Goal: Task Accomplishment & Management: Manage account settings

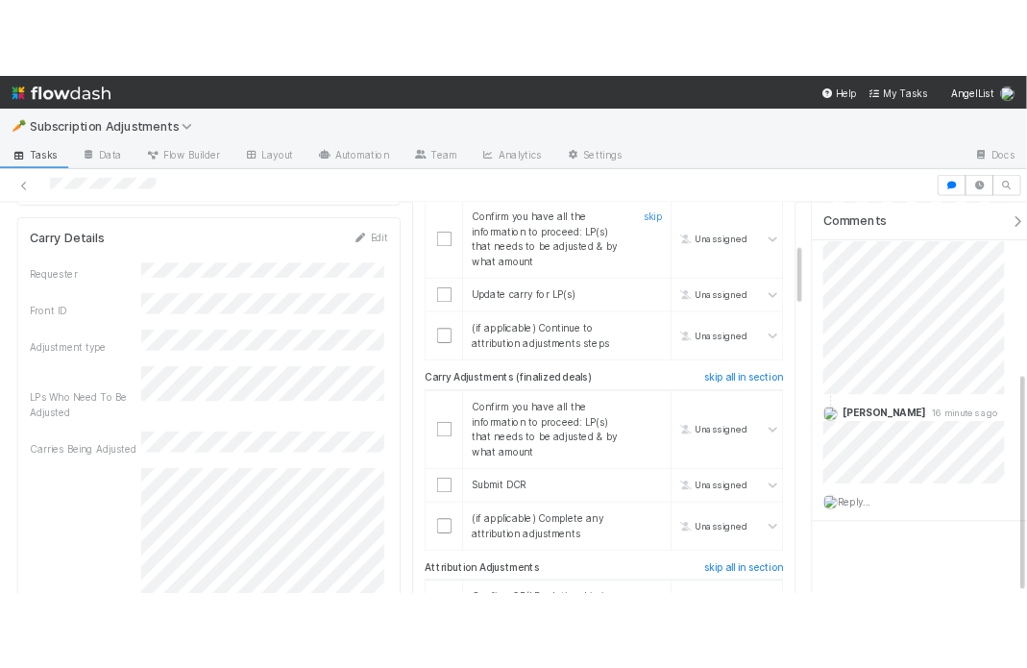
scroll to position [394, 0]
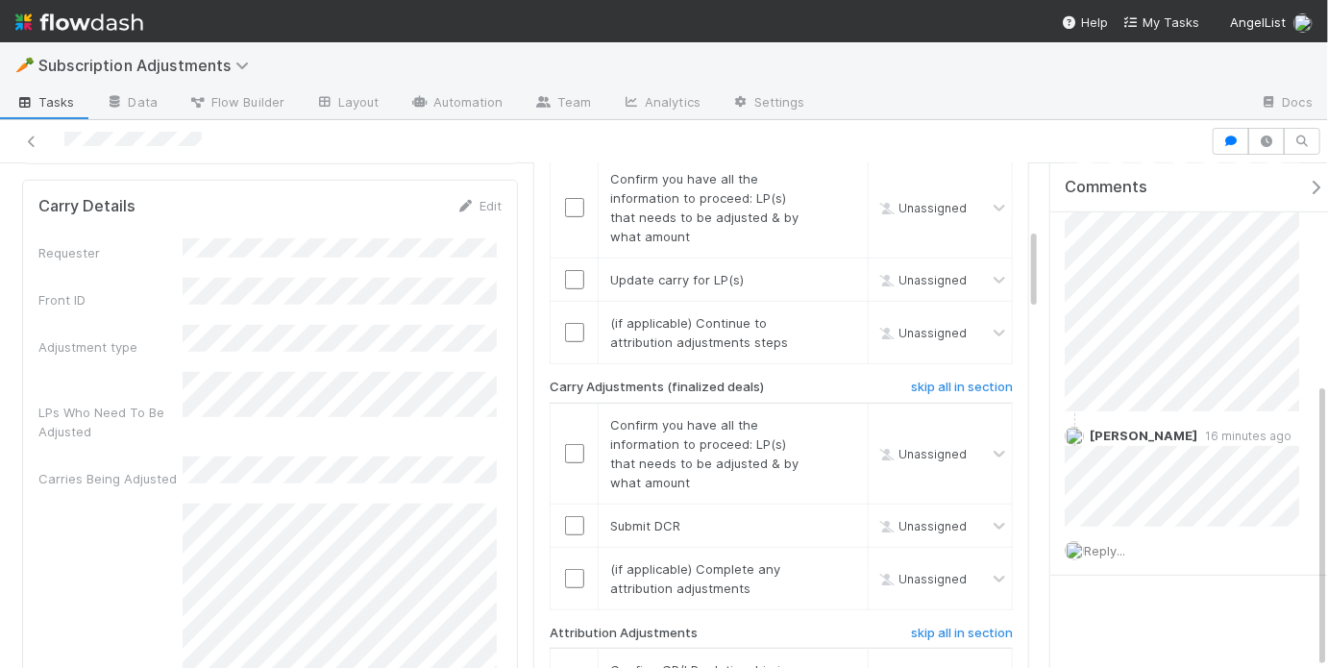
click at [161, 504] on div "Notes" at bounding box center [269, 596] width 463 height 185
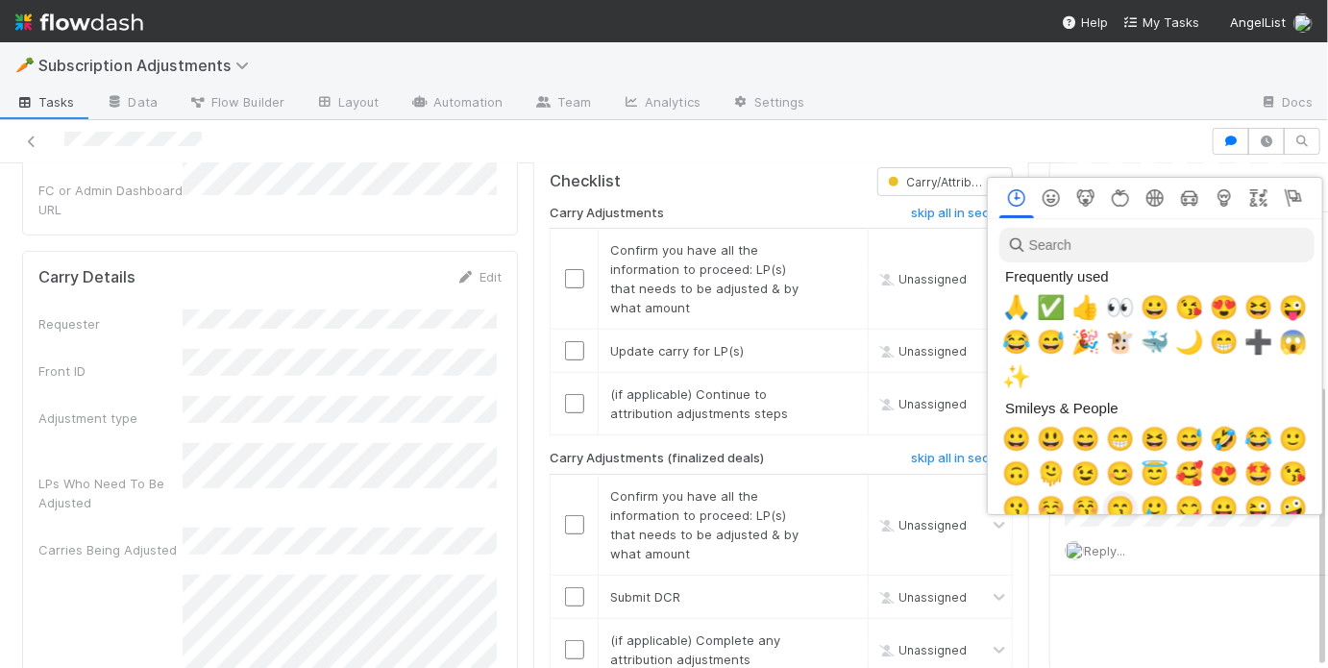
scroll to position [0, 3]
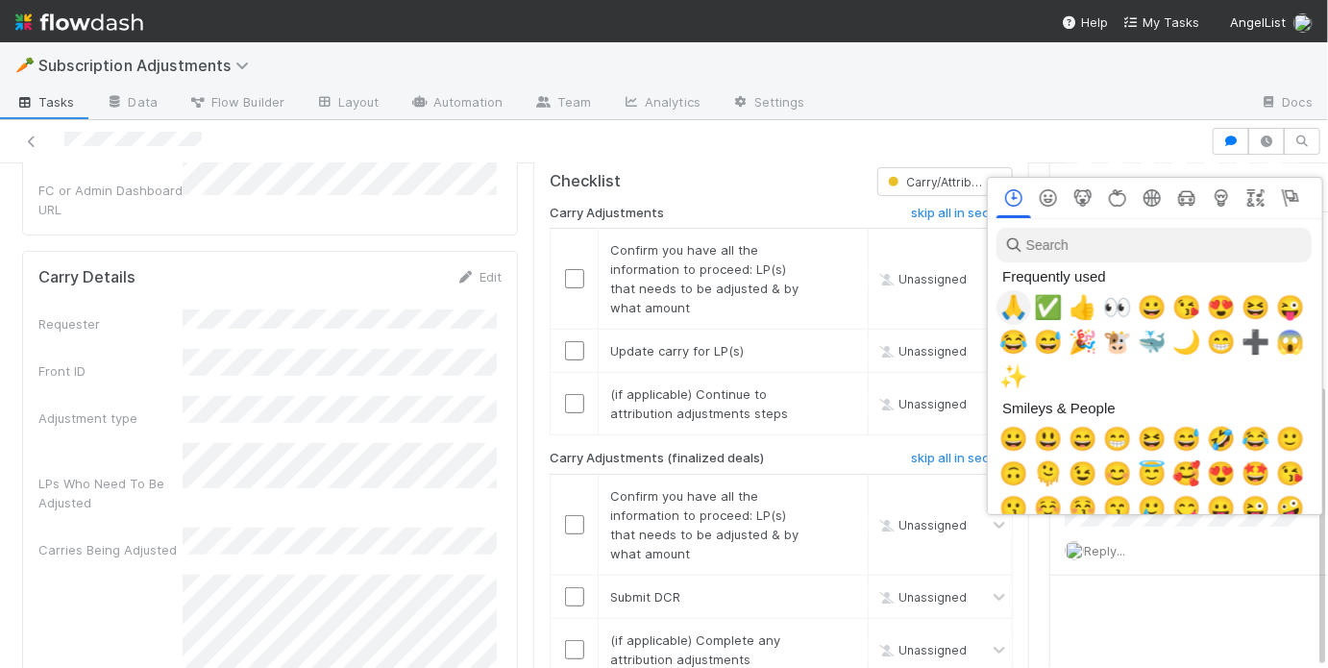
click at [1019, 307] on span "🙏" at bounding box center [1013, 307] width 29 height 27
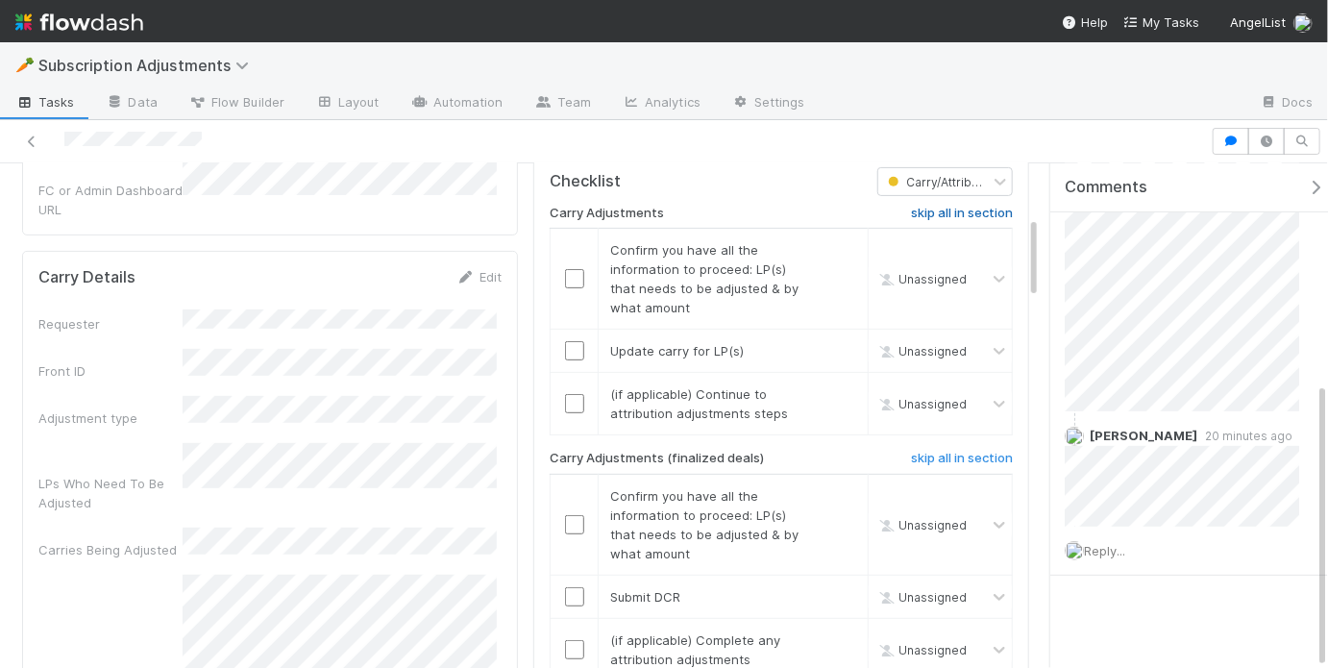
click at [975, 206] on h6 "skip all in section" at bounding box center [962, 213] width 102 height 15
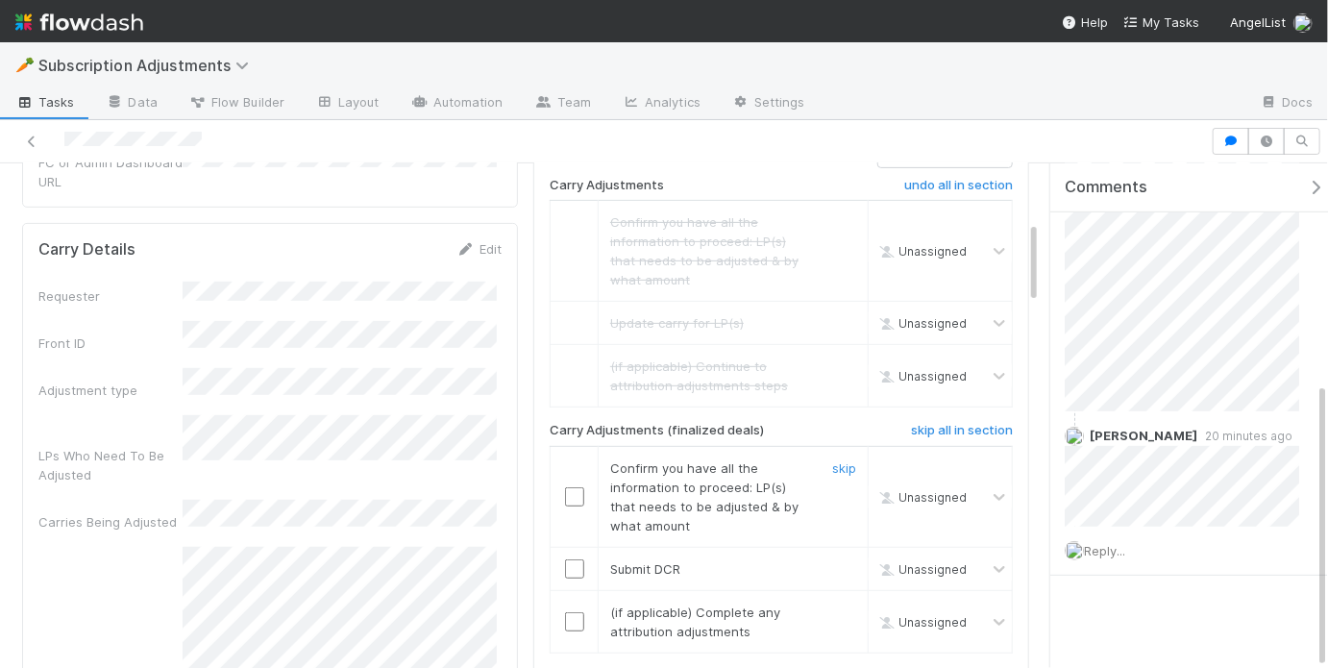
scroll to position [353, 0]
click at [570, 485] on input "checkbox" at bounding box center [574, 494] width 19 height 19
click at [568, 557] on input "checkbox" at bounding box center [574, 566] width 19 height 19
checkbox input "true"
click at [832, 603] on link "skip" at bounding box center [844, 610] width 24 height 15
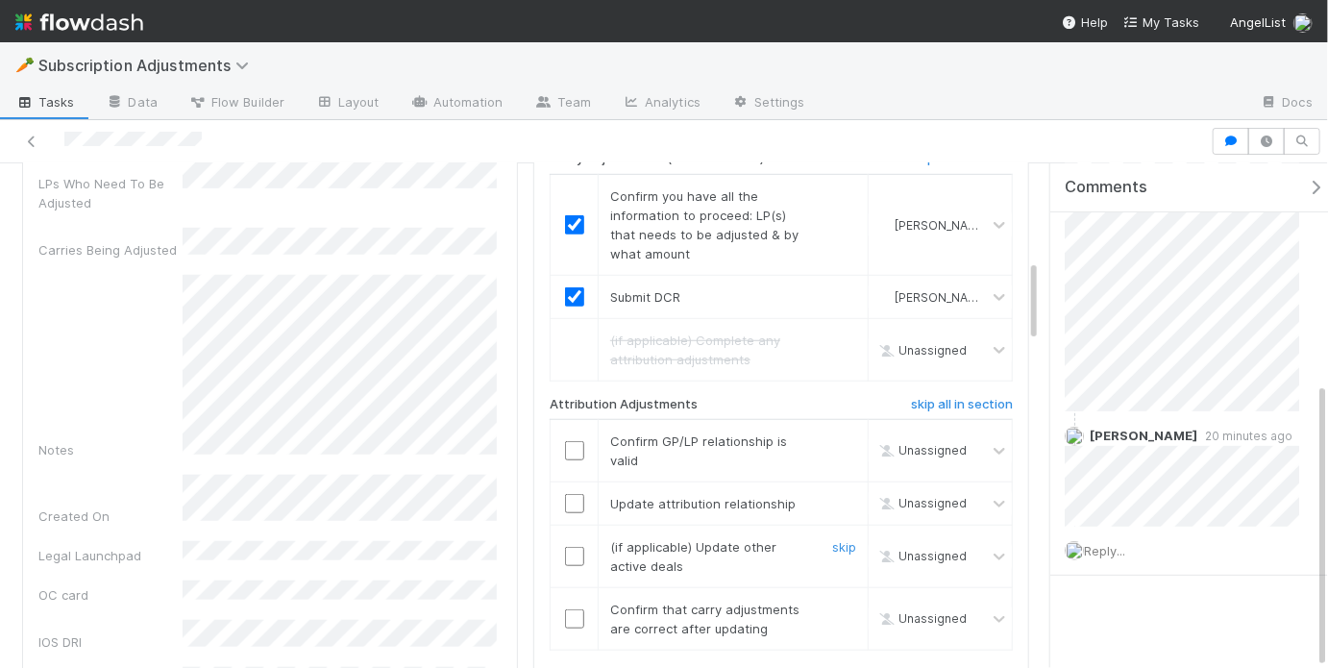
scroll to position [632, 0]
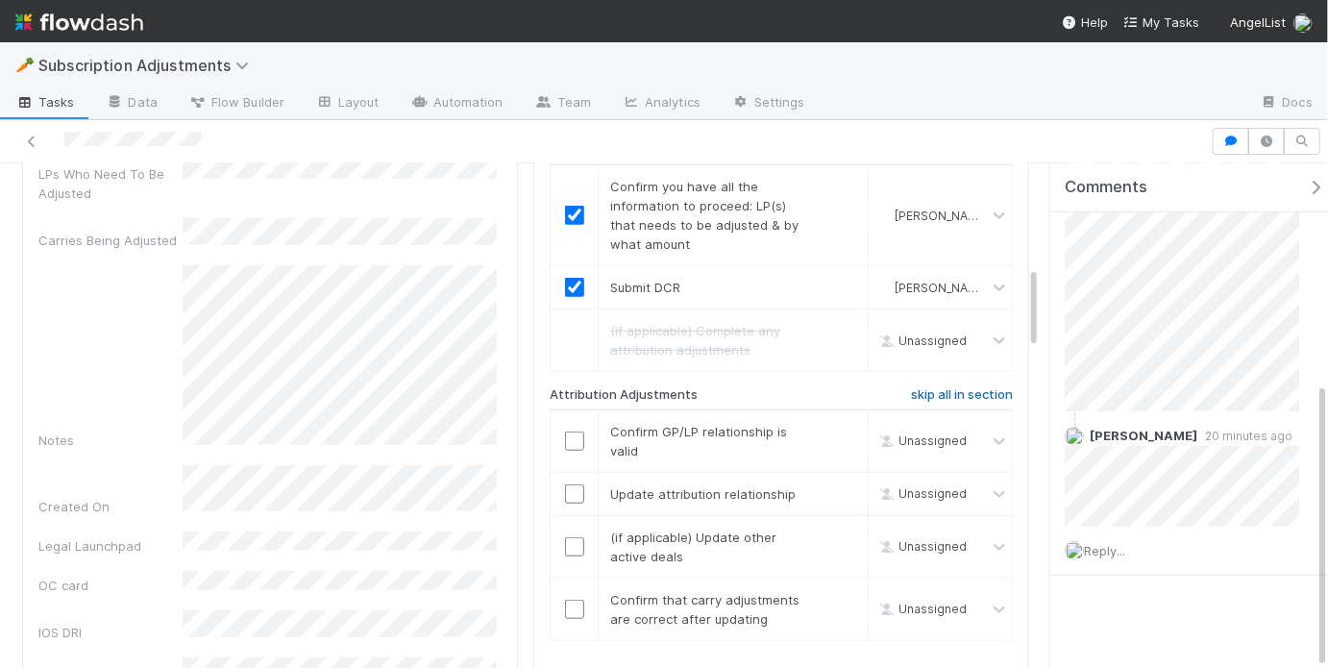
click at [947, 387] on h6 "skip all in section" at bounding box center [962, 394] width 102 height 15
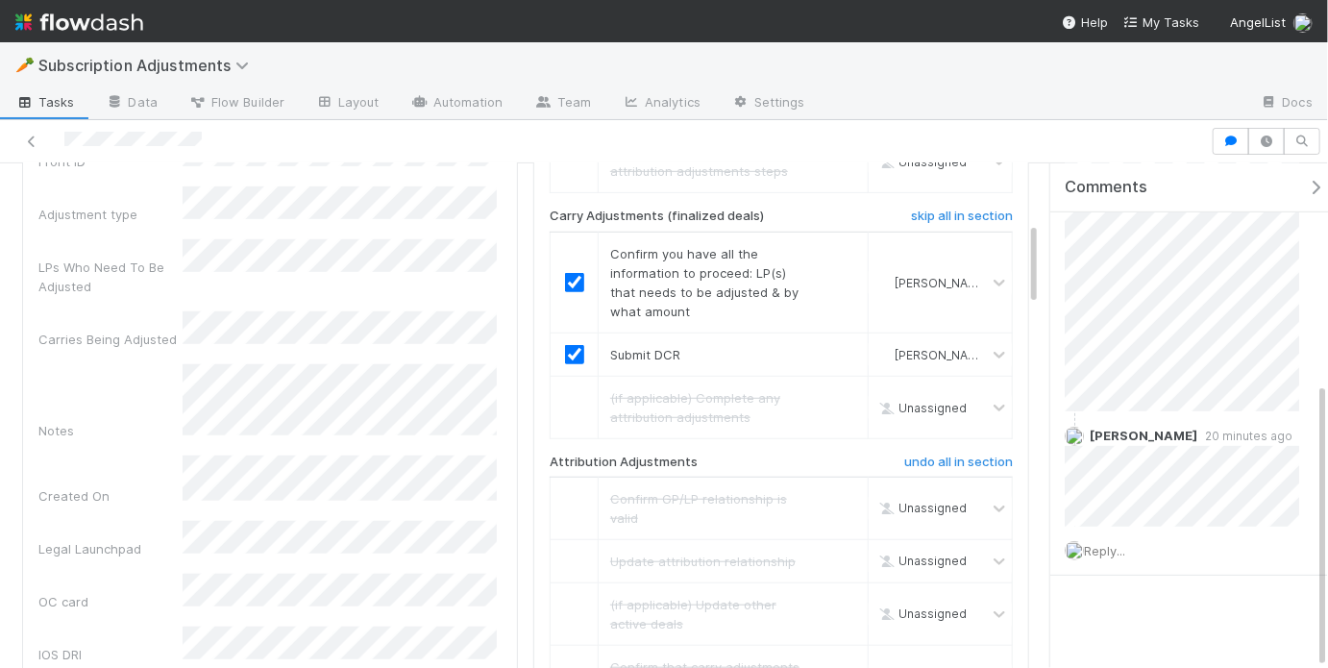
scroll to position [358, 0]
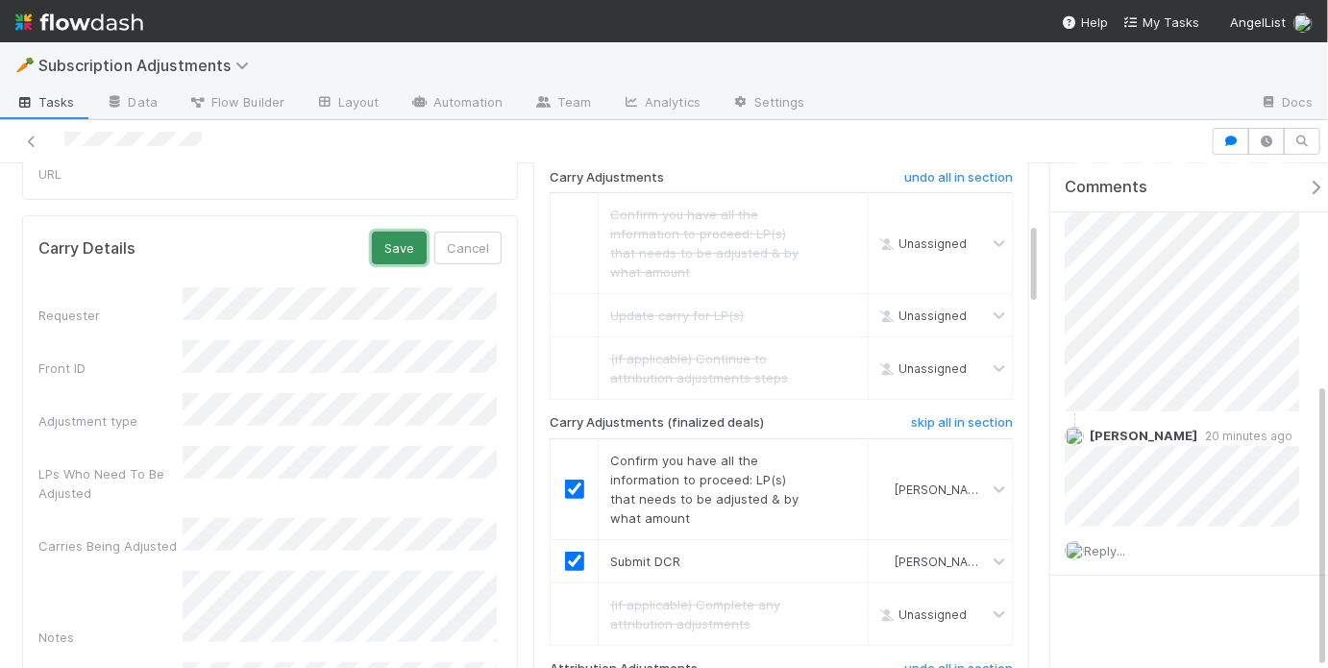
click at [400, 232] on button "Save" at bounding box center [399, 248] width 55 height 33
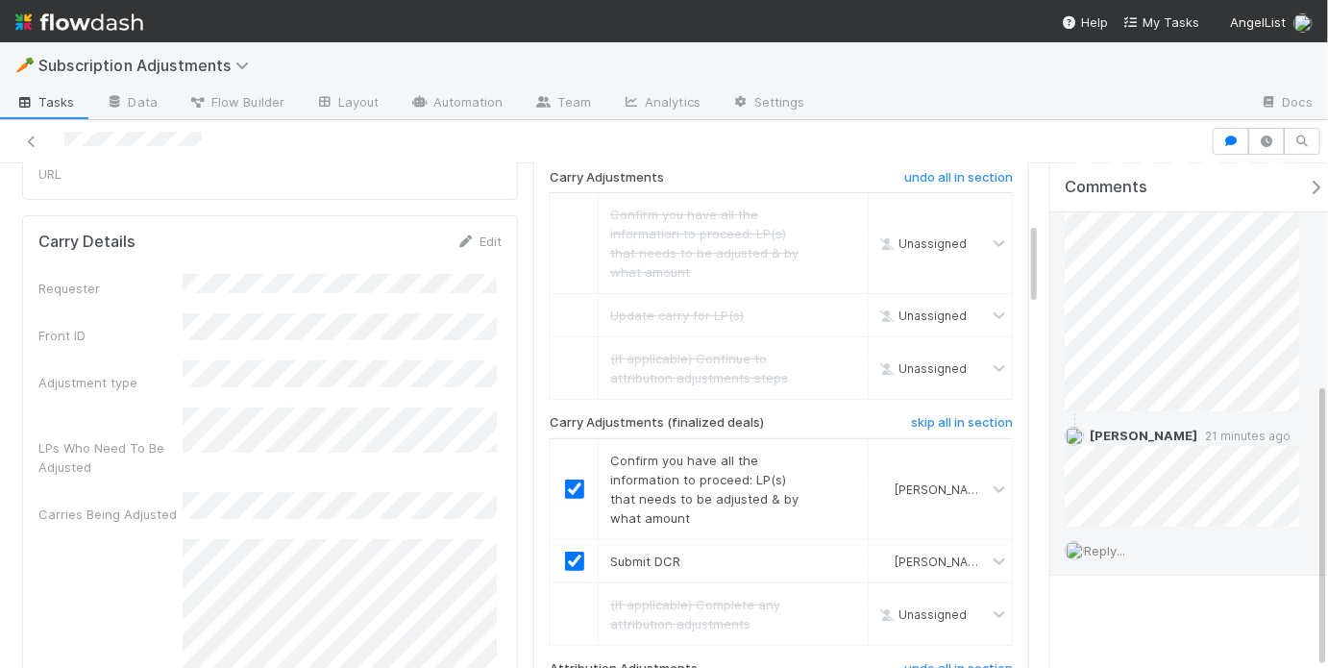
click at [1120, 546] on span "Reply..." at bounding box center [1104, 550] width 41 height 15
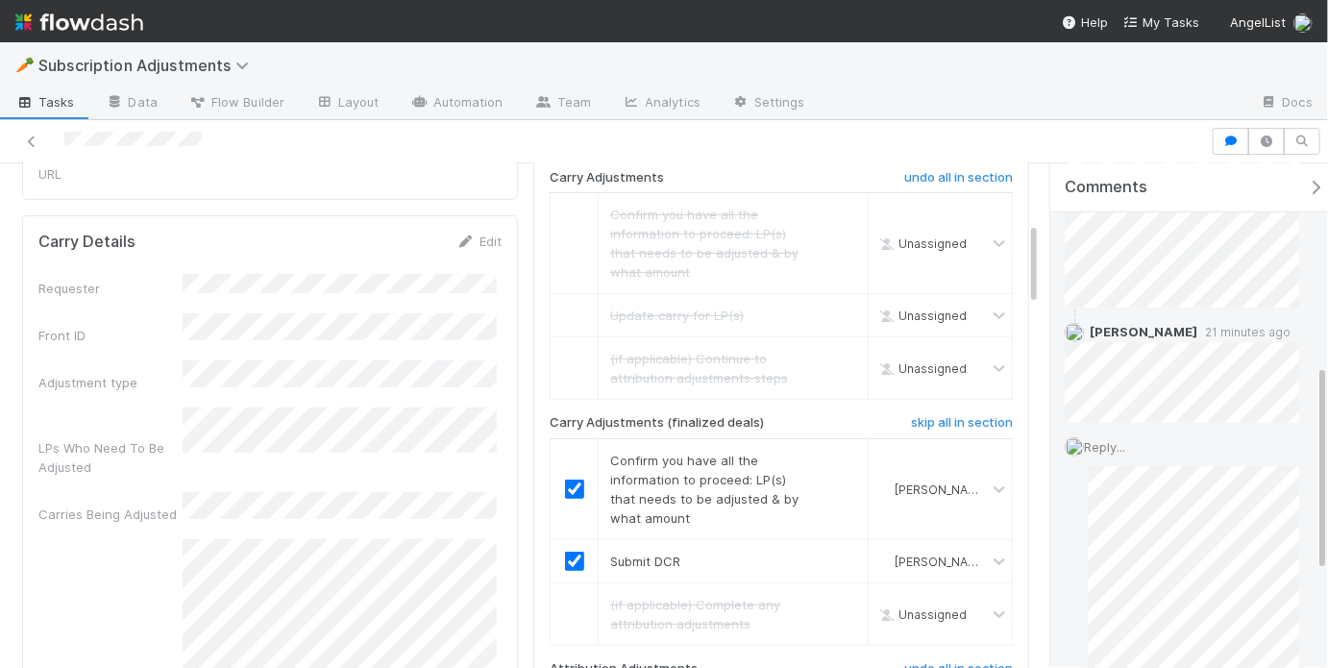
scroll to position [728, 0]
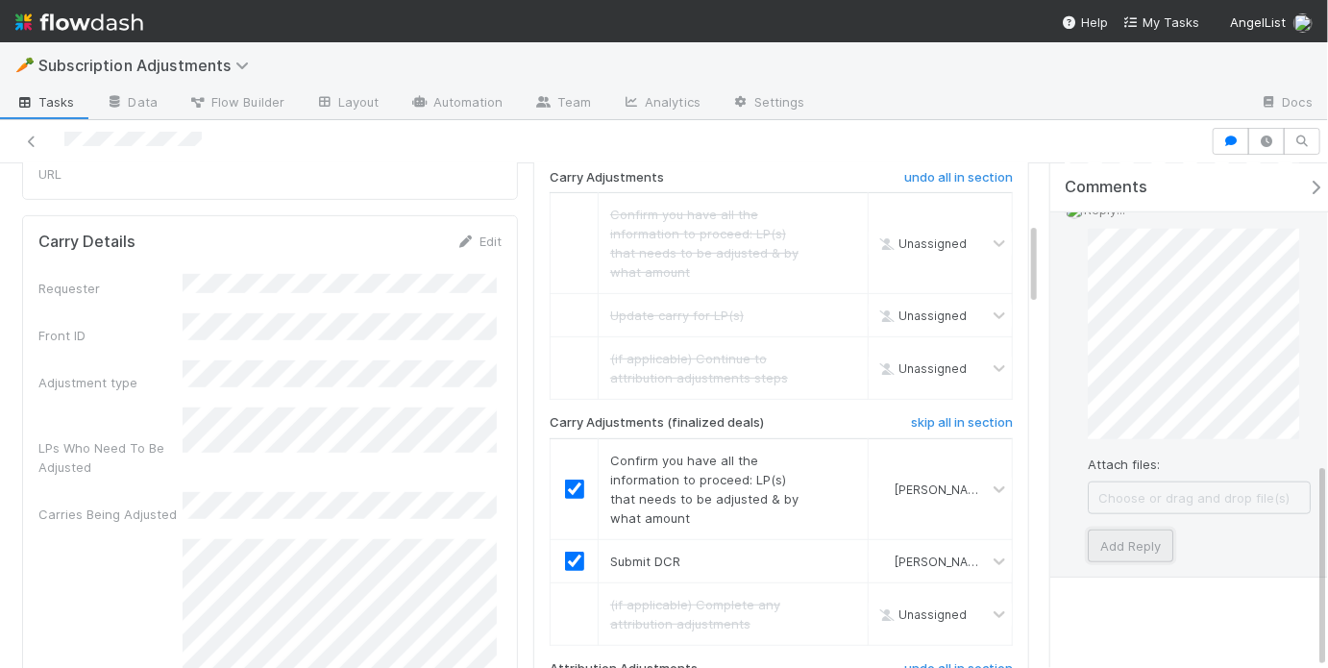
click at [1144, 531] on button "Add Reply" at bounding box center [1131, 545] width 86 height 33
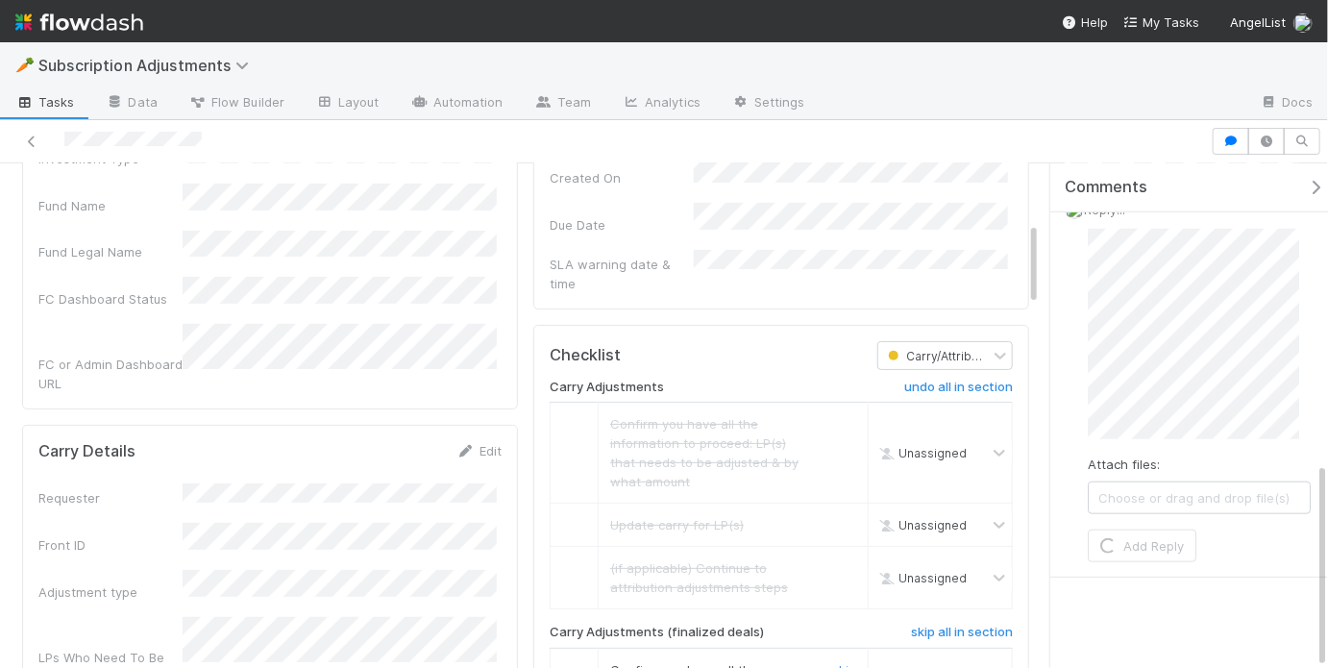
scroll to position [0, 0]
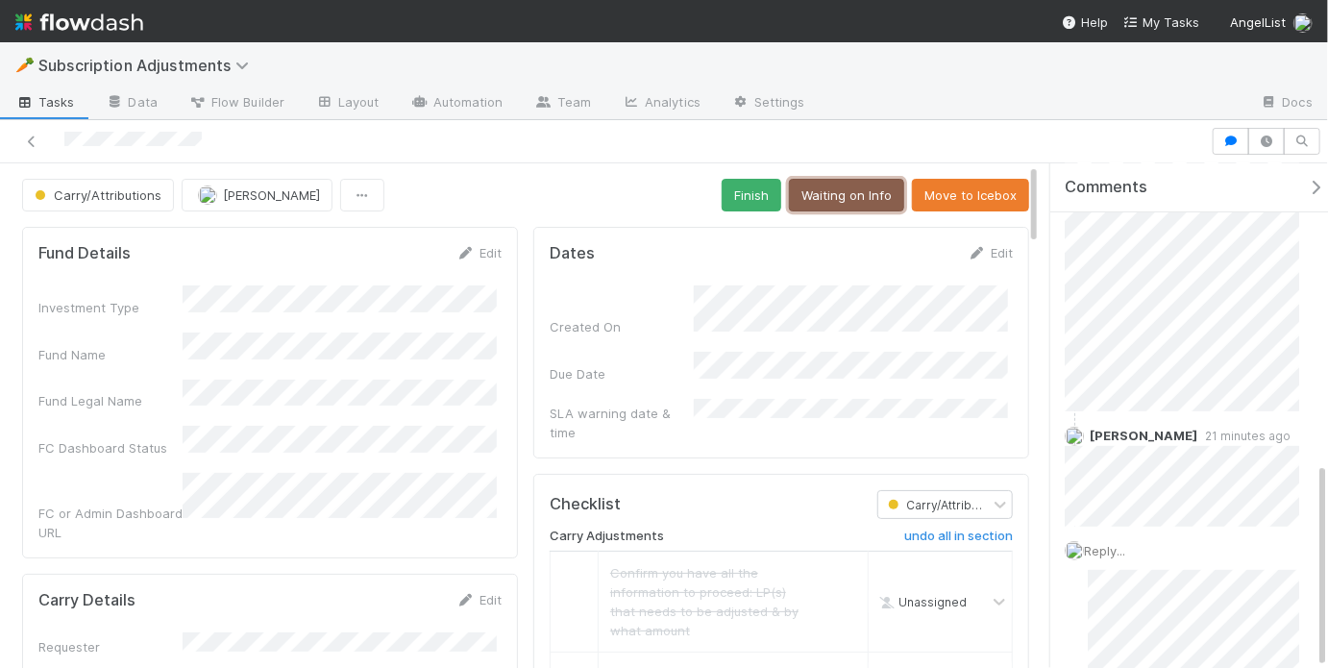
click at [840, 192] on button "Waiting on Info" at bounding box center [846, 195] width 115 height 33
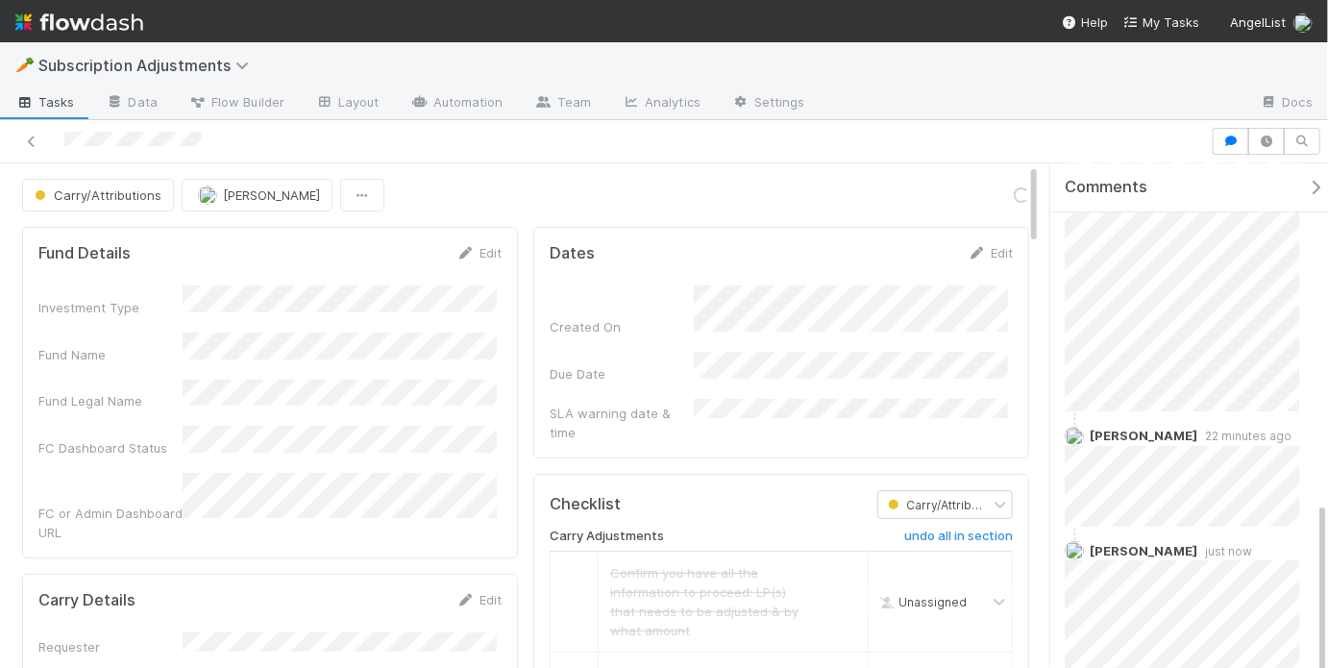
scroll to position [598, 0]
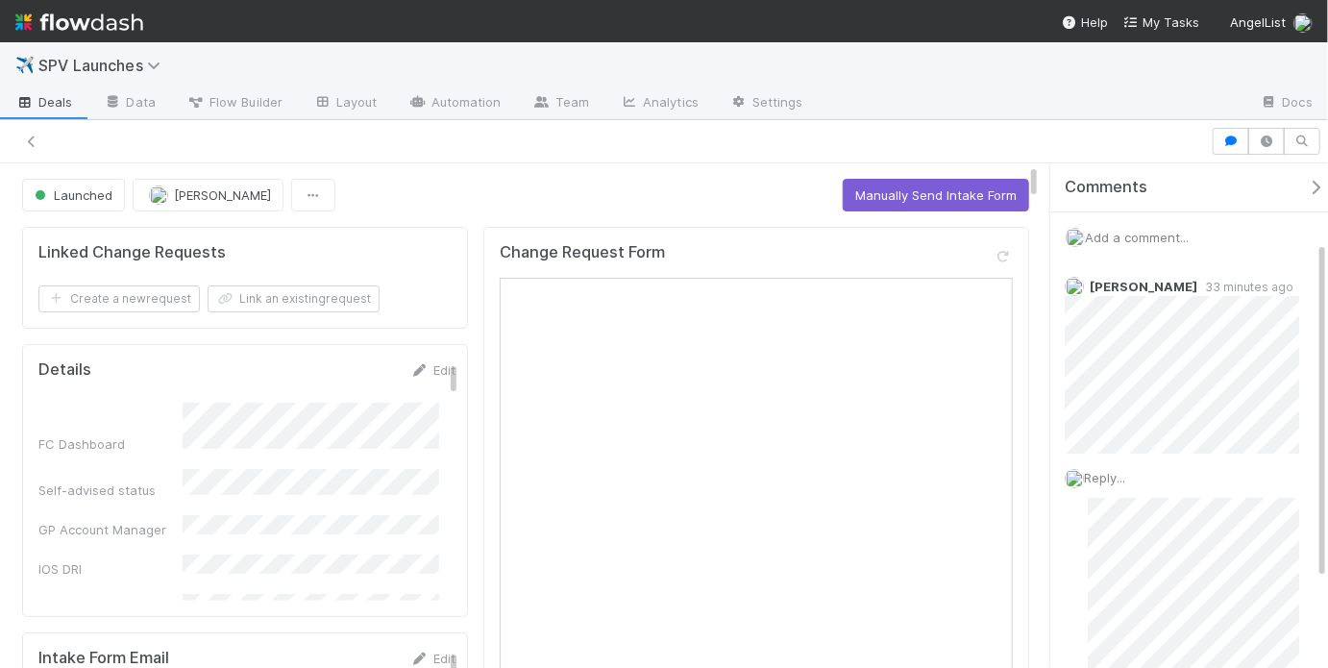
scroll to position [117, 0]
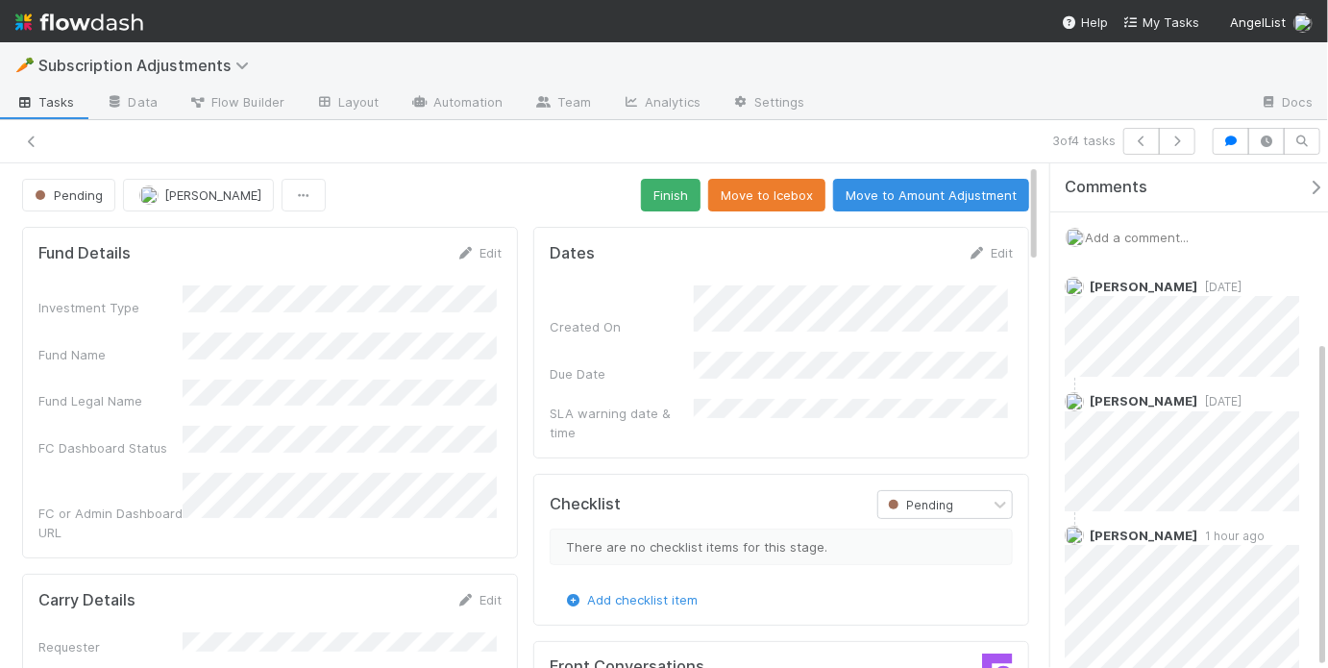
scroll to position [273, 0]
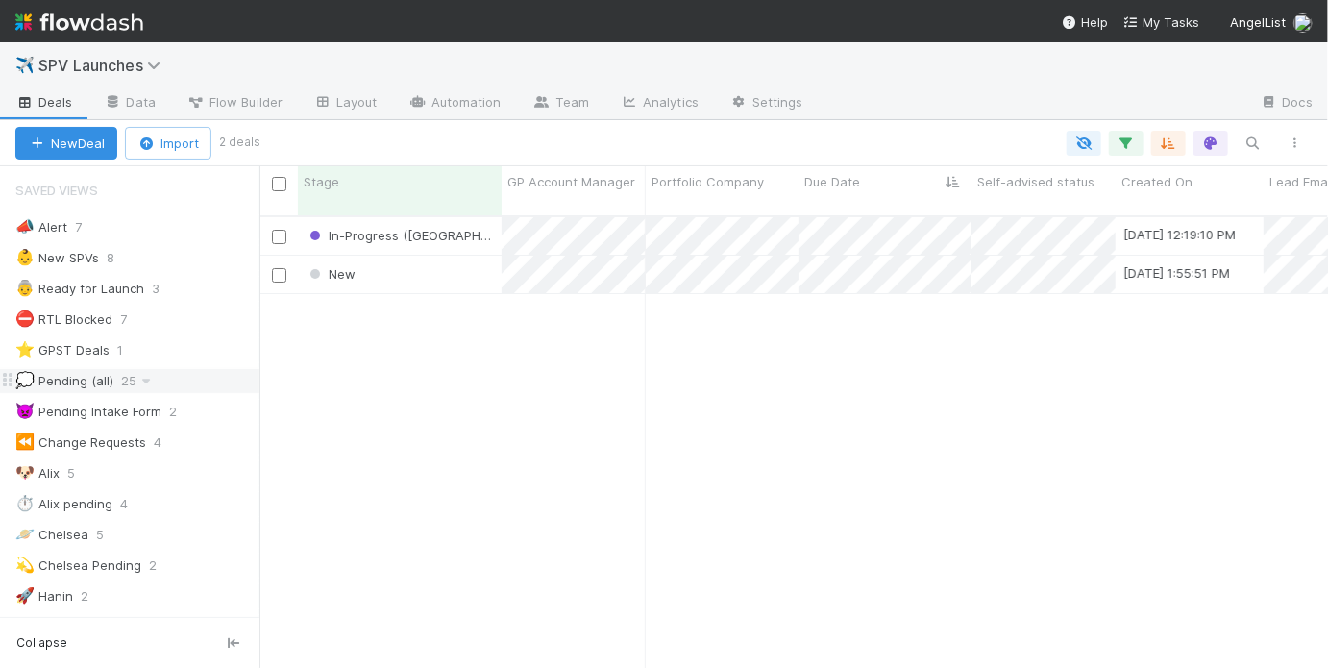
scroll to position [455, 1057]
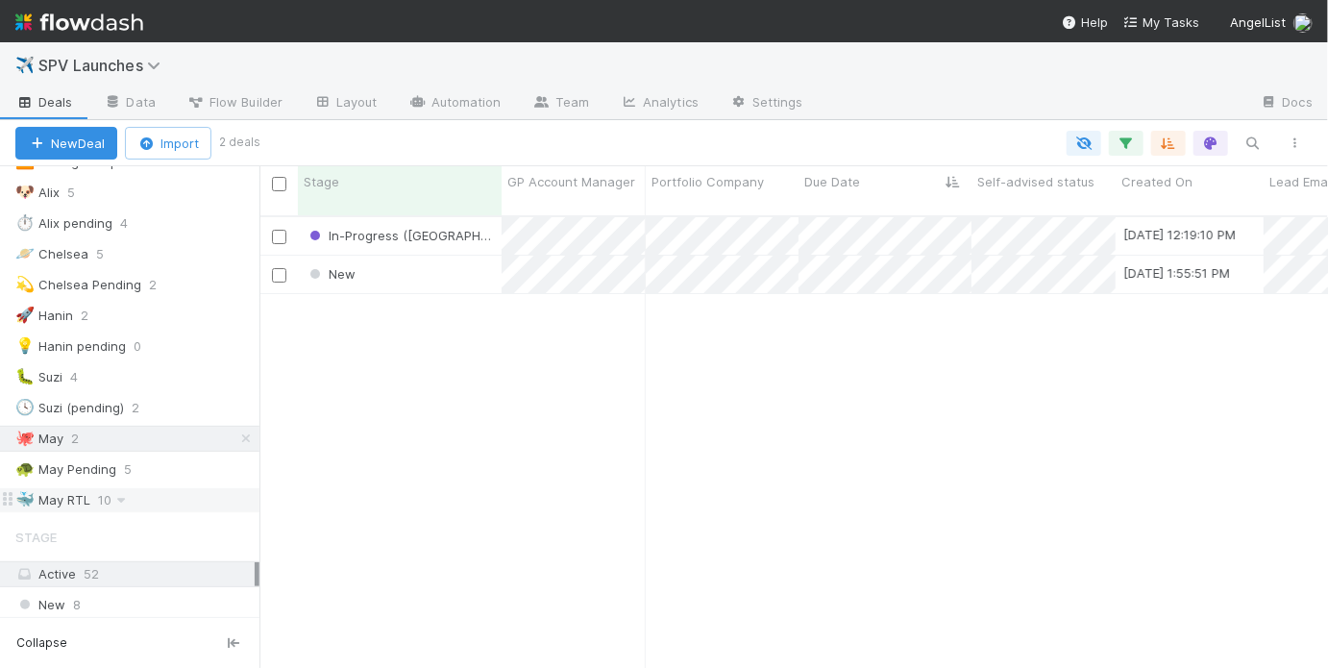
click at [159, 488] on div "🐳 May RTL 10" at bounding box center [137, 500] width 244 height 24
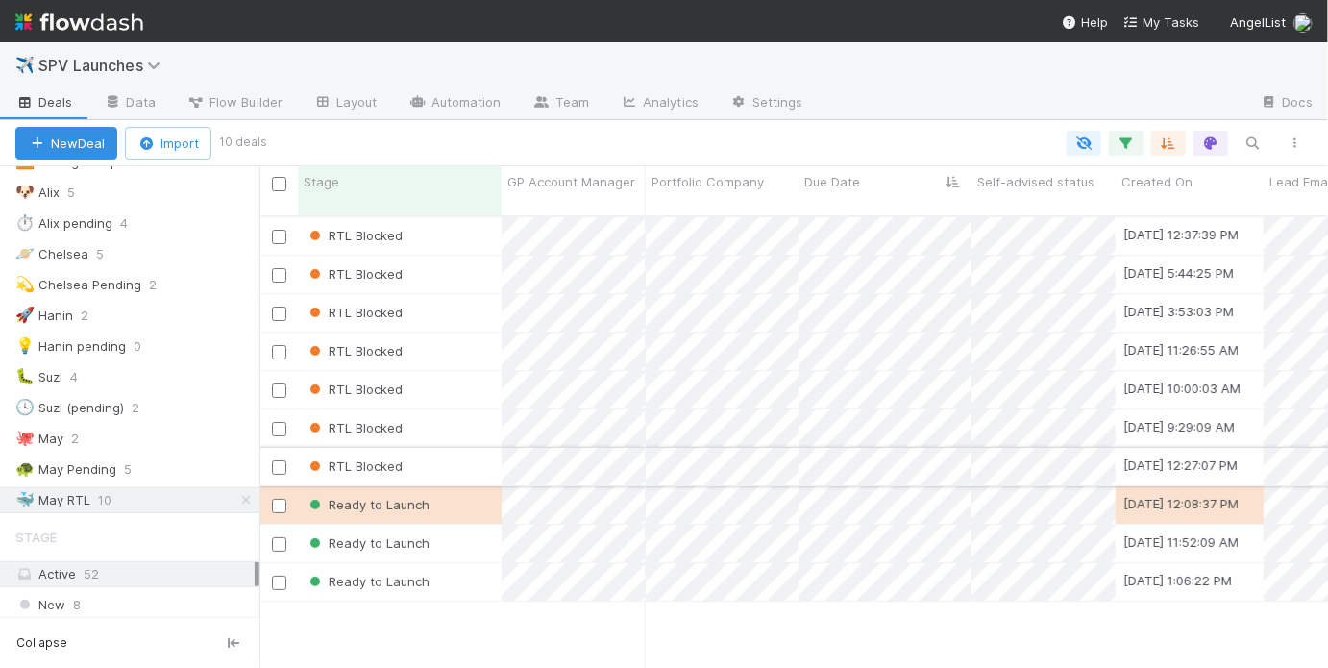
scroll to position [455, 1057]
click at [474, 488] on div "Ready to Launch" at bounding box center [400, 504] width 204 height 37
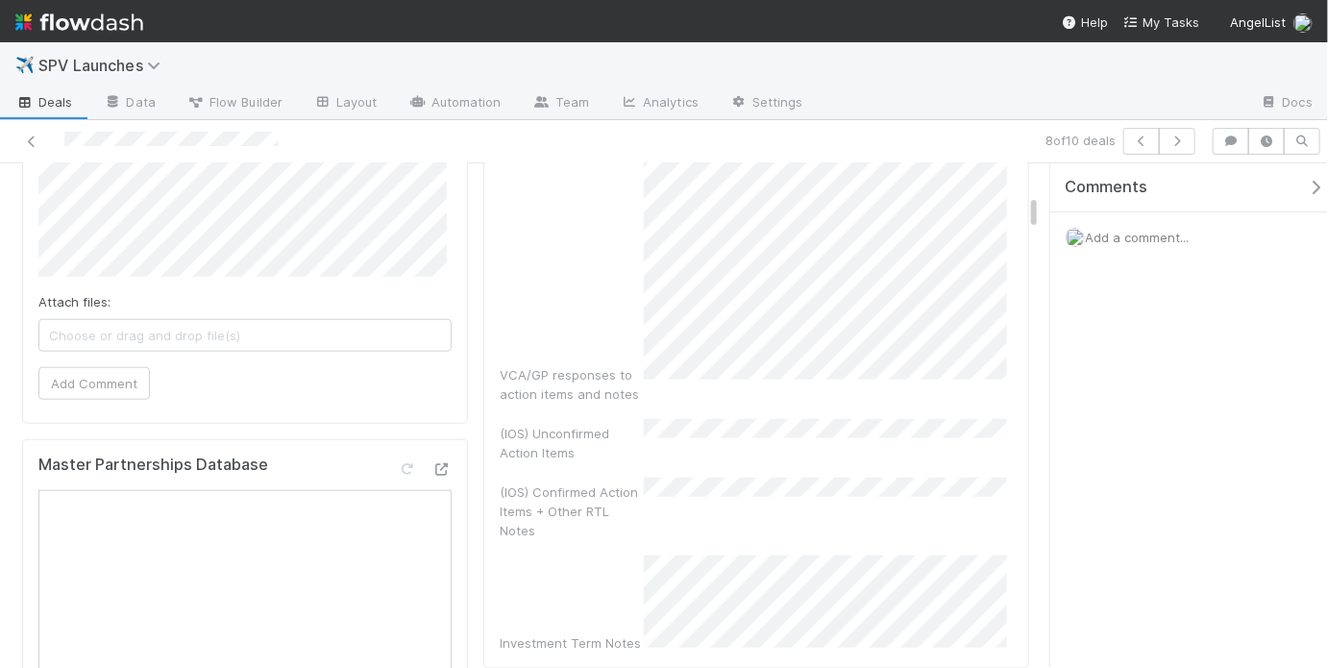
scroll to position [875, 0]
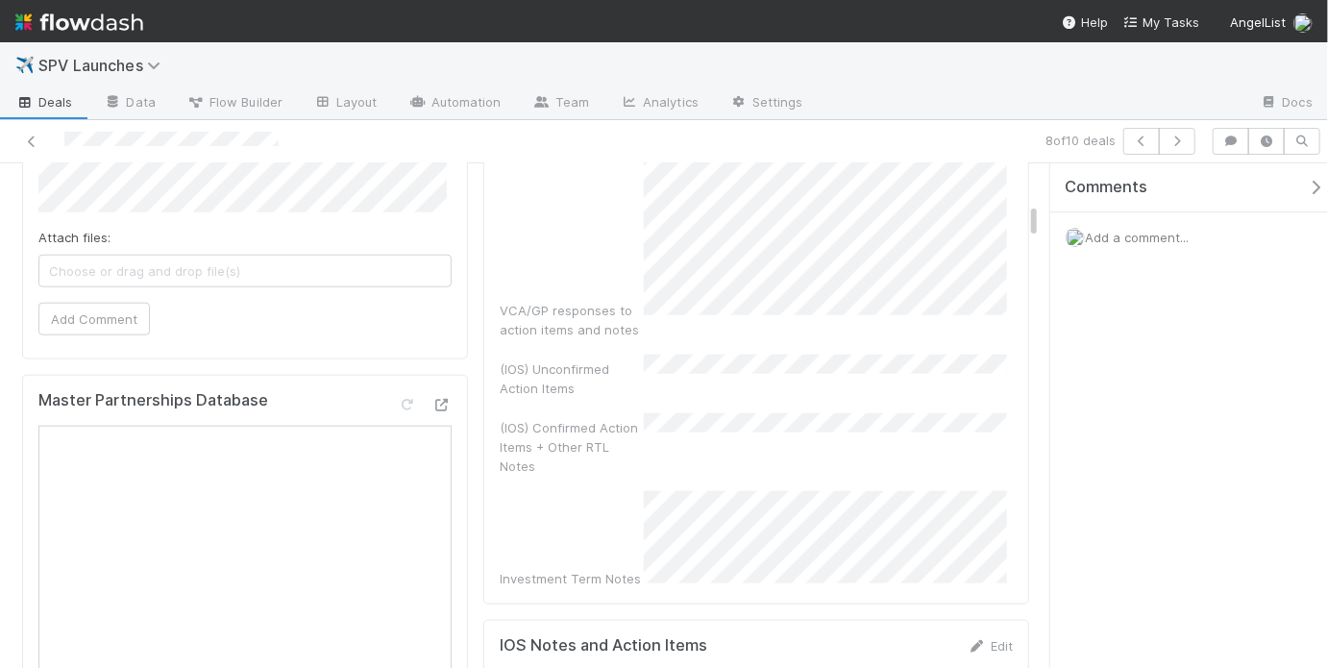
click at [693, 370] on div "VCA/GP responses to action items and notes (IOS) Unconfirmed Action Items (IOS)…" at bounding box center [756, 19] width 513 height 1138
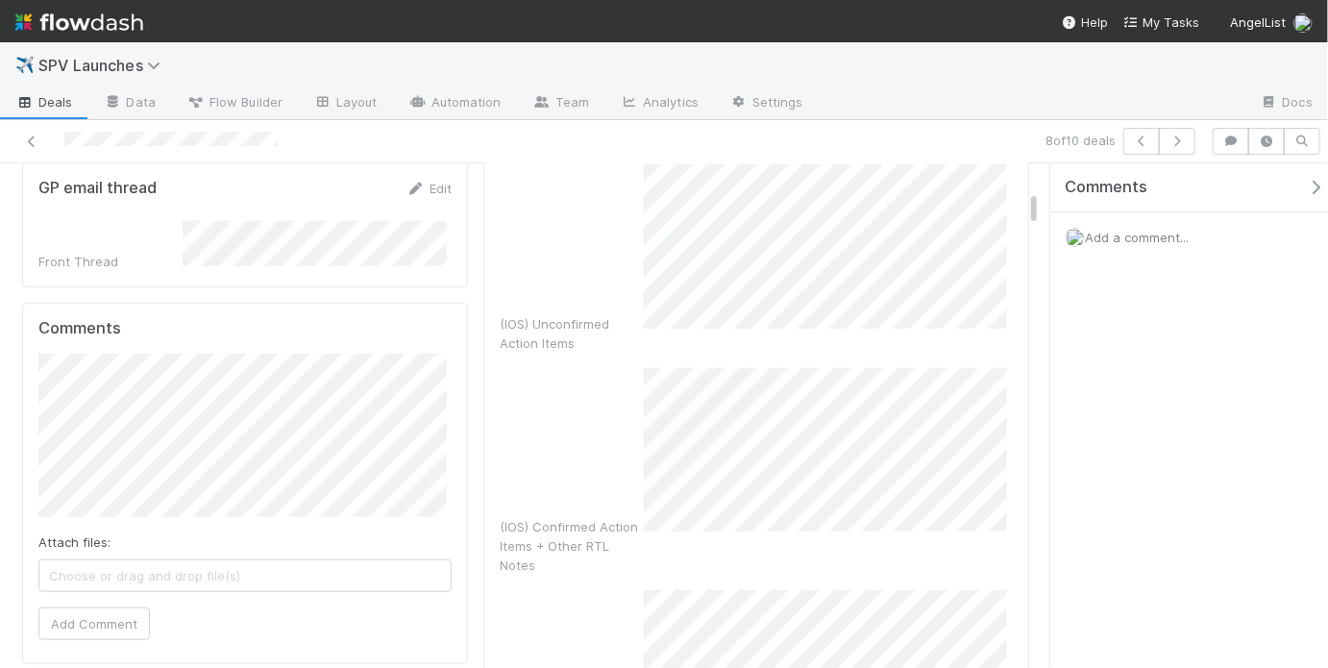
scroll to position [0, 0]
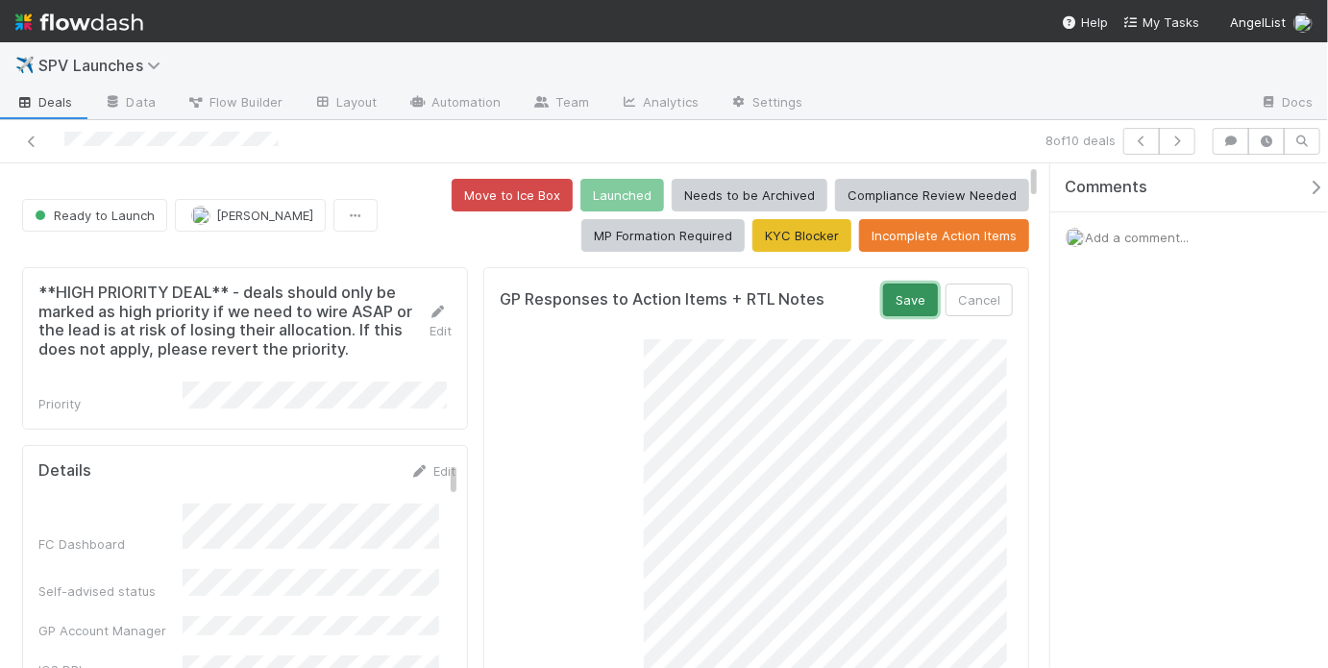
click at [889, 302] on button "Save" at bounding box center [910, 299] width 55 height 33
click at [1173, 134] on button "button" at bounding box center [1177, 141] width 37 height 27
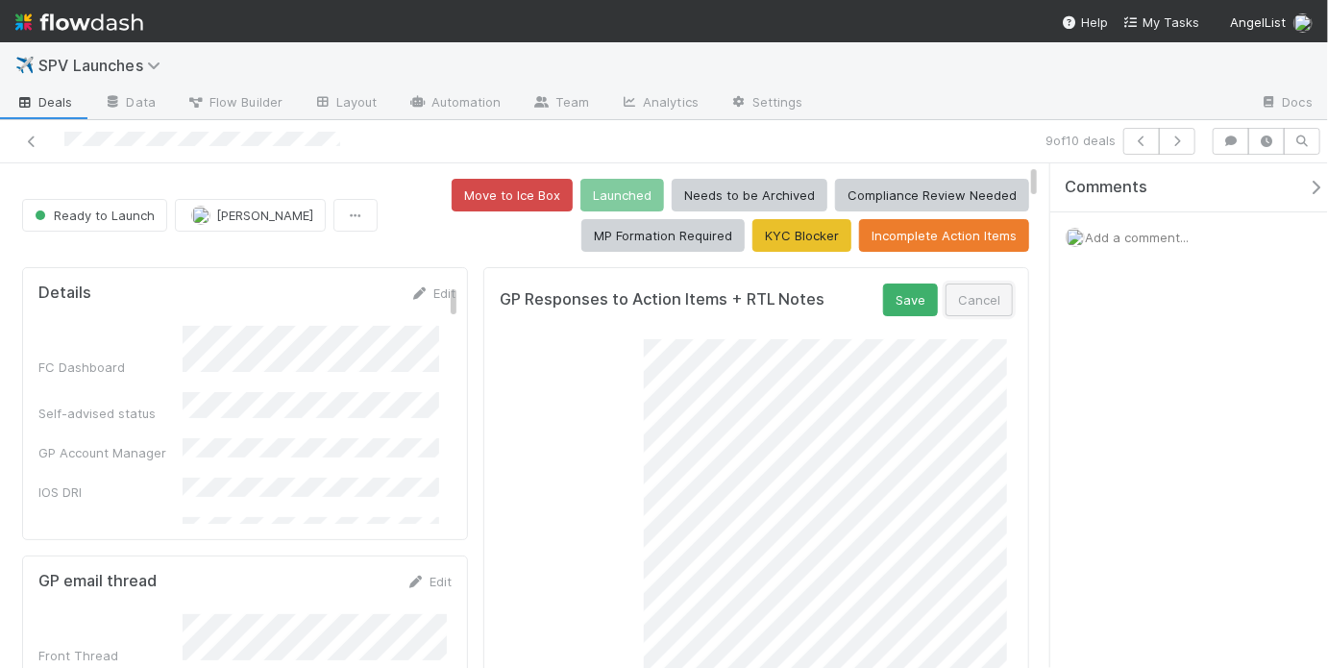
click at [955, 291] on button "Cancel" at bounding box center [979, 299] width 67 height 33
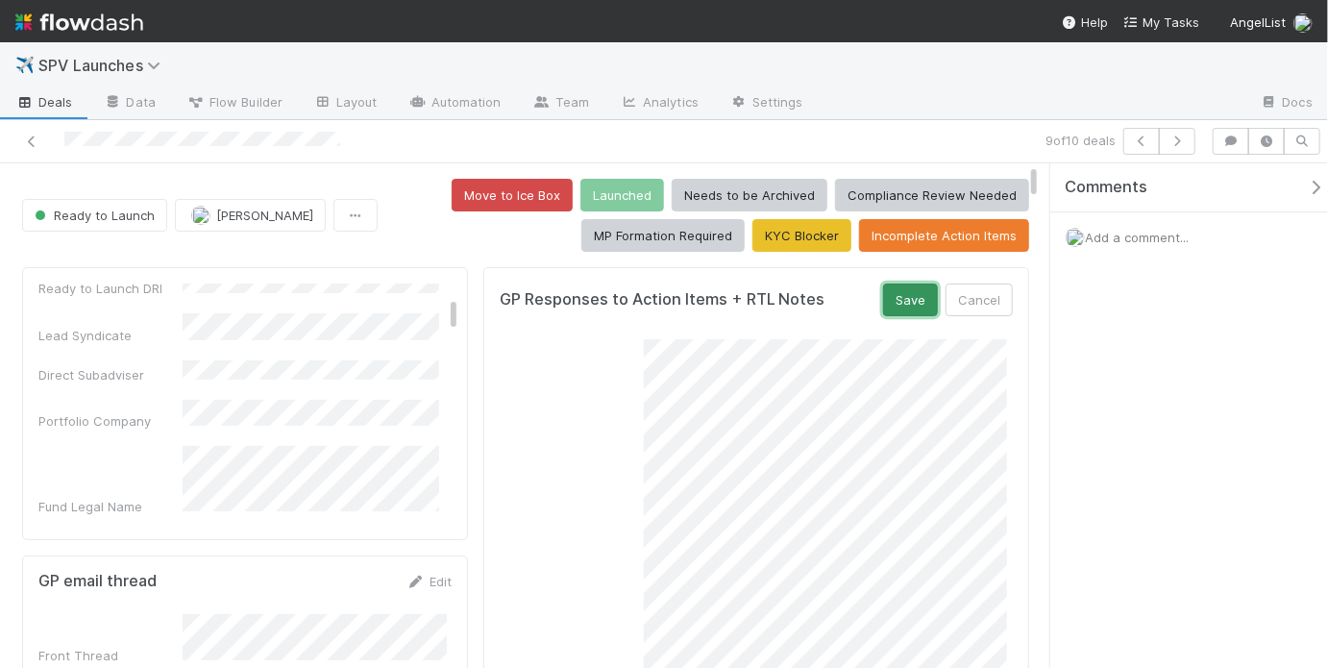
click at [893, 308] on button "Save" at bounding box center [910, 299] width 55 height 33
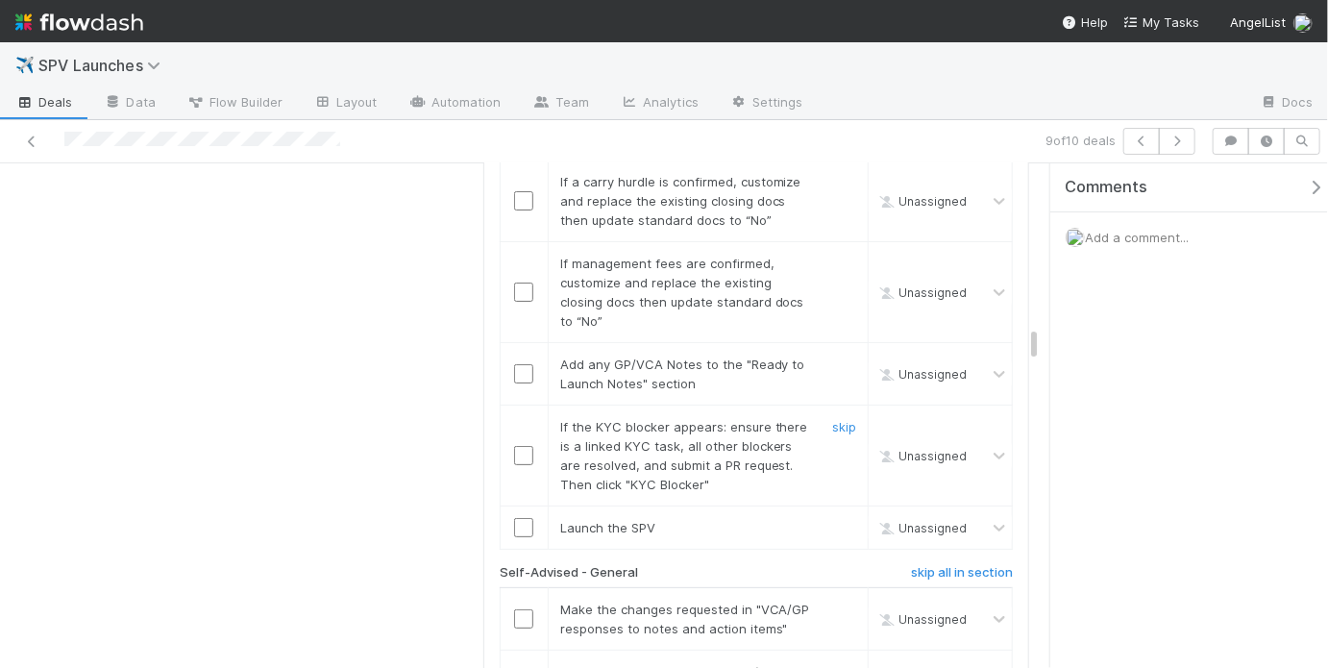
scroll to position [3470, 0]
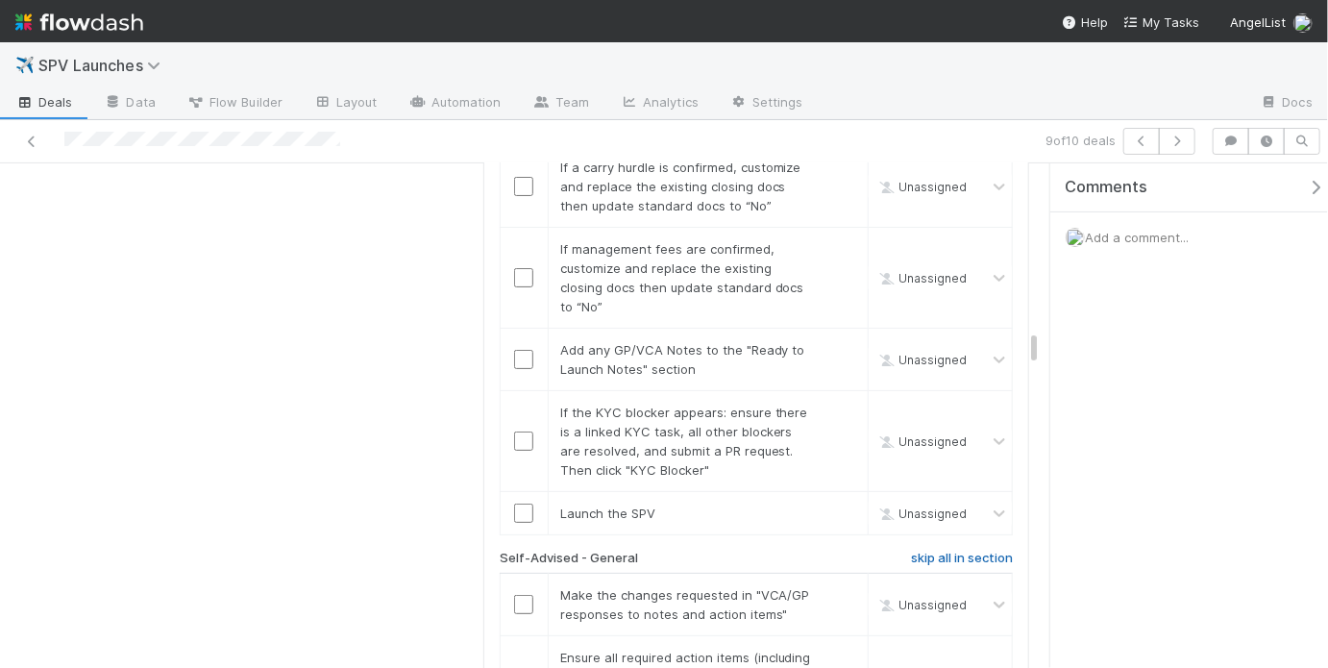
click at [938, 551] on h6 "skip all in section" at bounding box center [962, 558] width 102 height 15
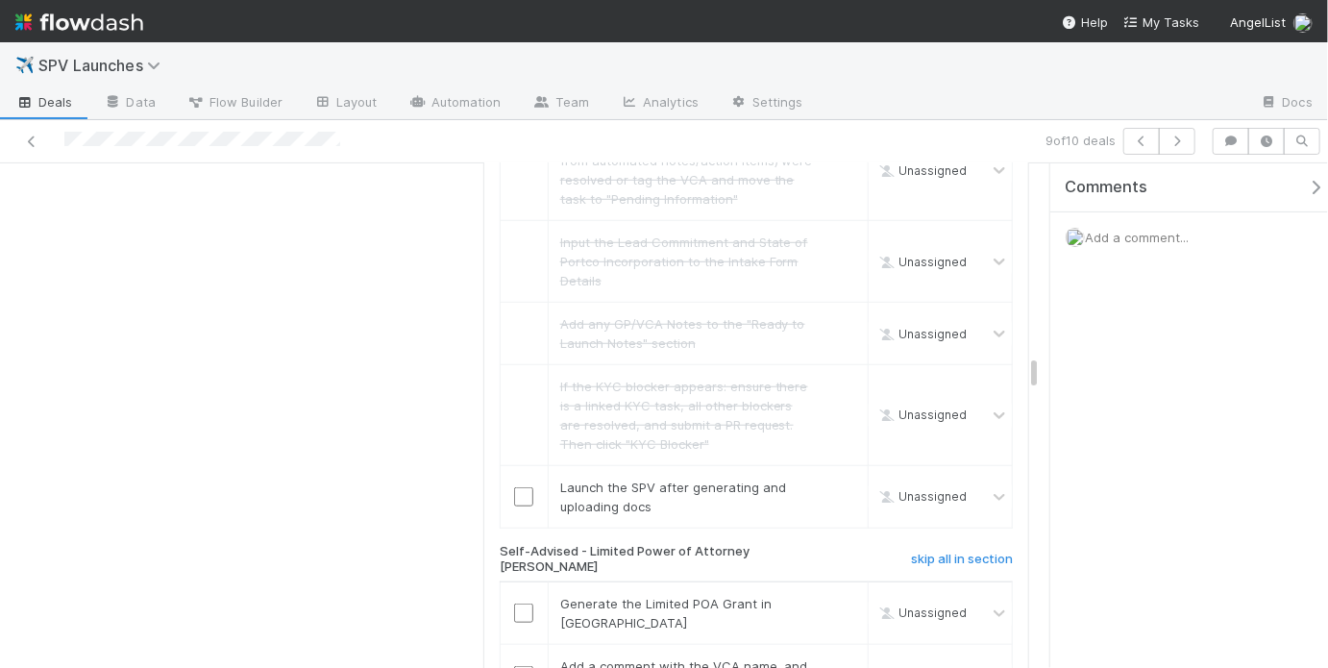
scroll to position [3986, 0]
click at [921, 419] on div "AL-Advised skip all in section Make the changes requested in "VCA/GP responses …" at bounding box center [756, 446] width 513 height 2151
click at [914, 552] on h6 "skip all in section" at bounding box center [962, 559] width 102 height 15
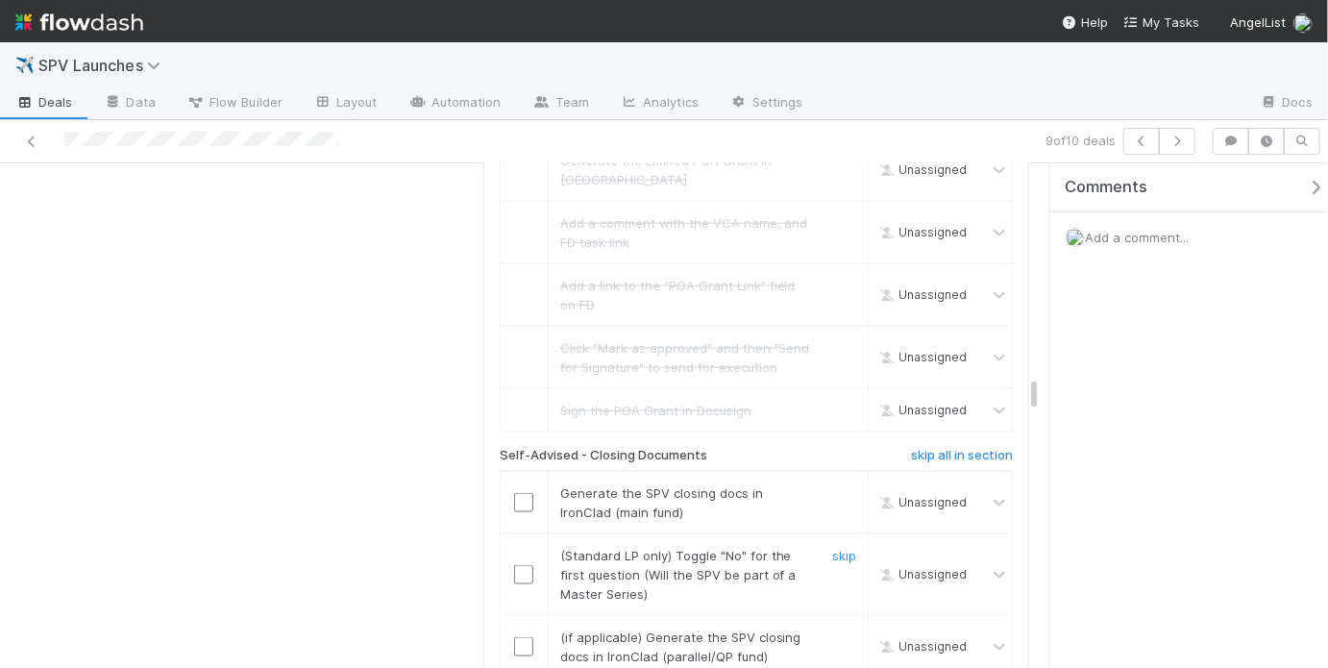
scroll to position [4436, 0]
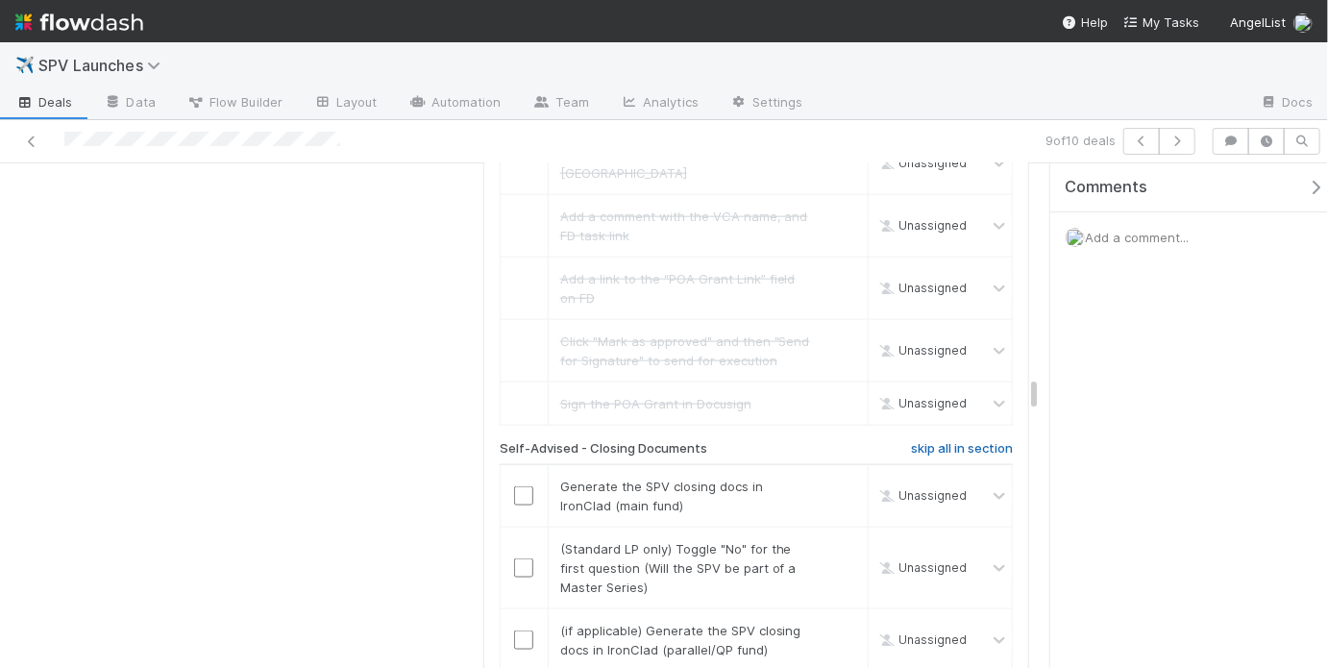
click at [939, 441] on h6 "skip all in section" at bounding box center [962, 448] width 102 height 15
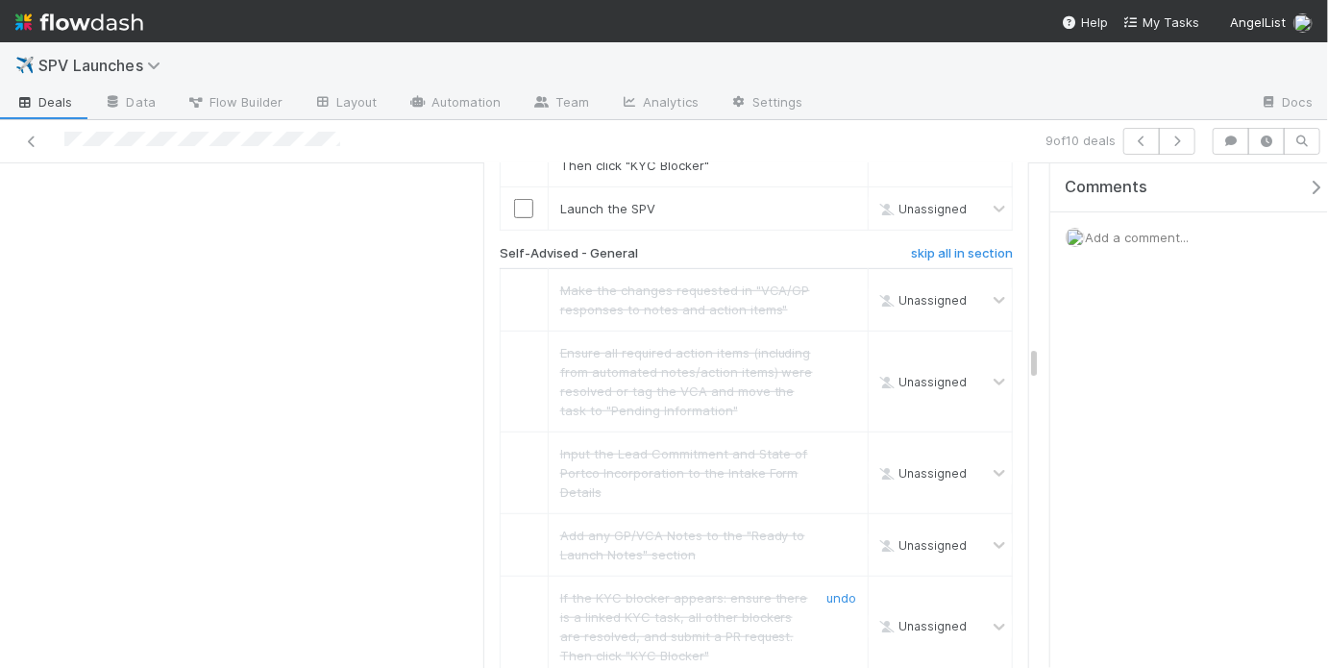
scroll to position [3789, 0]
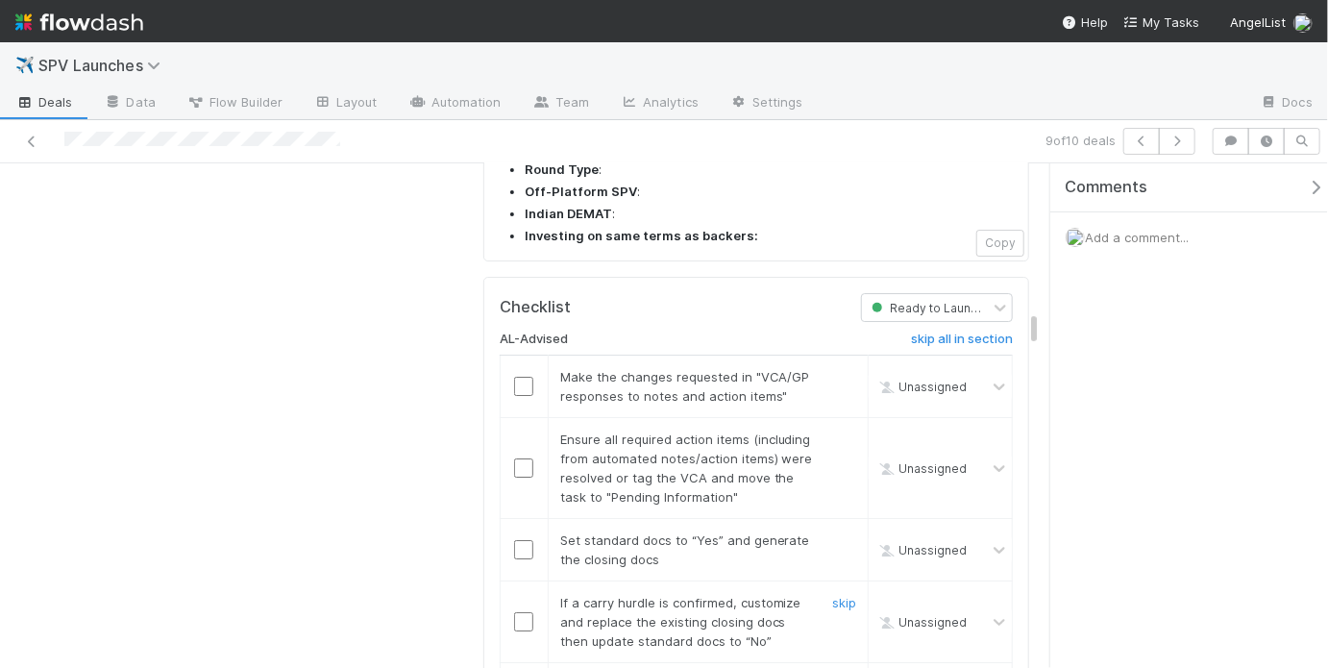
scroll to position [3027, 0]
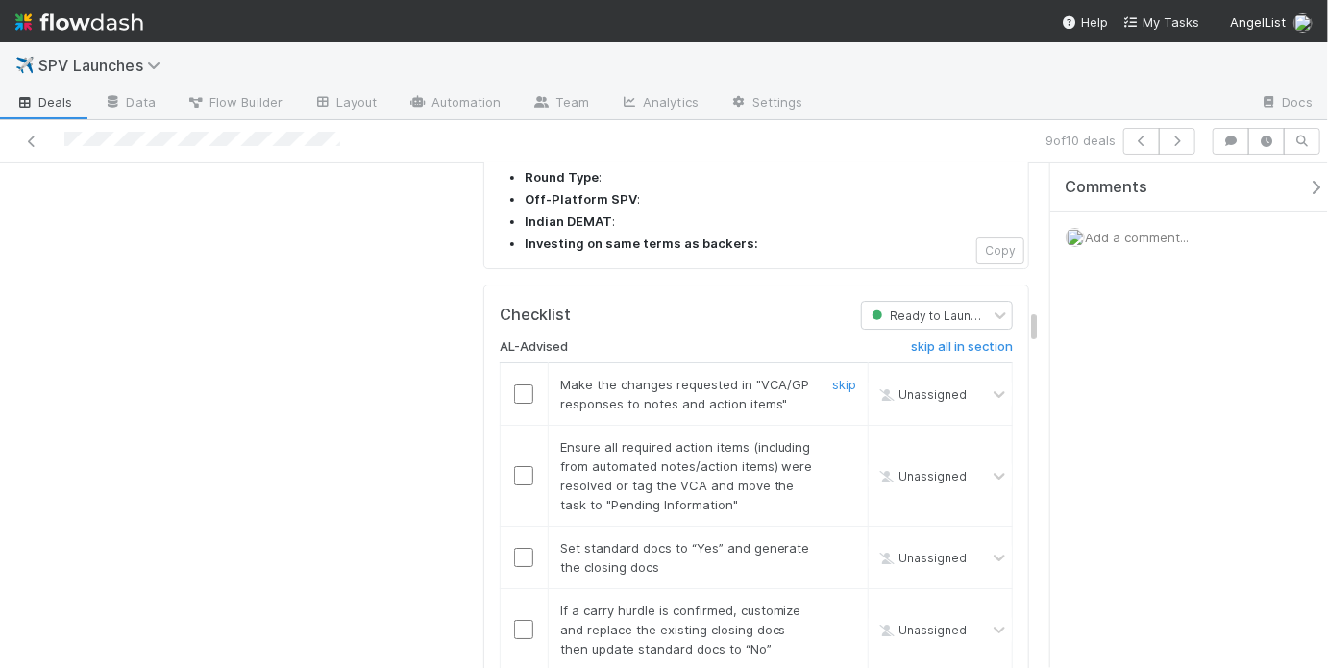
click at [525, 384] on input "checkbox" at bounding box center [523, 393] width 19 height 19
click at [523, 466] on input "checkbox" at bounding box center [523, 475] width 19 height 19
checkbox input "true"
click at [533, 545] on div at bounding box center [524, 554] width 47 height 19
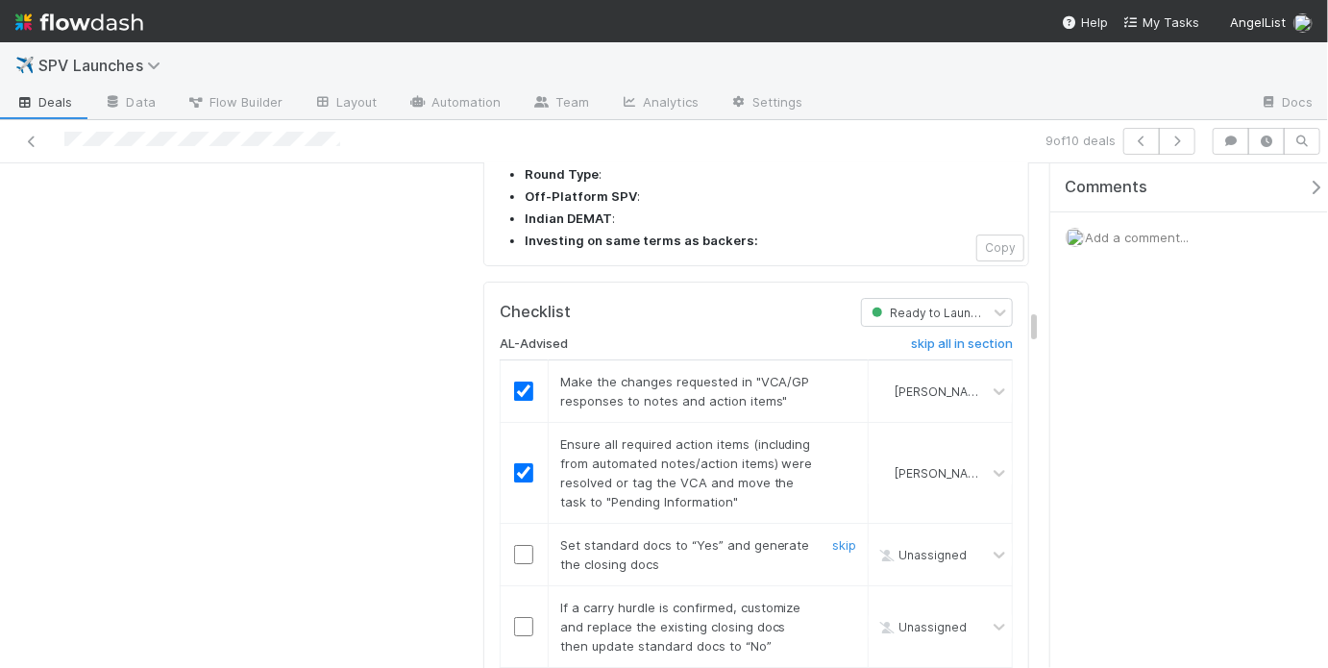
click at [517, 545] on input "checkbox" at bounding box center [523, 554] width 19 height 19
click at [832, 600] on link "skip" at bounding box center [844, 607] width 24 height 15
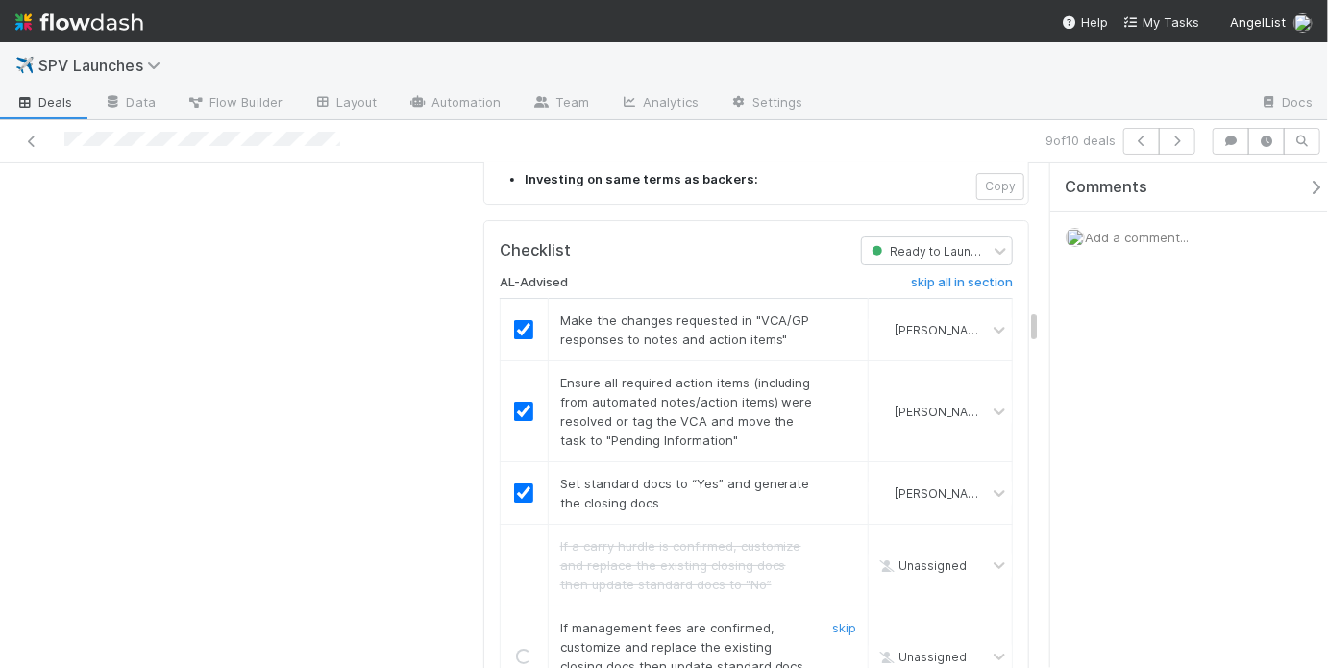
scroll to position [3317, 0]
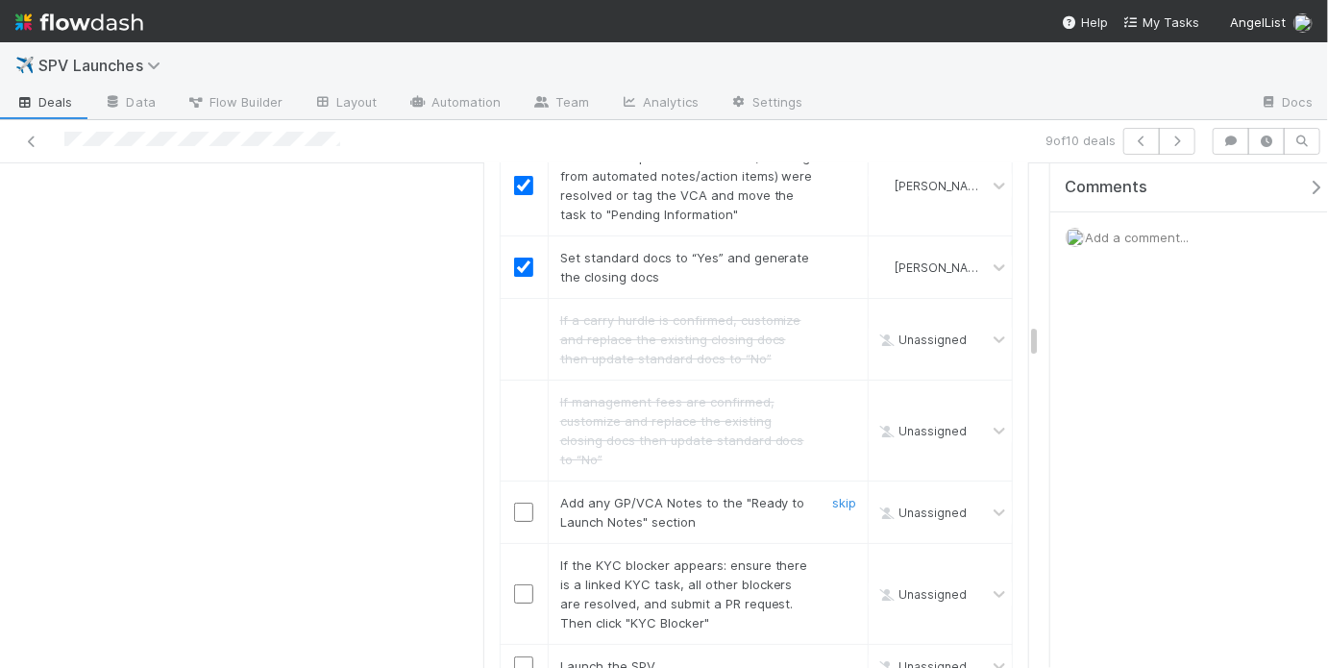
click at [515, 503] on input "checkbox" at bounding box center [523, 512] width 19 height 19
click at [839, 557] on link "skip" at bounding box center [844, 564] width 24 height 15
click at [516, 656] on input "checkbox" at bounding box center [523, 665] width 19 height 19
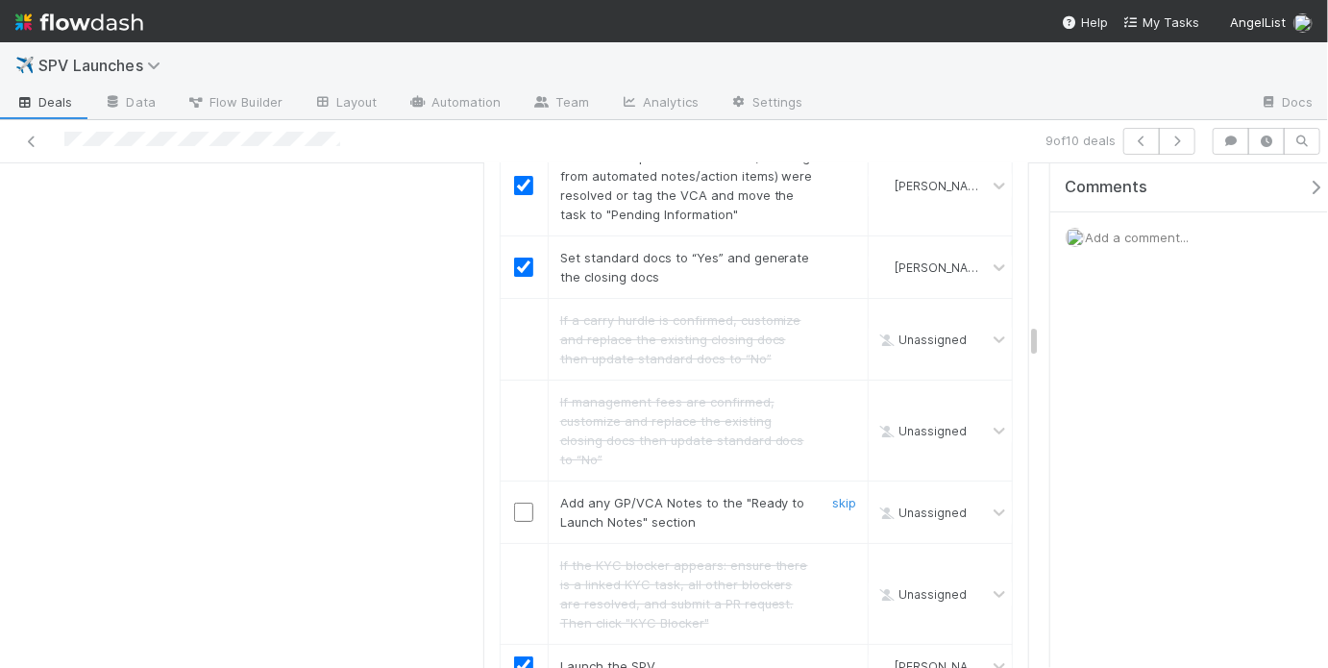
click at [518, 503] on input "checkbox" at bounding box center [523, 512] width 19 height 19
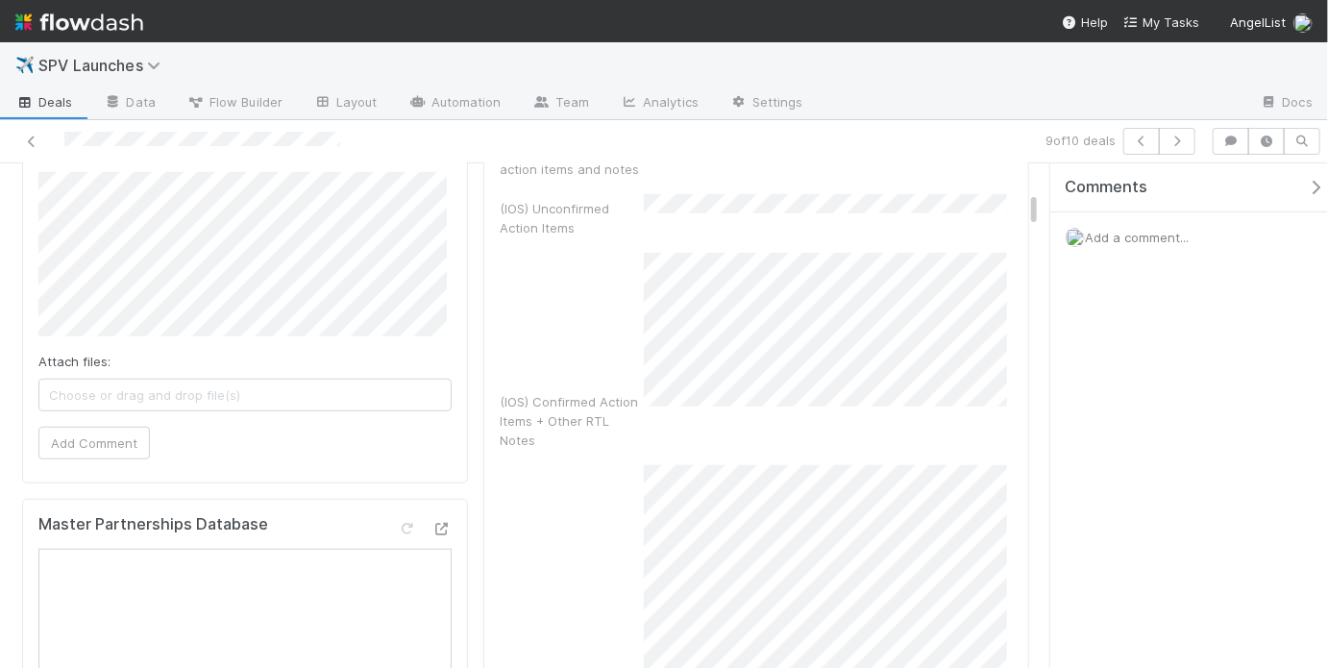
scroll to position [0, 0]
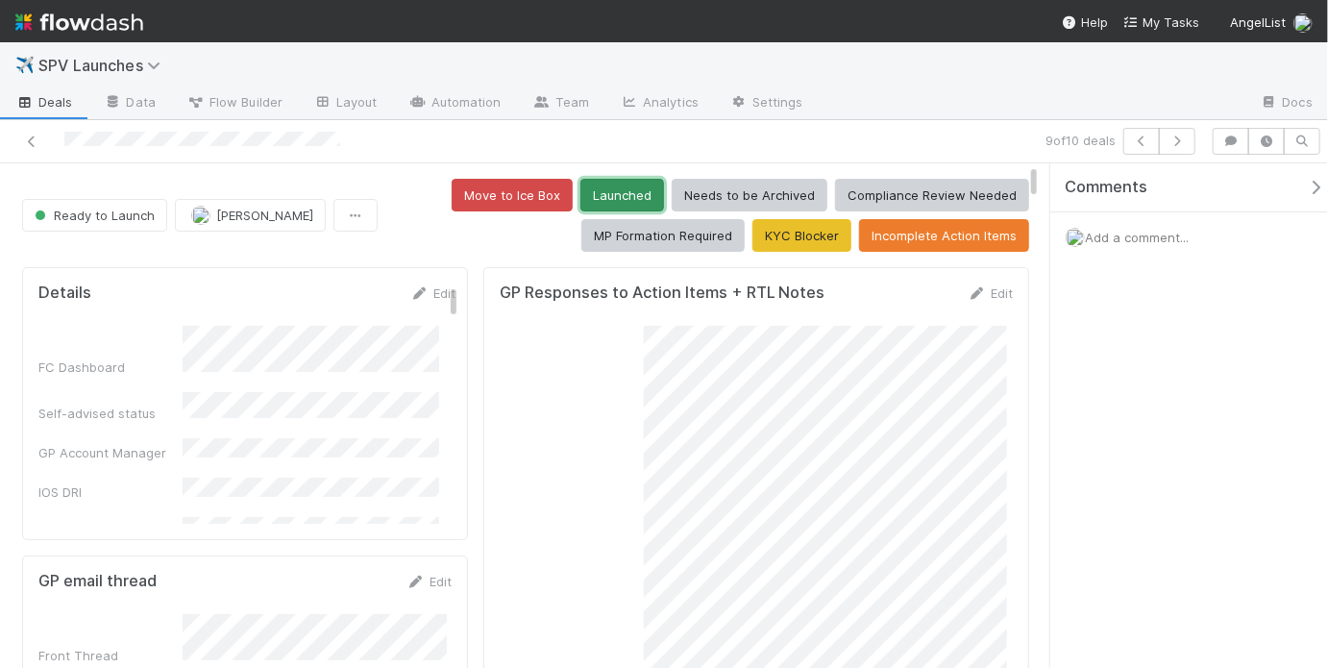
click at [611, 187] on button "Launched" at bounding box center [622, 195] width 84 height 33
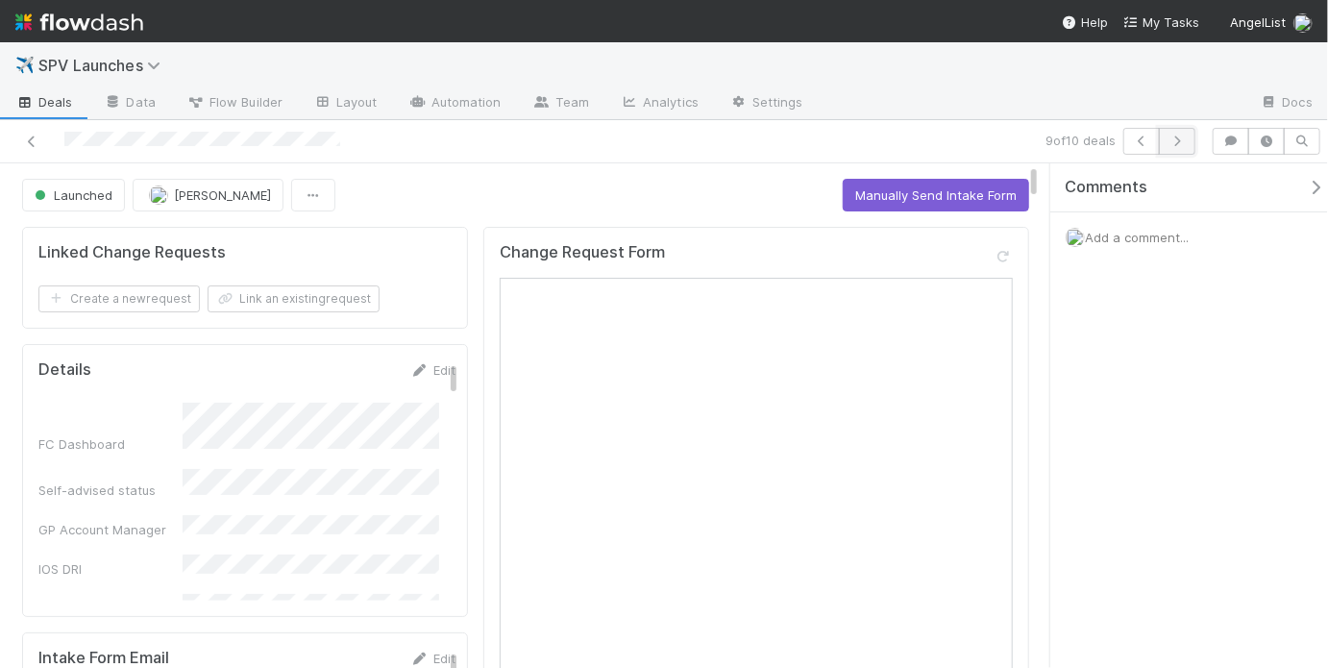
click at [1191, 138] on button "button" at bounding box center [1177, 141] width 37 height 27
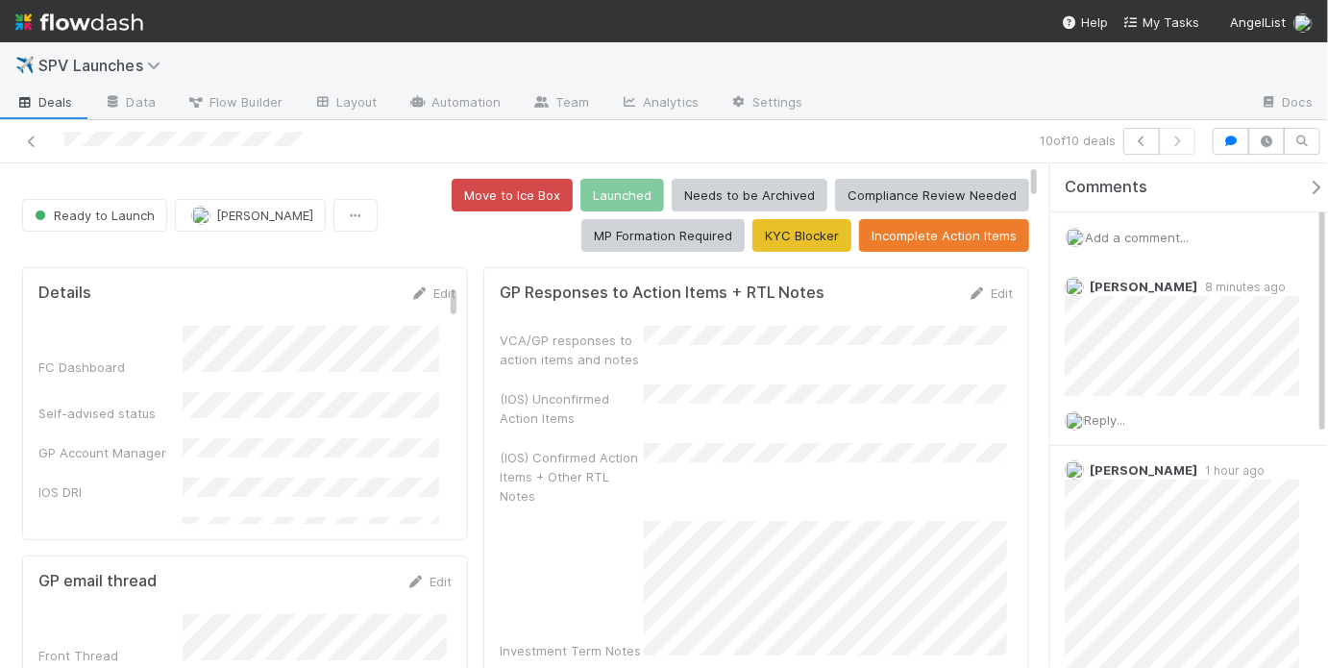
click at [1170, 243] on div "Add a comment..." at bounding box center [1194, 237] width 289 height 50
click at [1169, 240] on span "Add a comment..." at bounding box center [1137, 237] width 104 height 15
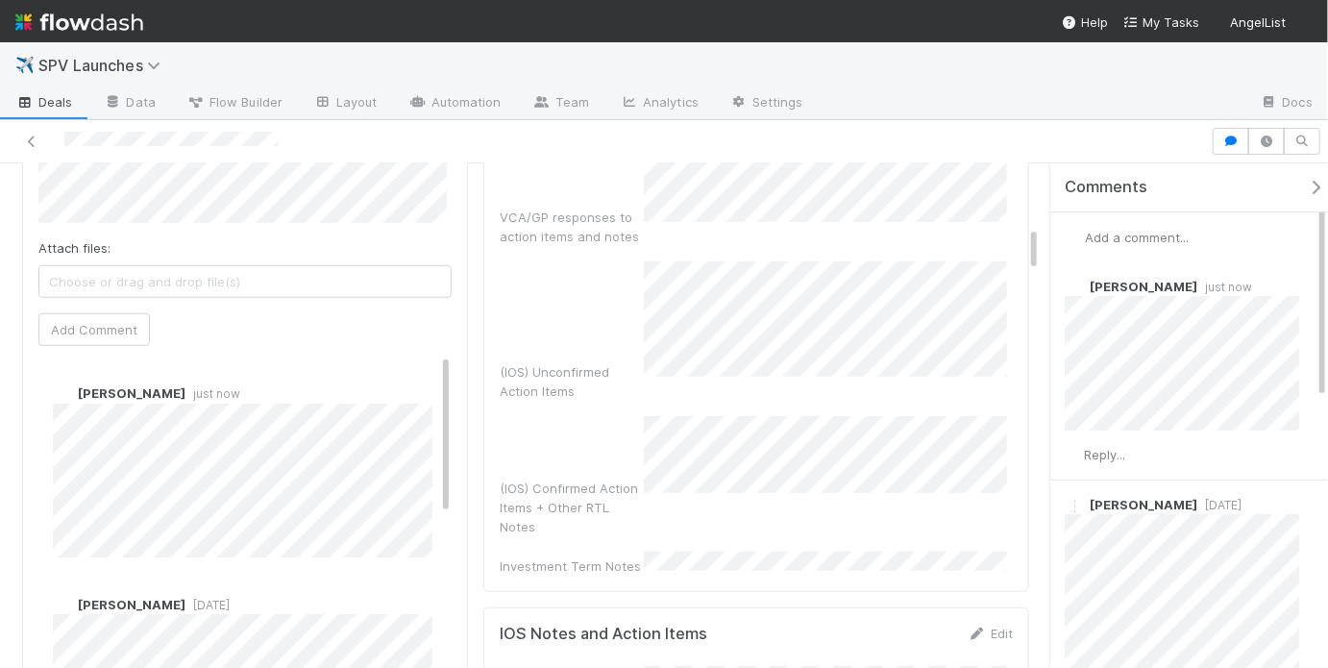
scroll to position [686, 0]
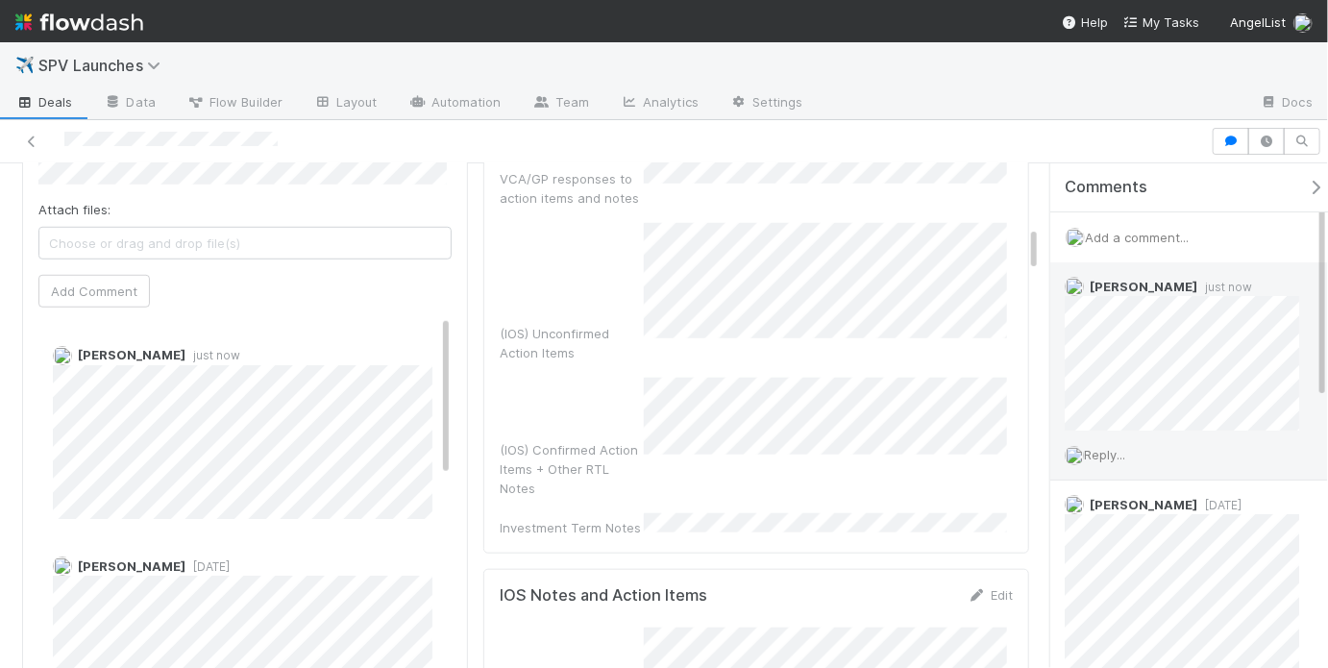
click at [1107, 456] on span "Reply..." at bounding box center [1104, 454] width 41 height 15
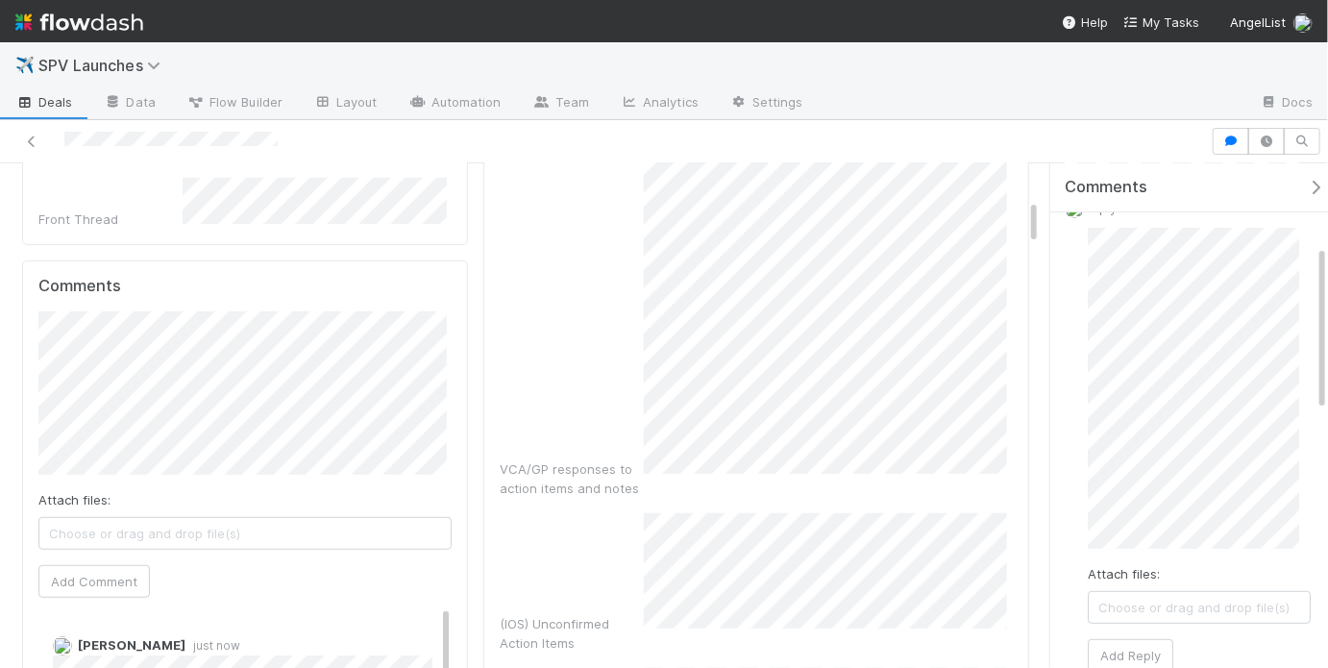
scroll to position [382, 0]
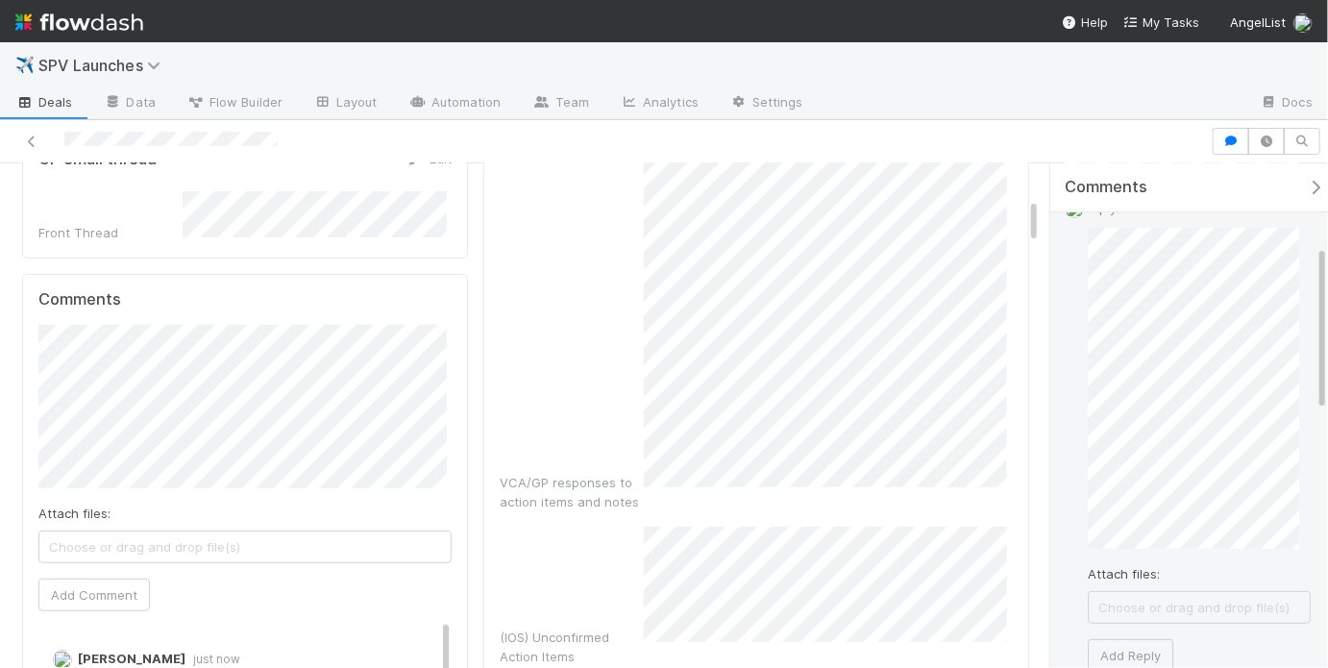
click at [1072, 448] on div "Reply... Attach files: Choose or drag and drop file(s) Add Reply" at bounding box center [1187, 435] width 275 height 503
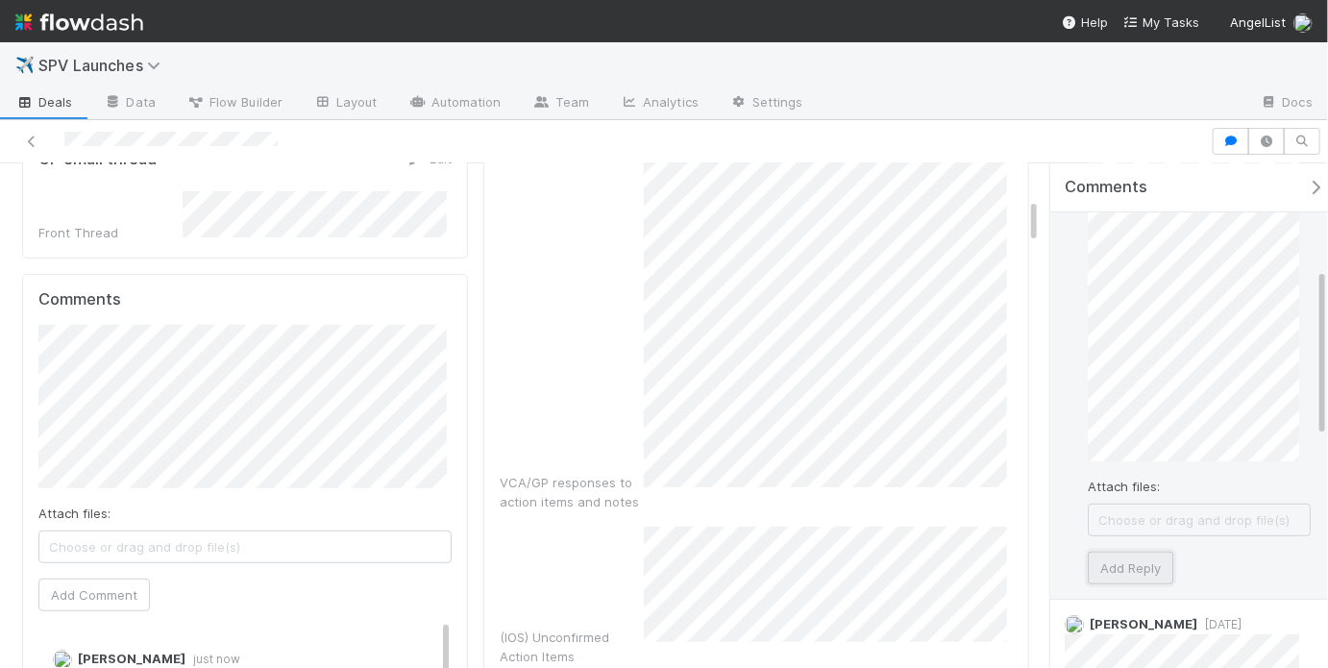
click at [1125, 561] on button "Add Reply" at bounding box center [1131, 568] width 86 height 33
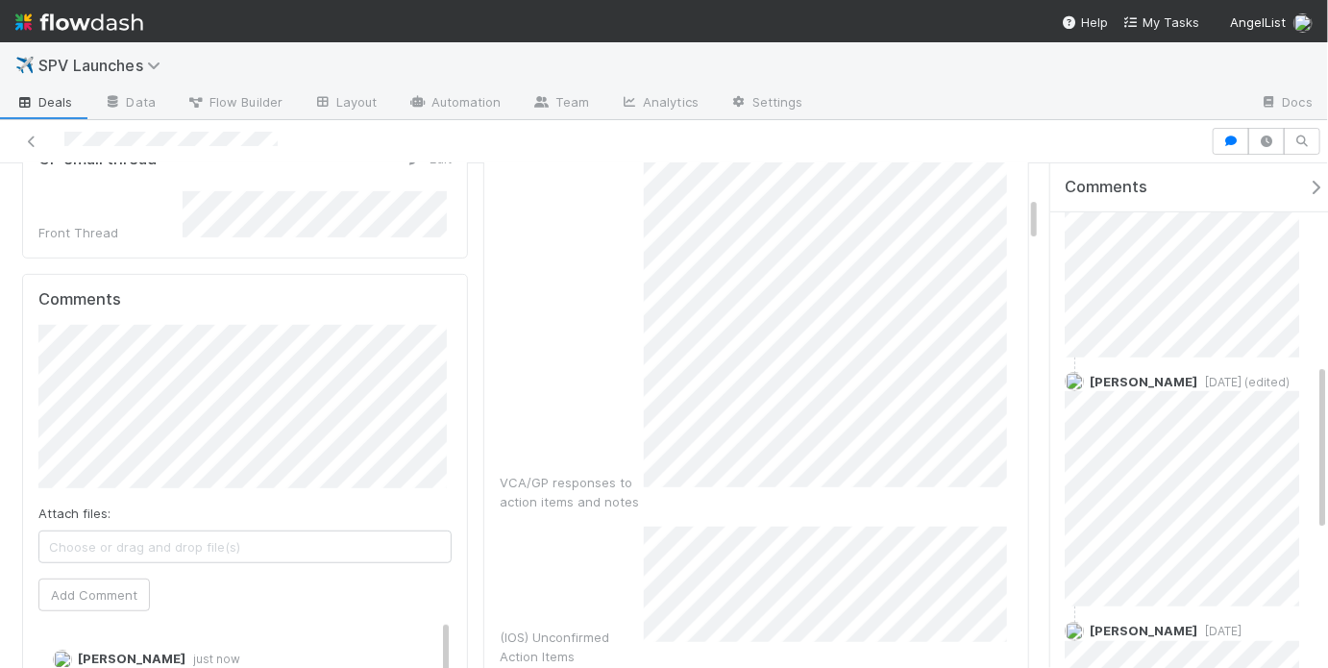
scroll to position [0, 0]
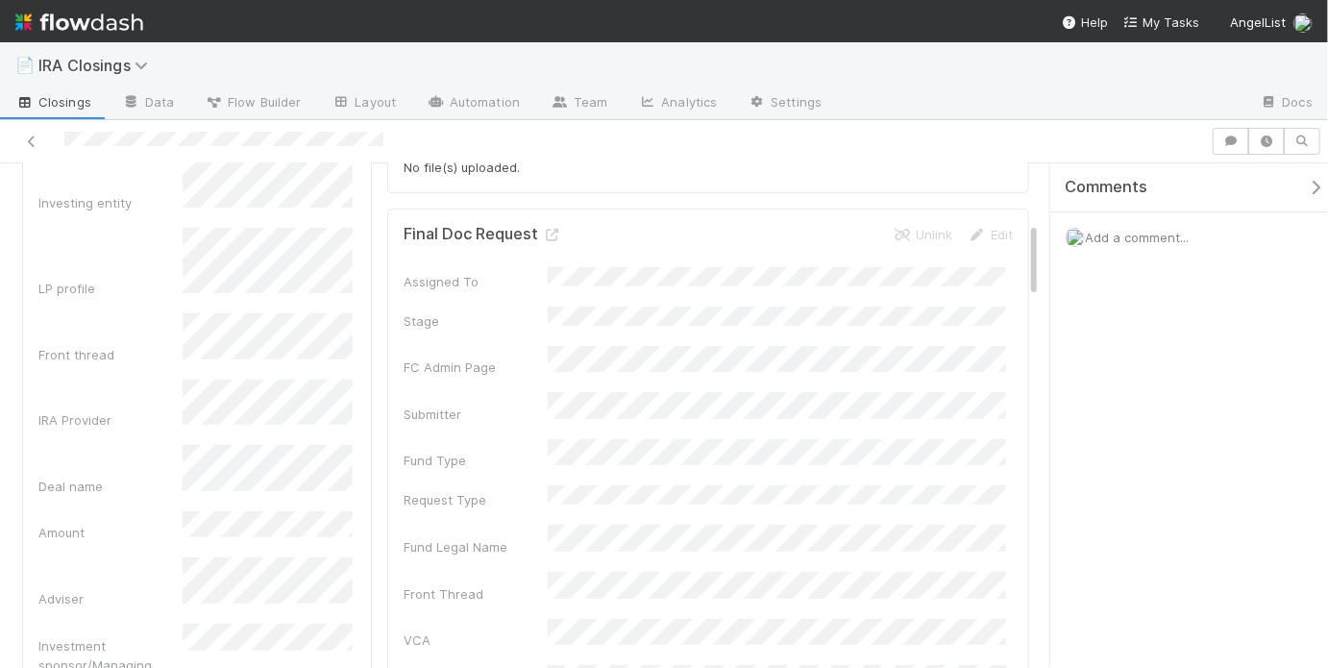
scroll to position [339, 0]
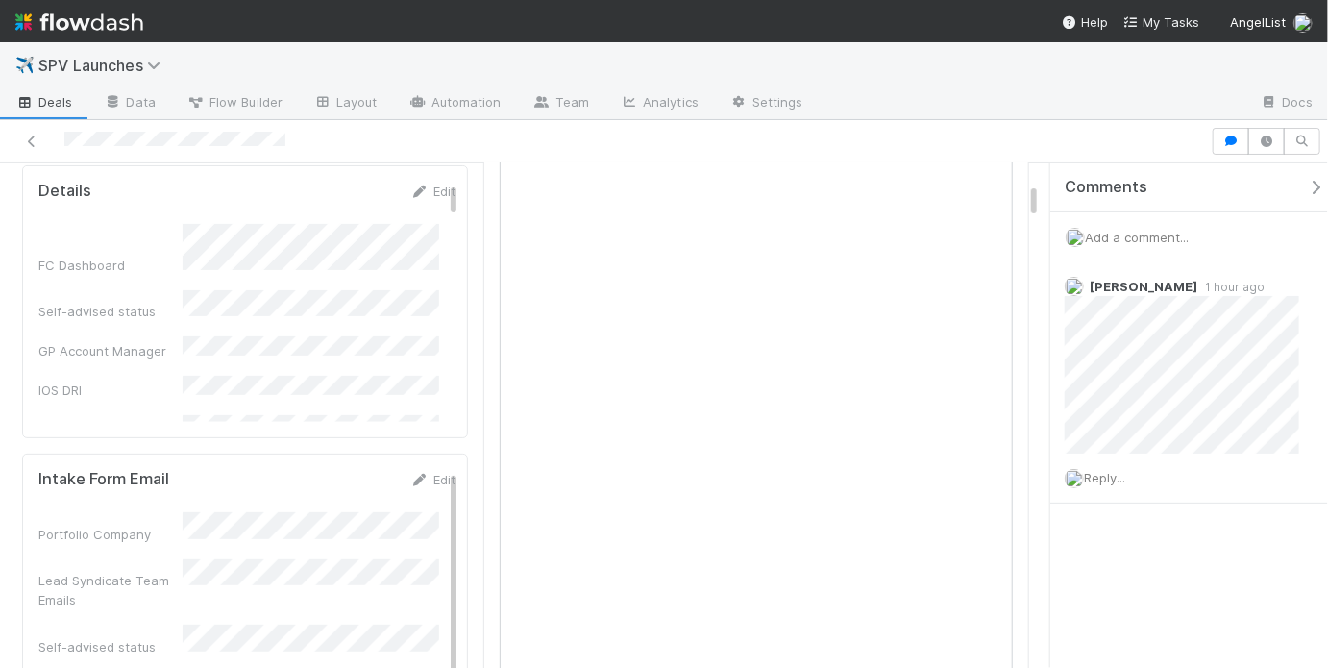
scroll to position [326, 0]
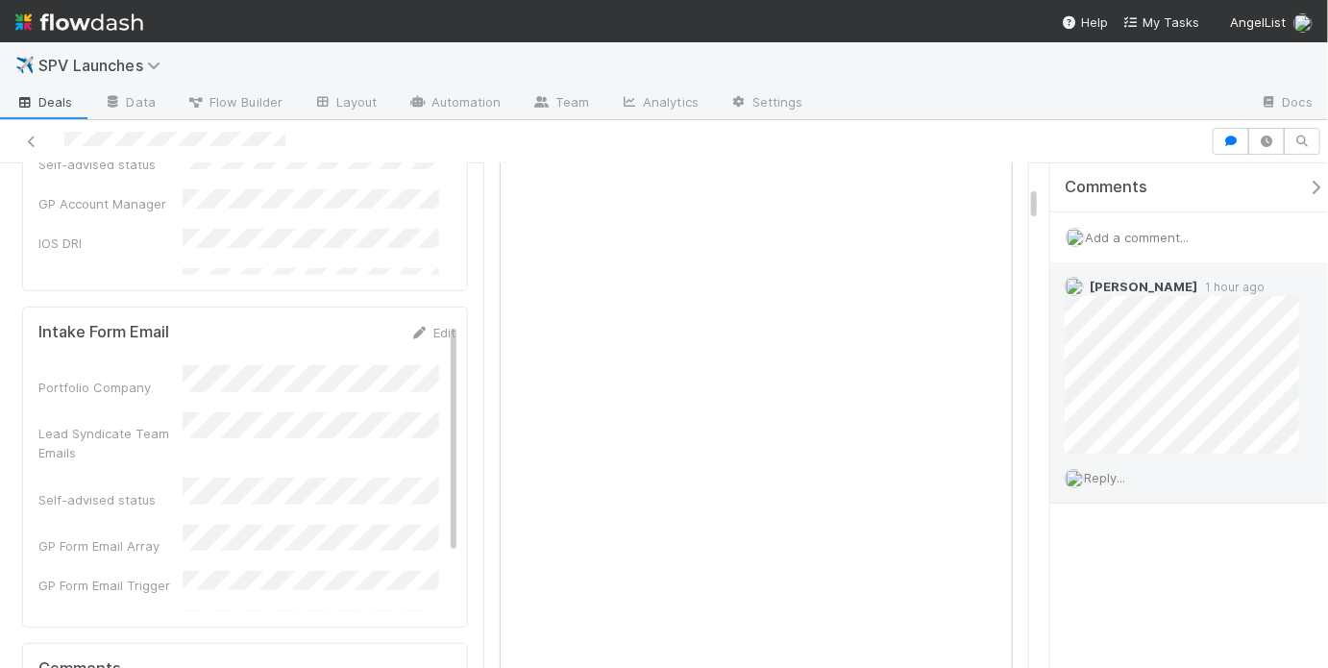
click at [1103, 483] on div "Reply..." at bounding box center [1187, 478] width 275 height 48
click at [1107, 480] on span "Reply..." at bounding box center [1104, 477] width 41 height 15
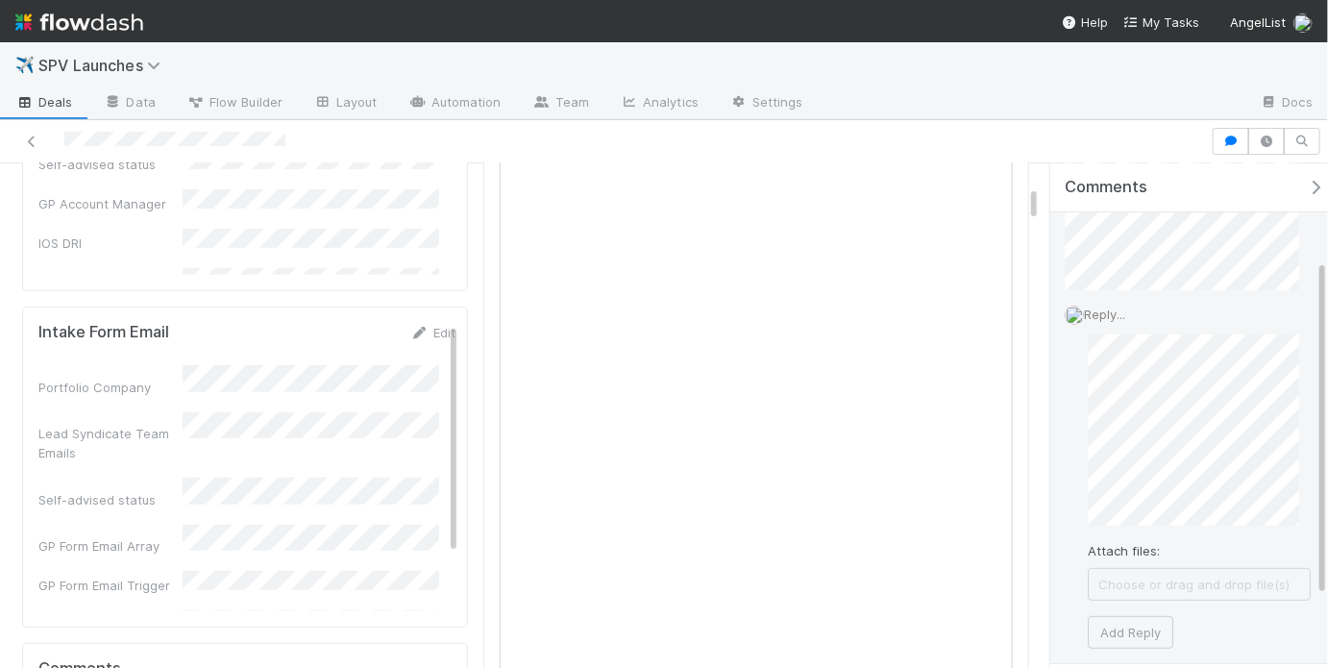
scroll to position [167, 0]
click at [1125, 629] on button "Add Reply" at bounding box center [1131, 628] width 86 height 33
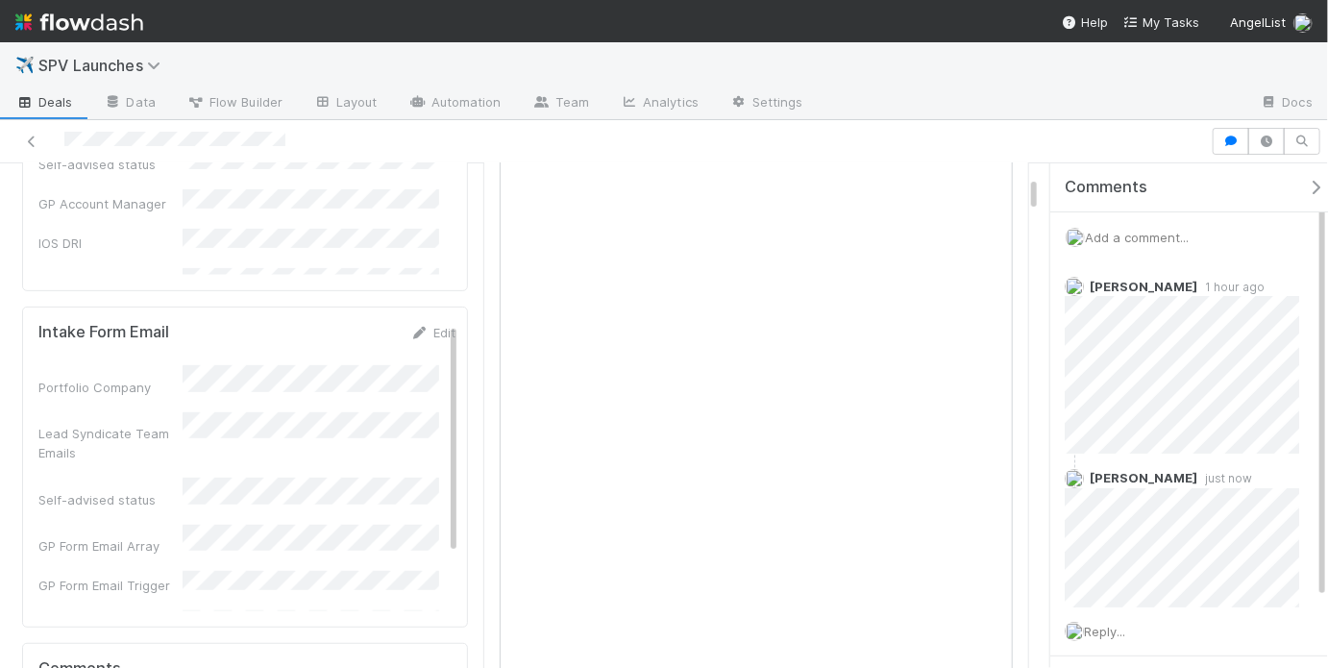
scroll to position [0, 0]
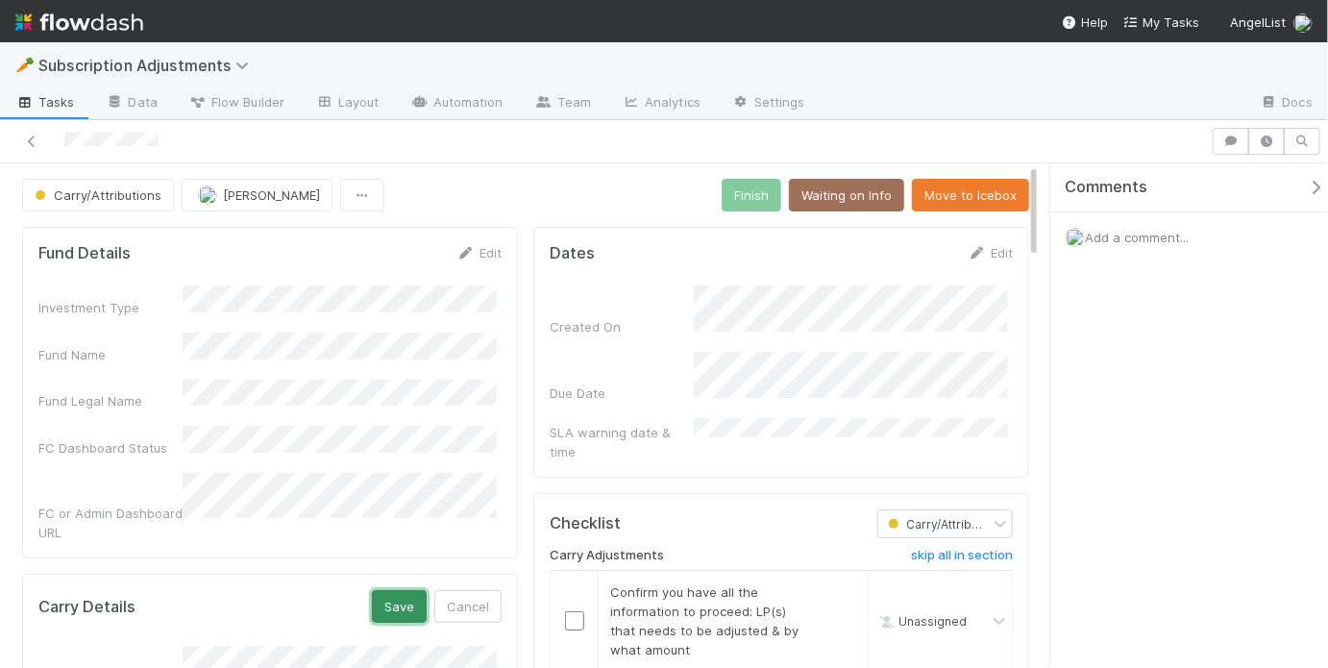
click at [396, 590] on button "Save" at bounding box center [399, 606] width 55 height 33
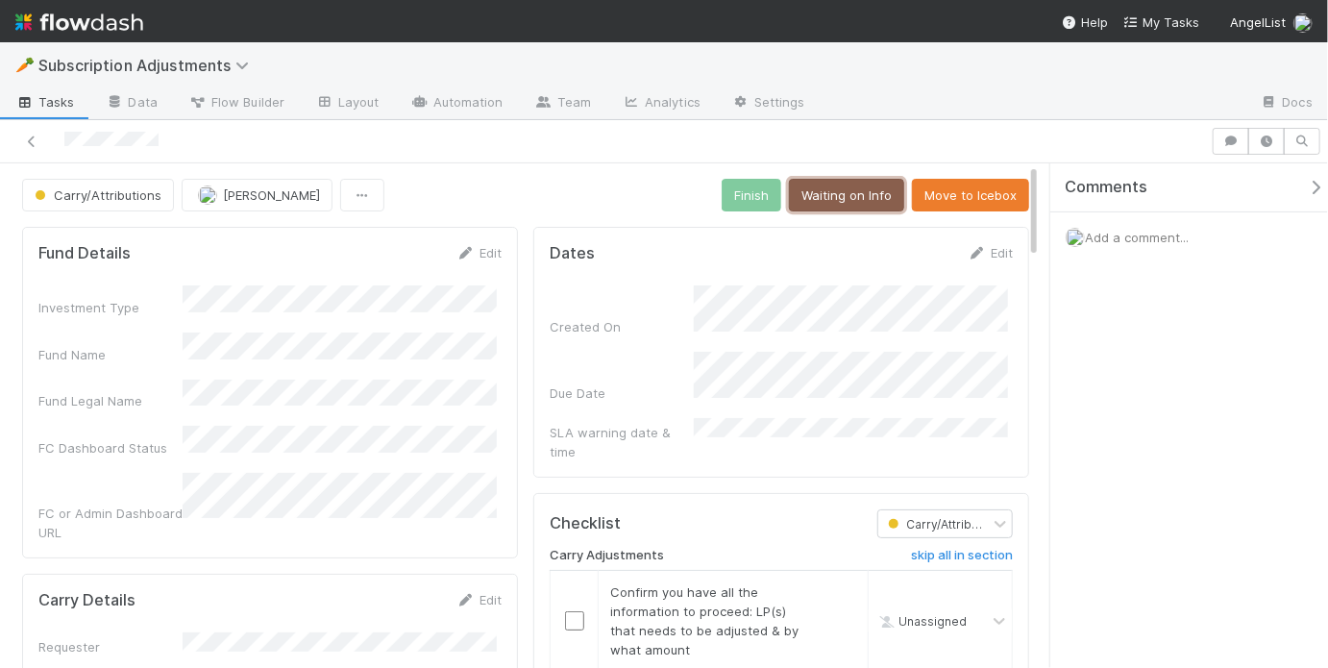
click at [868, 187] on button "Waiting on Info" at bounding box center [846, 195] width 115 height 33
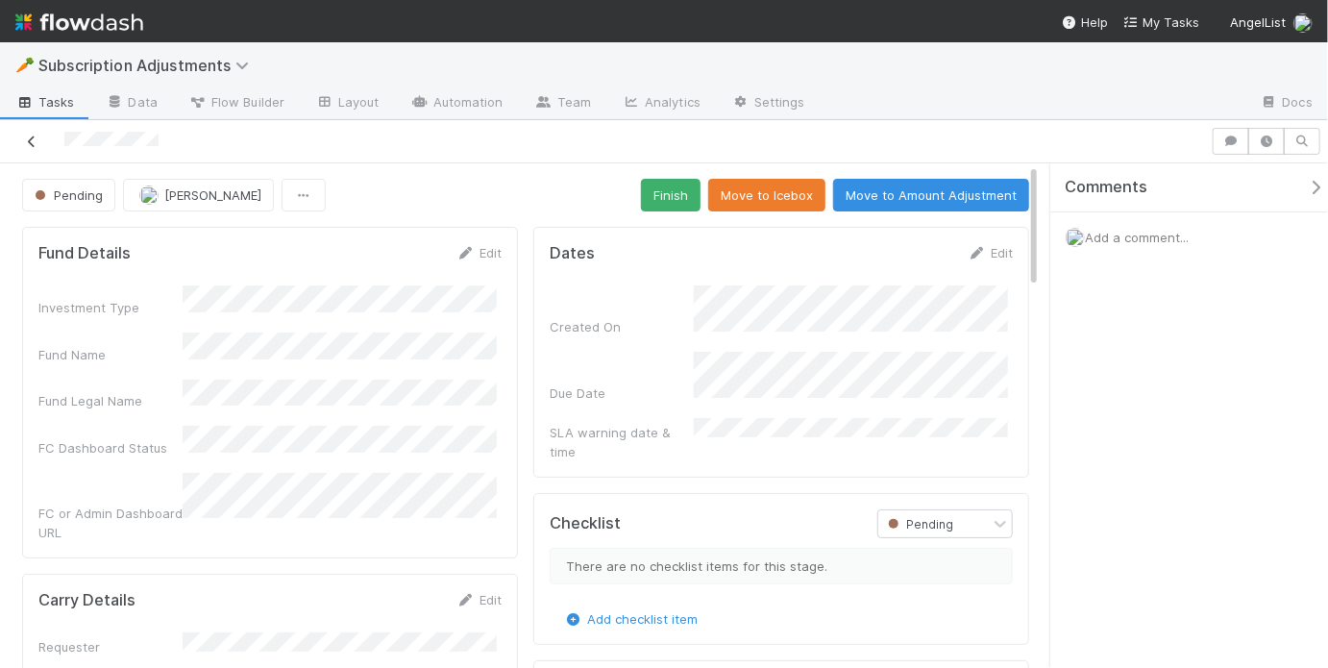
click at [31, 141] on icon at bounding box center [31, 141] width 19 height 12
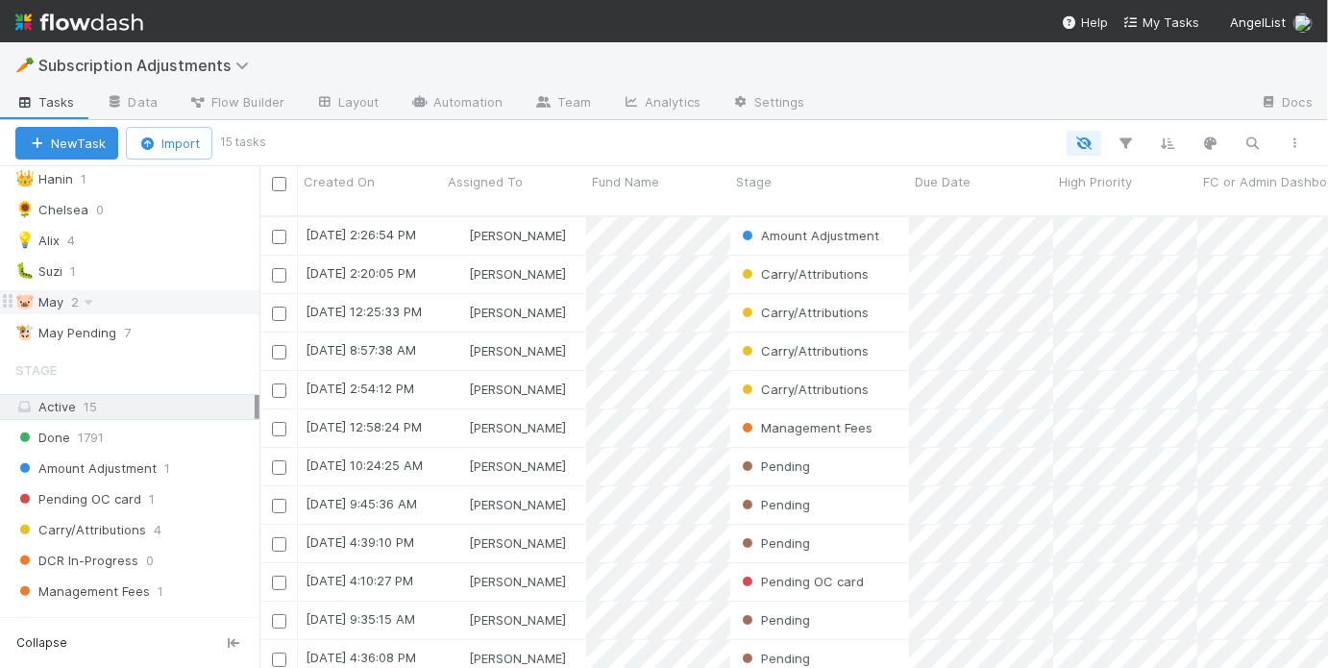
scroll to position [143, 0]
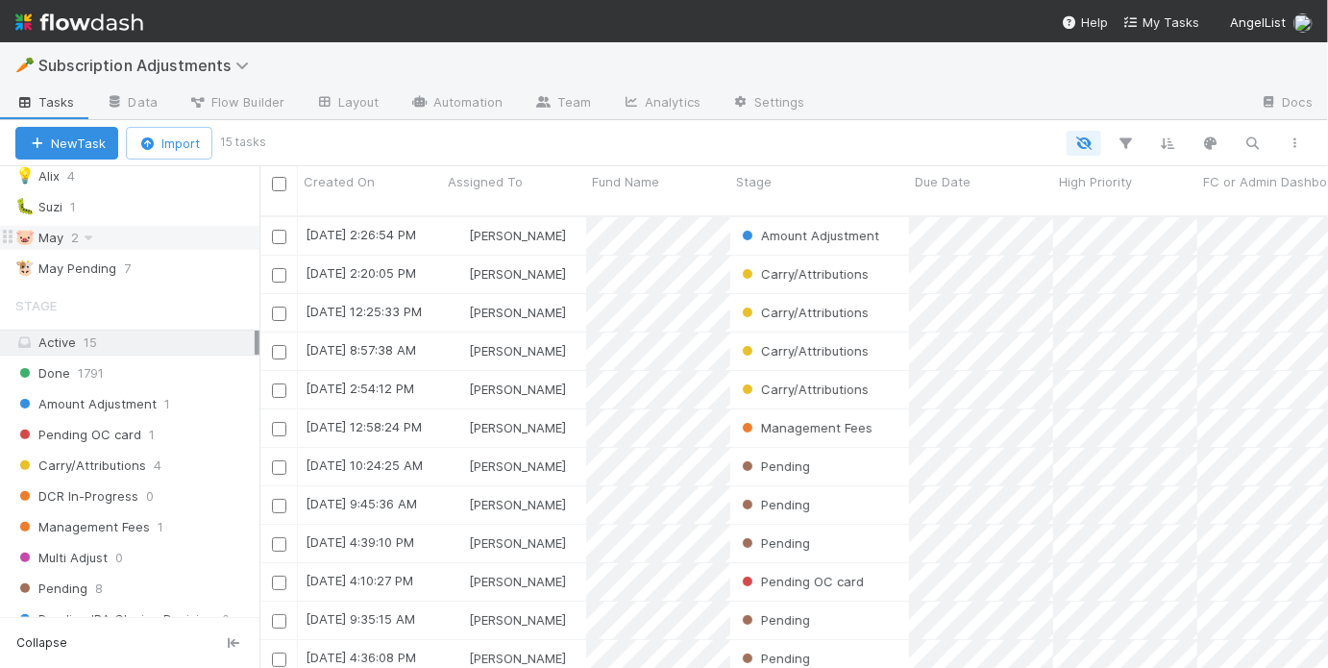
click at [149, 239] on div "🐷 [DATE]" at bounding box center [137, 238] width 244 height 24
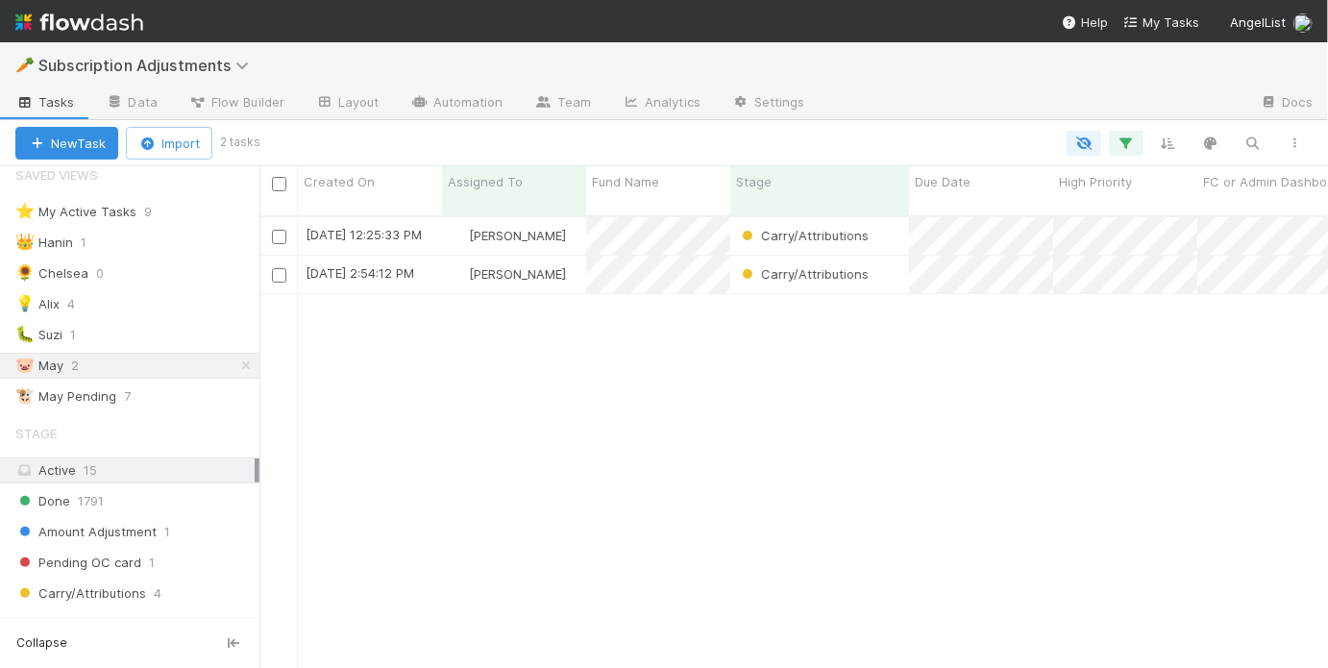
scroll to position [455, 1057]
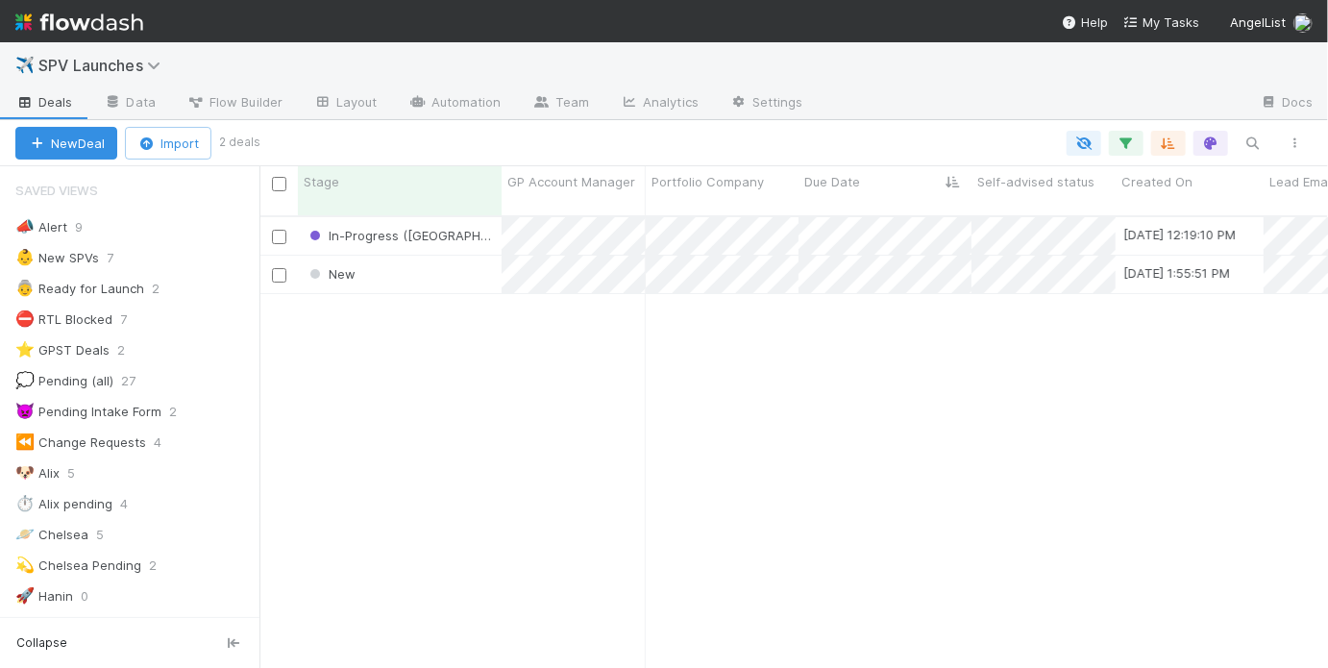
scroll to position [12, 12]
click at [445, 258] on div "New" at bounding box center [400, 274] width 204 height 37
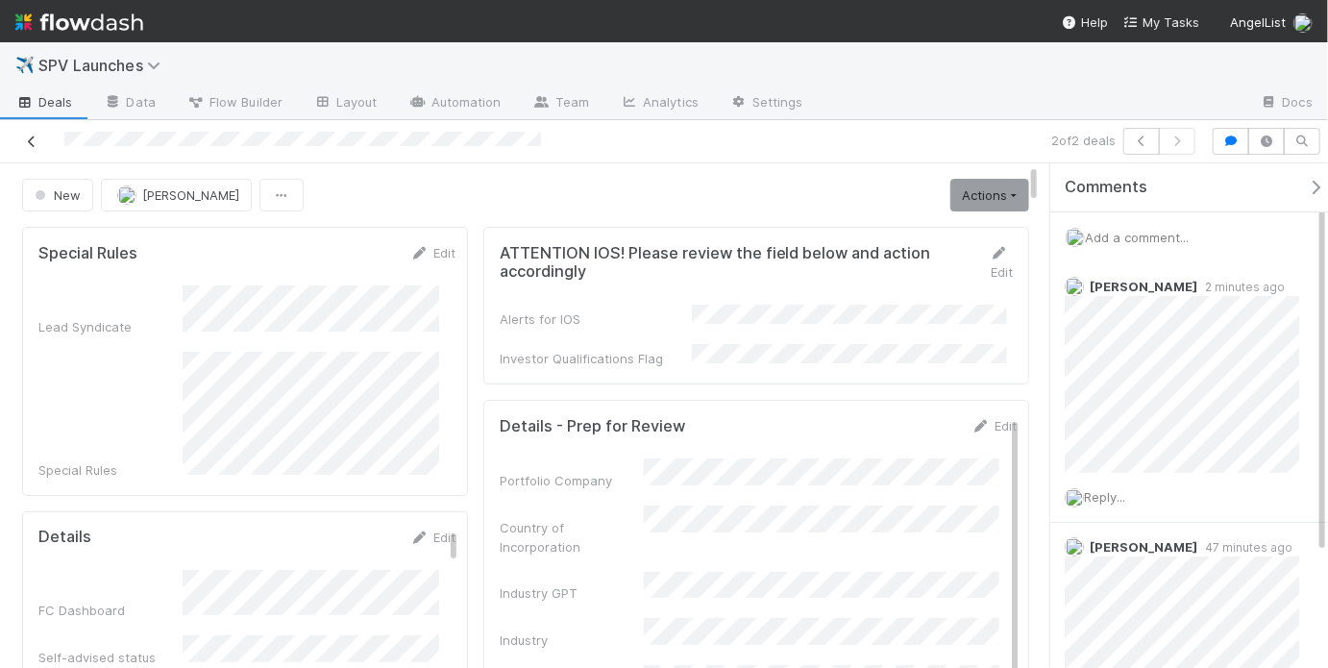
click at [27, 136] on icon at bounding box center [31, 141] width 19 height 12
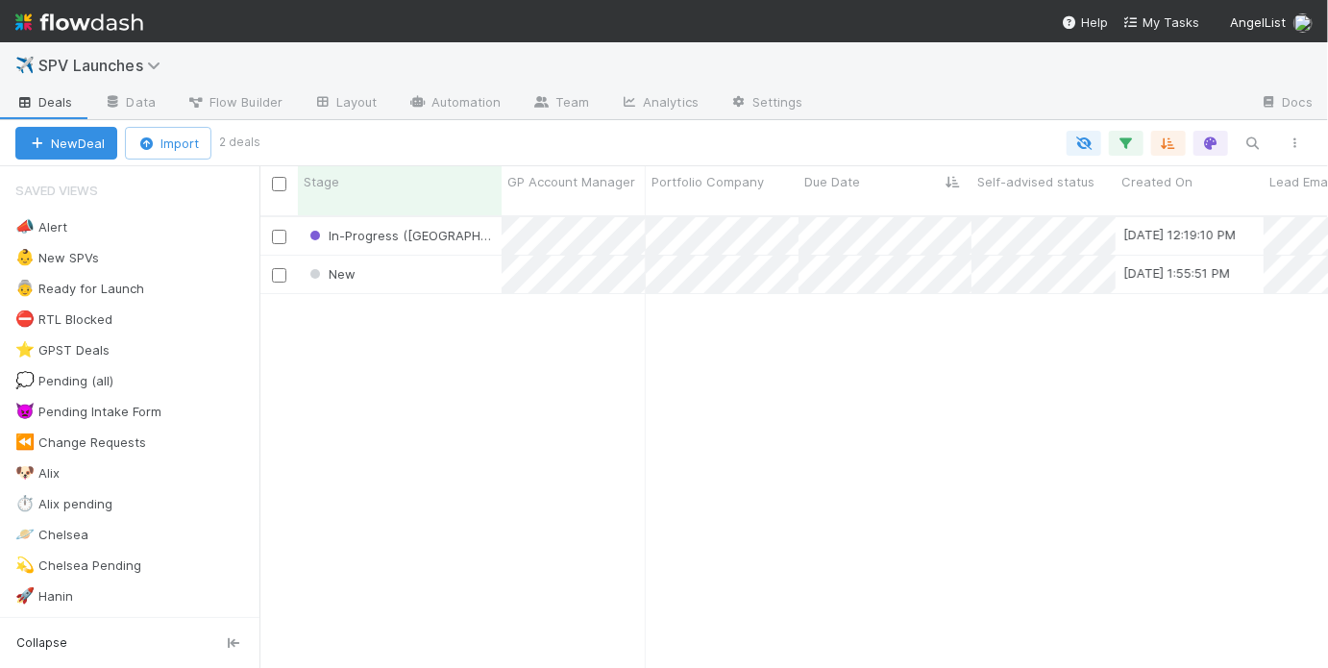
scroll to position [455, 1057]
click at [455, 231] on div "In-Progress ([GEOGRAPHIC_DATA])" at bounding box center [400, 235] width 204 height 37
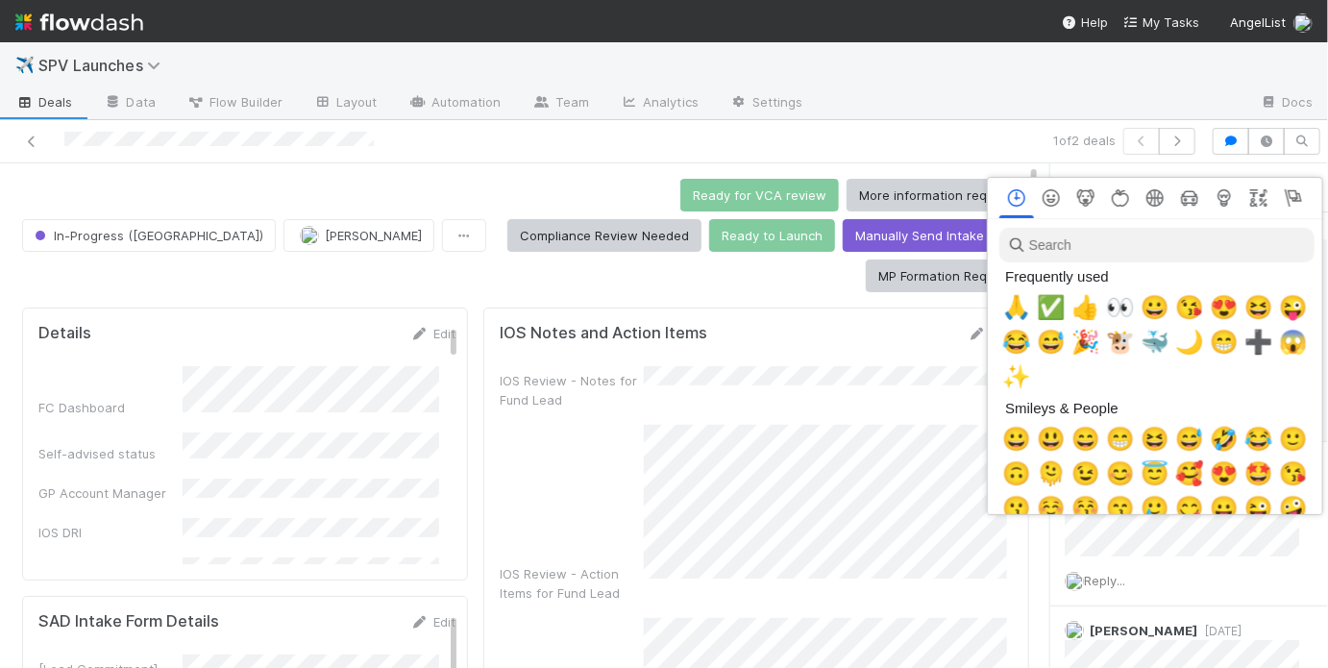
scroll to position [0, 3]
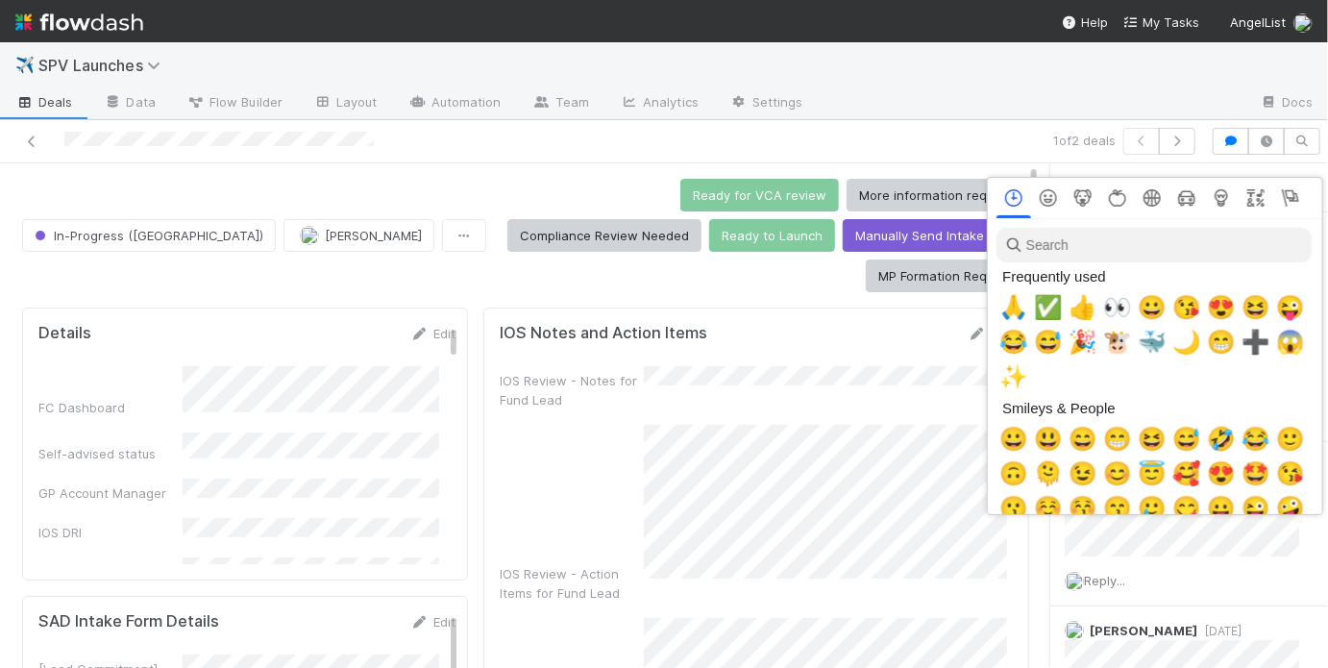
click at [920, 331] on div at bounding box center [664, 334] width 1328 height 668
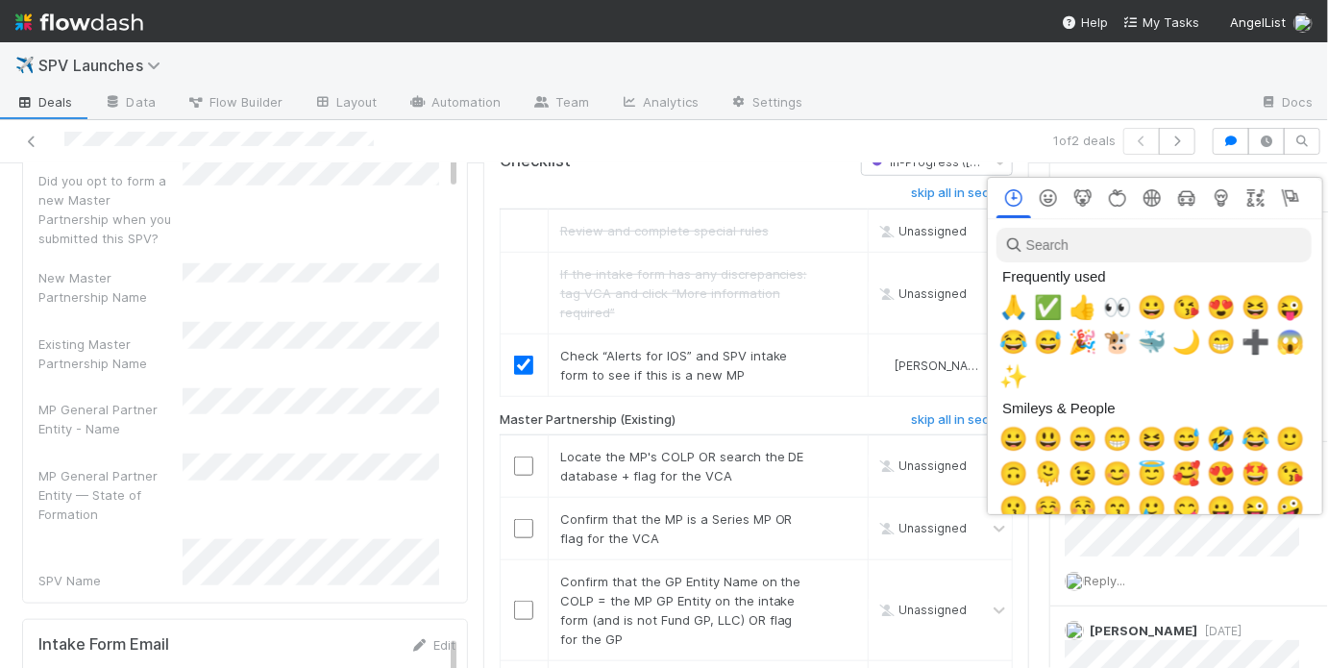
click at [959, 258] on div at bounding box center [664, 334] width 1328 height 668
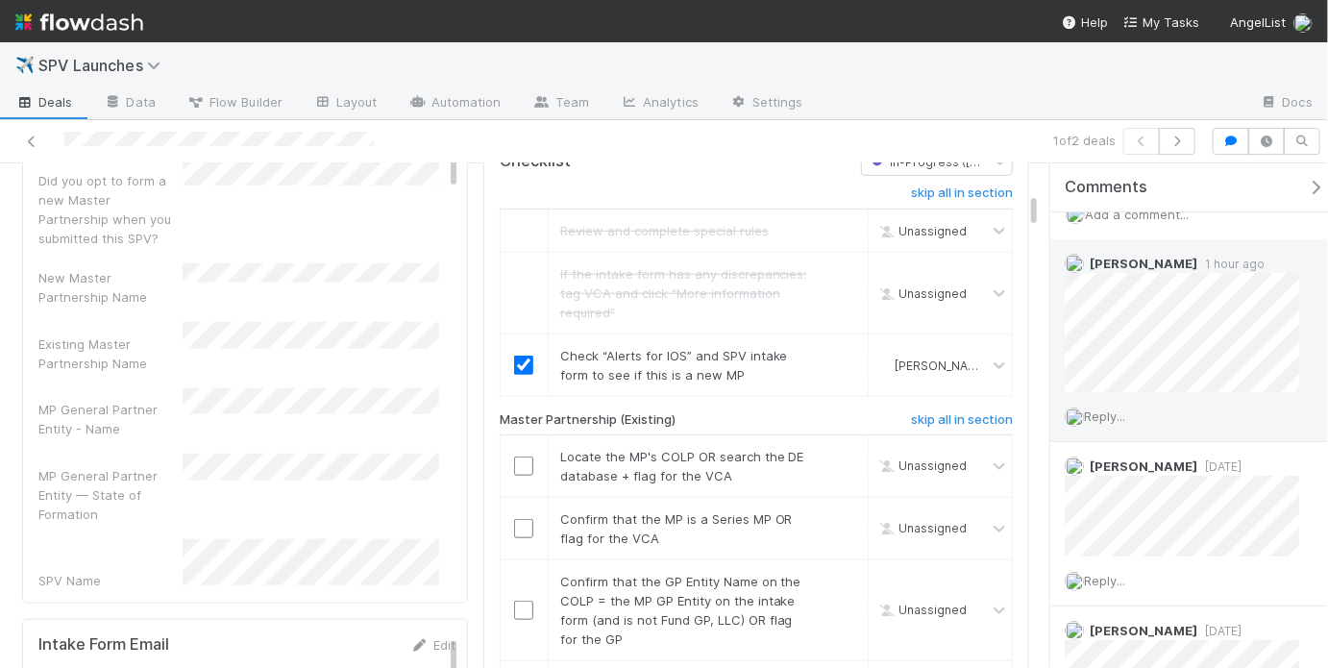
click at [1113, 411] on span "Reply..." at bounding box center [1104, 415] width 41 height 15
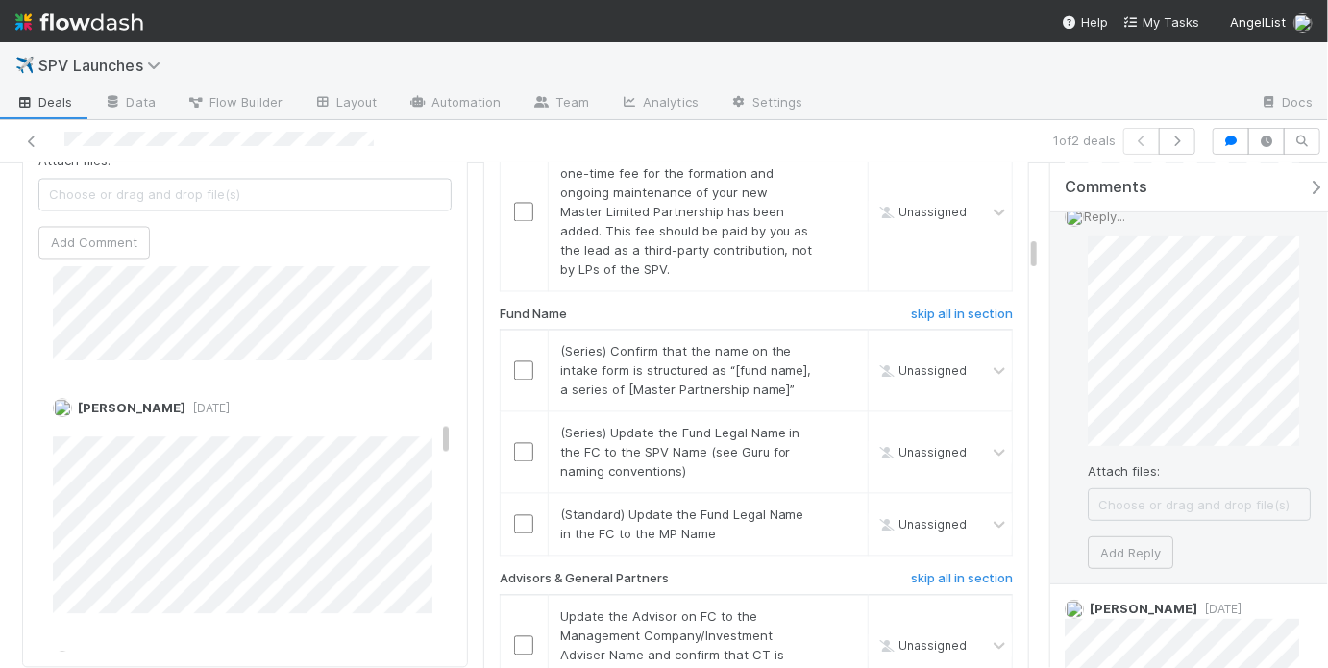
scroll to position [258, 0]
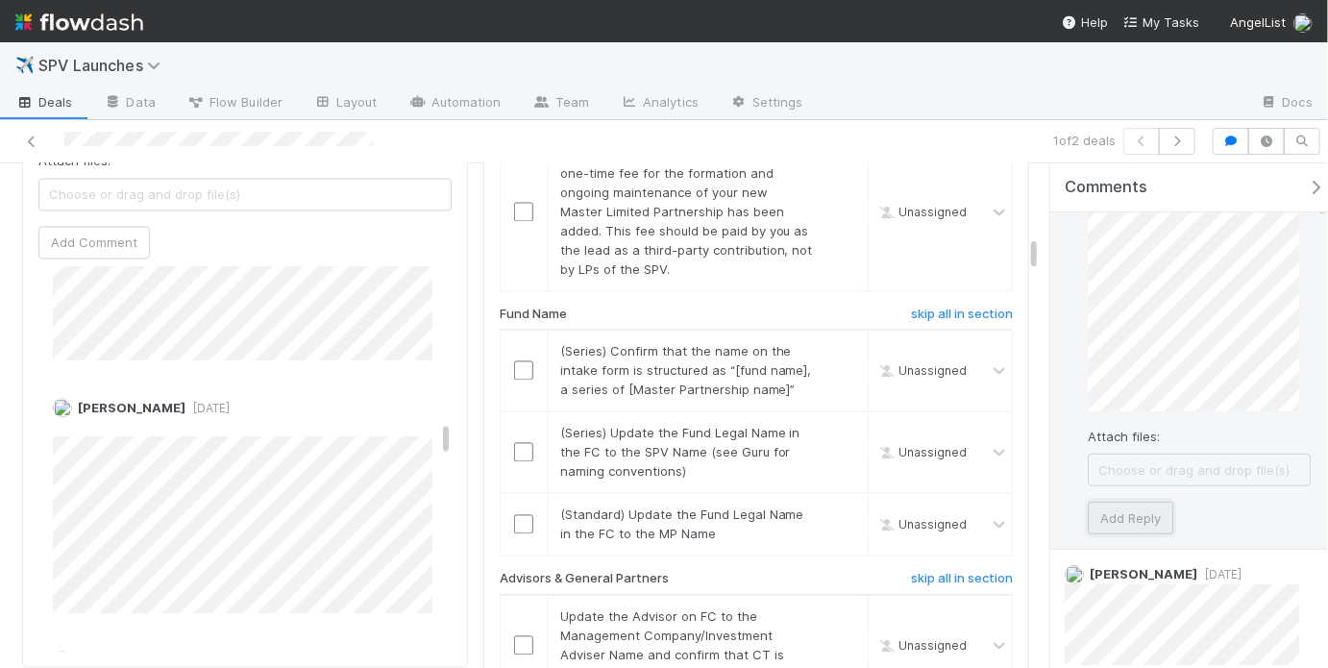
click at [1154, 509] on button "Add Reply" at bounding box center [1131, 518] width 86 height 33
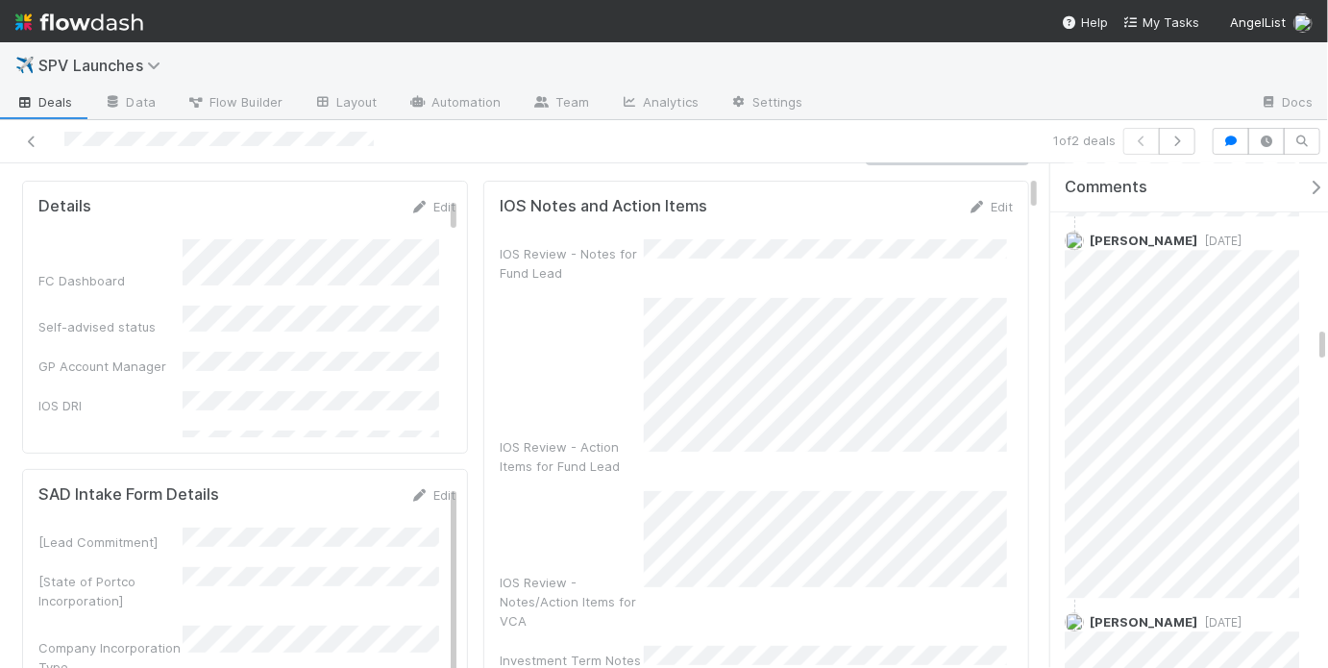
scroll to position [0, 0]
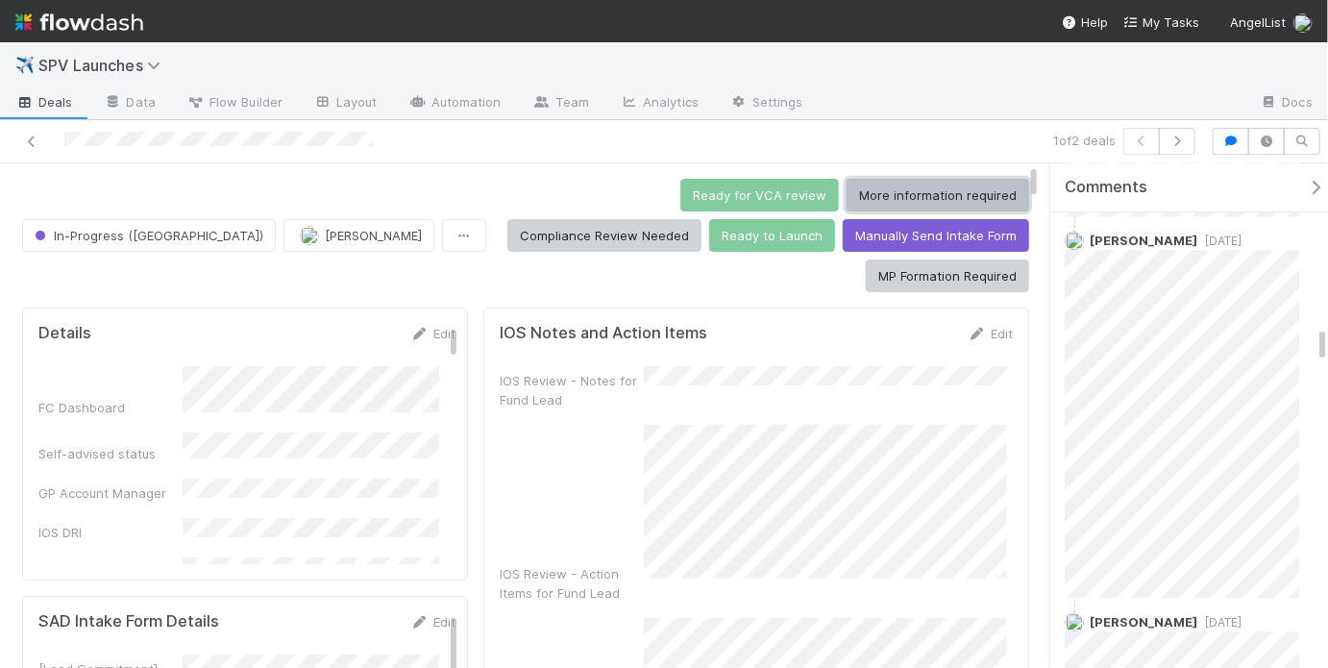
click at [847, 194] on button "More information required" at bounding box center [938, 195] width 183 height 33
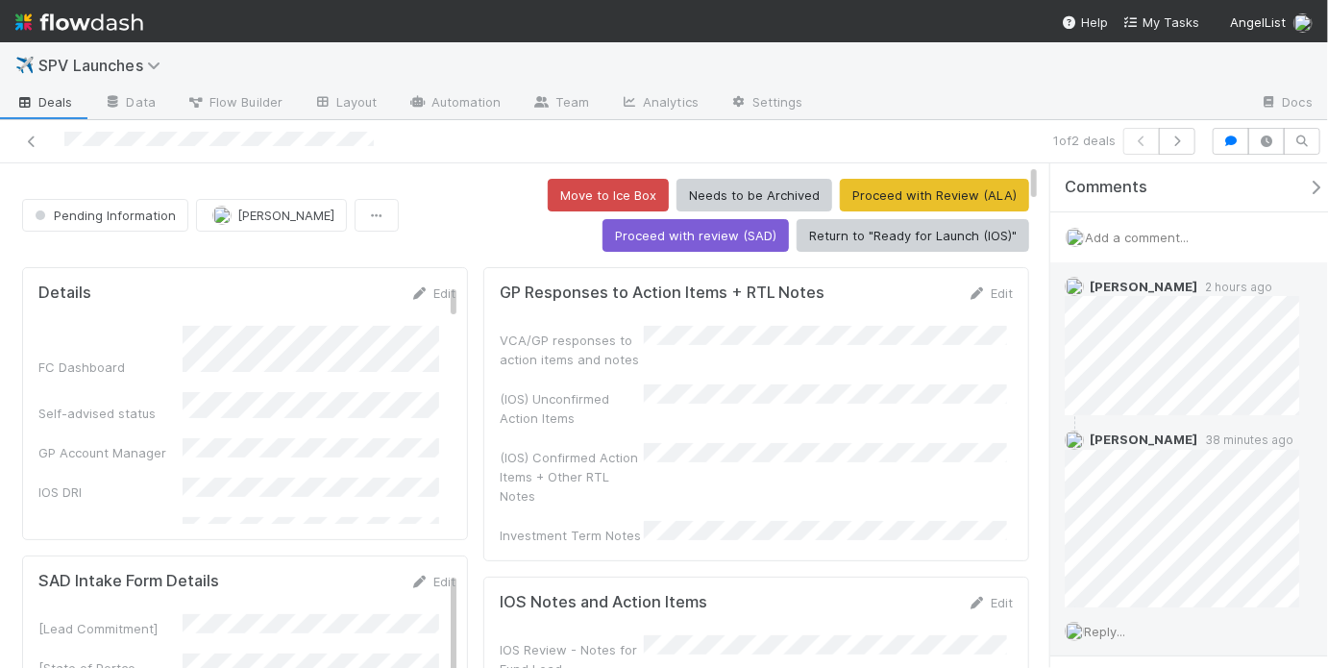
click at [1228, 234] on div "Add a comment..." at bounding box center [1194, 237] width 289 height 50
click at [1168, 239] on span "Add a comment..." at bounding box center [1137, 237] width 104 height 15
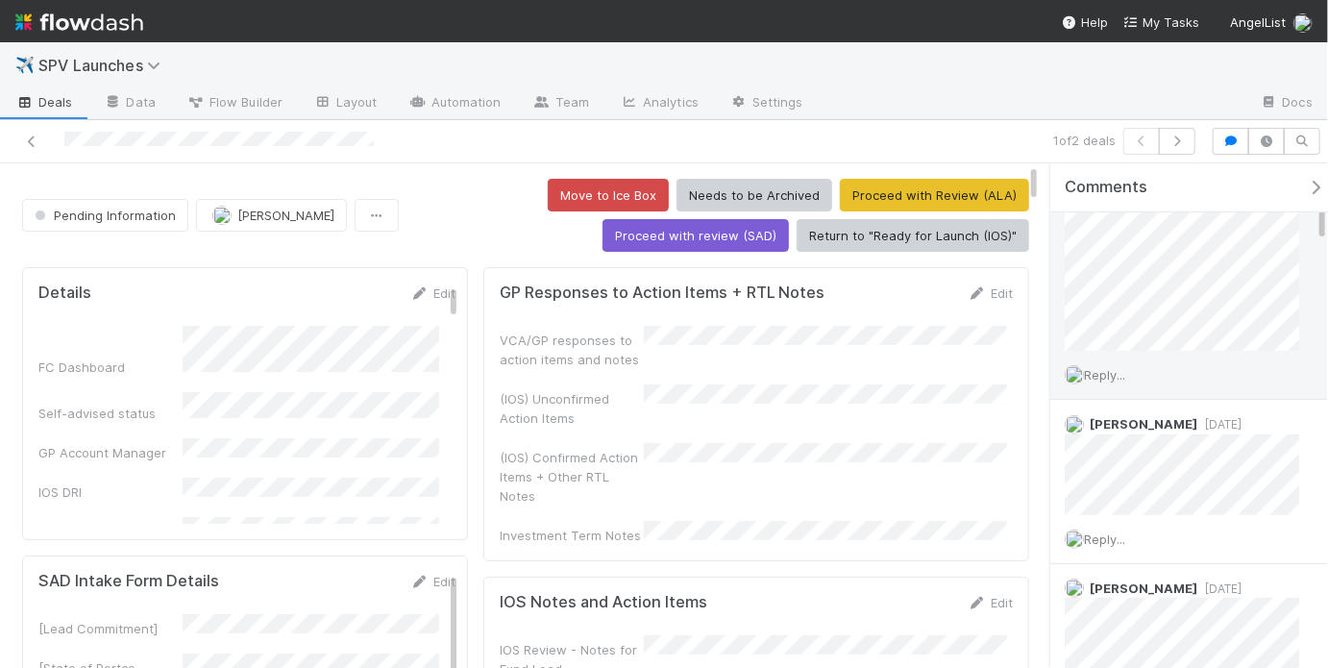
click at [1128, 380] on div "Reply..." at bounding box center [1187, 375] width 275 height 48
click at [1121, 374] on span "Reply..." at bounding box center [1104, 374] width 41 height 15
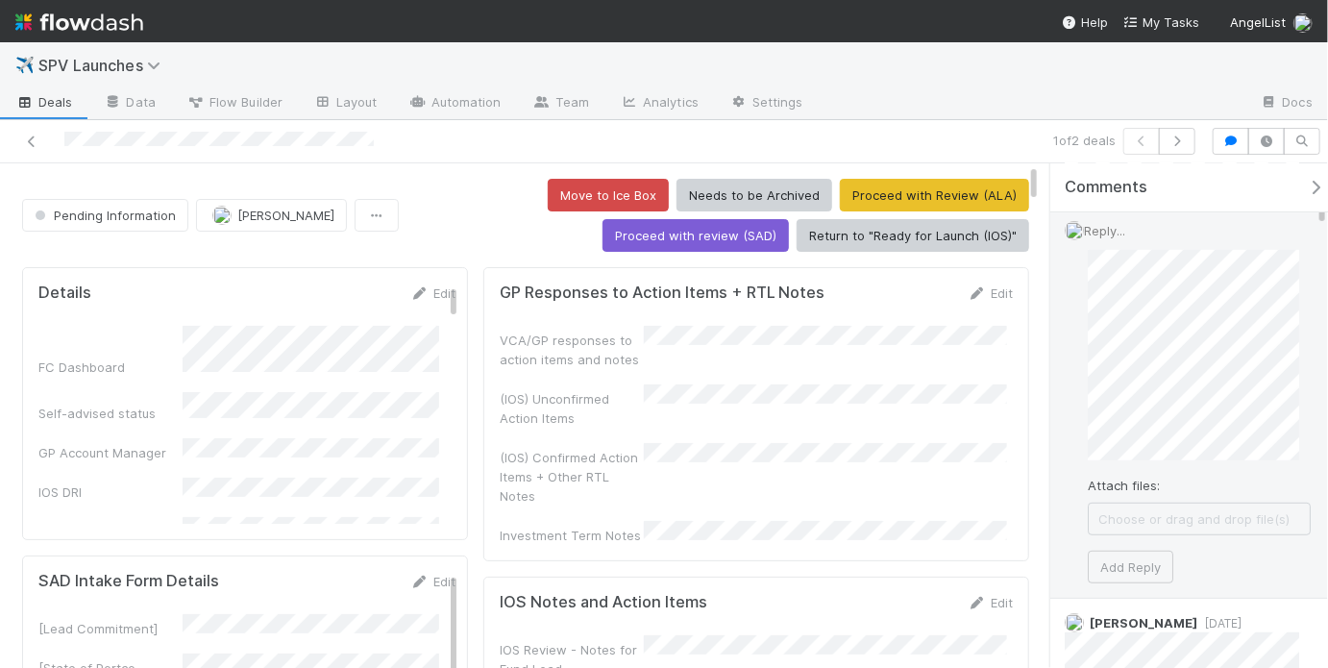
scroll to position [409, 0]
click at [1140, 556] on button "Add Reply" at bounding box center [1131, 558] width 86 height 33
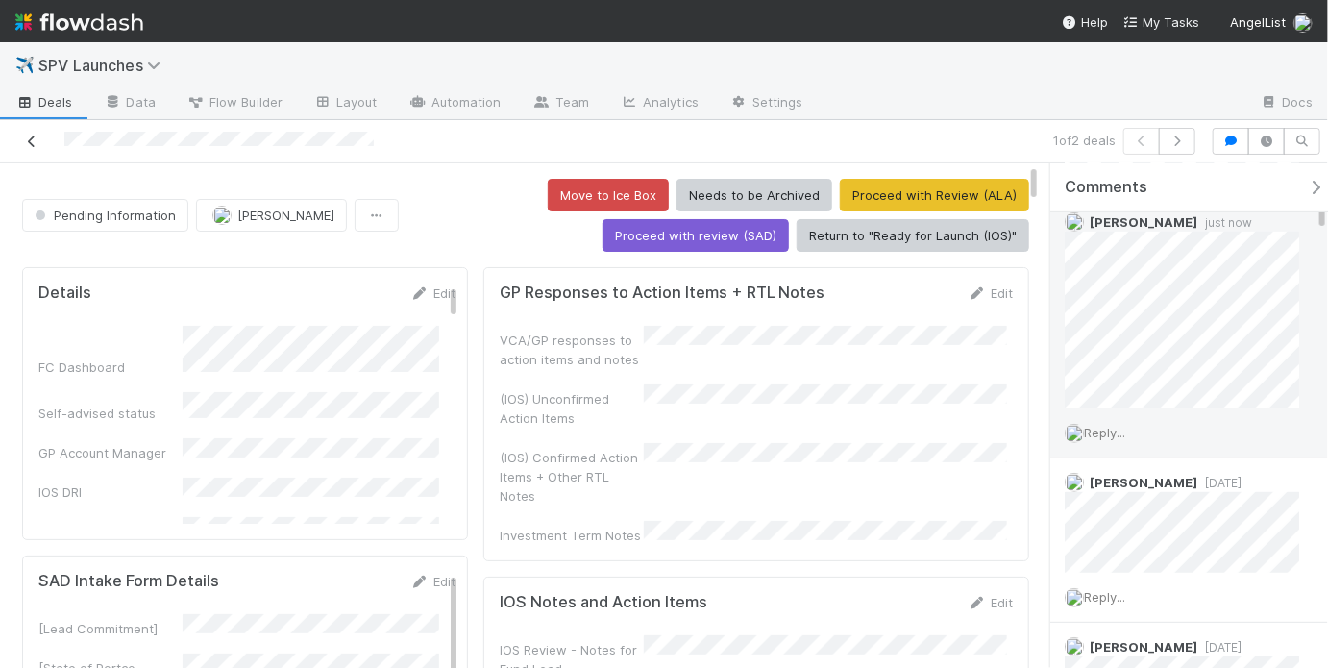
click at [35, 135] on icon at bounding box center [31, 141] width 19 height 12
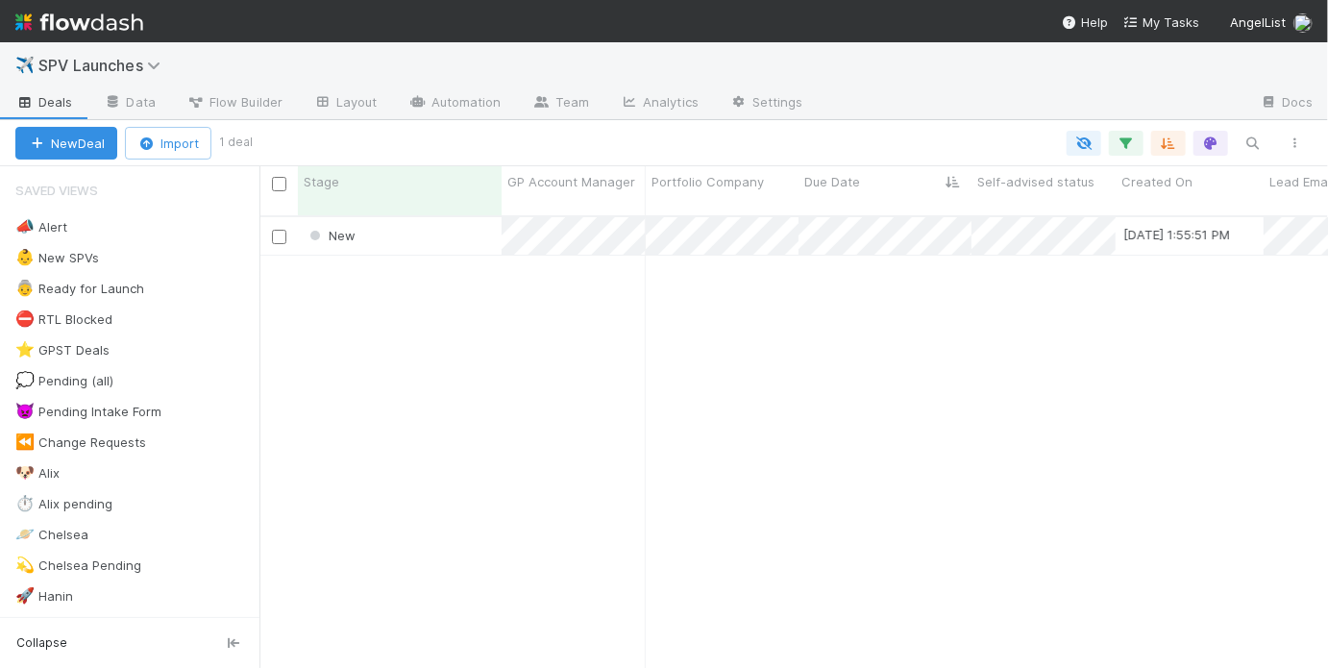
scroll to position [455, 1057]
click at [417, 223] on div "New" at bounding box center [400, 235] width 204 height 37
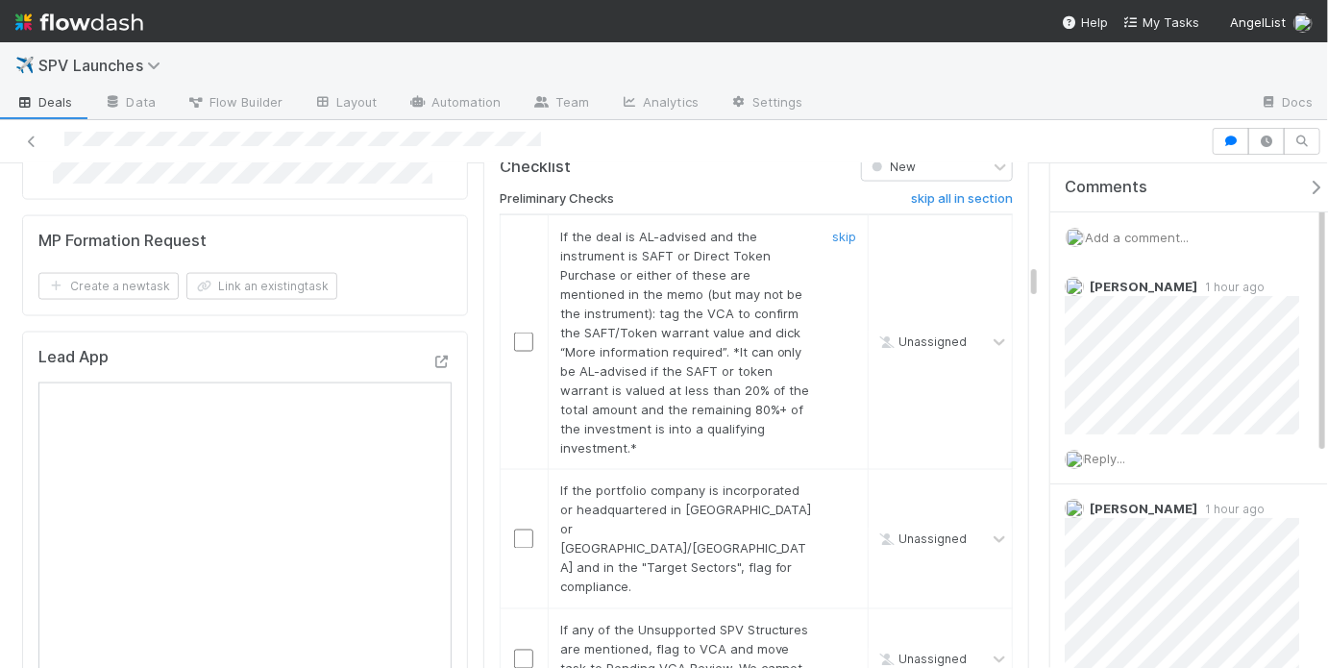
scroll to position [1369, 0]
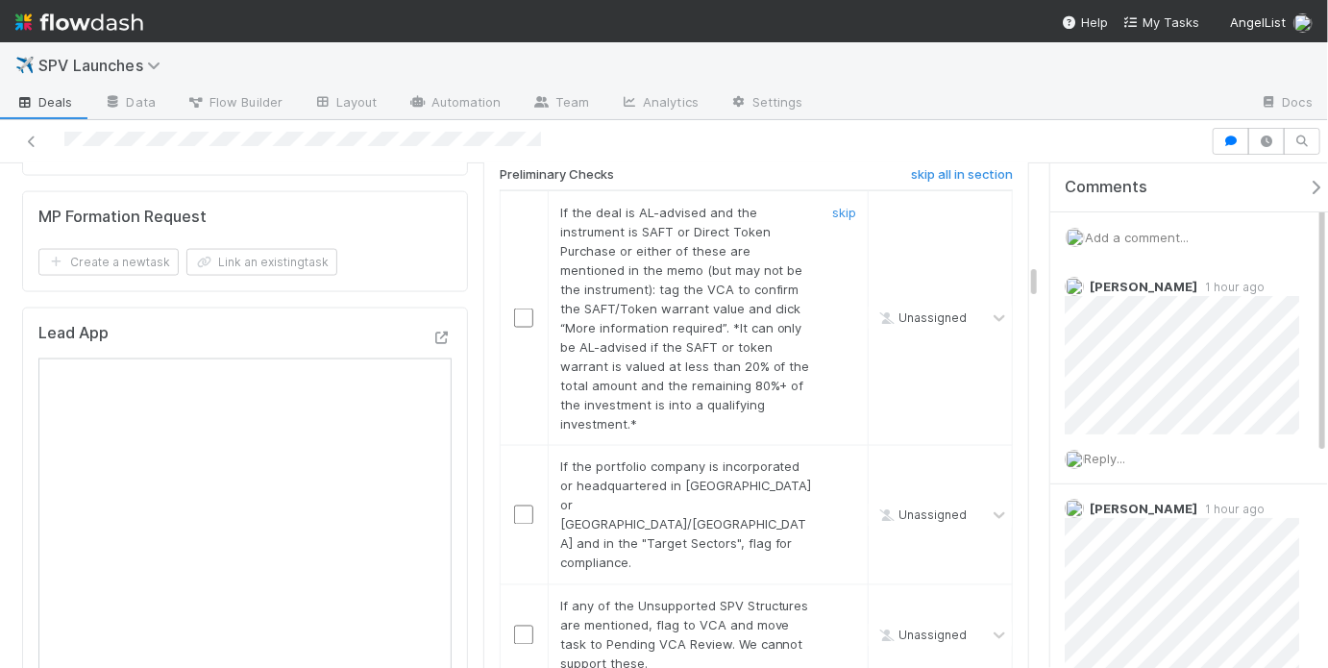
click at [834, 207] on div "skip" at bounding box center [842, 318] width 58 height 231
click at [834, 205] on link "skip" at bounding box center [844, 212] width 24 height 15
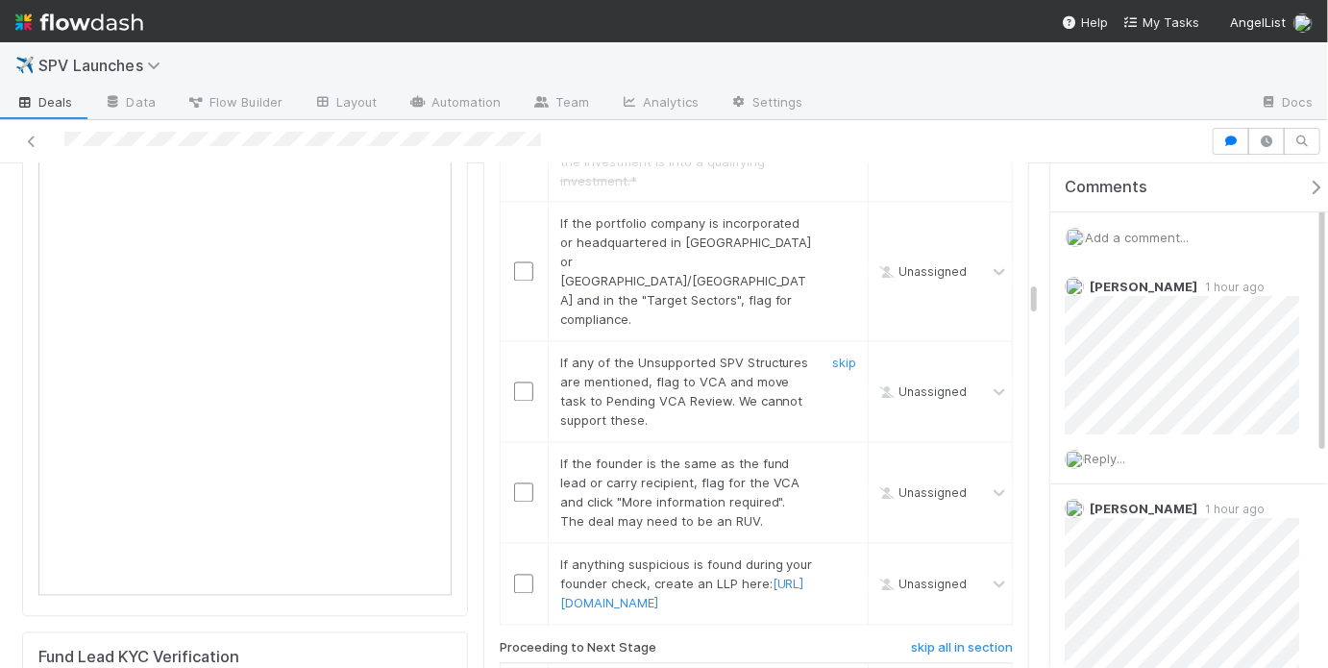
scroll to position [1608, 0]
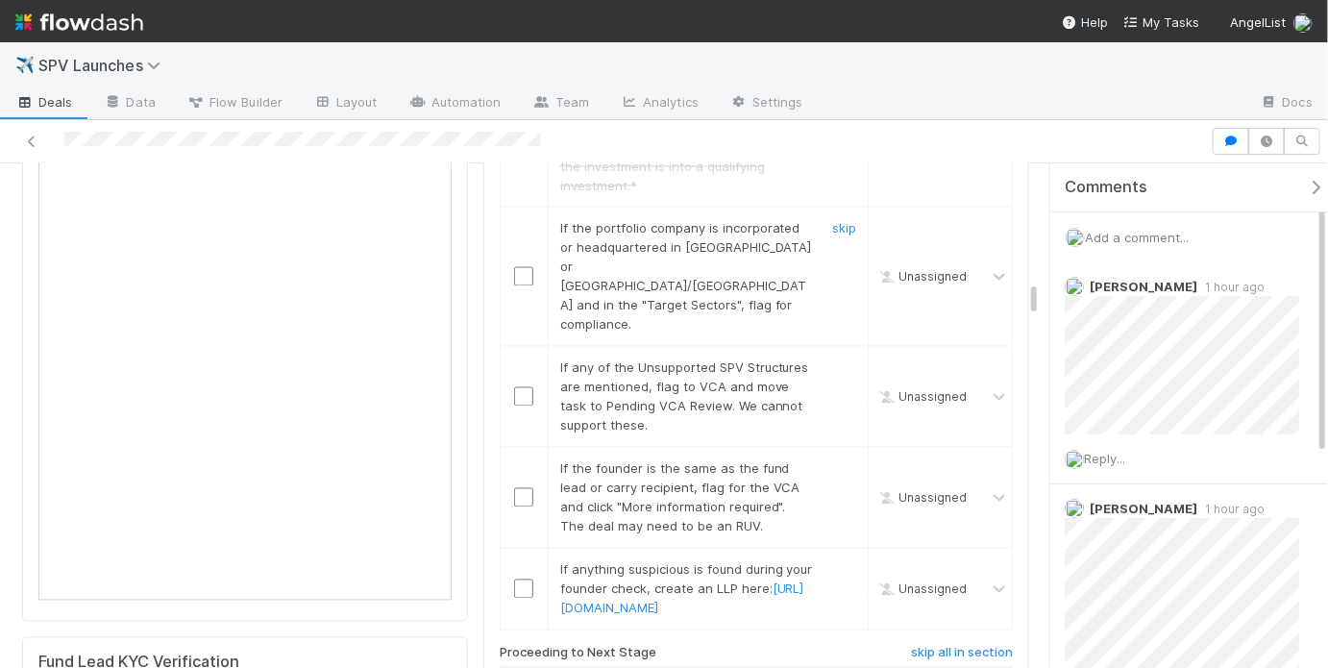
click at [819, 219] on div "skip" at bounding box center [842, 276] width 58 height 115
click at [832, 221] on link "skip" at bounding box center [844, 228] width 24 height 15
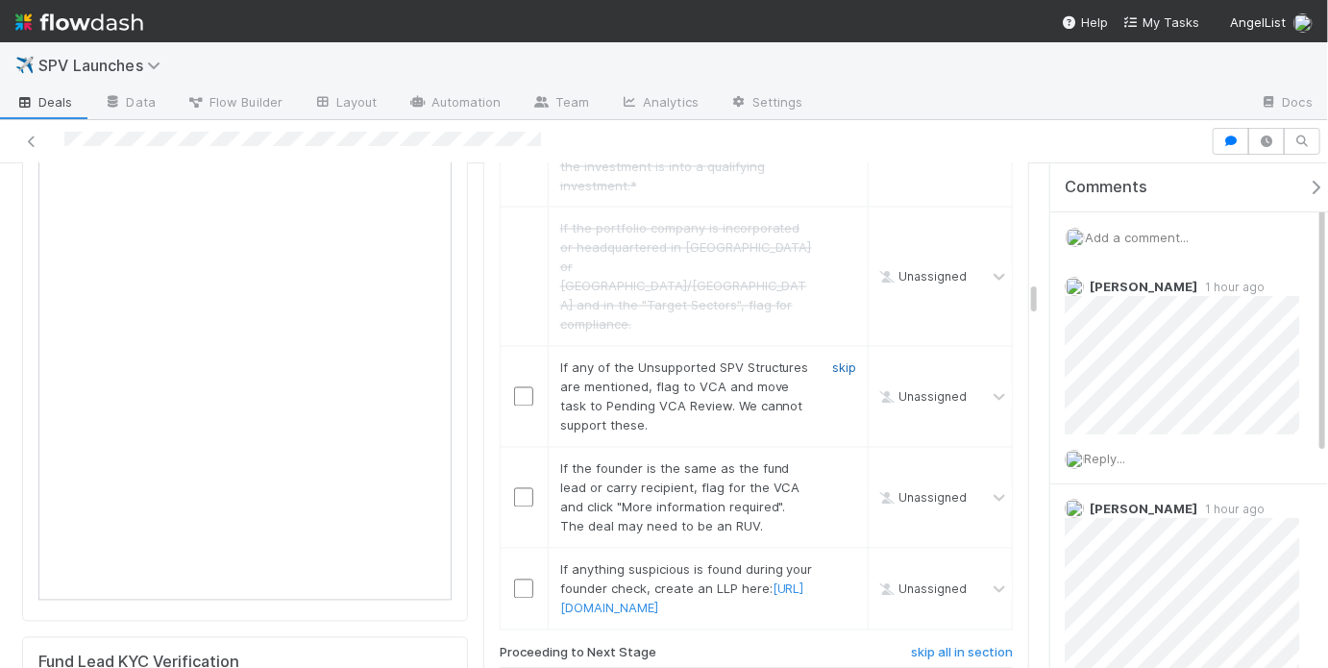
click at [839, 360] on link "skip" at bounding box center [844, 367] width 24 height 15
click at [846, 459] on div "skip" at bounding box center [842, 497] width 58 height 77
click at [843, 461] on link "skip" at bounding box center [844, 468] width 24 height 15
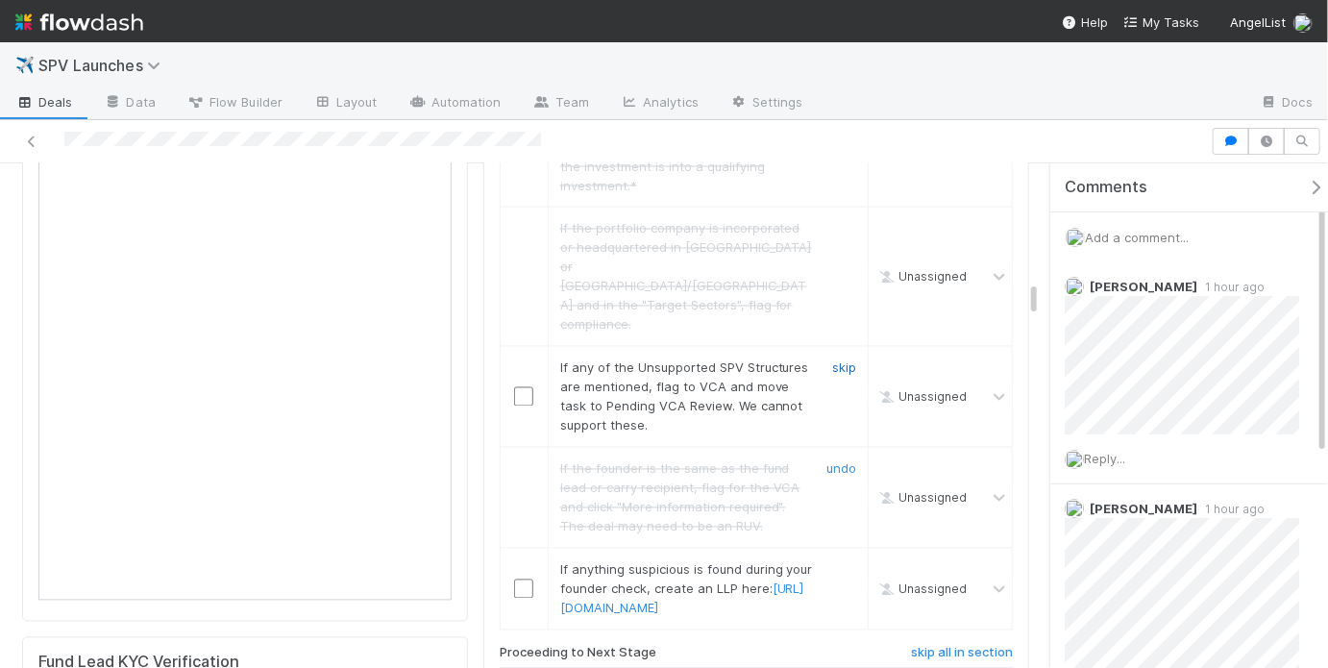
click at [832, 360] on link "skip" at bounding box center [844, 367] width 24 height 15
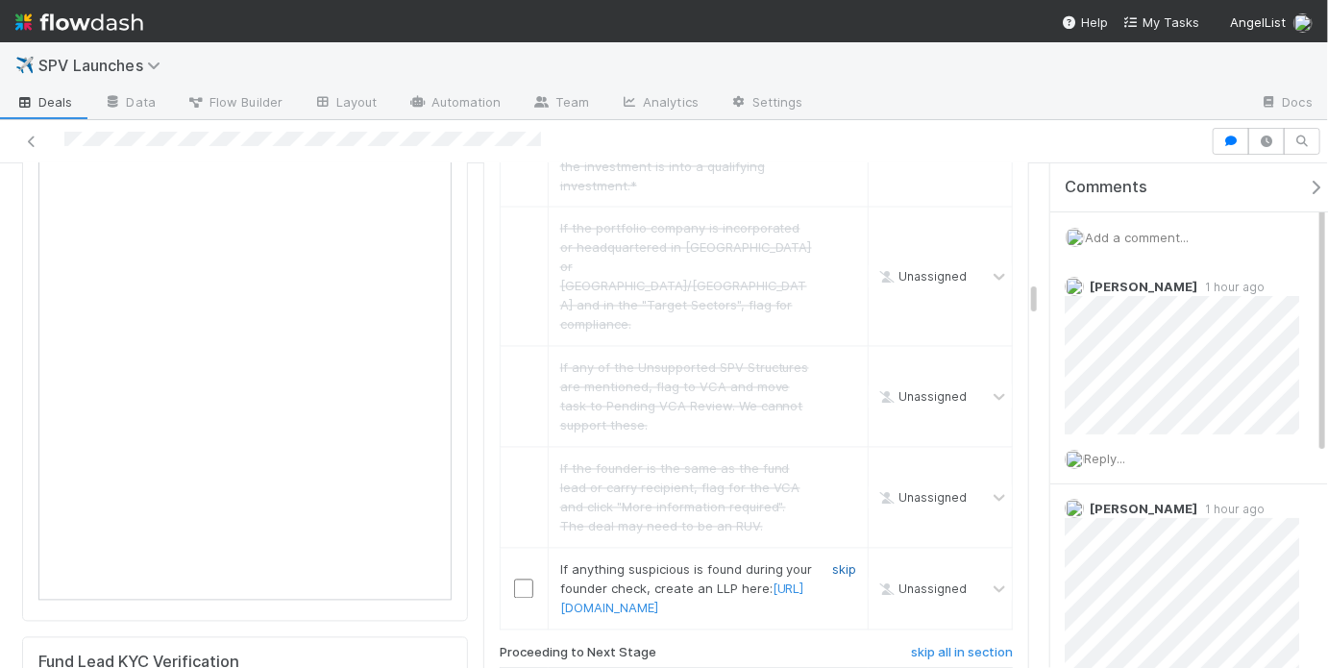
click at [840, 562] on link "skip" at bounding box center [844, 569] width 24 height 15
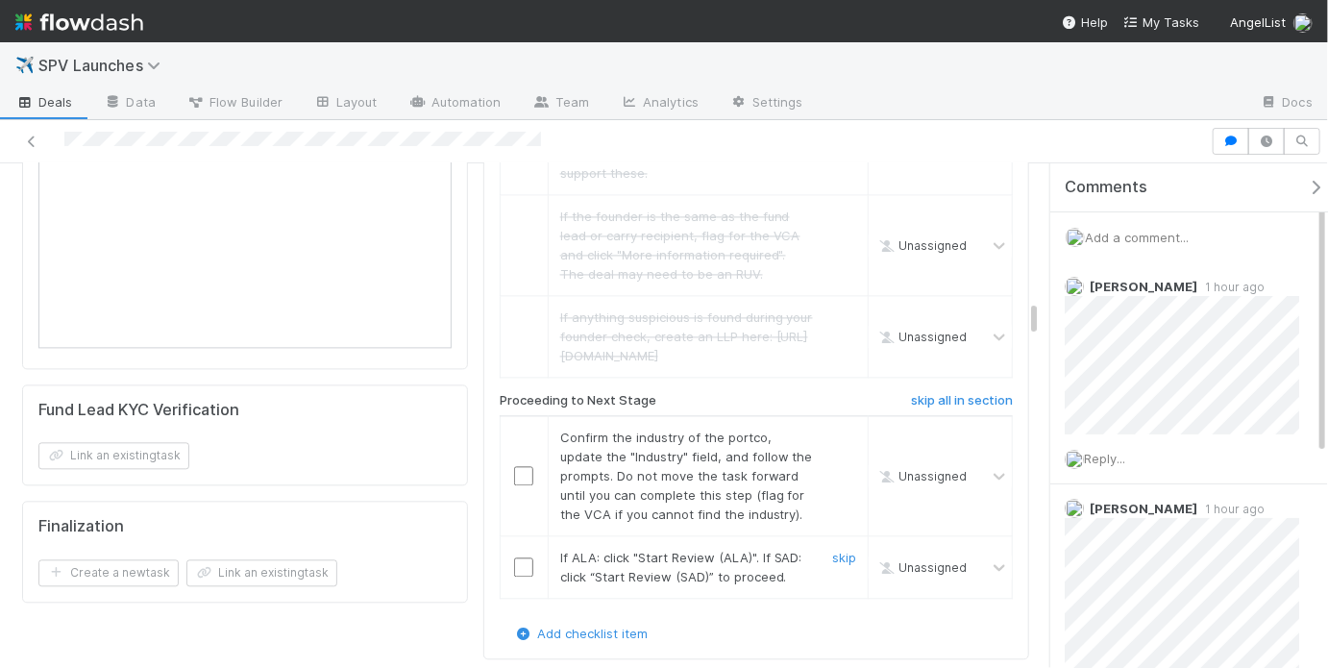
scroll to position [1901, 0]
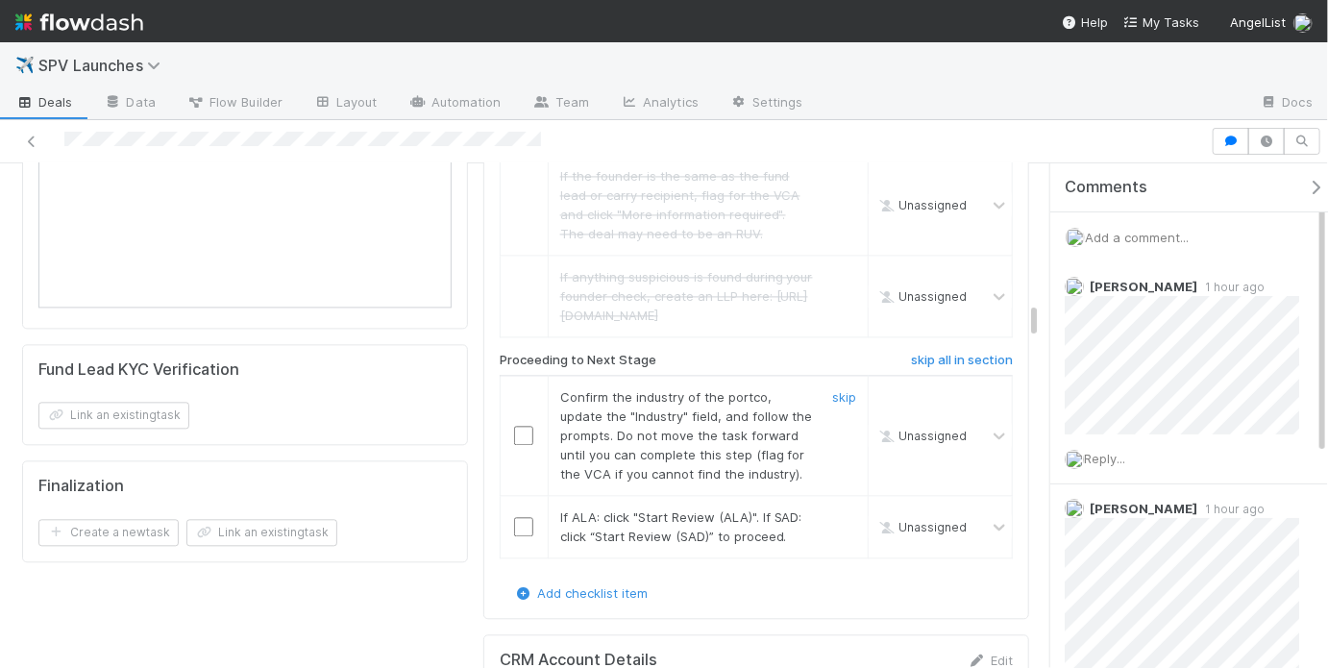
click at [519, 426] on input "checkbox" at bounding box center [523, 435] width 19 height 19
click at [519, 517] on input "checkbox" at bounding box center [523, 526] width 19 height 19
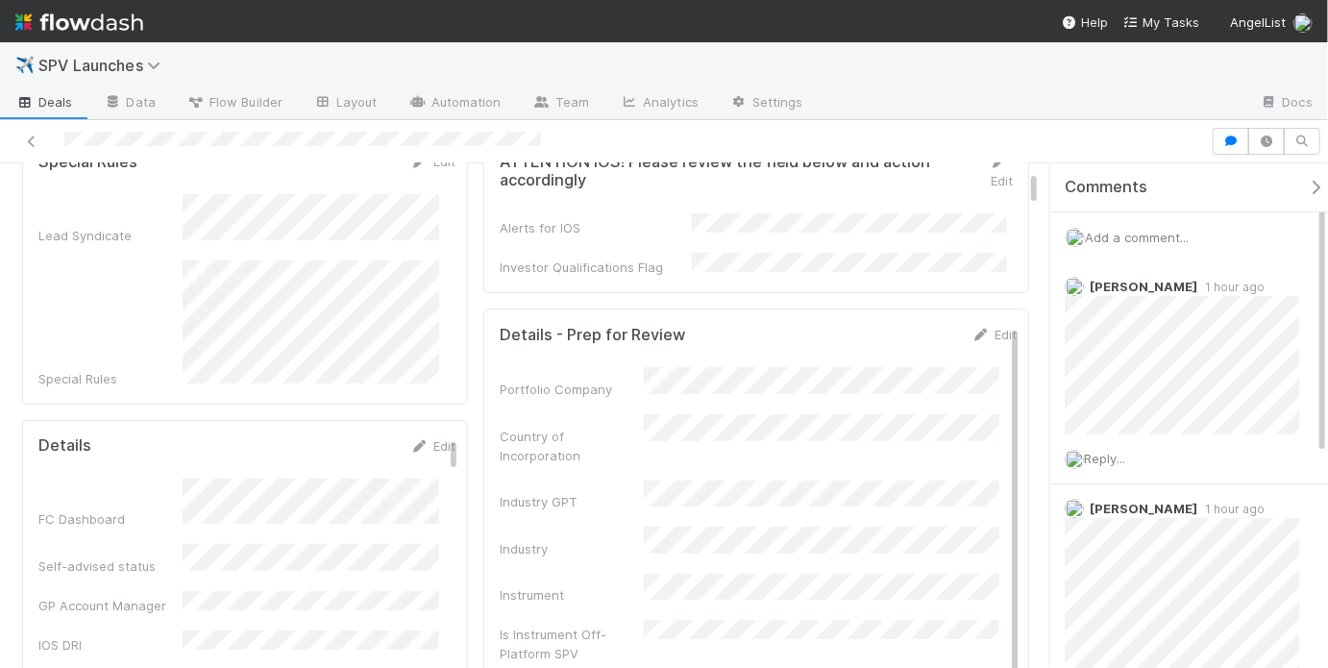
scroll to position [0, 0]
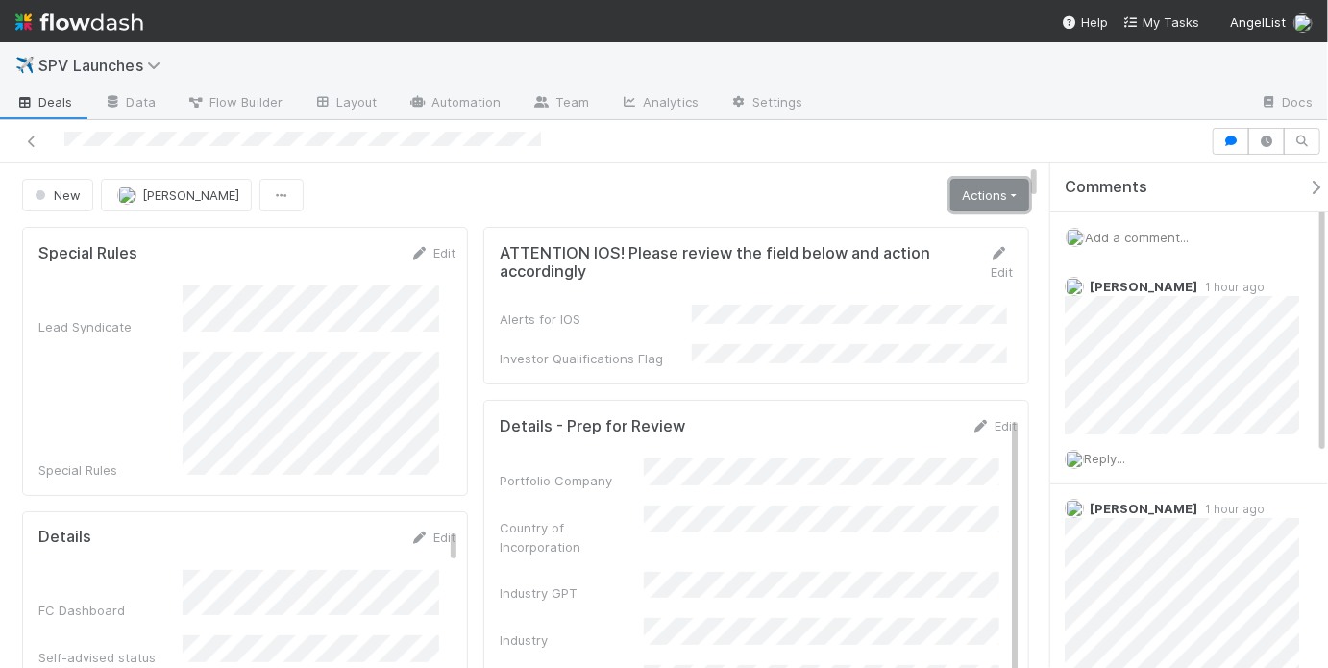
click at [964, 209] on link "Actions" at bounding box center [989, 195] width 79 height 33
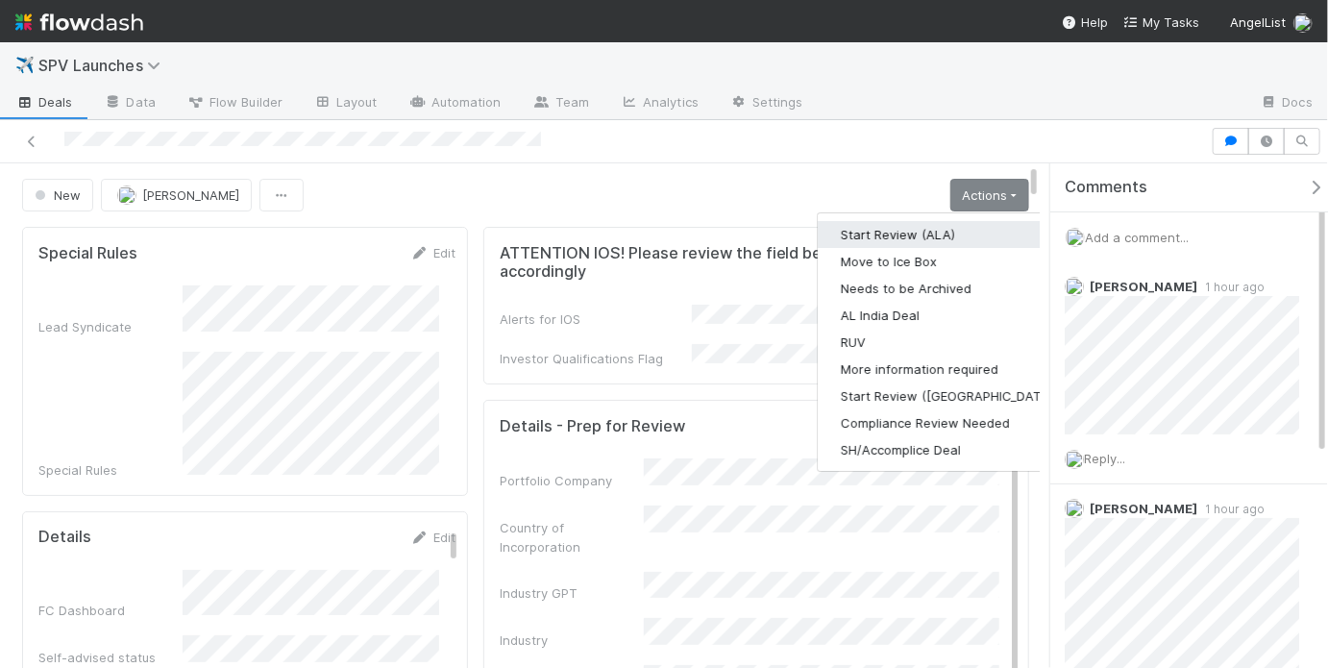
click at [925, 241] on button "Start Review (ALA)" at bounding box center [949, 234] width 262 height 27
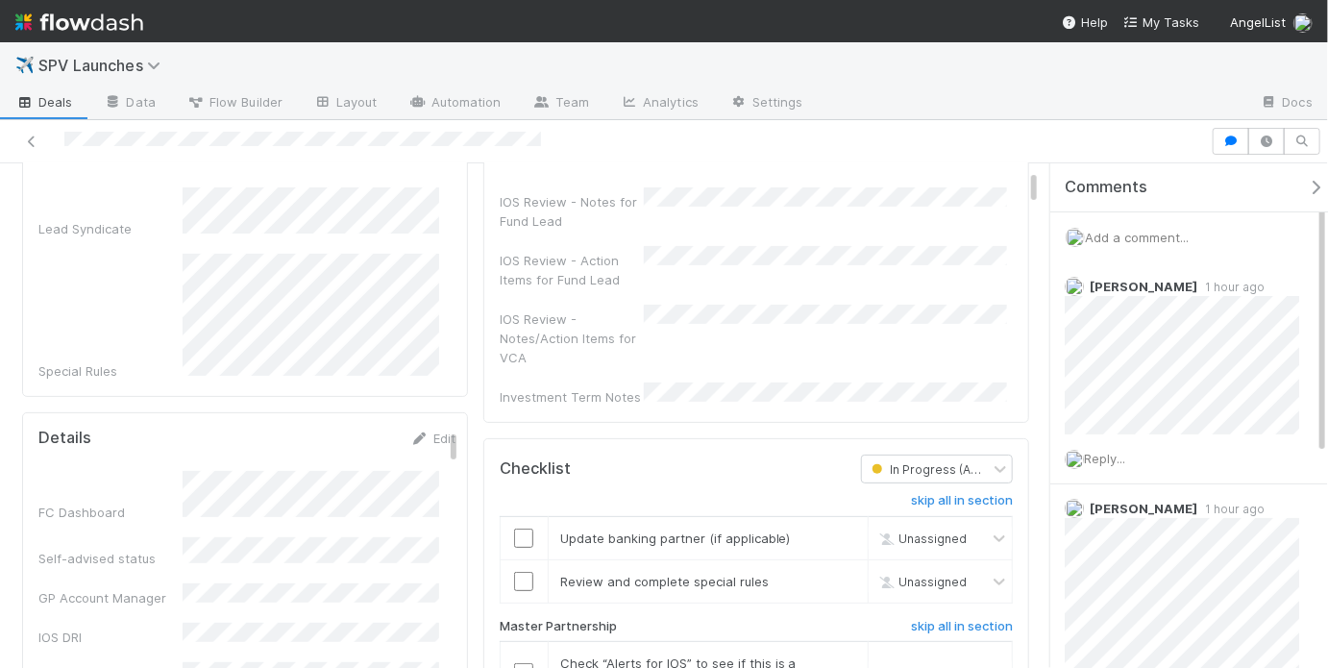
scroll to position [152, 0]
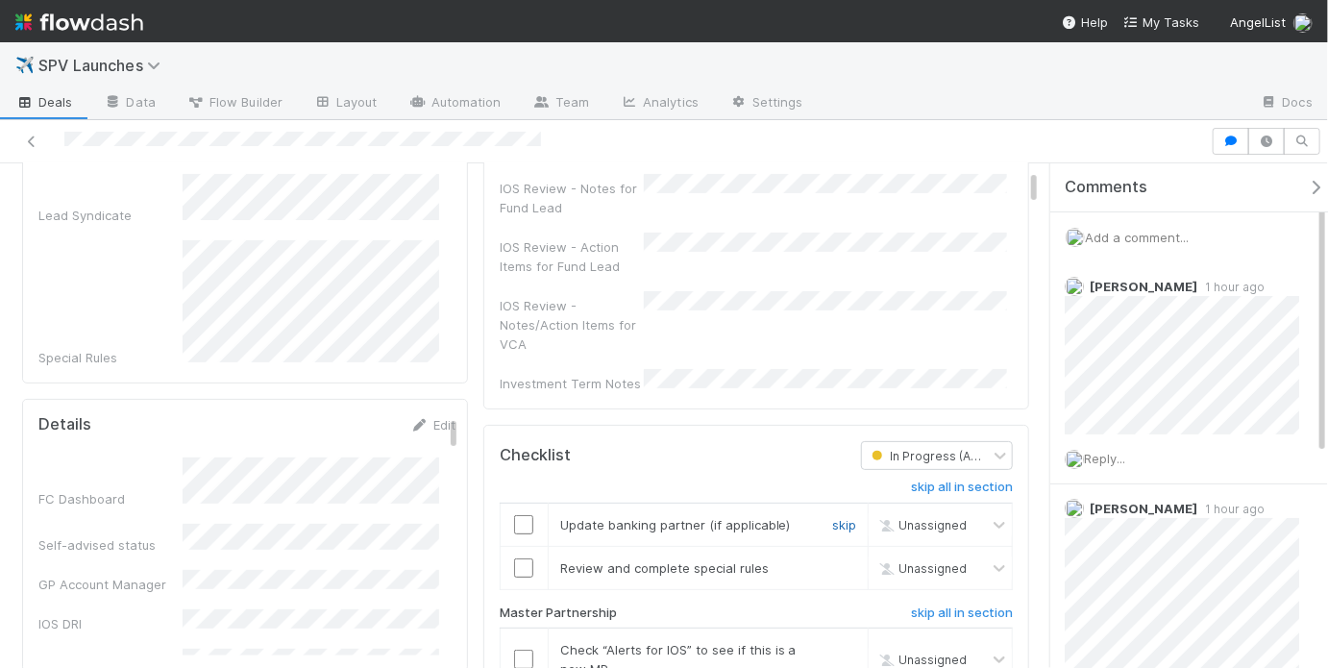
click at [832, 517] on link "skip" at bounding box center [844, 524] width 24 height 15
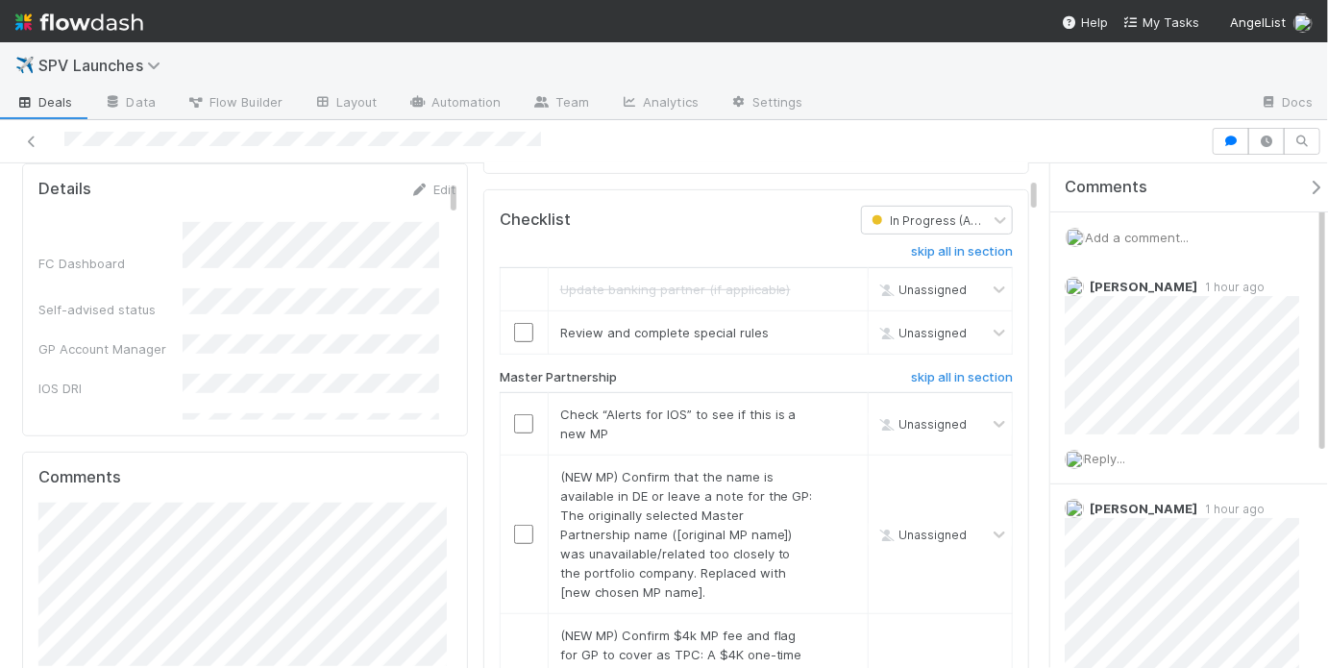
scroll to position [449, 0]
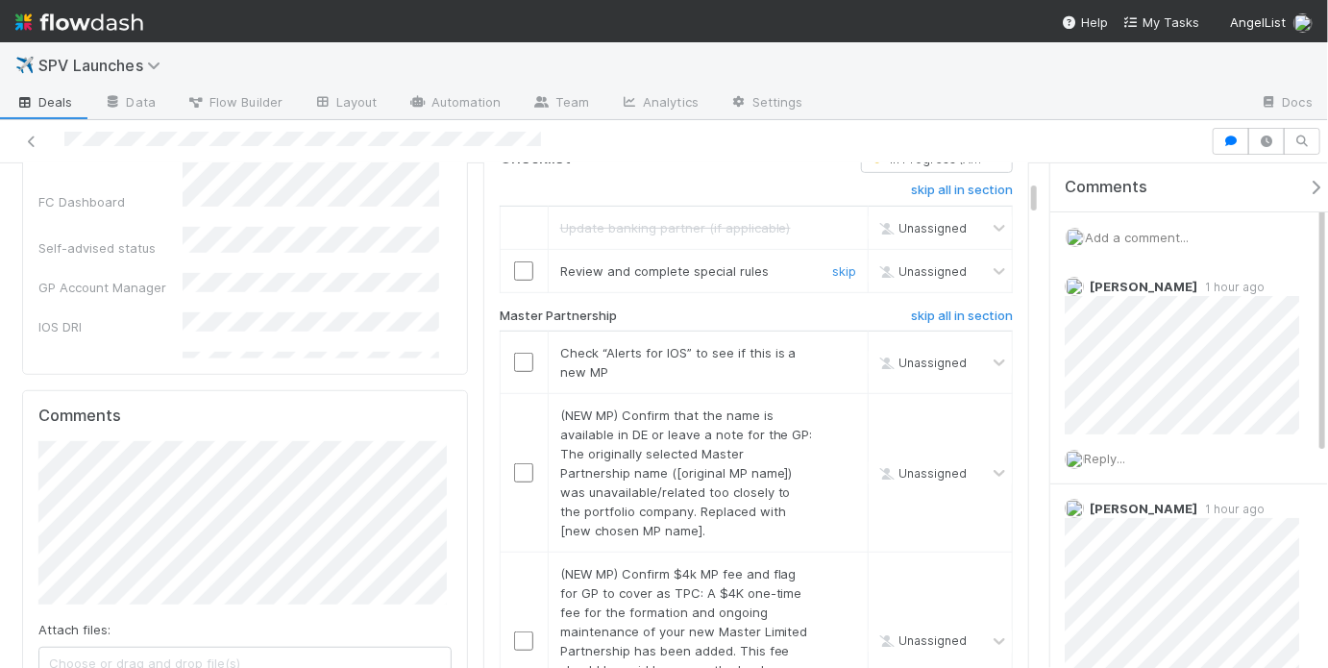
click at [520, 261] on input "checkbox" at bounding box center [523, 270] width 19 height 19
click at [520, 262] on div "Loading..." at bounding box center [523, 270] width 17 height 17
click at [516, 261] on input "checkbox" at bounding box center [523, 270] width 19 height 19
click at [520, 353] on input "checkbox" at bounding box center [523, 362] width 19 height 19
click at [847, 406] on div "skip" at bounding box center [842, 473] width 58 height 135
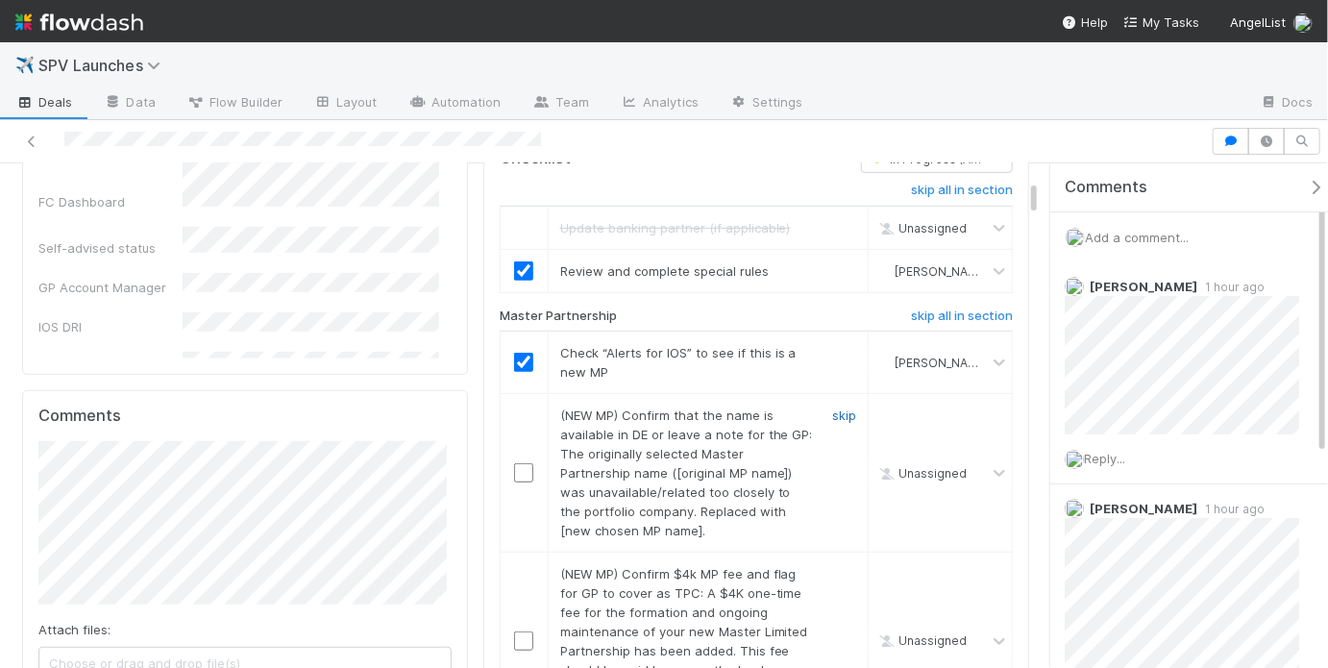
click at [837, 407] on link "skip" at bounding box center [844, 414] width 24 height 15
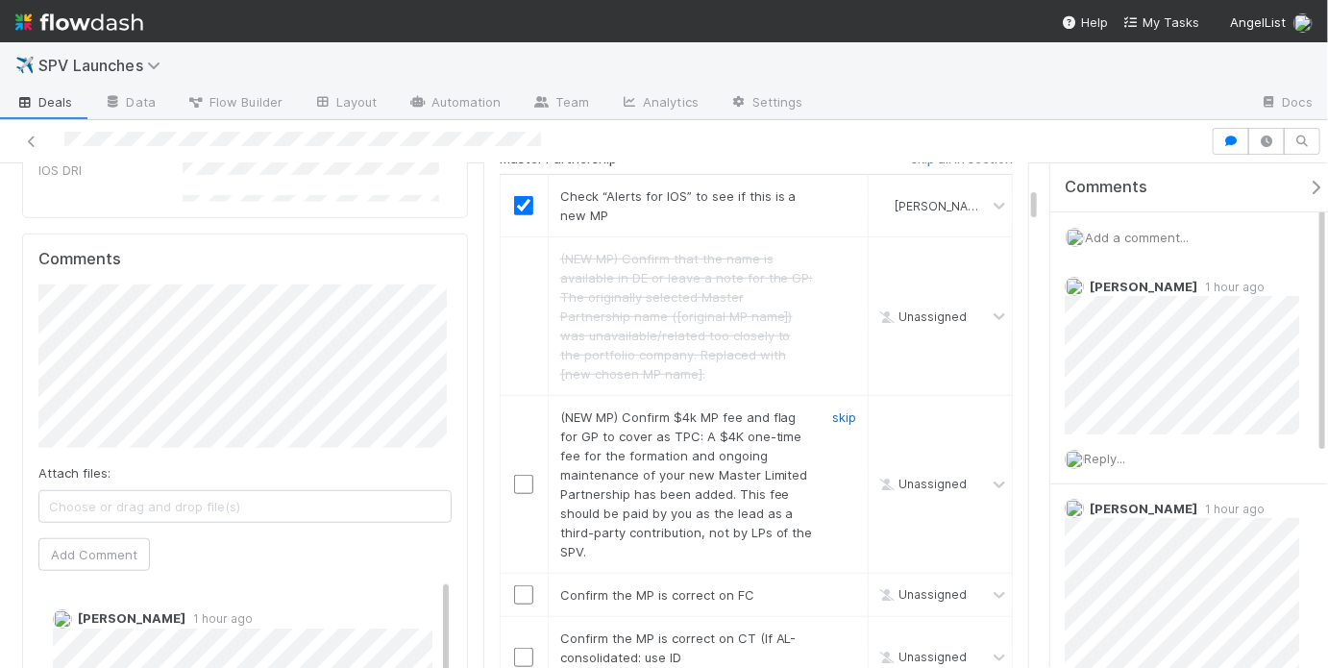
click at [833, 409] on link "skip" at bounding box center [844, 416] width 24 height 15
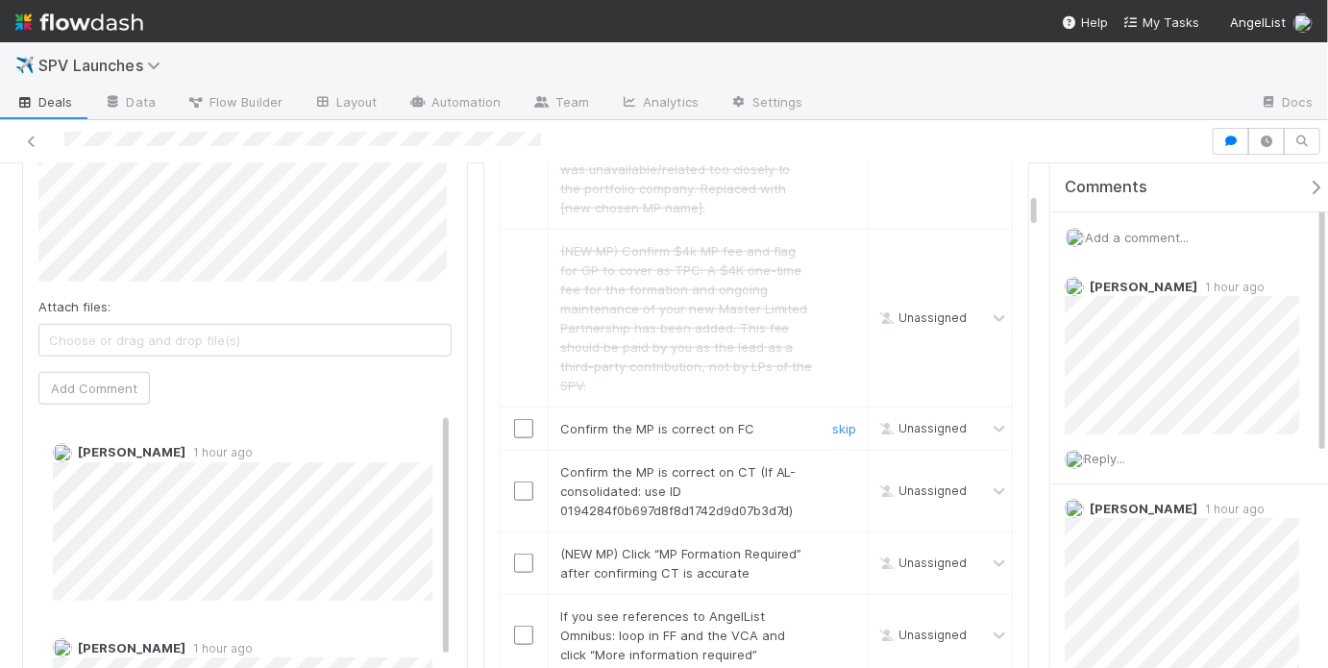
scroll to position [776, 0]
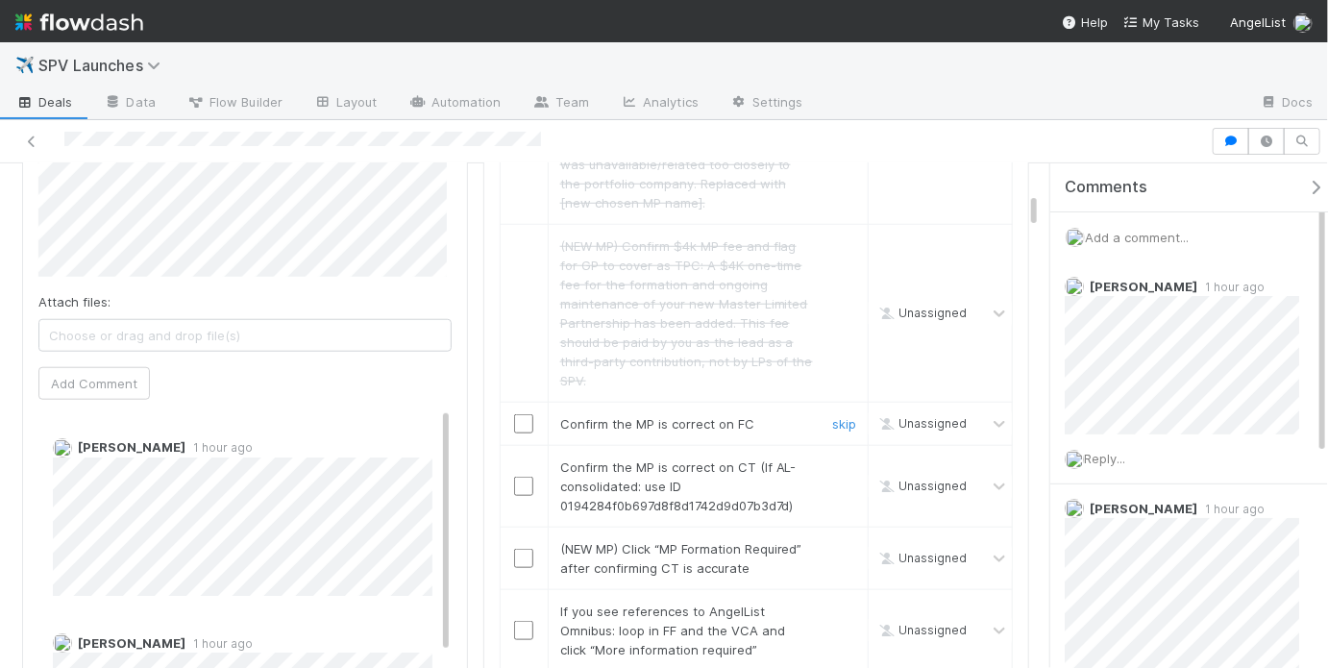
click at [523, 414] on input "checkbox" at bounding box center [523, 423] width 19 height 19
click at [519, 477] on input "checkbox" at bounding box center [523, 486] width 19 height 19
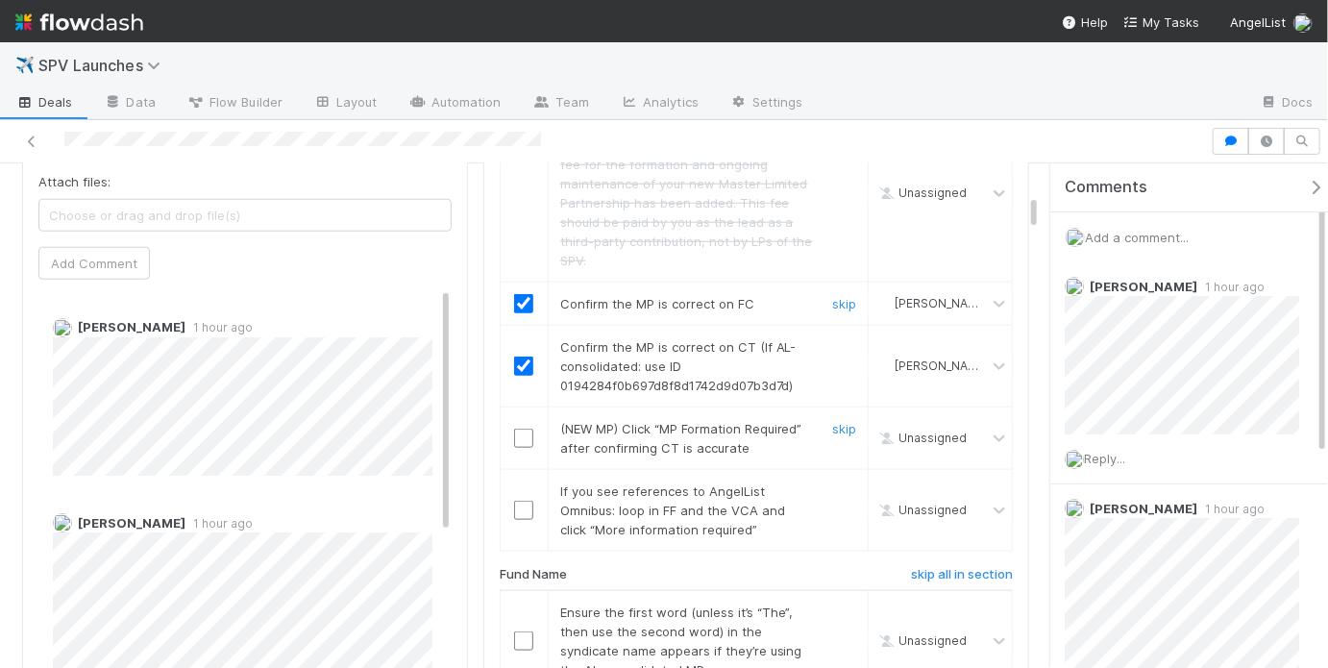
scroll to position [930, 0]
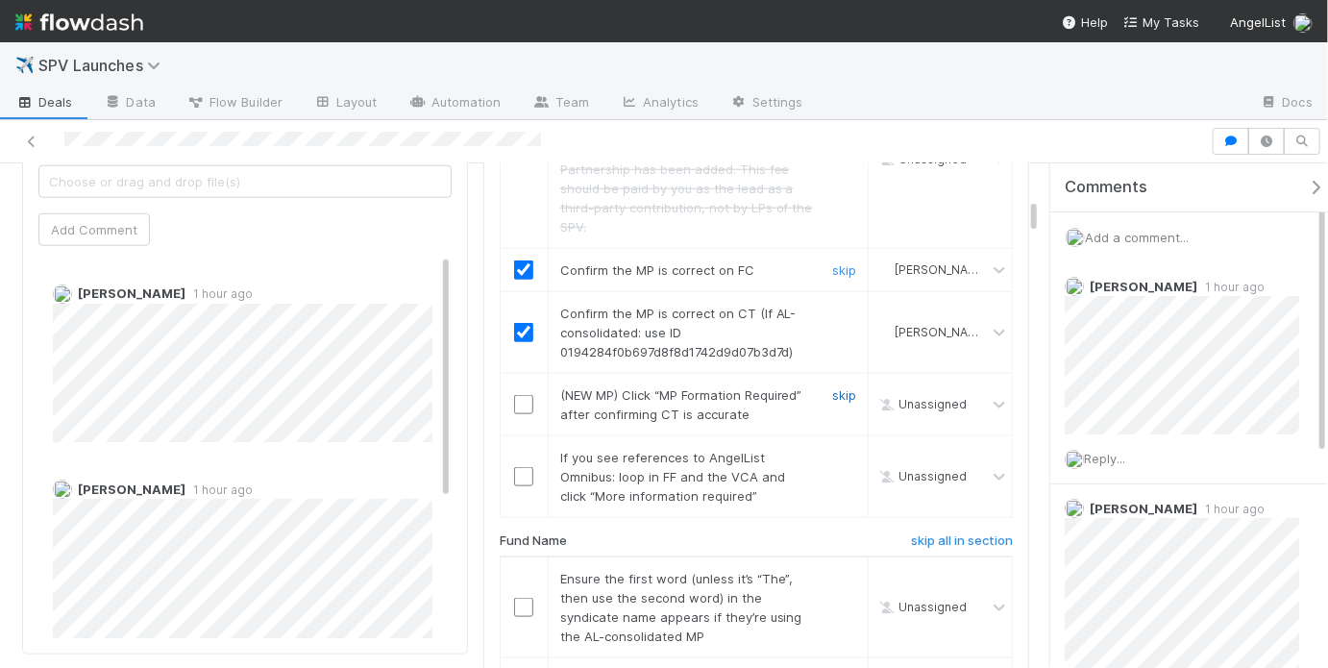
click at [845, 387] on link "skip" at bounding box center [844, 394] width 24 height 15
click at [840, 450] on link "skip" at bounding box center [844, 457] width 24 height 15
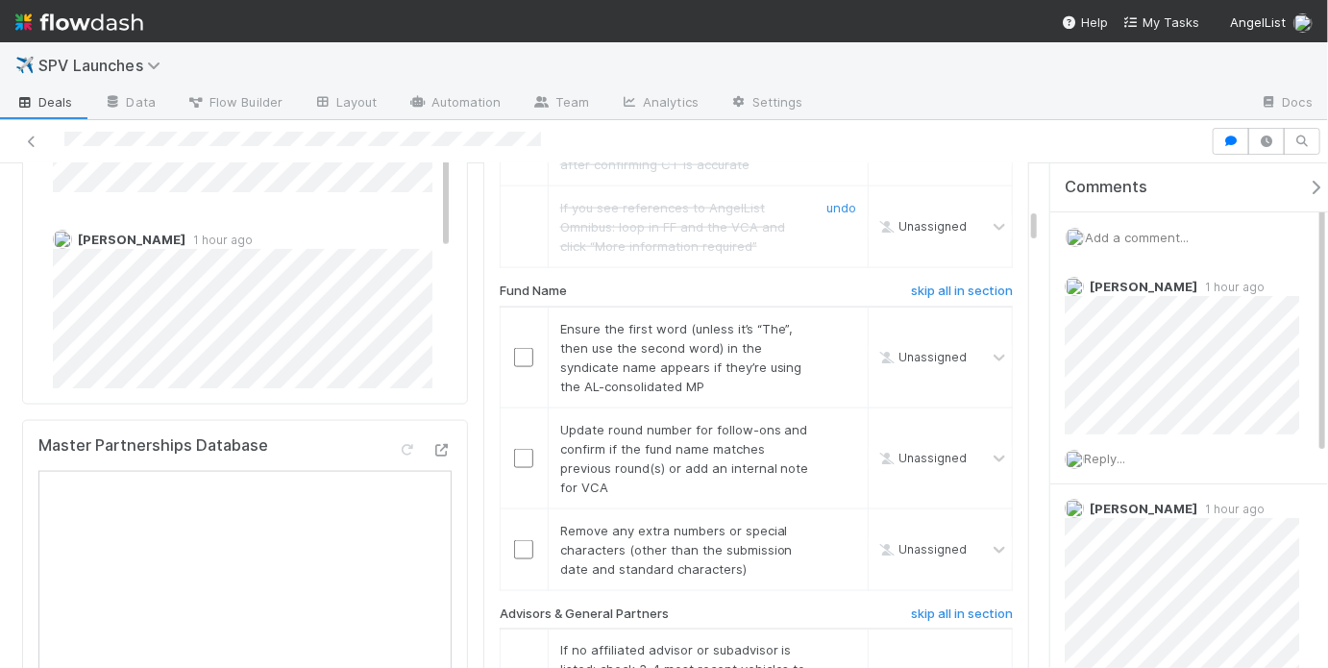
scroll to position [1202, 0]
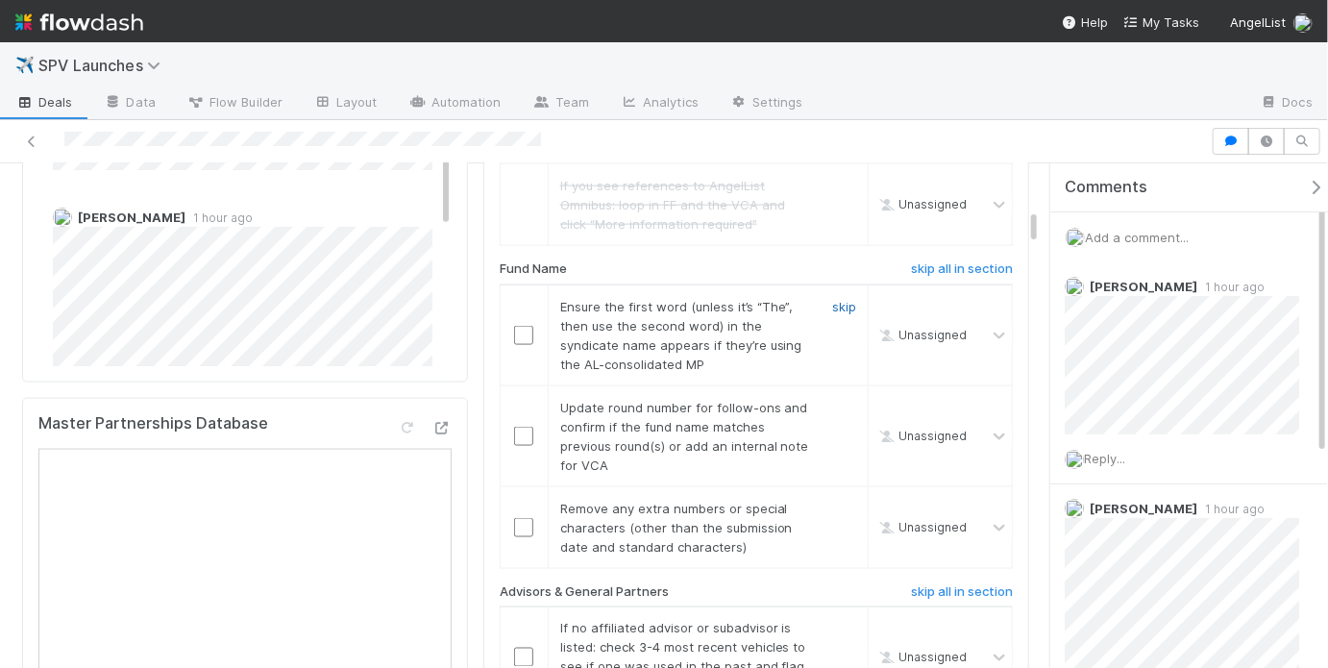
click at [832, 299] on link "skip" at bounding box center [844, 306] width 24 height 15
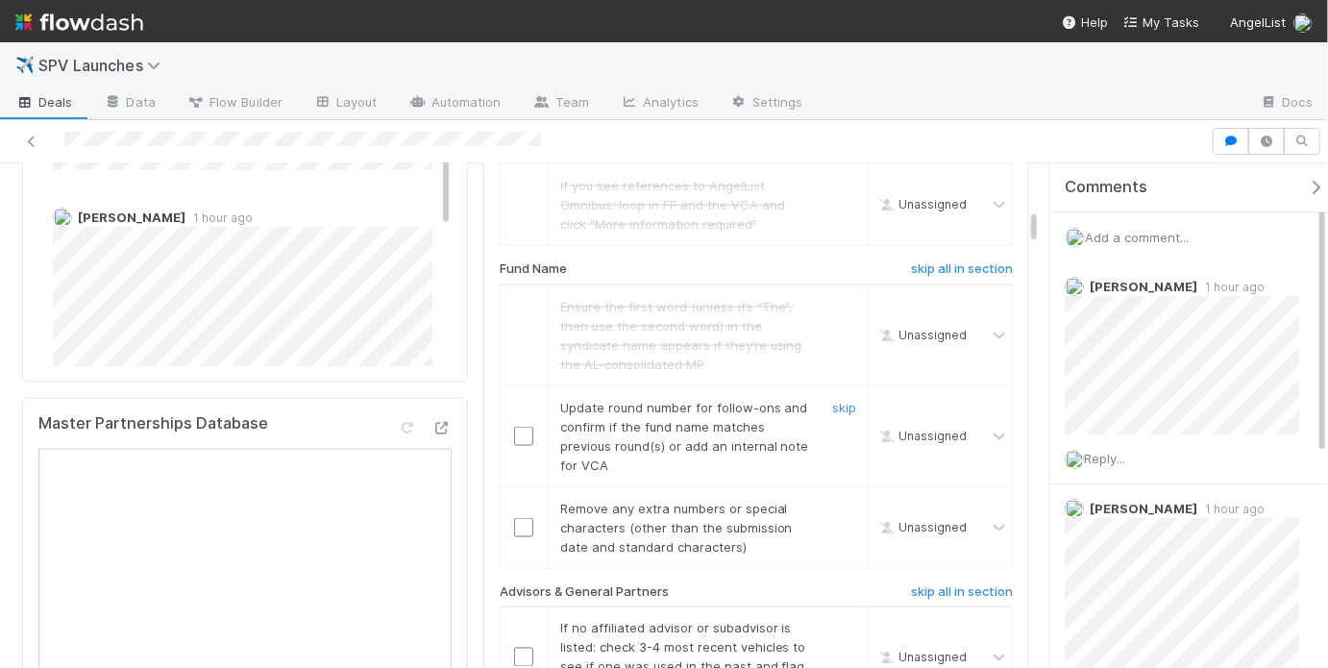
click at [515, 427] on input "checkbox" at bounding box center [523, 436] width 19 height 19
click at [836, 501] on link "skip" at bounding box center [844, 508] width 24 height 15
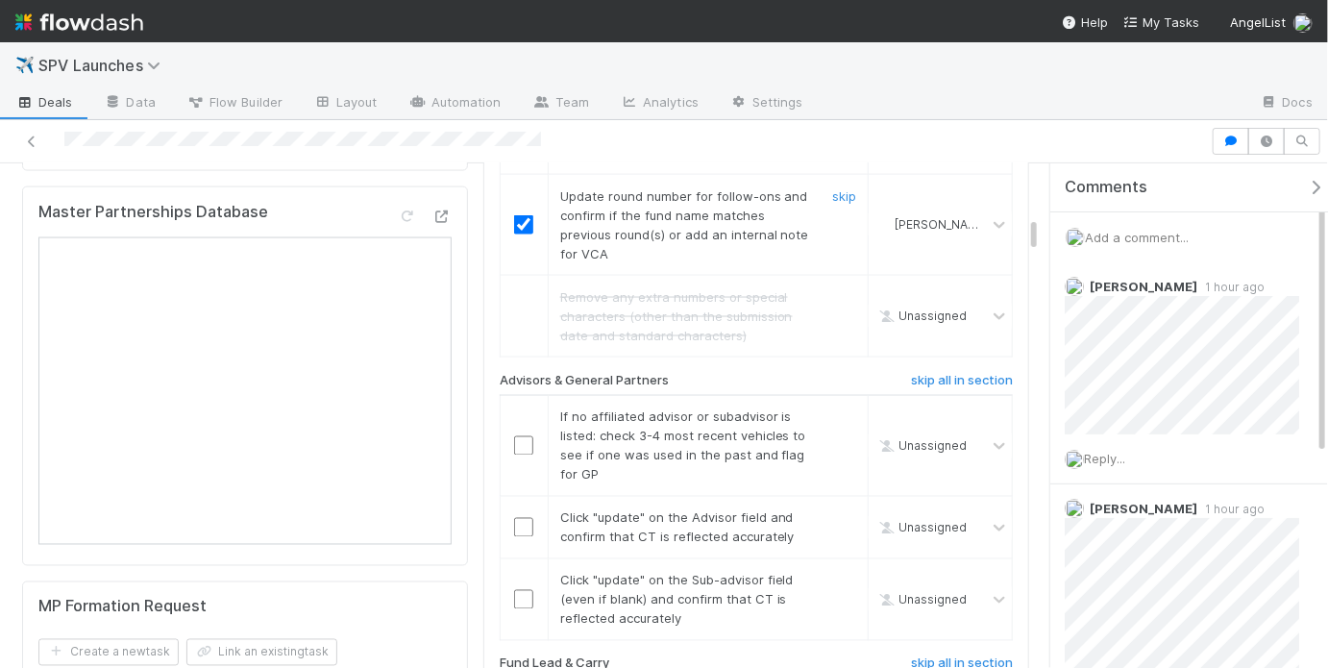
scroll to position [1418, 0]
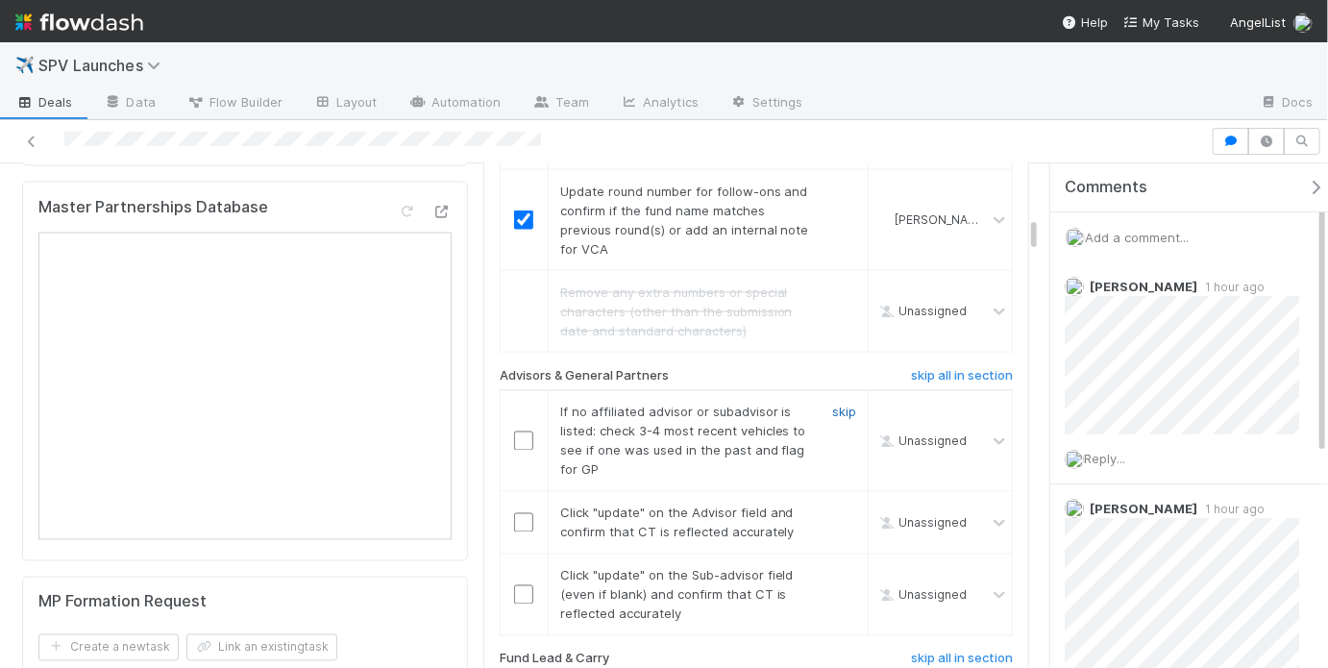
click at [837, 405] on link "skip" at bounding box center [844, 412] width 24 height 15
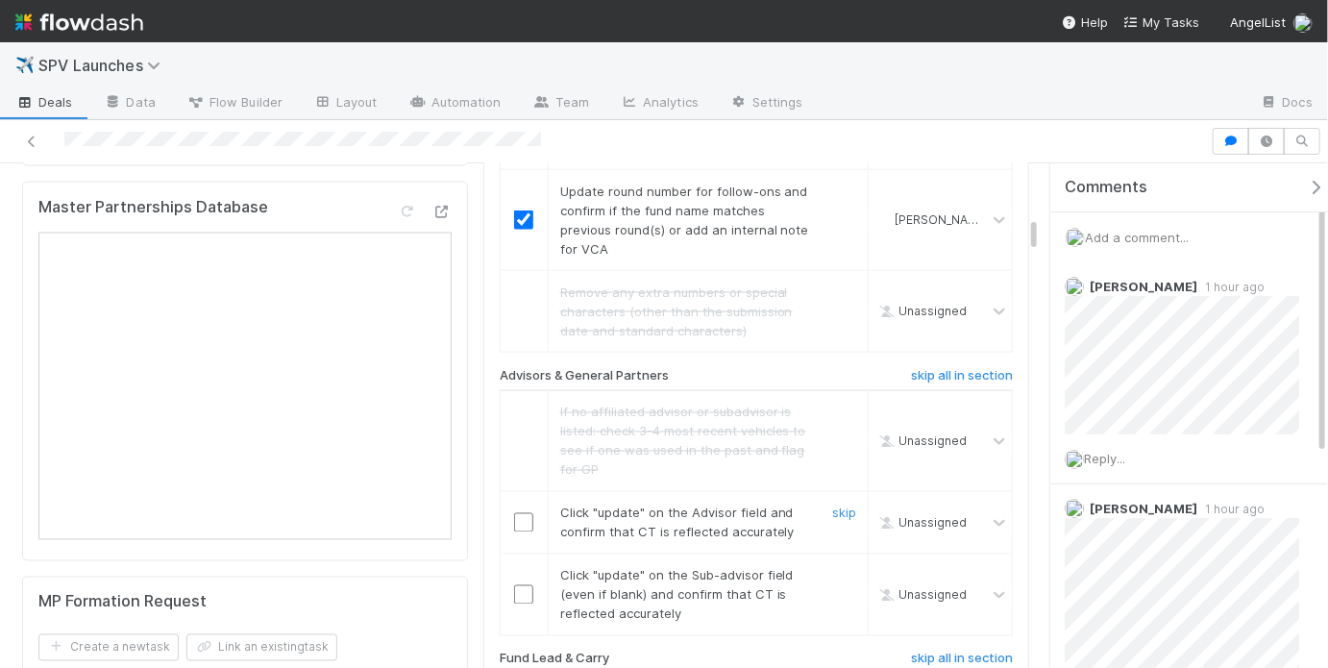
click at [523, 513] on input "checkbox" at bounding box center [523, 522] width 19 height 19
click at [522, 585] on input "checkbox" at bounding box center [523, 594] width 19 height 19
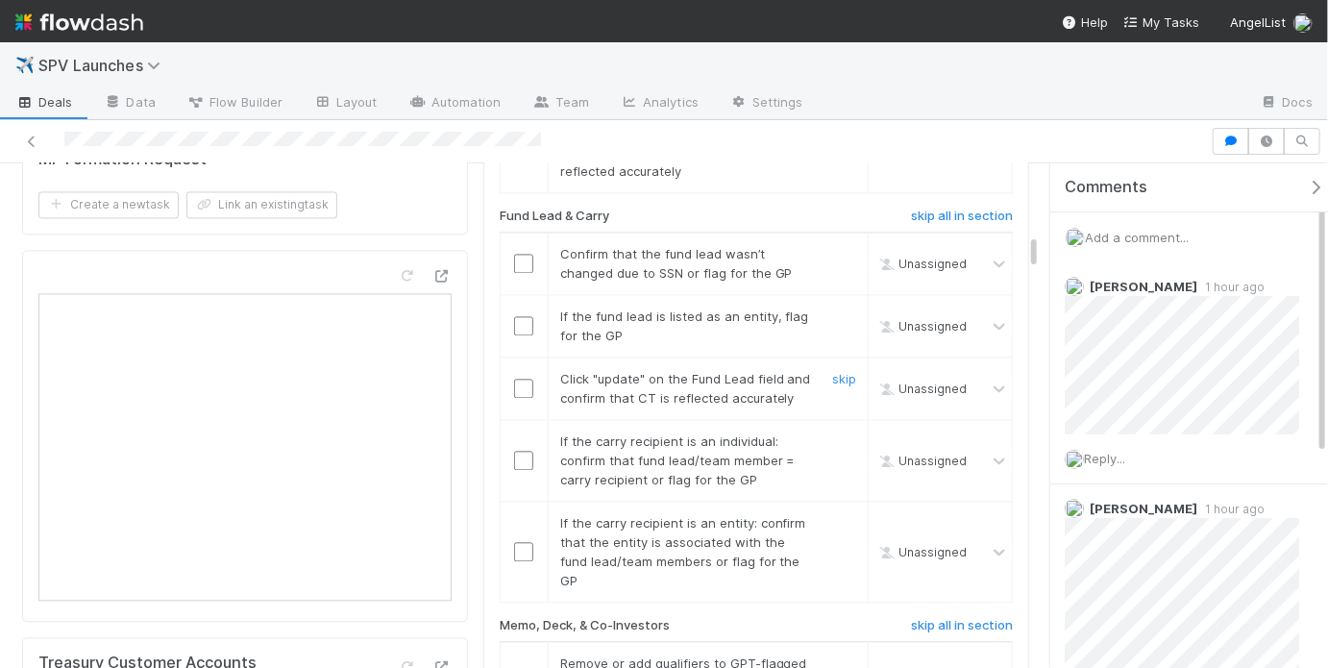
scroll to position [1883, 0]
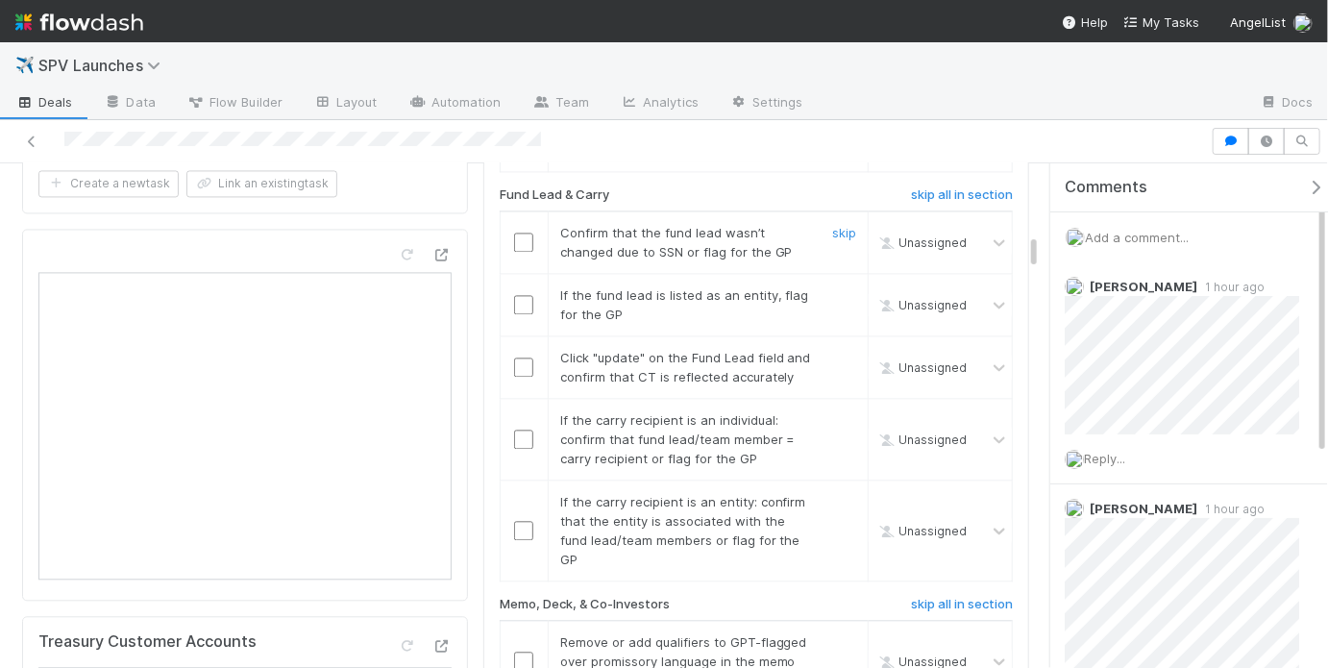
click at [523, 233] on input "checkbox" at bounding box center [523, 242] width 19 height 19
click at [832, 287] on link "skip" at bounding box center [844, 294] width 24 height 15
click at [516, 233] on input "checkbox" at bounding box center [523, 242] width 19 height 19
click at [523, 357] on input "checkbox" at bounding box center [523, 366] width 19 height 19
click at [833, 412] on link "skip" at bounding box center [844, 419] width 24 height 15
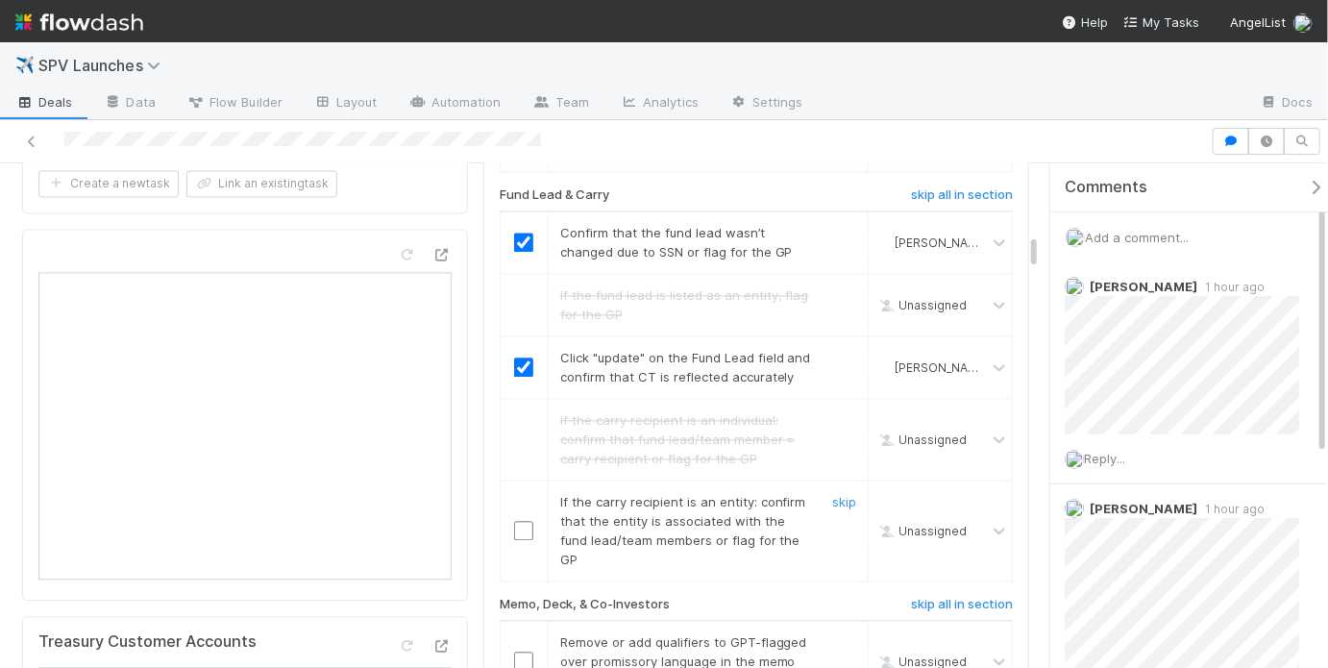
click at [521, 521] on input "checkbox" at bounding box center [523, 530] width 19 height 19
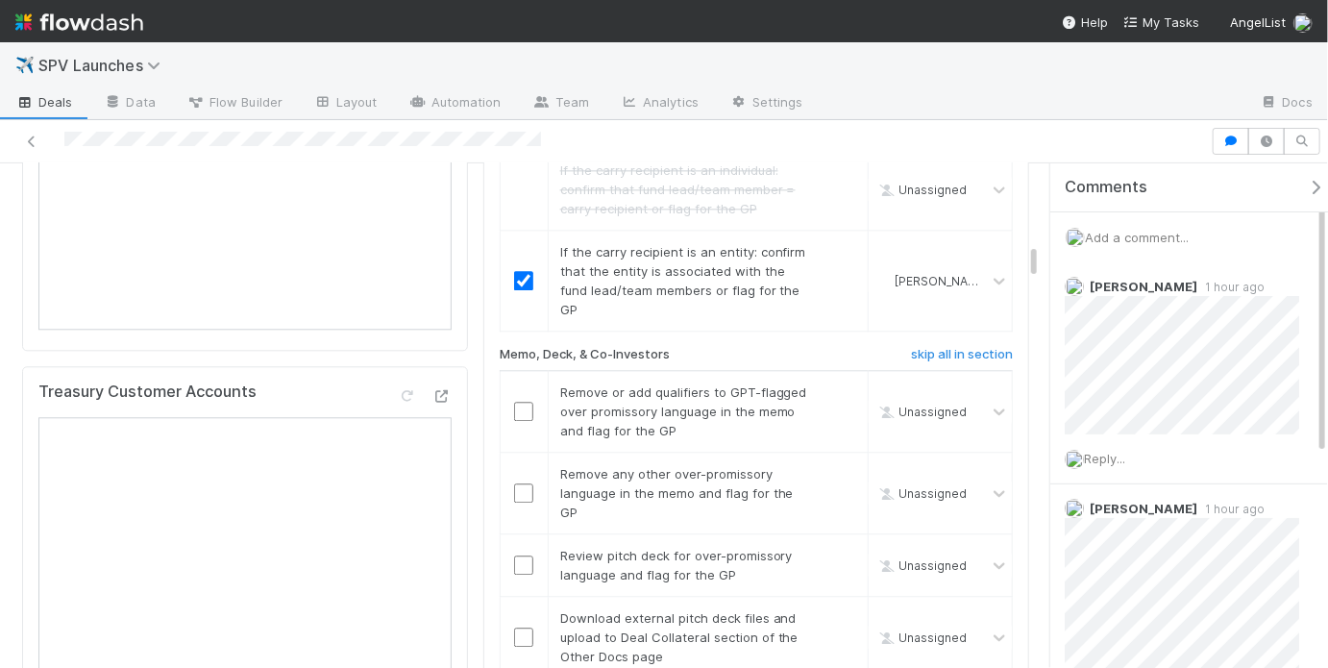
scroll to position [2224, 0]
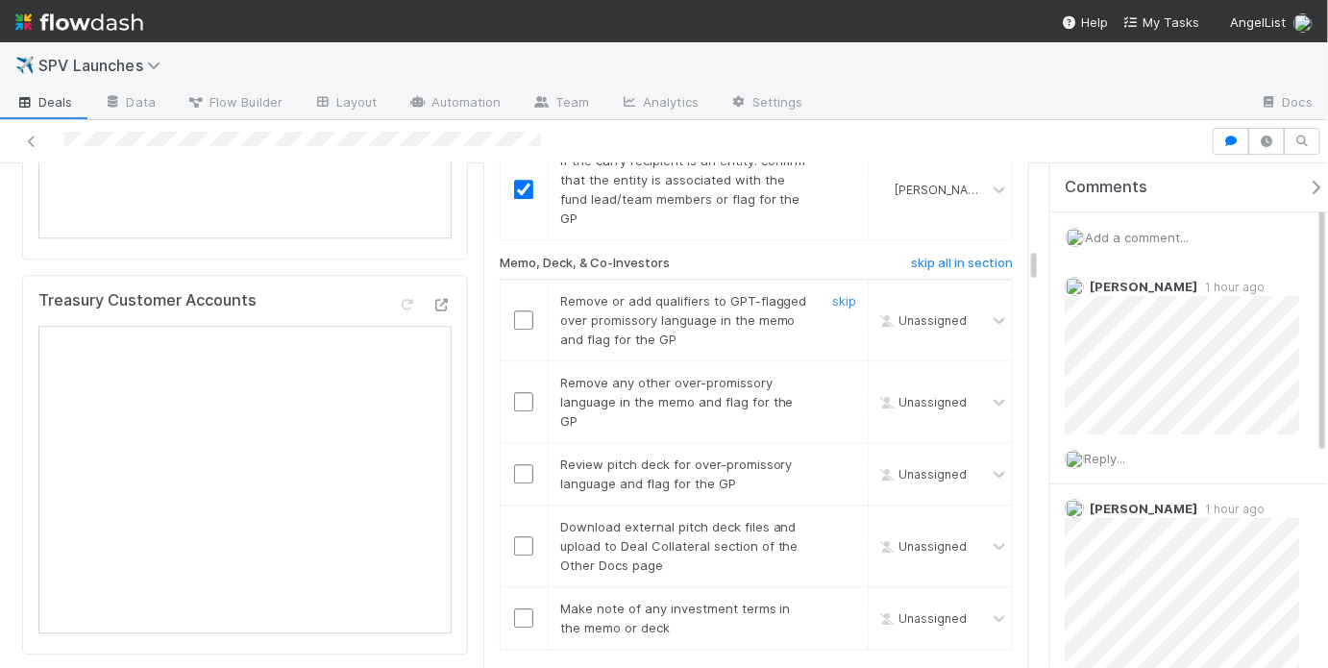
click at [517, 310] on input "checkbox" at bounding box center [523, 319] width 19 height 19
click at [518, 392] on input "checkbox" at bounding box center [523, 401] width 19 height 19
click at [521, 464] on input "checkbox" at bounding box center [523, 473] width 19 height 19
click at [832, 519] on link "skip" at bounding box center [844, 526] width 24 height 15
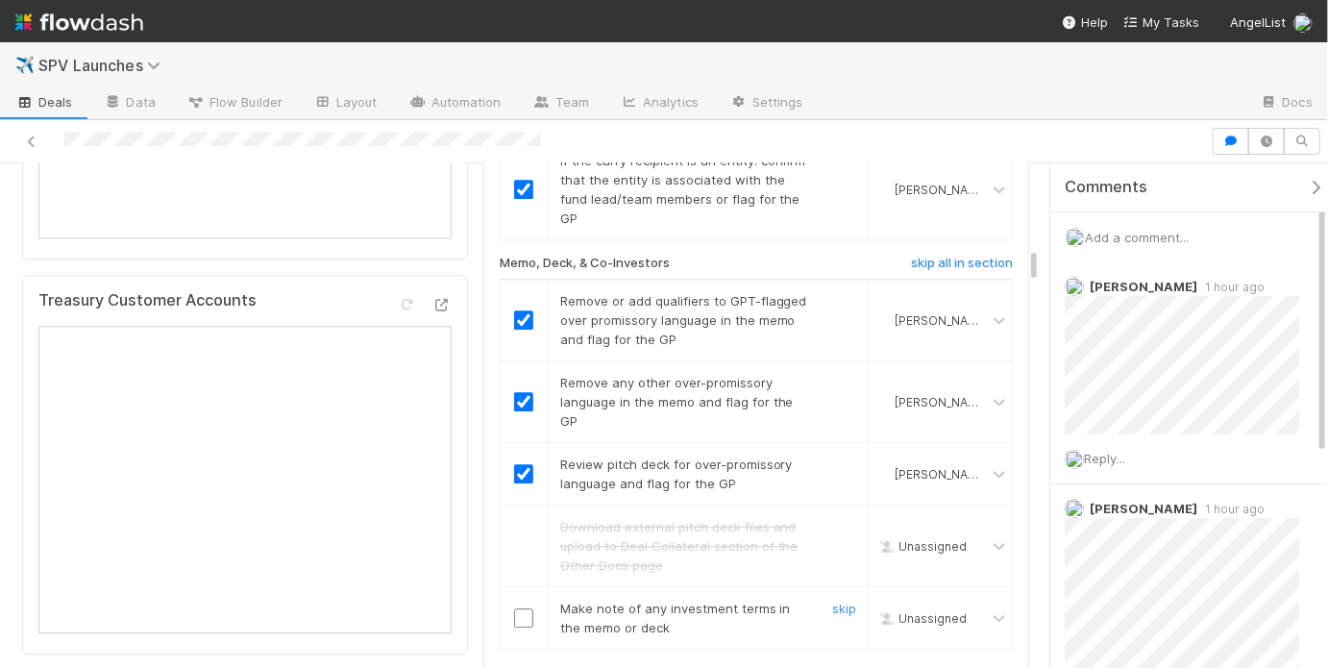
click at [514, 608] on input "checkbox" at bounding box center [523, 617] width 19 height 19
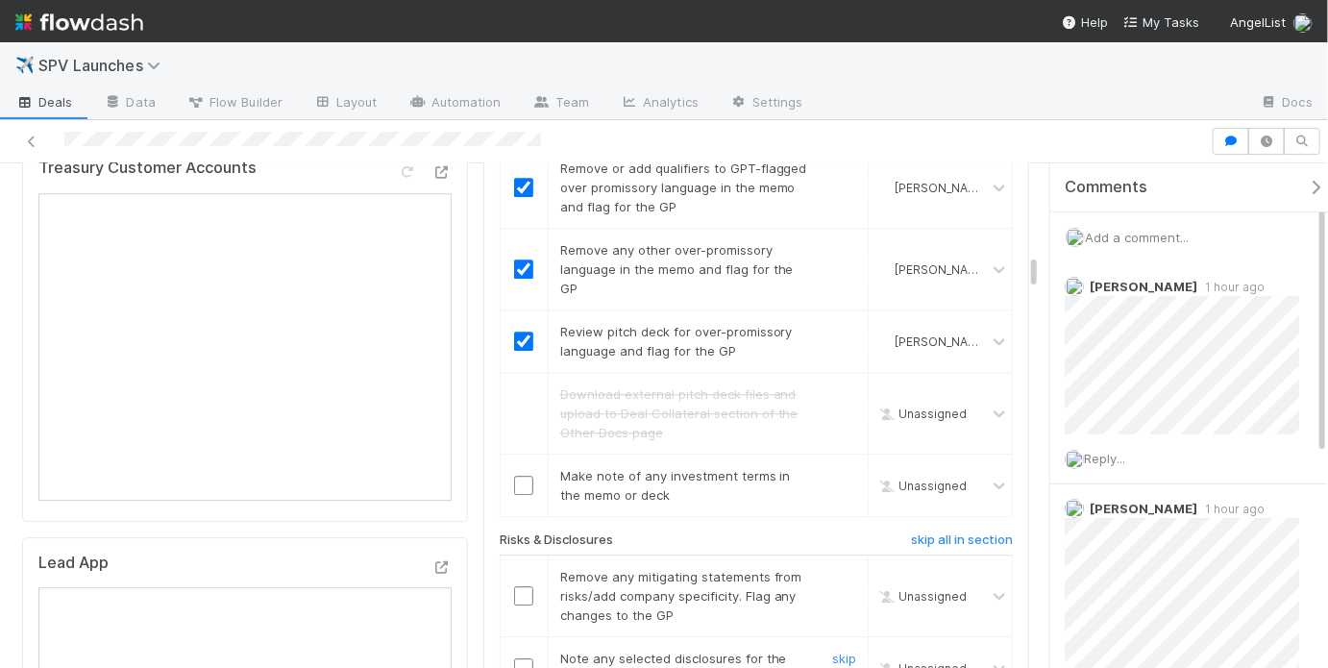
scroll to position [2410, 0]
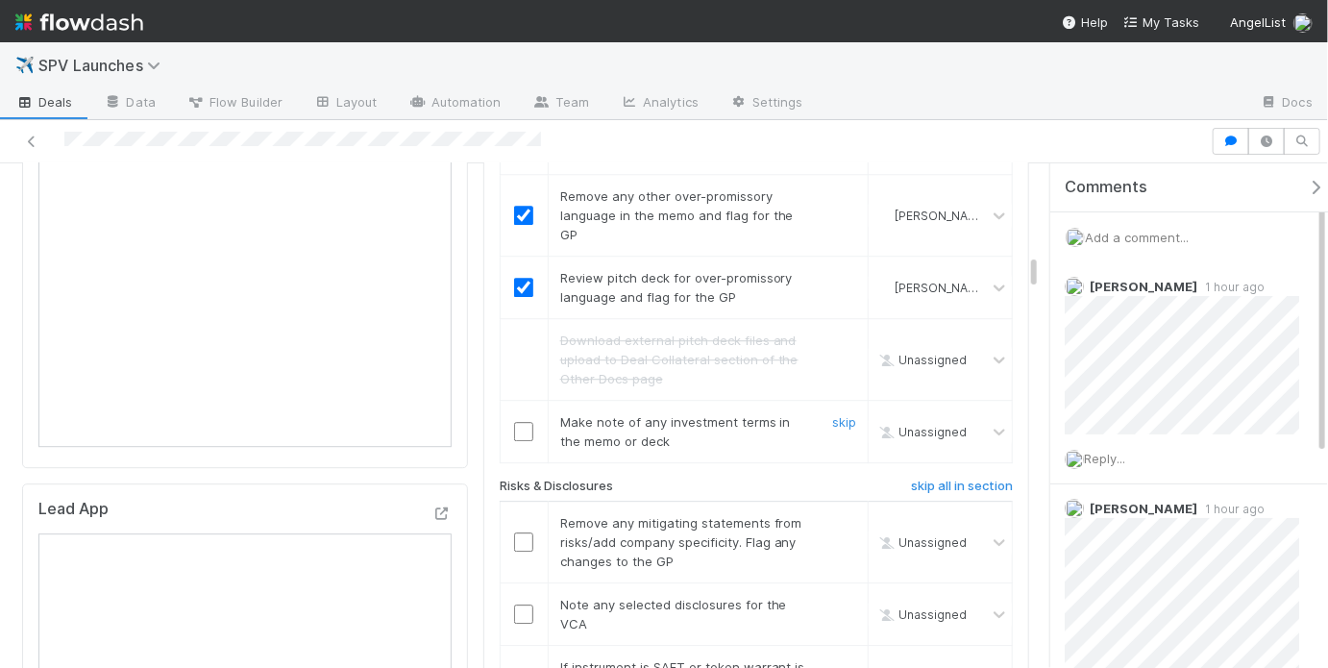
click at [518, 422] on input "checkbox" at bounding box center [523, 431] width 19 height 19
click at [832, 515] on link "skip" at bounding box center [844, 522] width 24 height 15
click at [521, 604] on input "checkbox" at bounding box center [523, 613] width 19 height 19
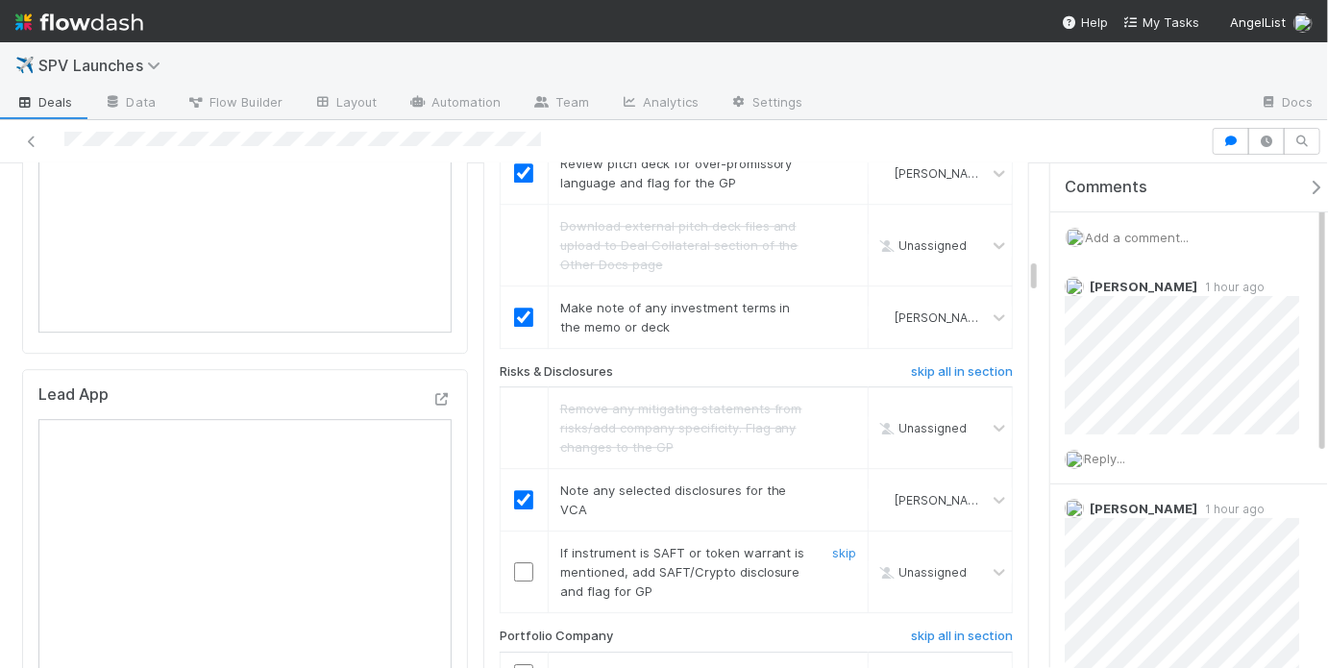
scroll to position [2563, 0]
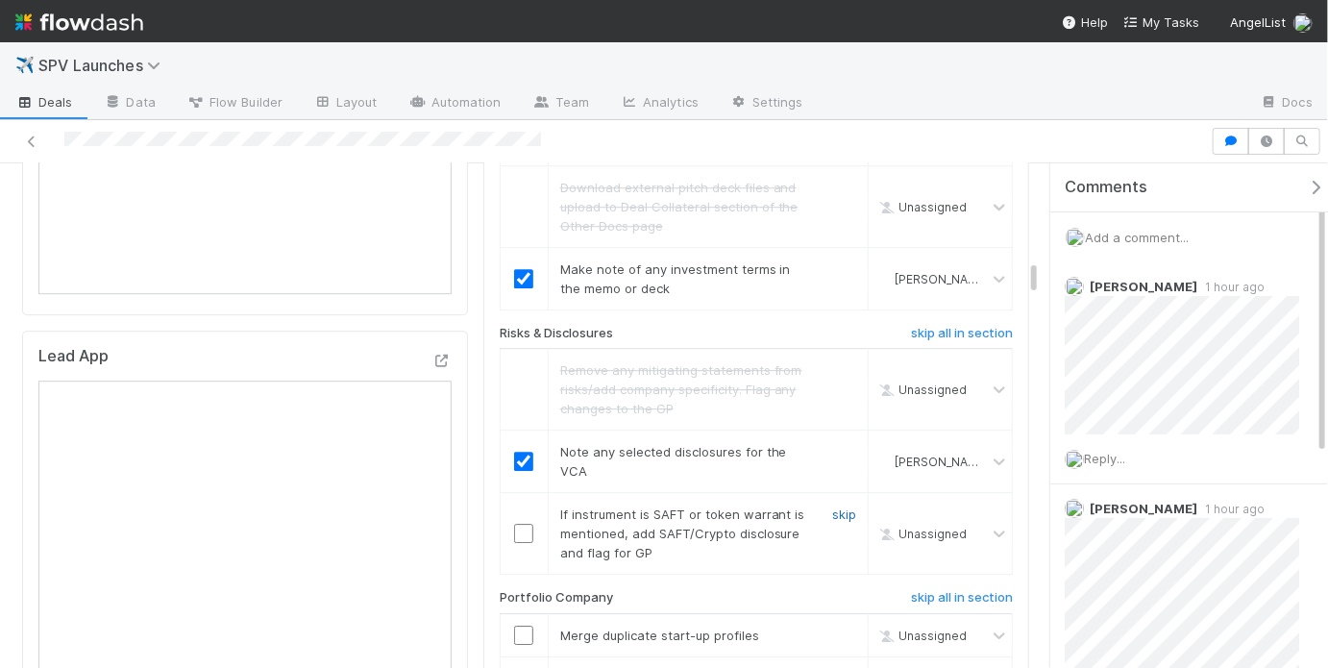
click at [832, 506] on link "skip" at bounding box center [844, 513] width 24 height 15
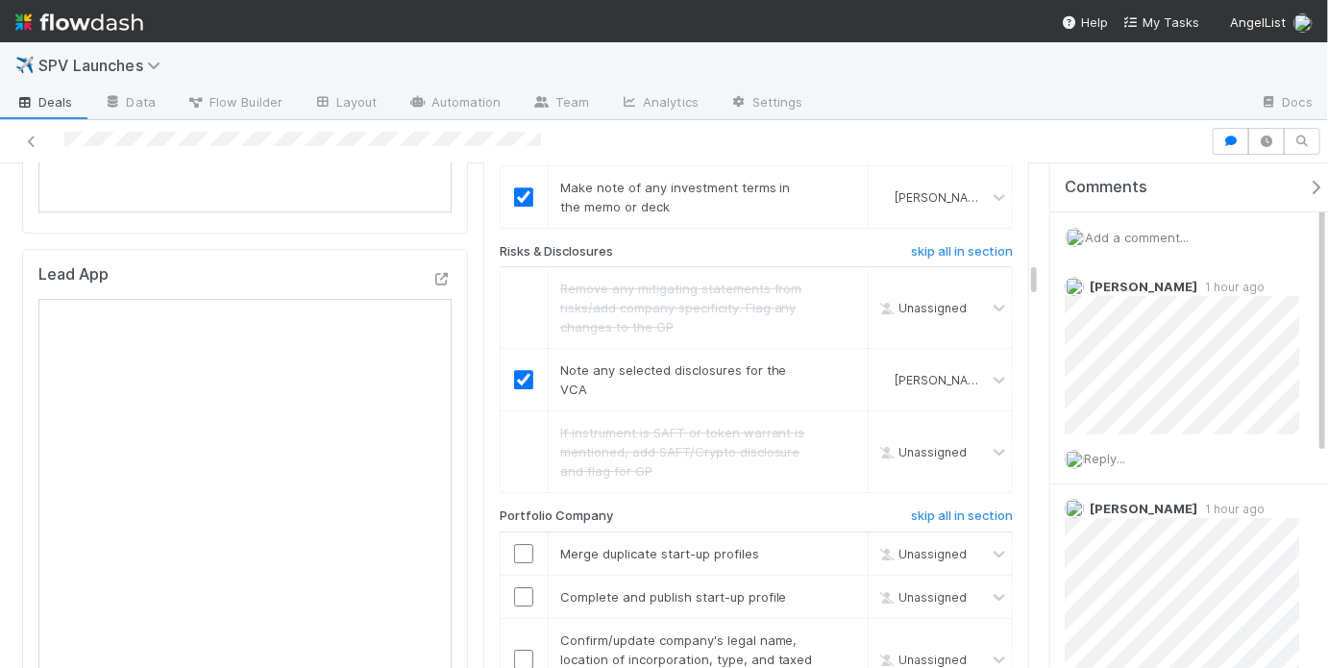
scroll to position [2713, 0]
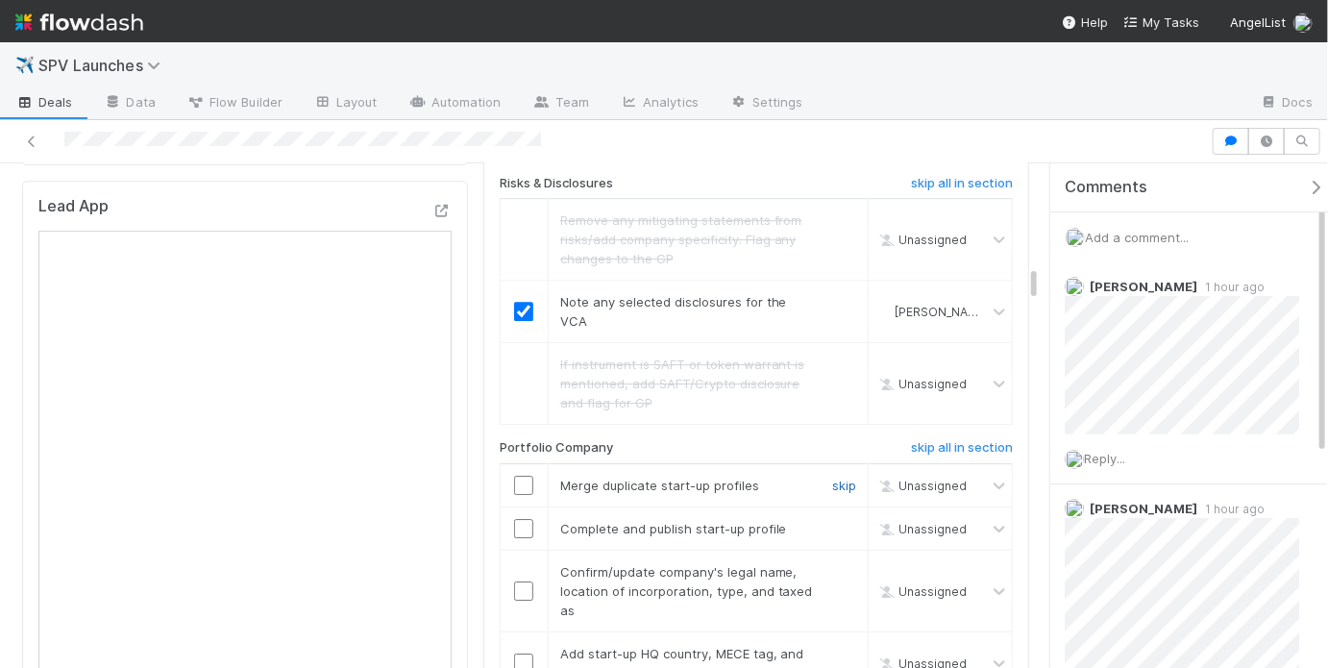
click at [832, 478] on link "skip" at bounding box center [844, 485] width 24 height 15
click at [832, 521] on link "skip" at bounding box center [844, 528] width 24 height 15
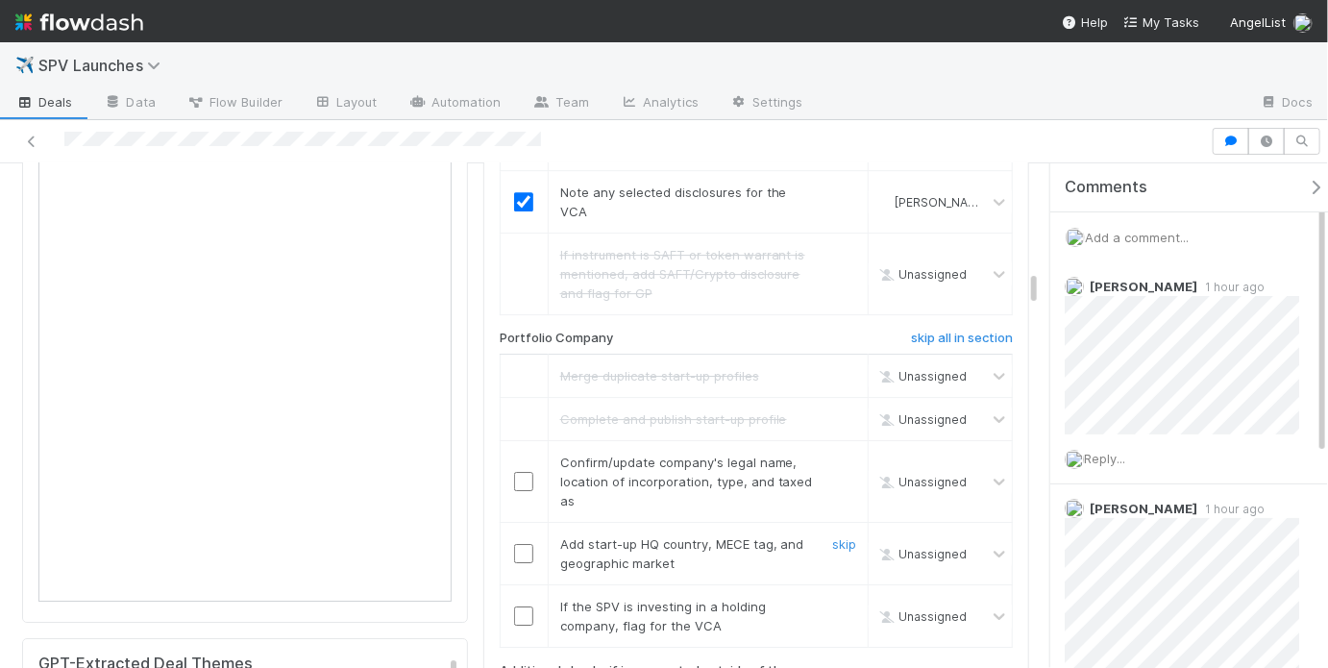
scroll to position [2870, 0]
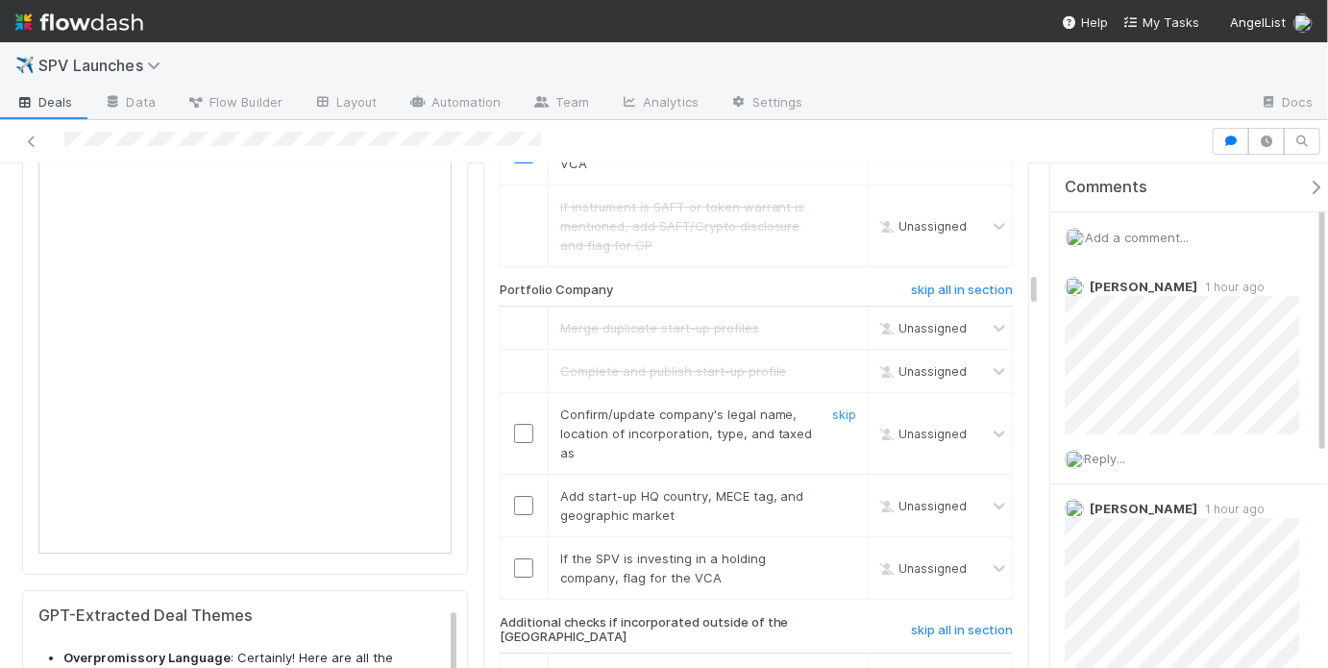
click at [526, 424] on input "checkbox" at bounding box center [523, 433] width 19 height 19
click at [514, 496] on input "checkbox" at bounding box center [523, 505] width 19 height 19
click at [832, 551] on link "skip" at bounding box center [844, 558] width 24 height 15
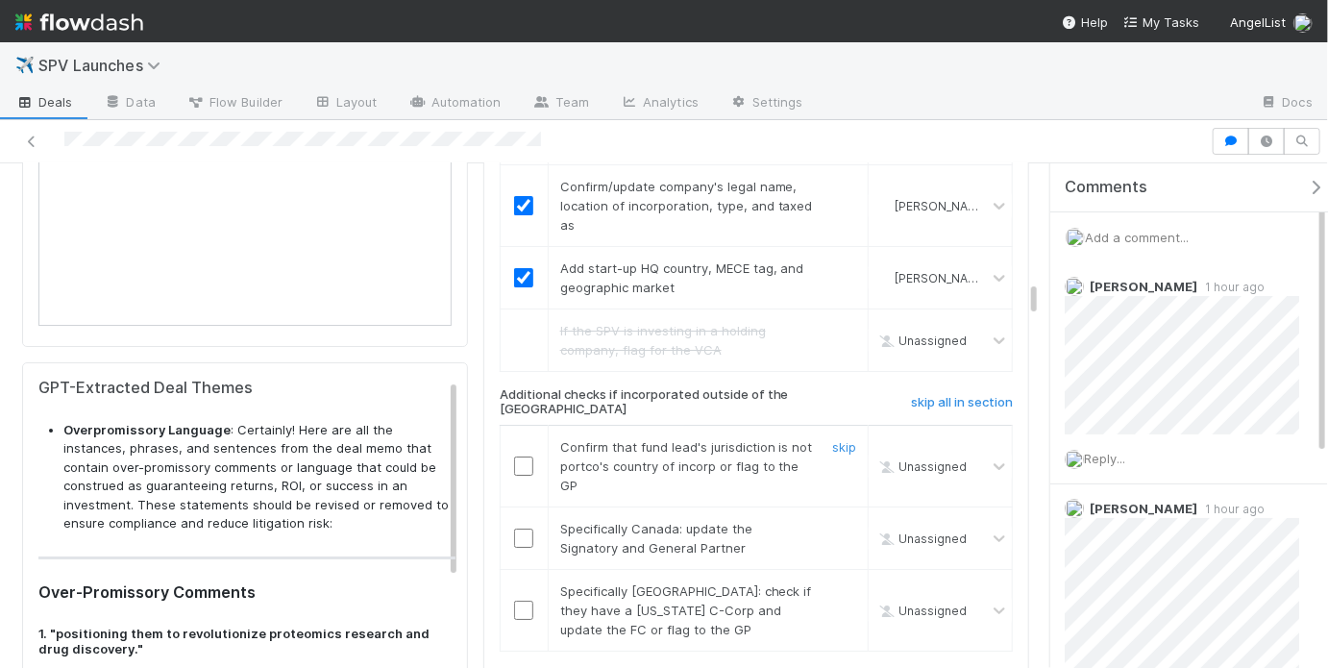
scroll to position [3140, 0]
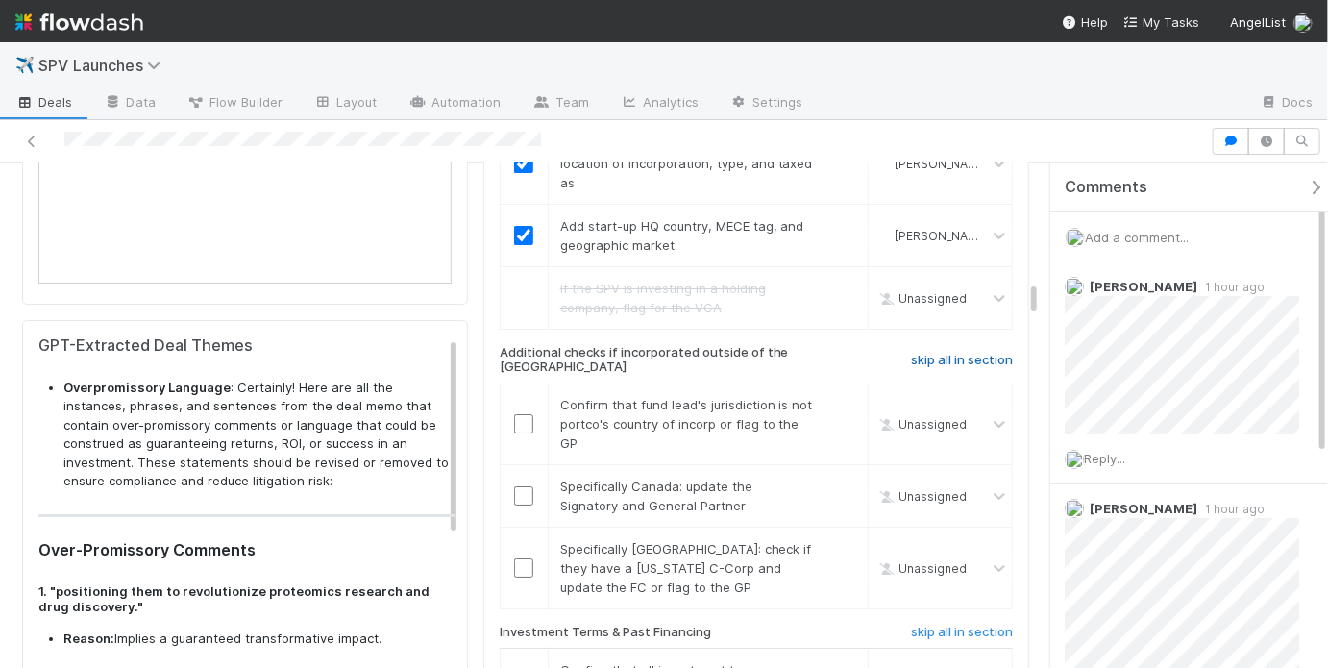
click at [943, 353] on h6 "skip all in section" at bounding box center [962, 360] width 102 height 15
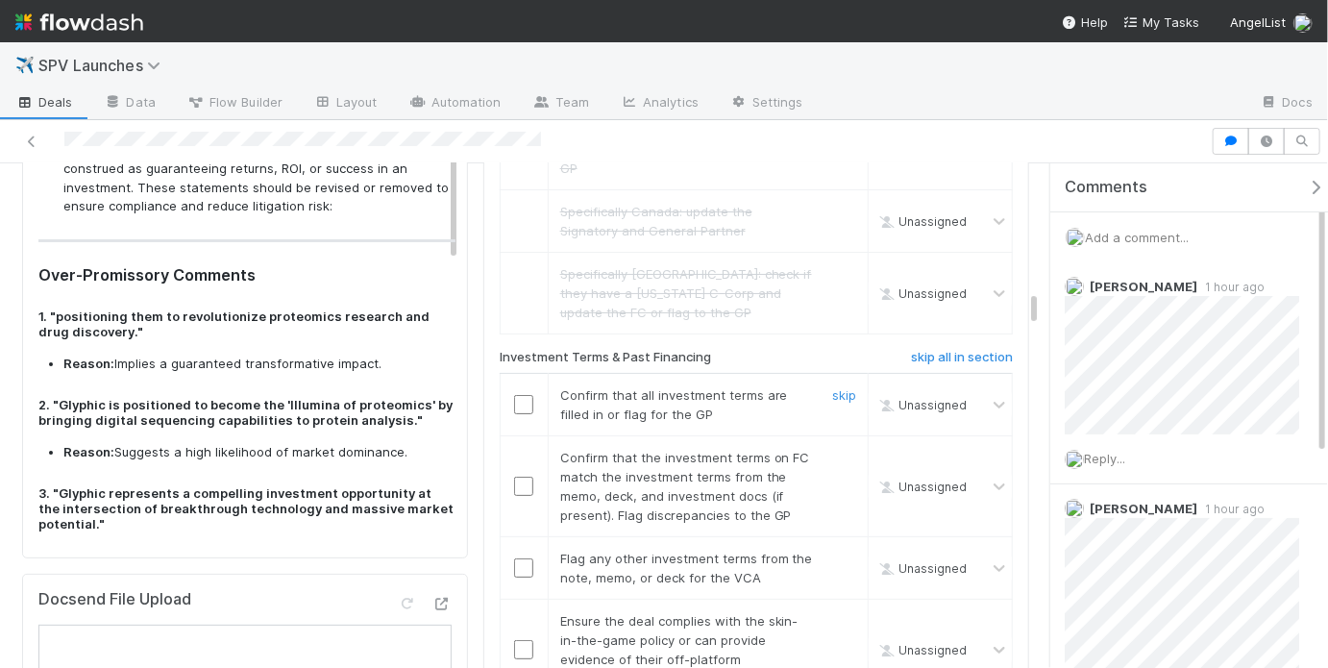
scroll to position [3449, 0]
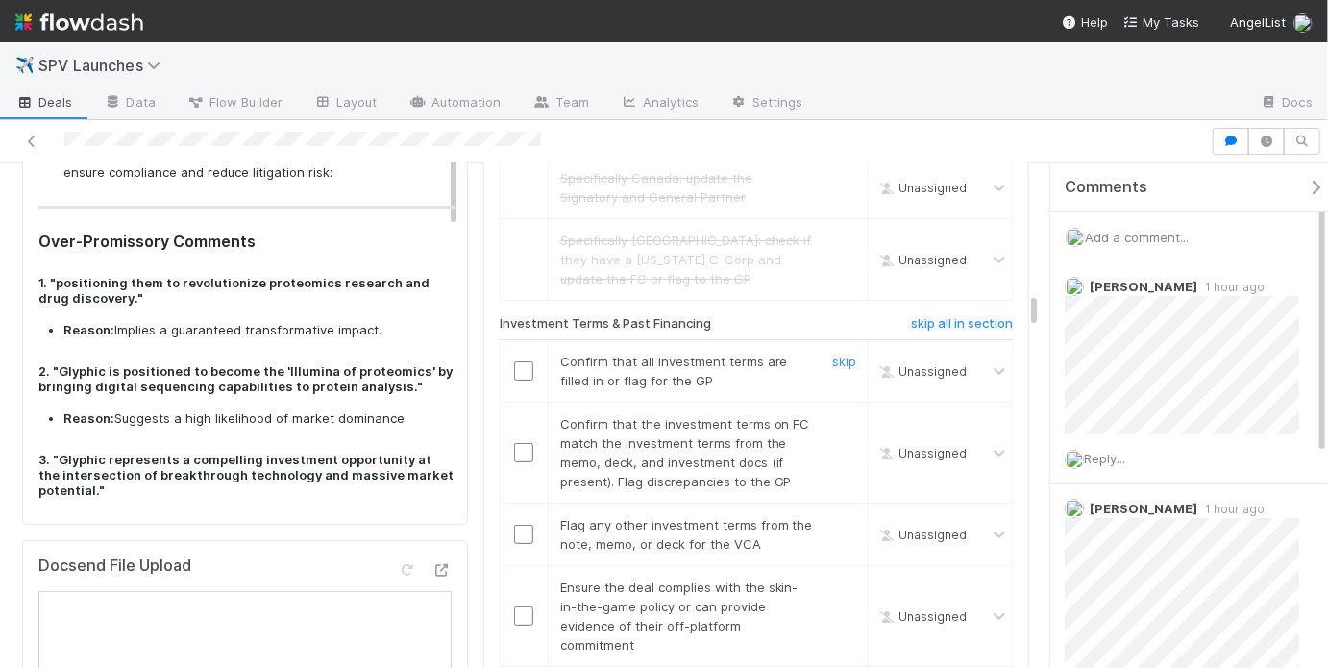
click at [523, 361] on input "checkbox" at bounding box center [523, 370] width 19 height 19
click at [523, 443] on input "checkbox" at bounding box center [523, 452] width 19 height 19
click at [838, 517] on link "skip" at bounding box center [844, 524] width 24 height 15
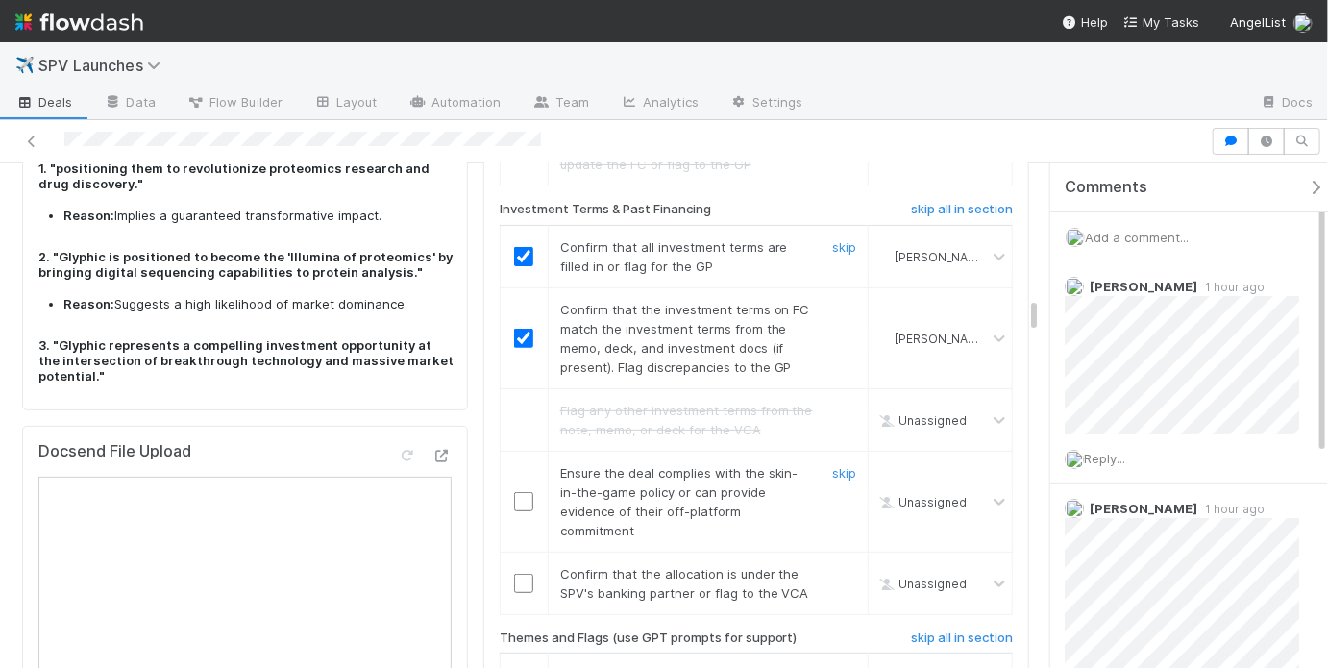
scroll to position [3567, 0]
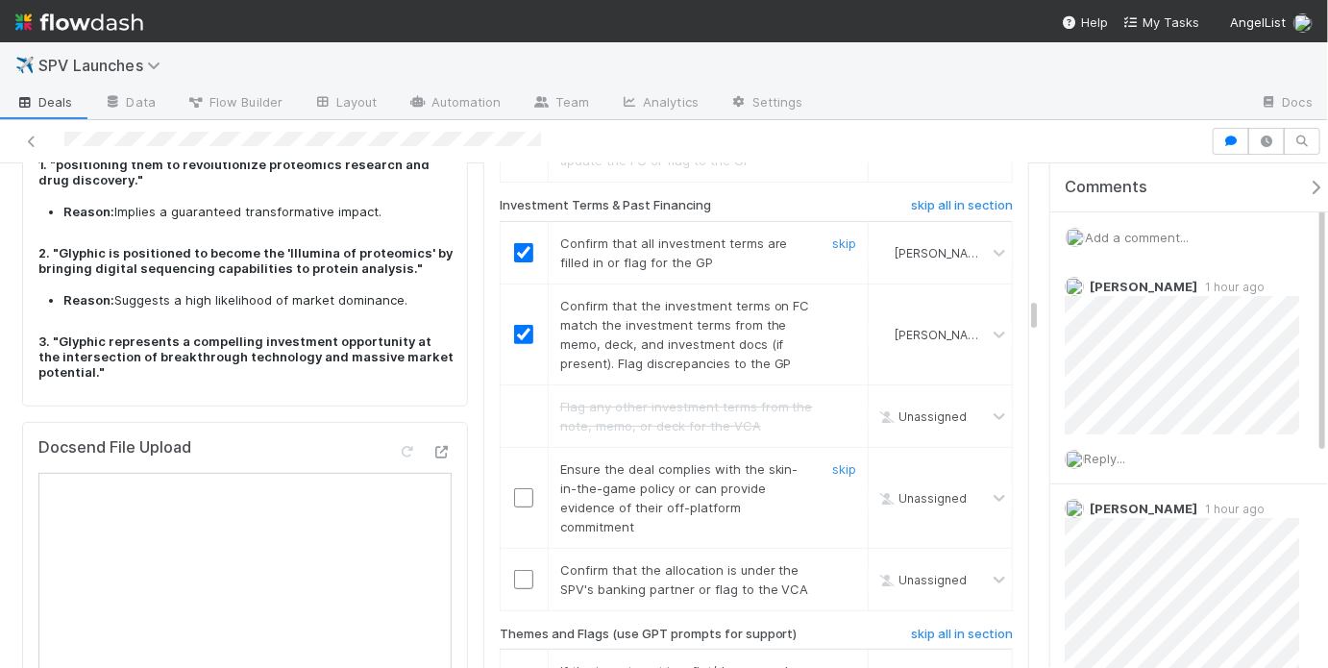
click at [515, 488] on input "checkbox" at bounding box center [523, 497] width 19 height 19
click at [516, 570] on input "checkbox" at bounding box center [523, 579] width 19 height 19
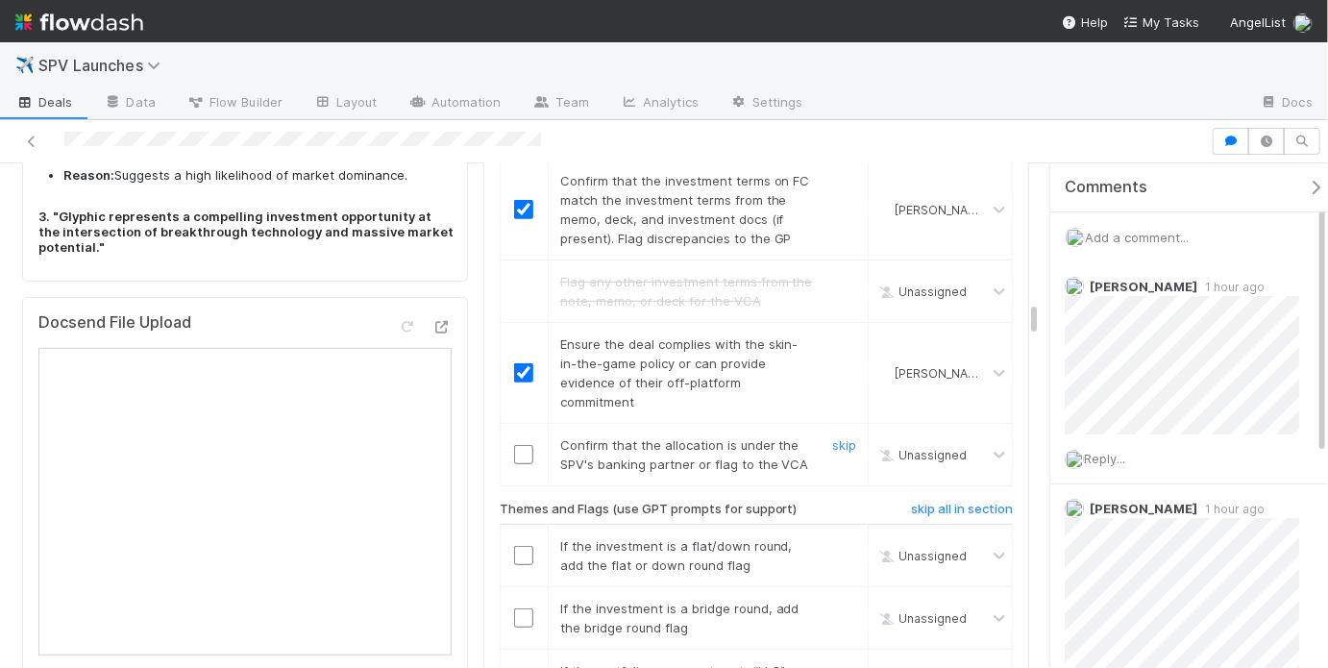
scroll to position [3694, 0]
click at [525, 421] on td at bounding box center [524, 452] width 48 height 62
checkbox input "true"
click at [523, 443] on input "checkbox" at bounding box center [523, 452] width 19 height 19
click at [523, 445] on div "Loading..." at bounding box center [523, 452] width 15 height 15
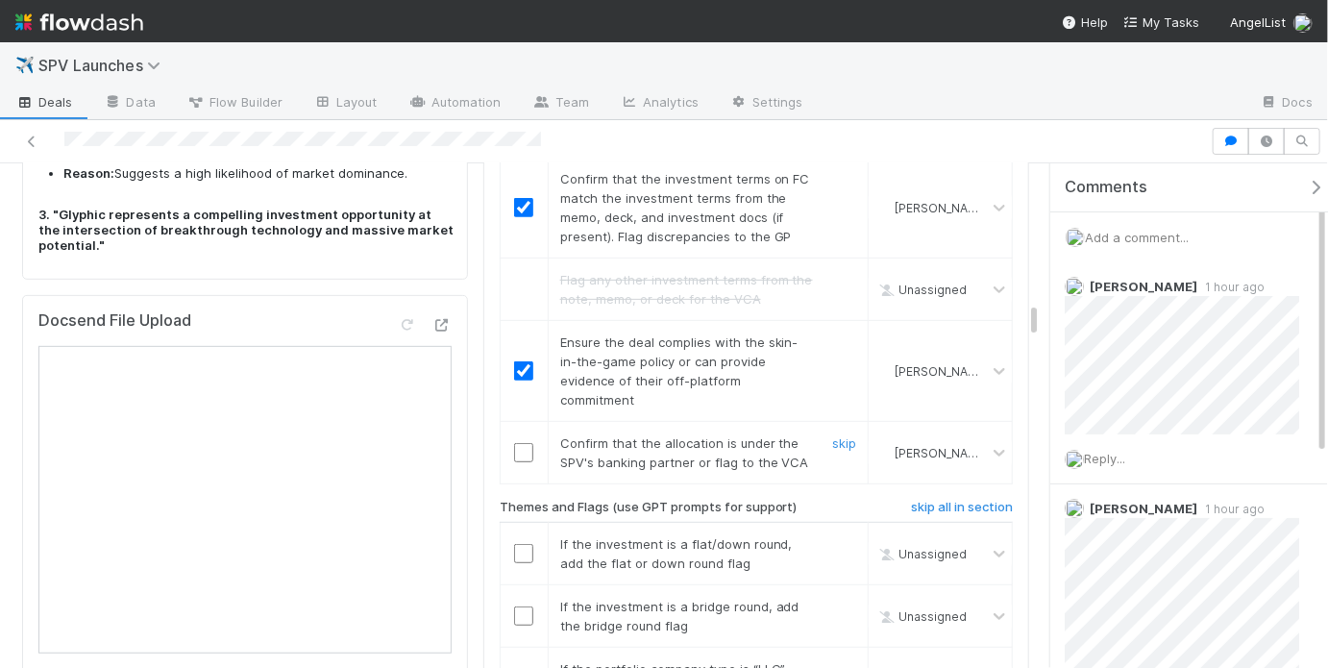
click at [523, 443] on input "checkbox" at bounding box center [523, 452] width 19 height 19
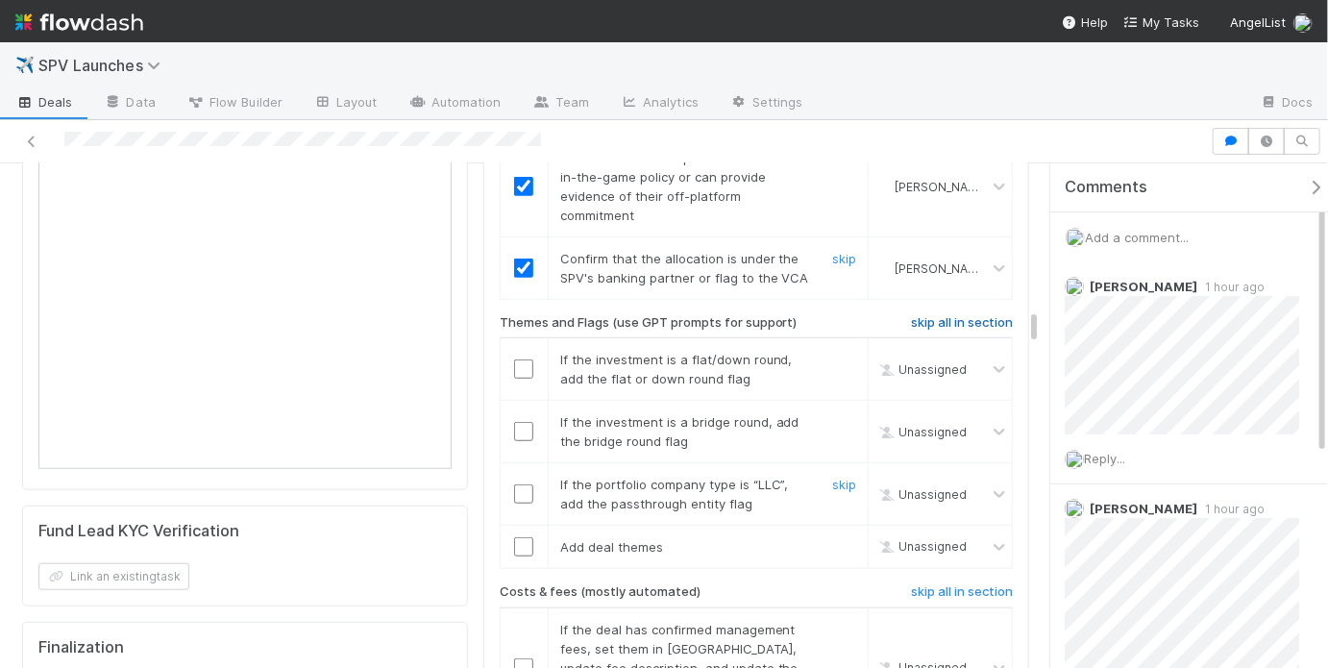
scroll to position [3890, 0]
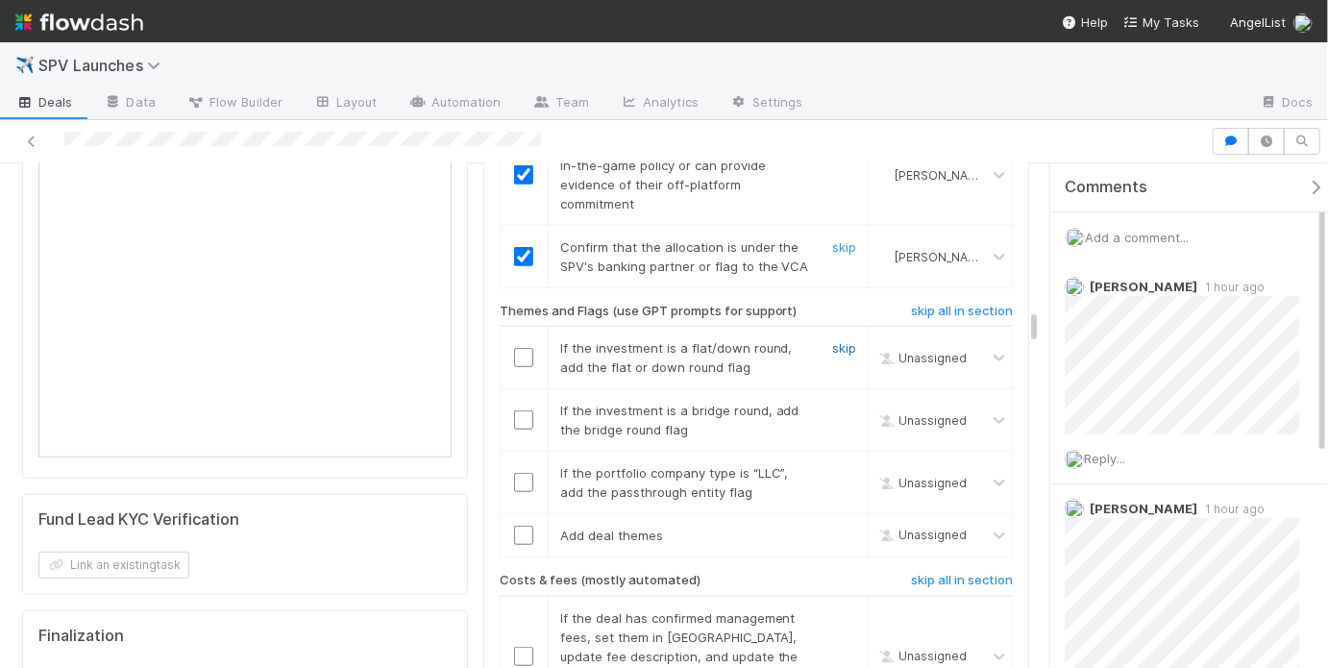
click at [840, 340] on link "skip" at bounding box center [844, 347] width 24 height 15
click at [833, 403] on link "skip" at bounding box center [844, 410] width 24 height 15
click at [832, 465] on link "skip" at bounding box center [844, 472] width 24 height 15
click at [520, 526] on input "checkbox" at bounding box center [523, 535] width 19 height 19
click at [833, 340] on link "skip" at bounding box center [844, 347] width 24 height 15
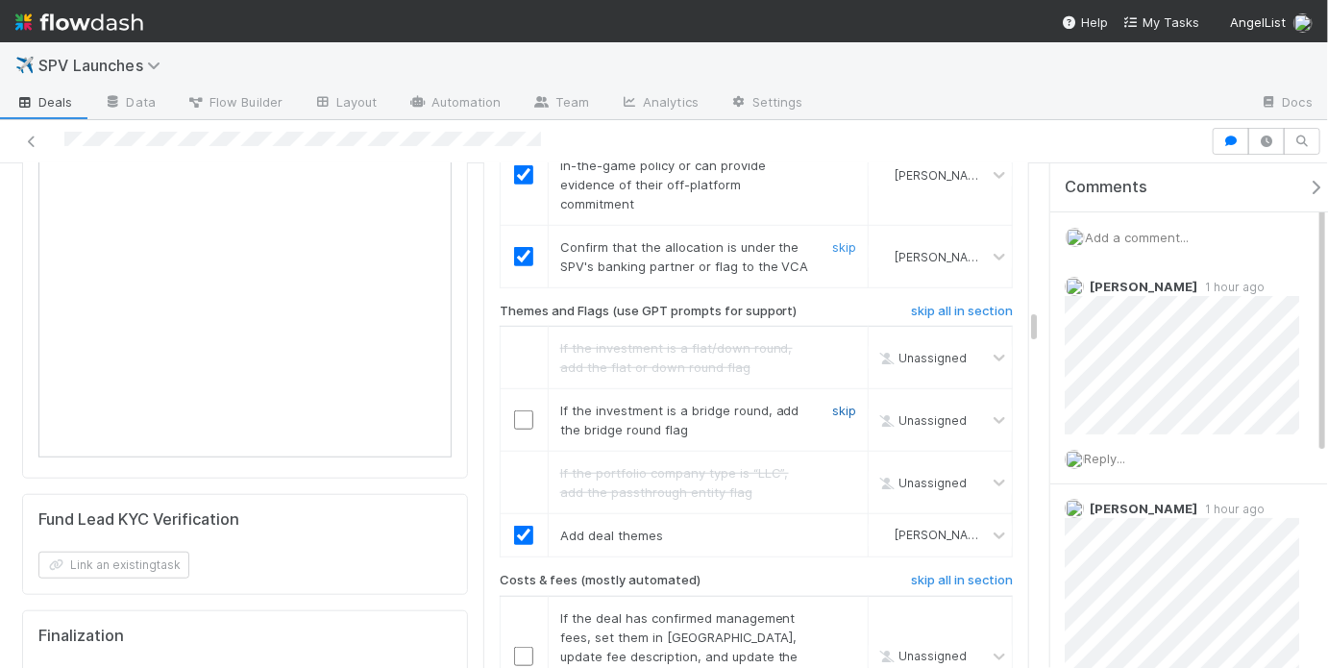
click at [834, 403] on link "skip" at bounding box center [844, 410] width 24 height 15
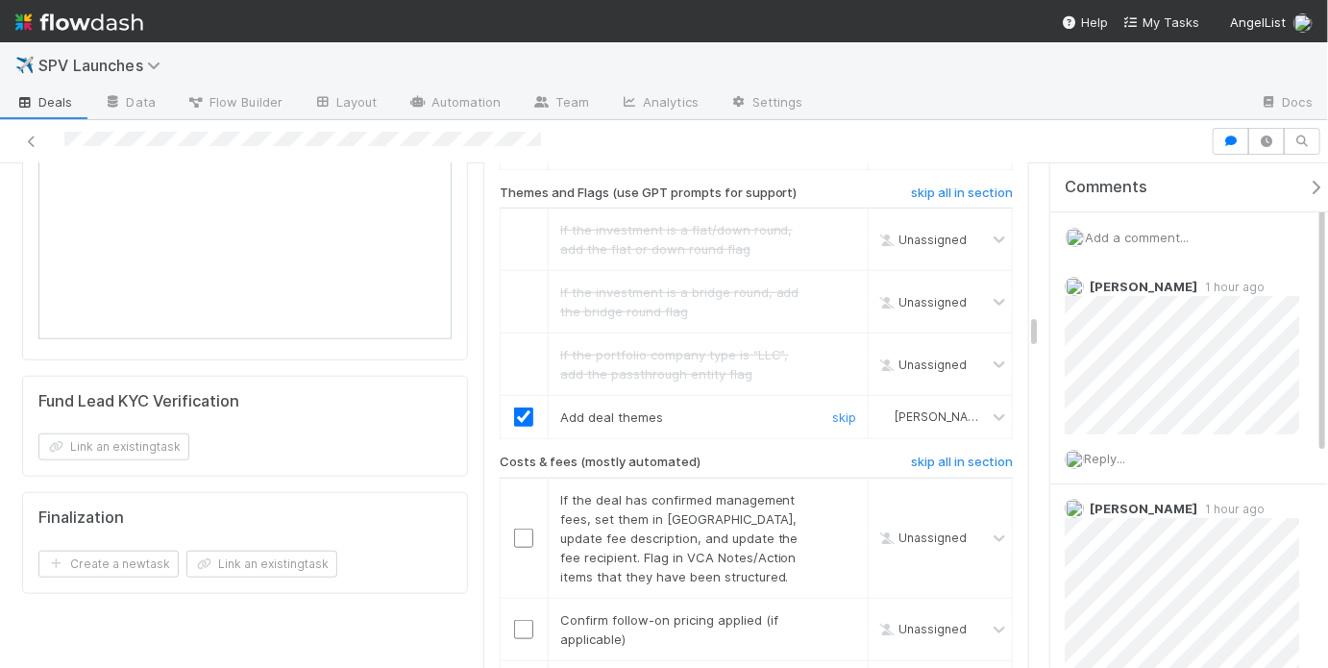
scroll to position [4084, 0]
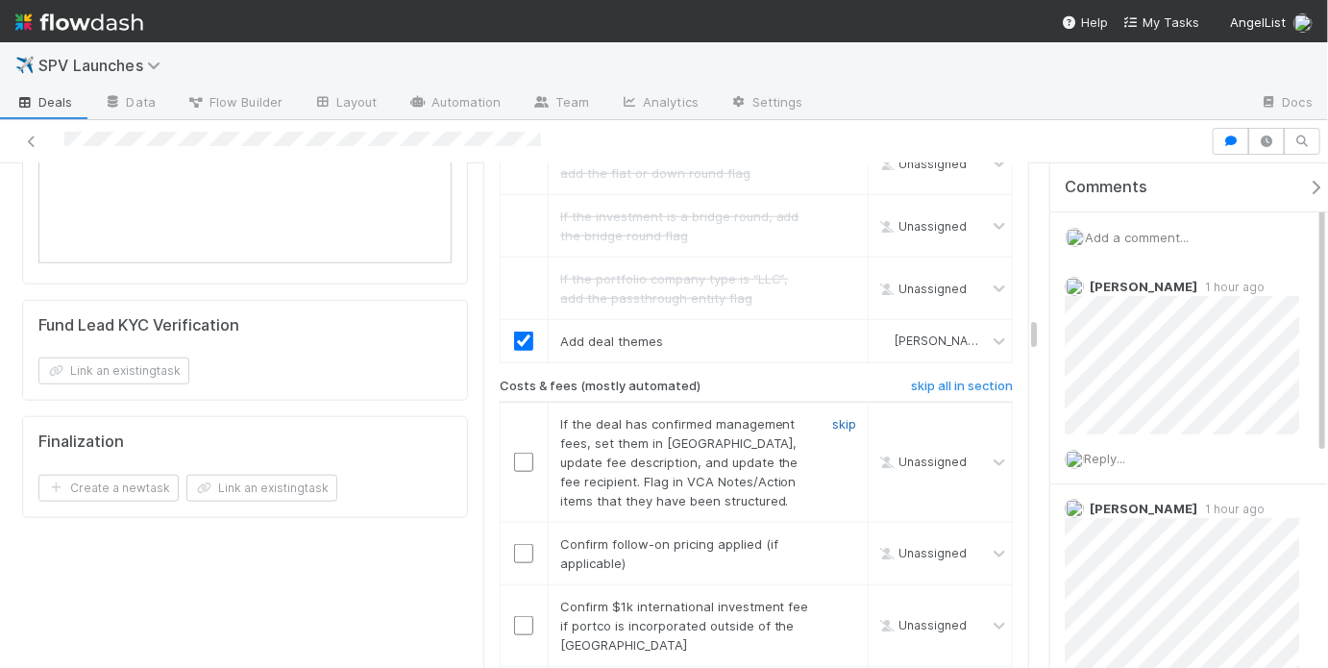
click at [835, 416] on link "skip" at bounding box center [844, 423] width 24 height 15
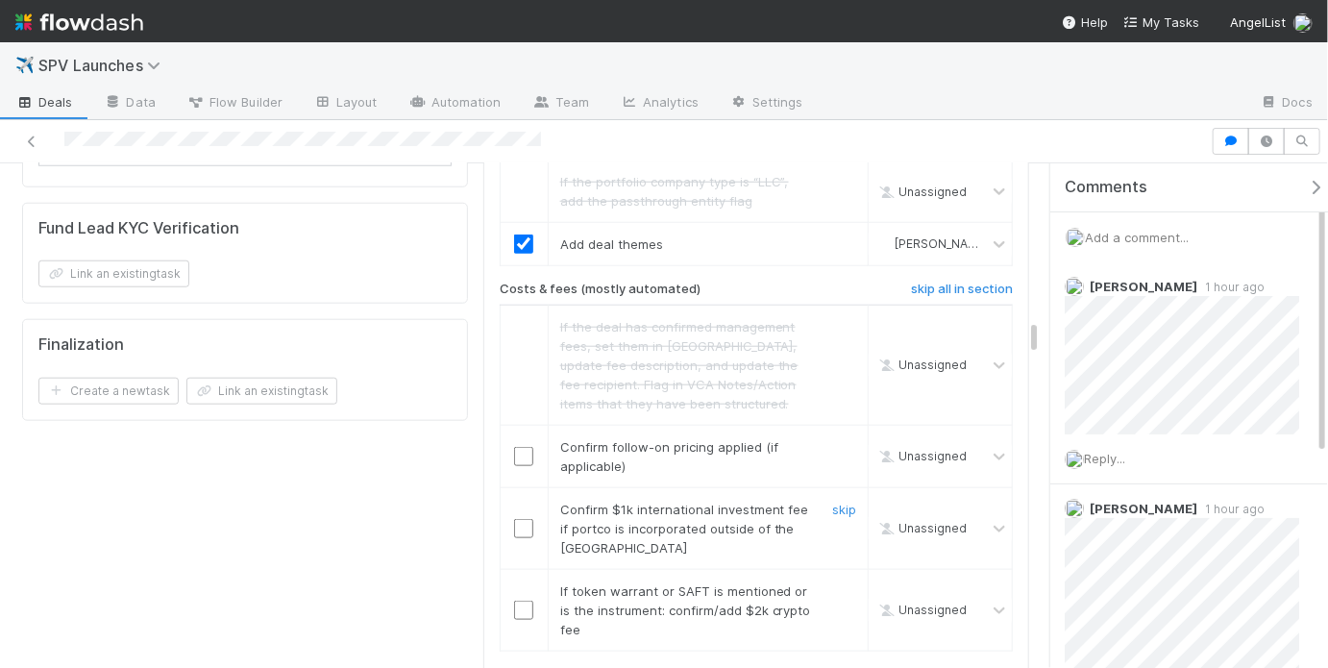
scroll to position [4186, 0]
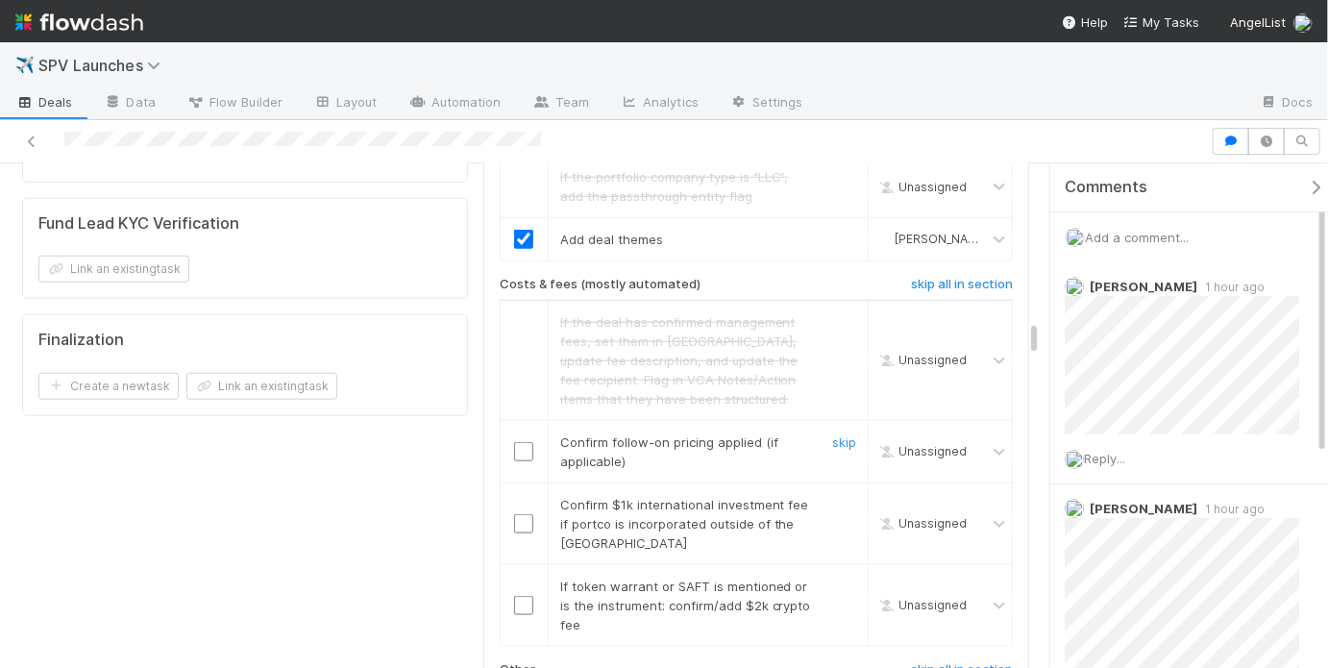
click at [522, 442] on input "checkbox" at bounding box center [523, 451] width 19 height 19
click at [835, 497] on link "skip" at bounding box center [844, 504] width 24 height 15
click at [842, 578] on link "skip" at bounding box center [844, 585] width 24 height 15
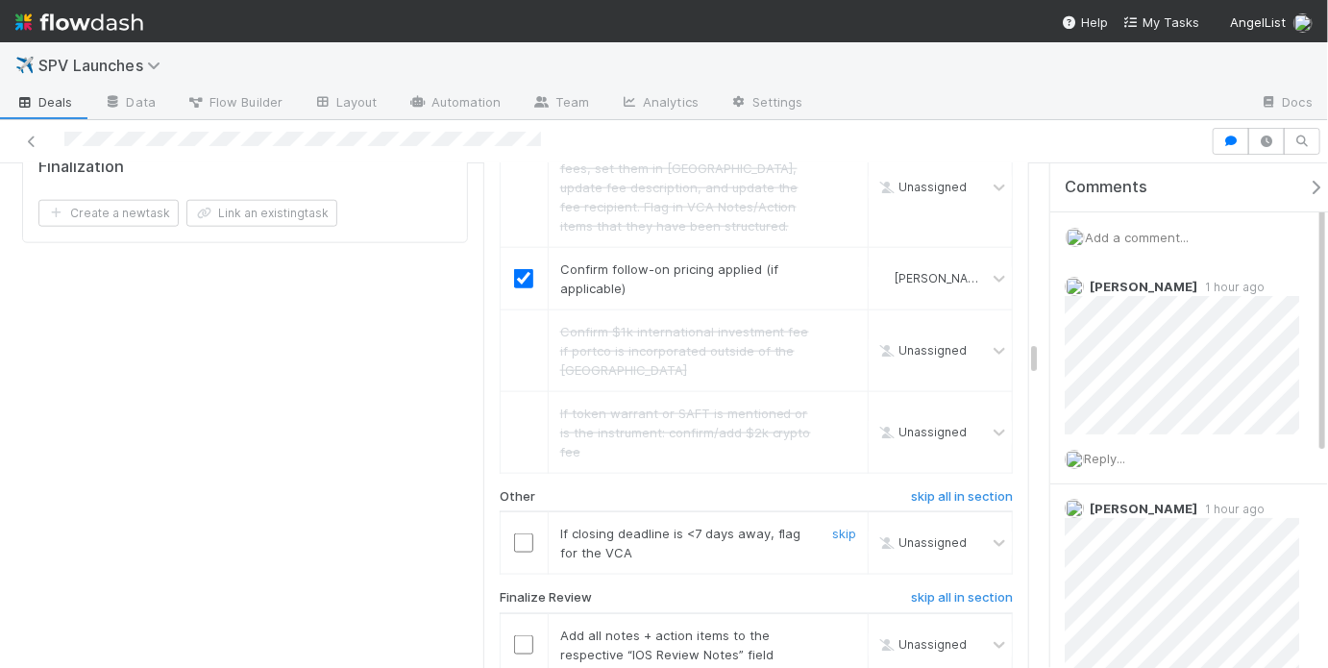
click at [524, 533] on input "checkbox" at bounding box center [523, 542] width 19 height 19
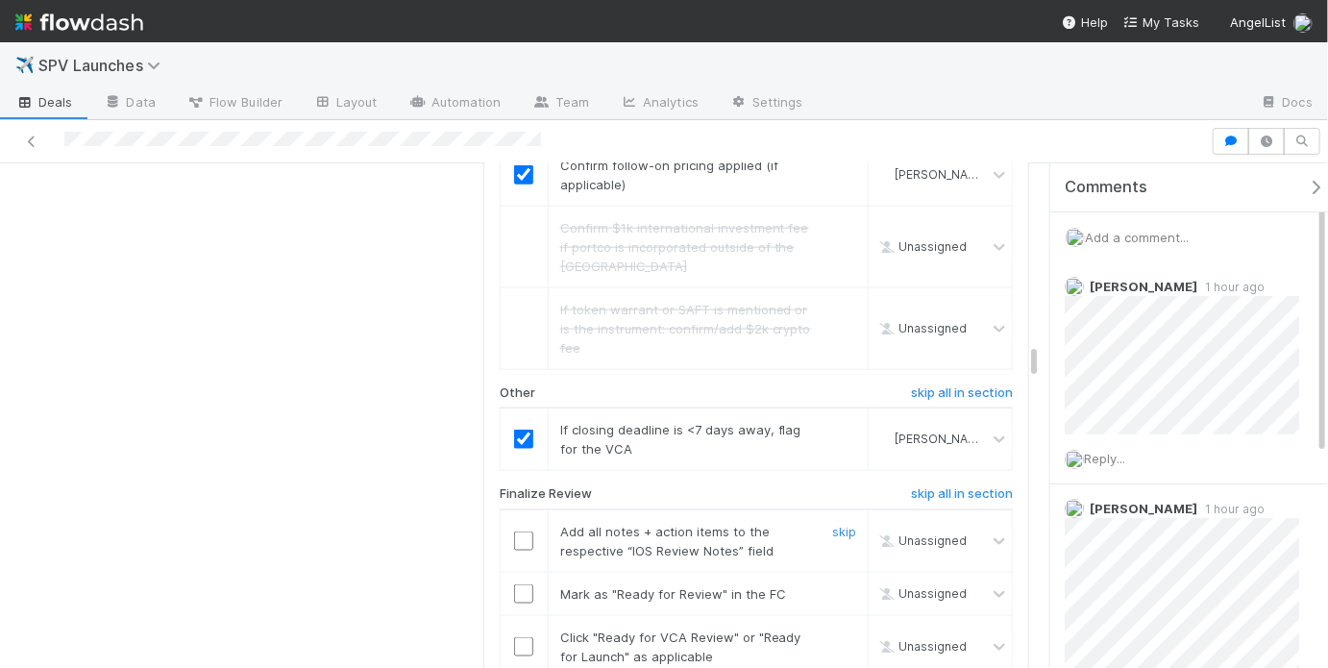
scroll to position [4467, 0]
click at [840, 418] on link "skip" at bounding box center [844, 425] width 24 height 15
click at [527, 528] on input "checkbox" at bounding box center [523, 537] width 19 height 19
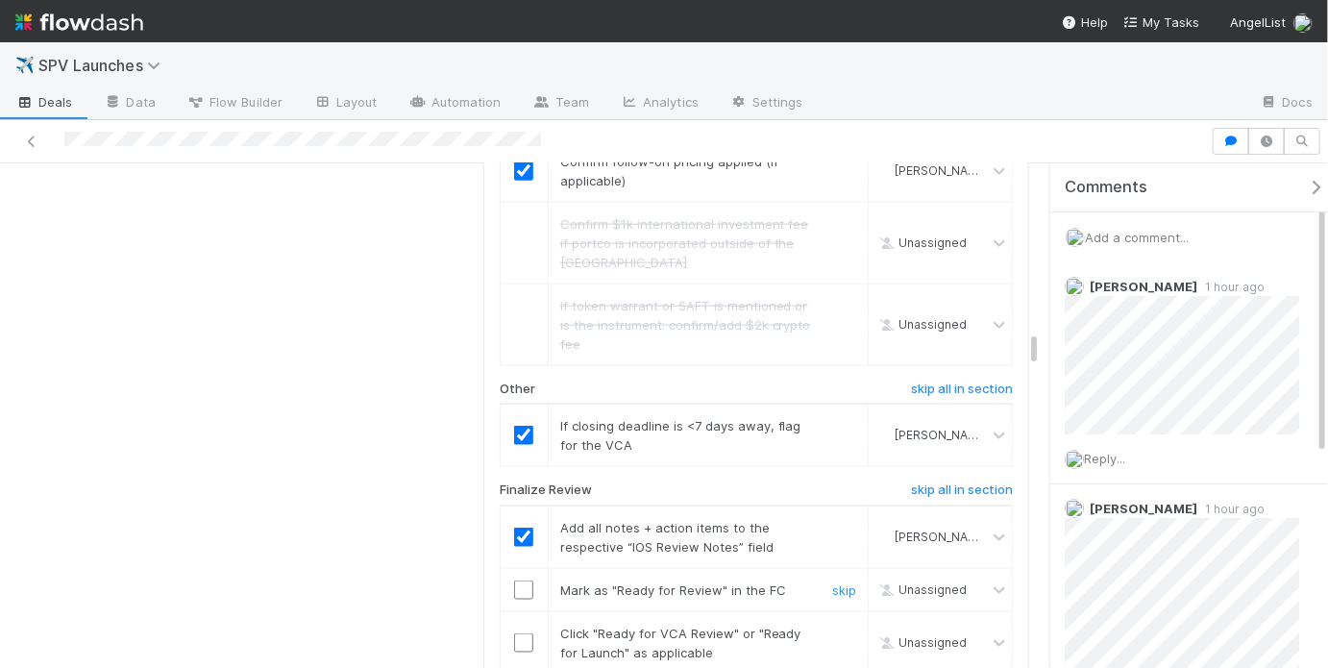
click at [521, 580] on input "checkbox" at bounding box center [523, 589] width 19 height 19
click at [520, 611] on td at bounding box center [524, 642] width 48 height 62
click at [521, 633] on input "checkbox" at bounding box center [523, 642] width 19 height 19
click at [845, 416] on div "skip" at bounding box center [842, 435] width 58 height 38
click at [832, 418] on link "skip" at bounding box center [844, 425] width 24 height 15
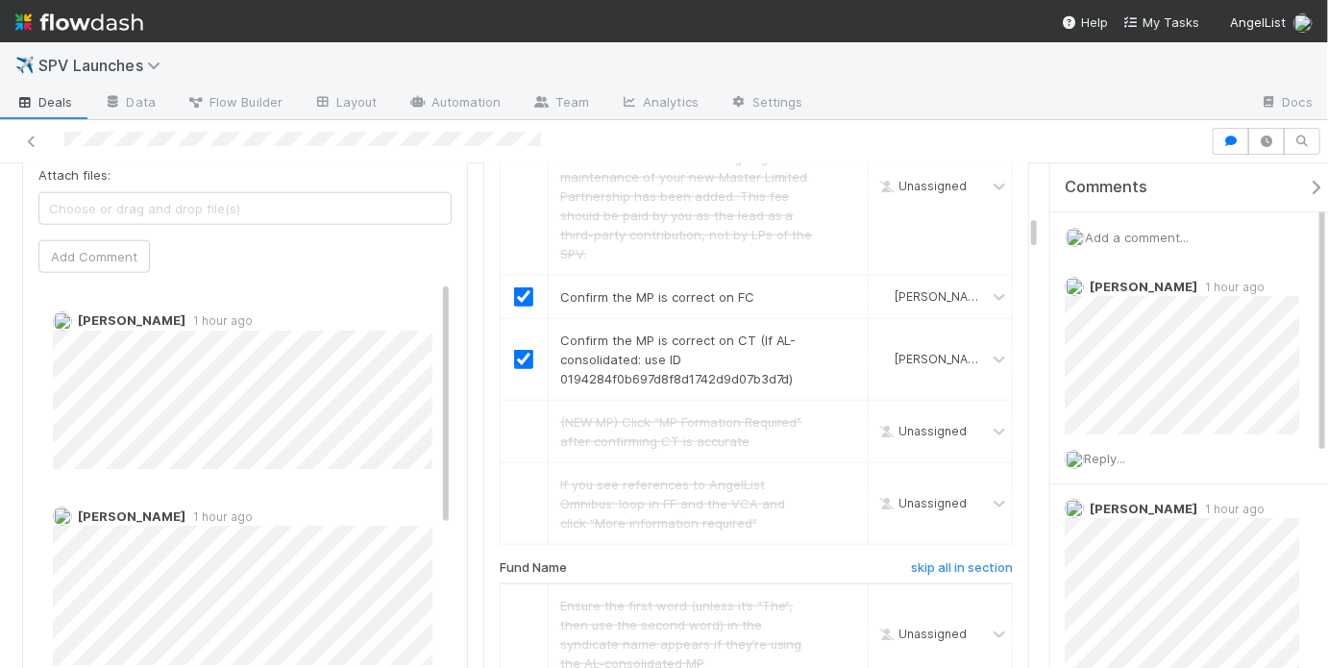
scroll to position [0, 0]
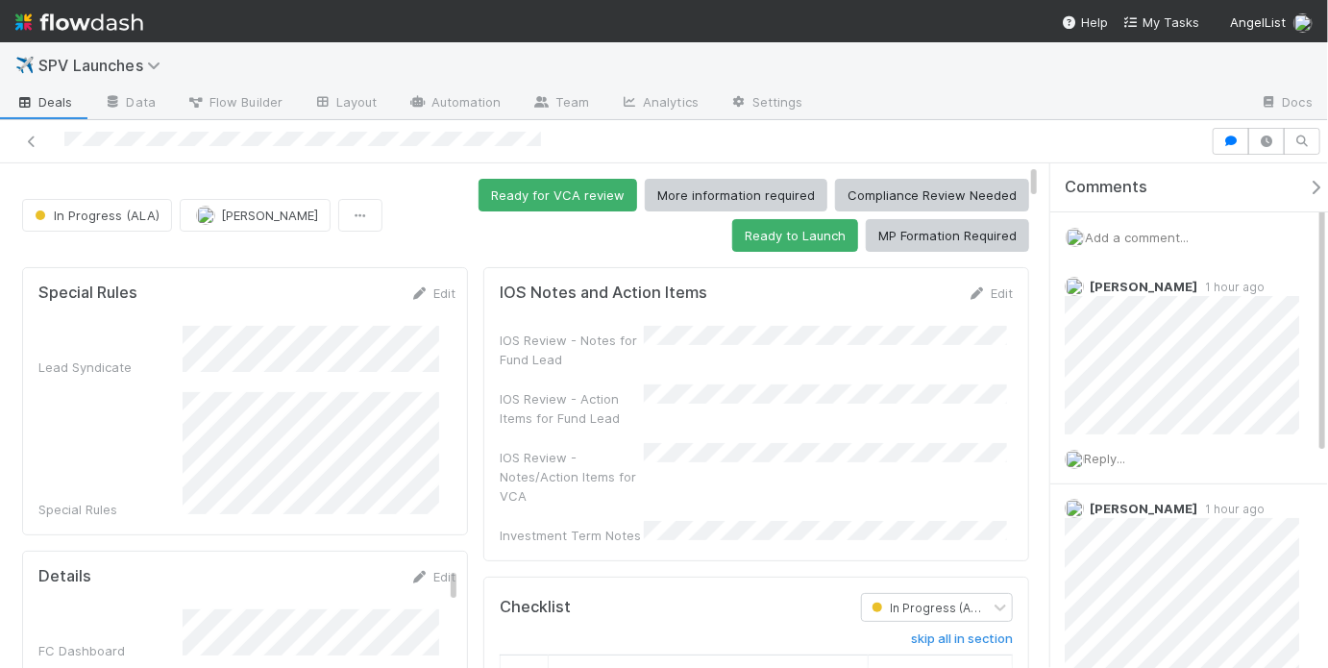
click at [819, 319] on form "IOS Notes and Action Items Edit IOS Review - Notes for Fund Lead IOS Review - A…" at bounding box center [756, 413] width 513 height 261
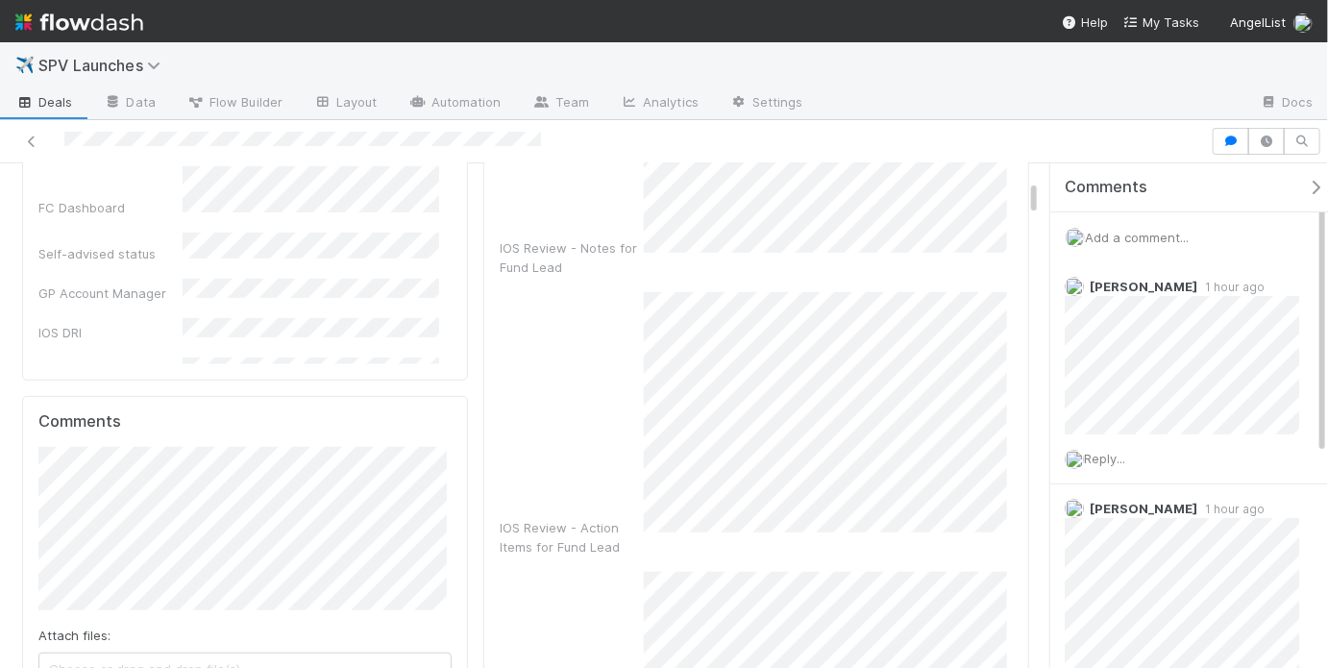
scroll to position [456, 0]
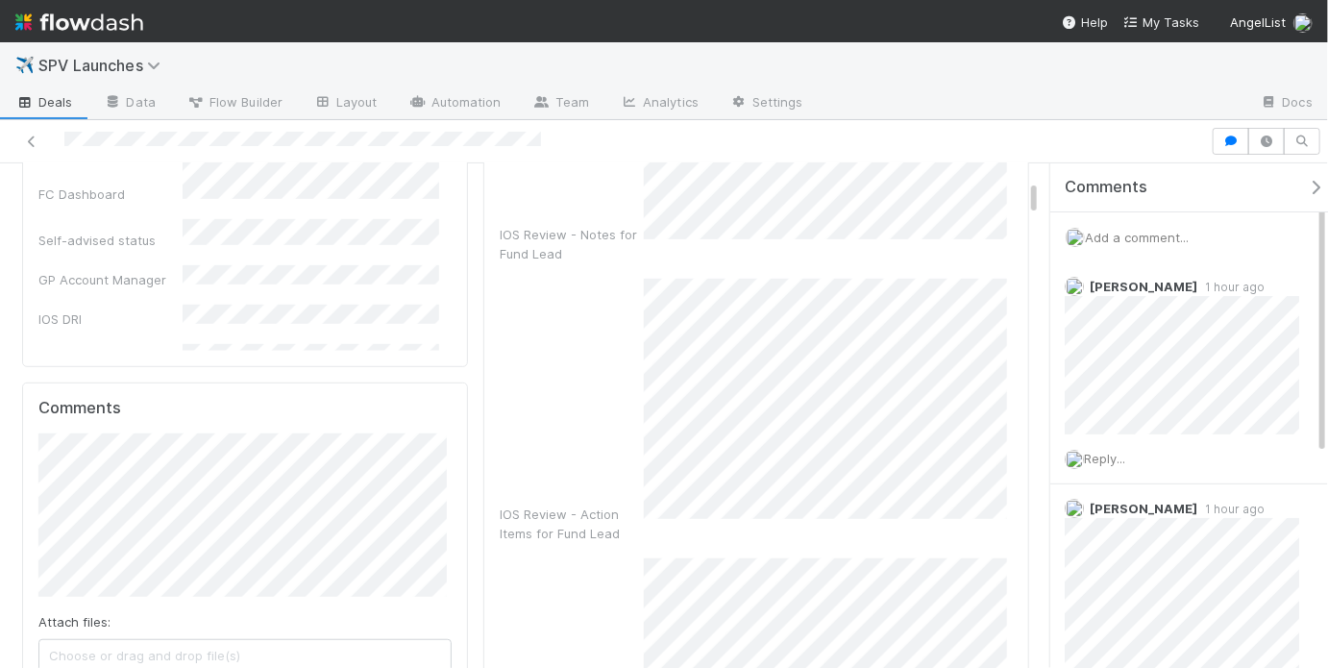
click at [611, 579] on div "IOS Review - Notes/Action Items for VCA" at bounding box center [756, 662] width 513 height 208
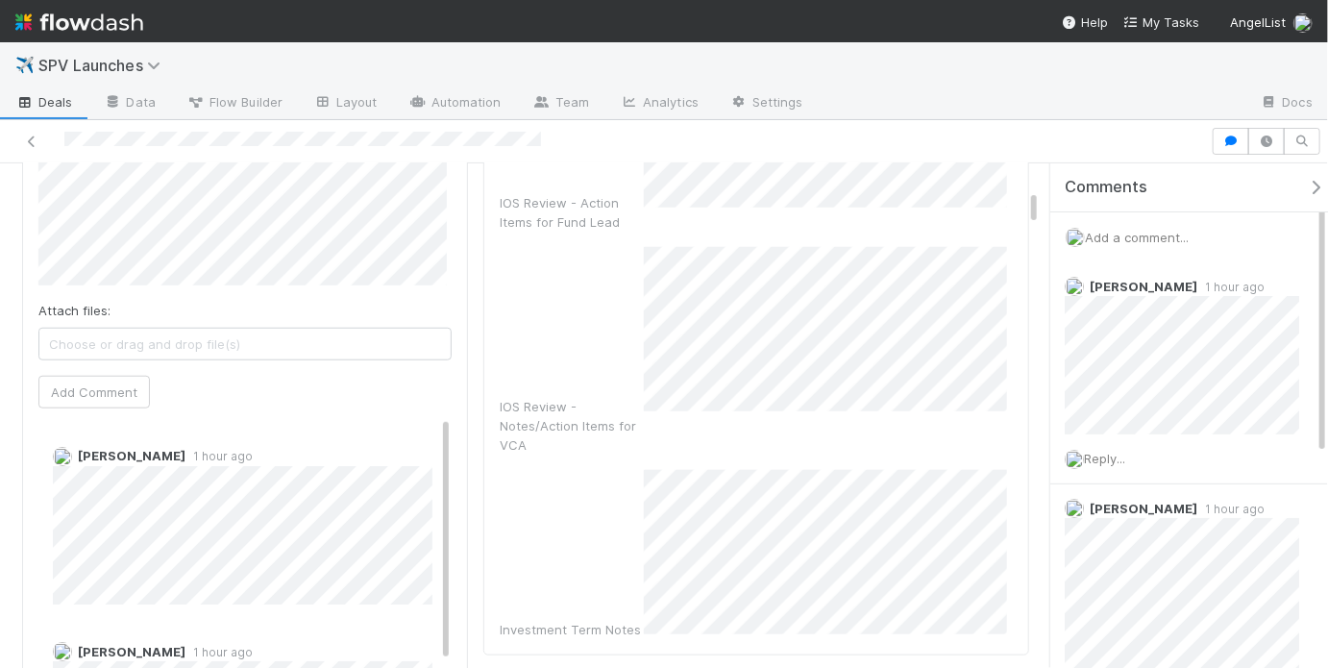
scroll to position [809, 0]
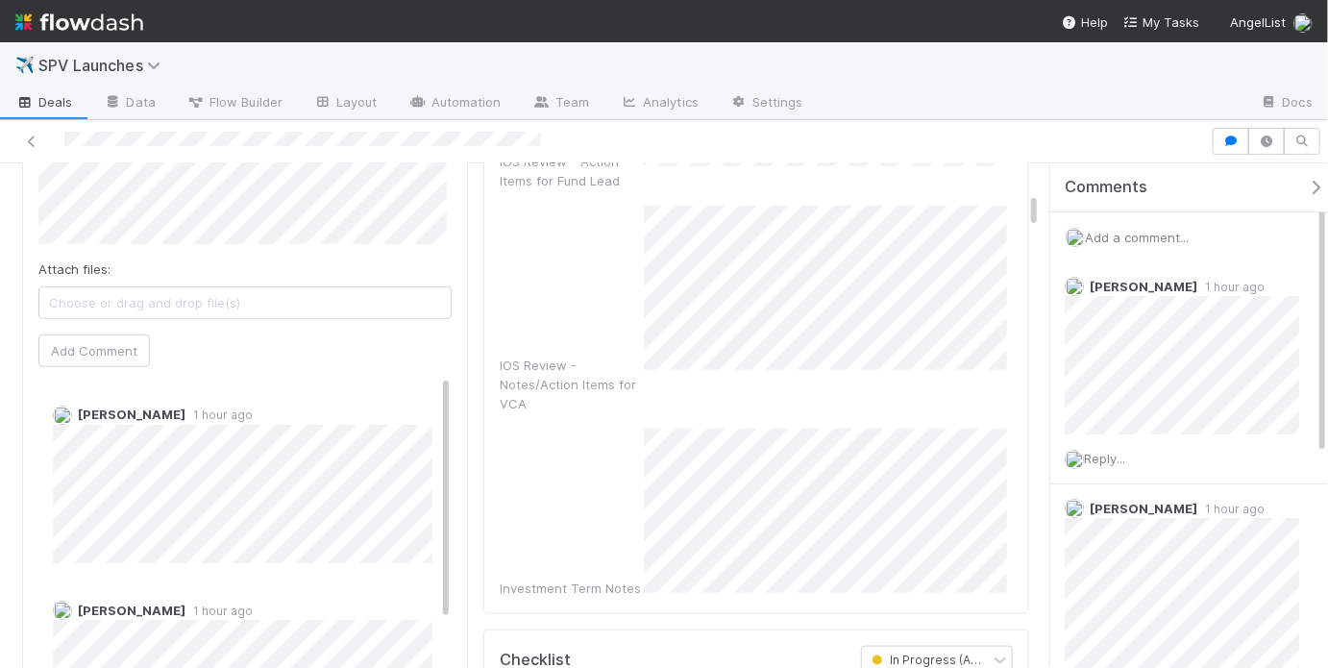
click at [631, 429] on div "Investment Term Notes" at bounding box center [756, 513] width 513 height 169
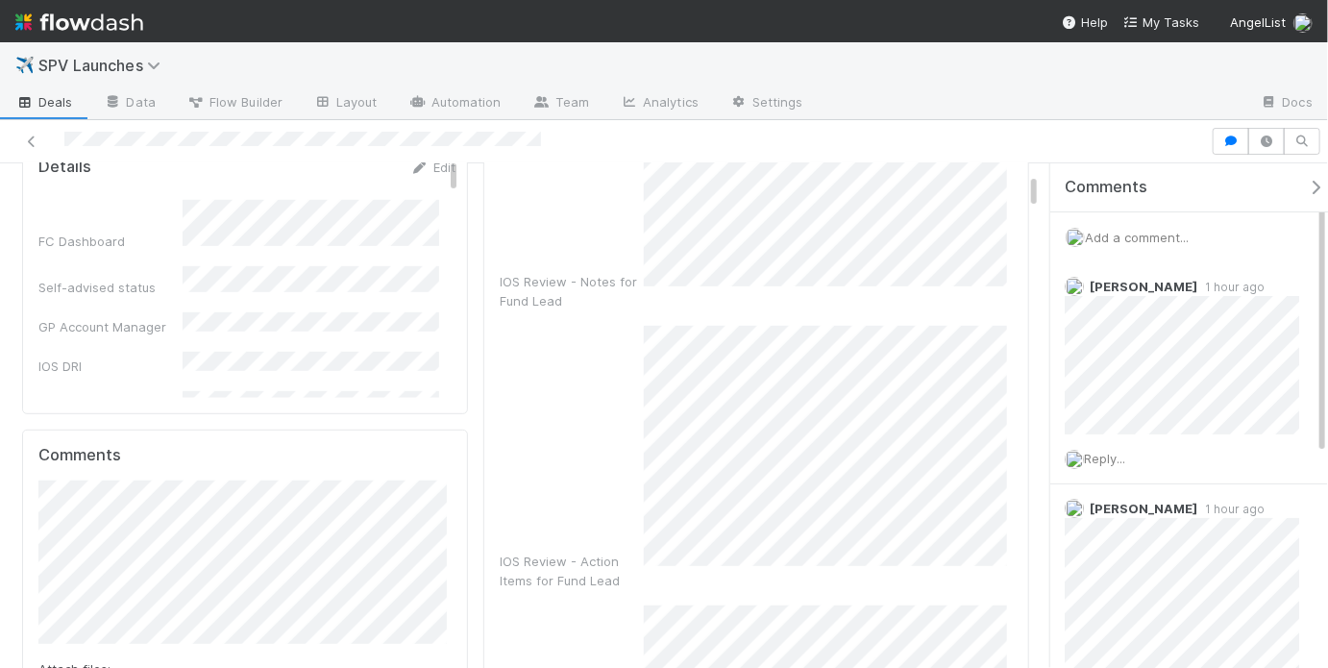
scroll to position [0, 0]
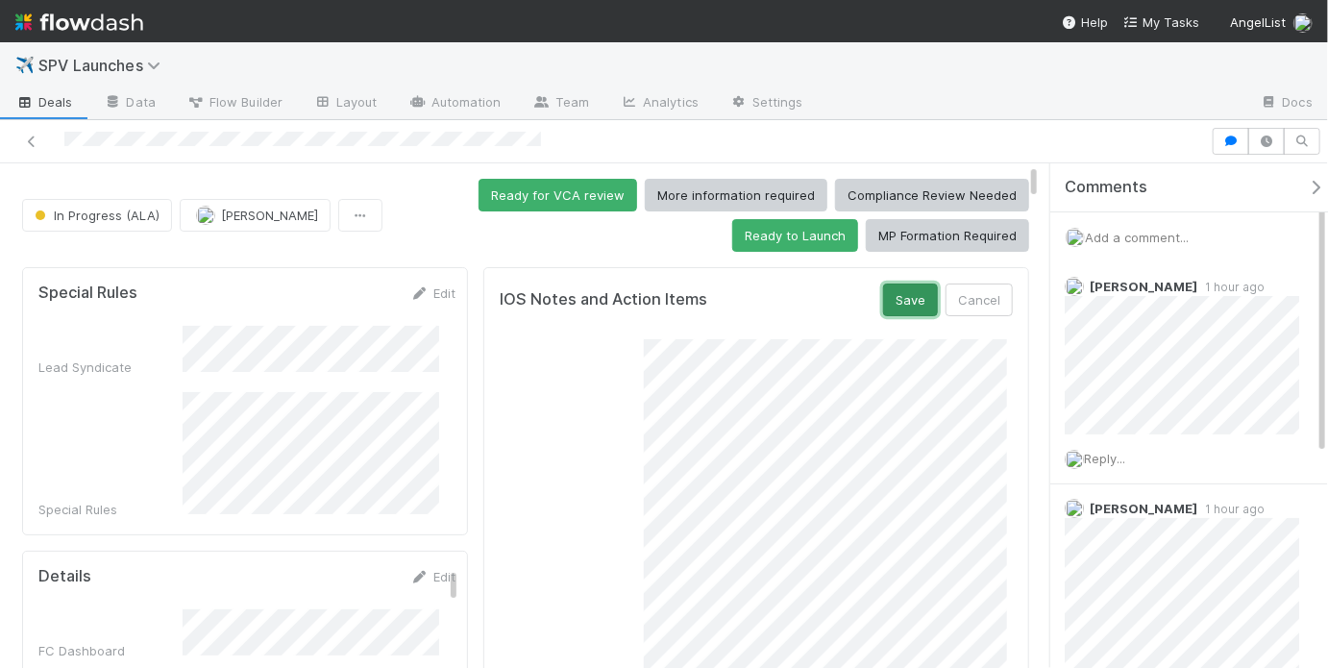
click at [918, 293] on button "Save" at bounding box center [910, 299] width 55 height 33
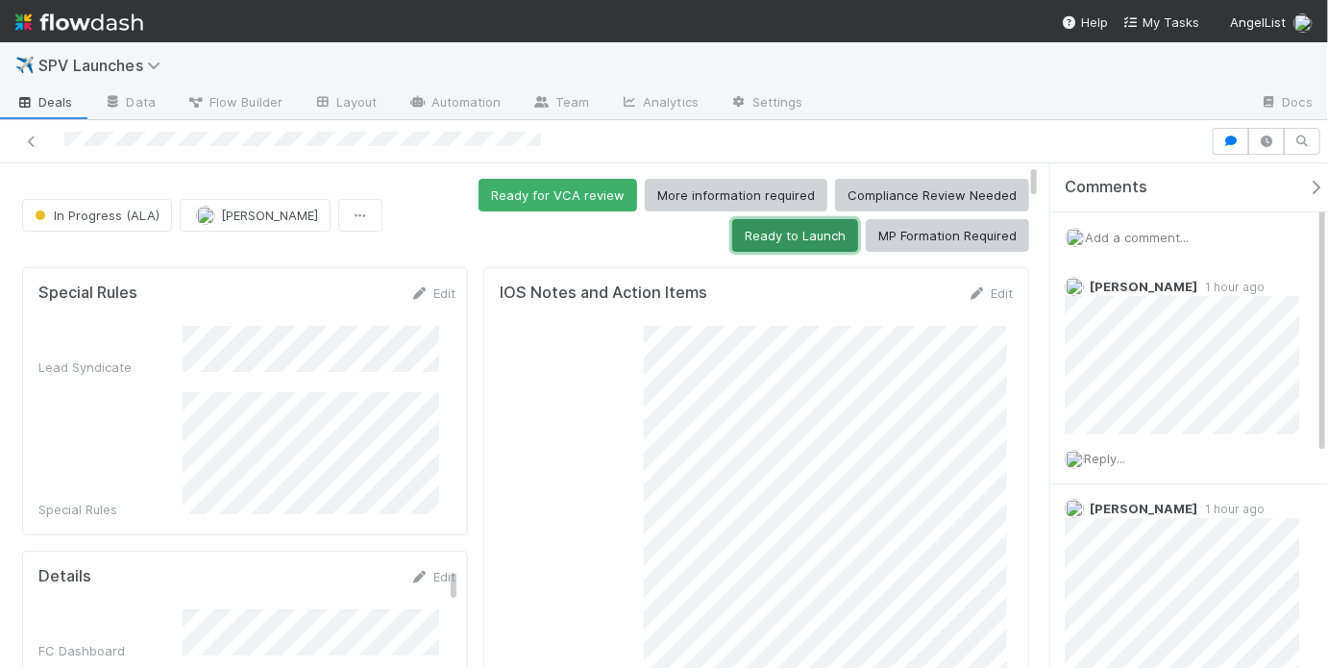
click at [776, 237] on button "Ready to Launch" at bounding box center [795, 235] width 126 height 33
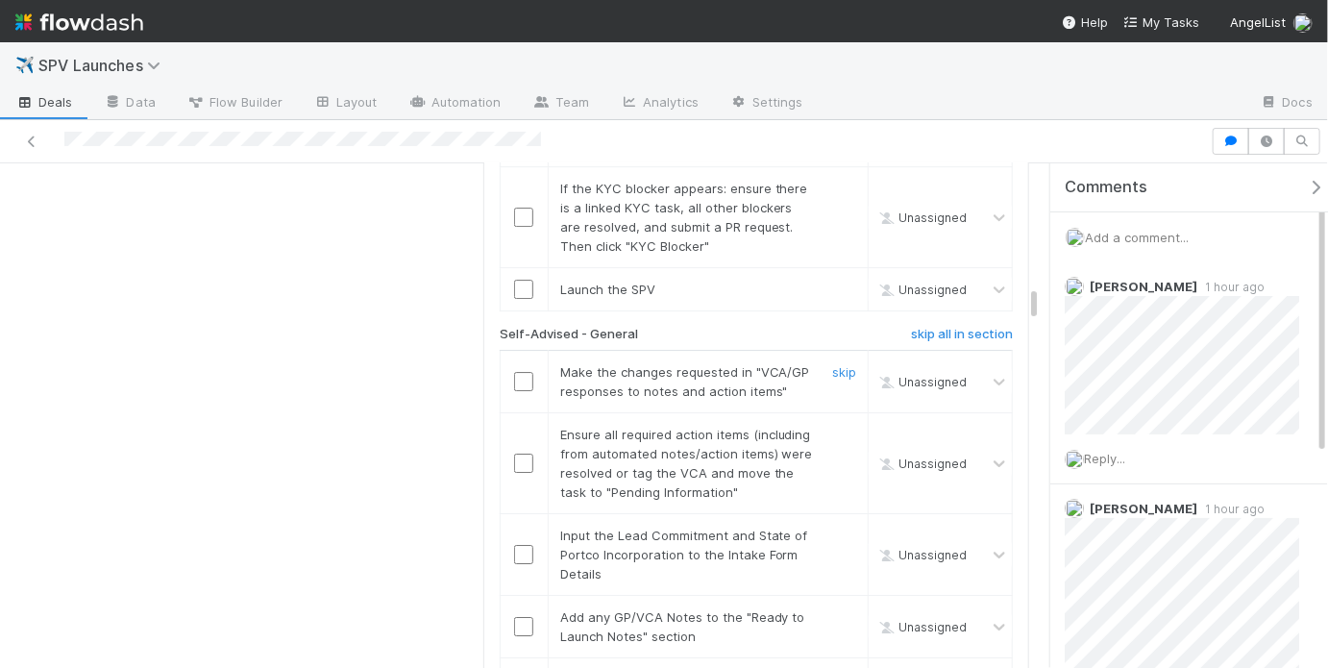
scroll to position [2828, 0]
click at [942, 329] on link "skip all in section" at bounding box center [962, 340] width 102 height 23
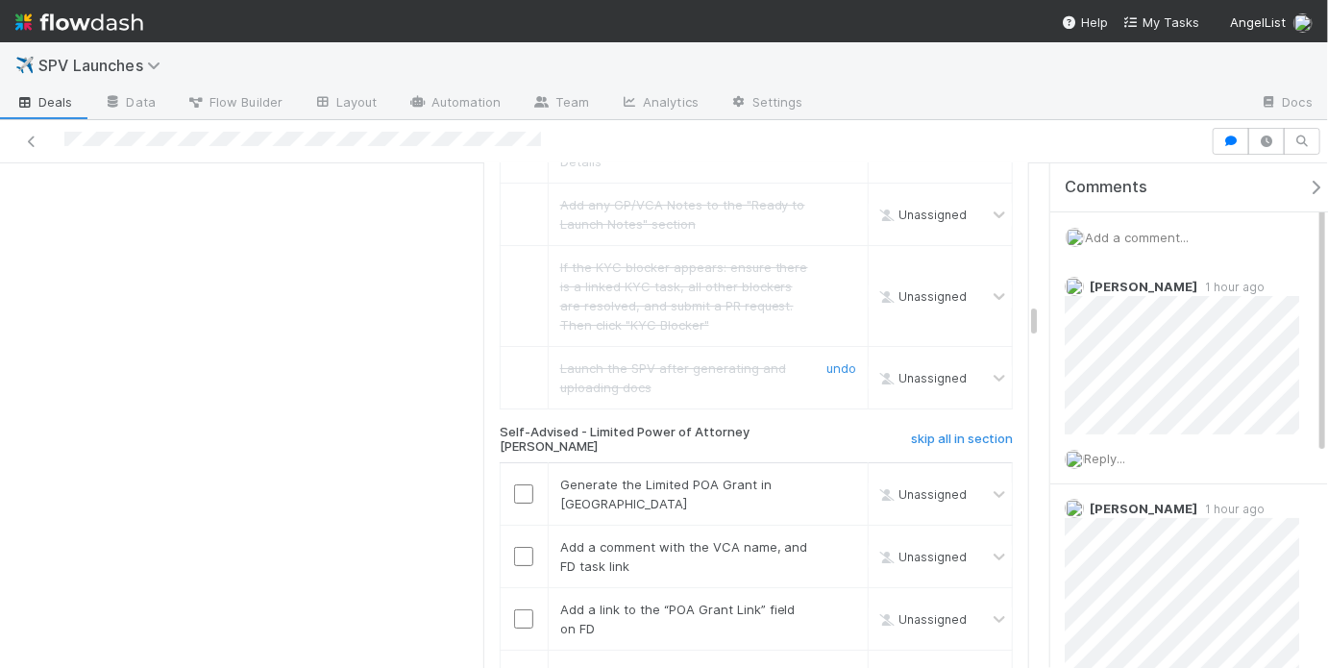
scroll to position [3307, 0]
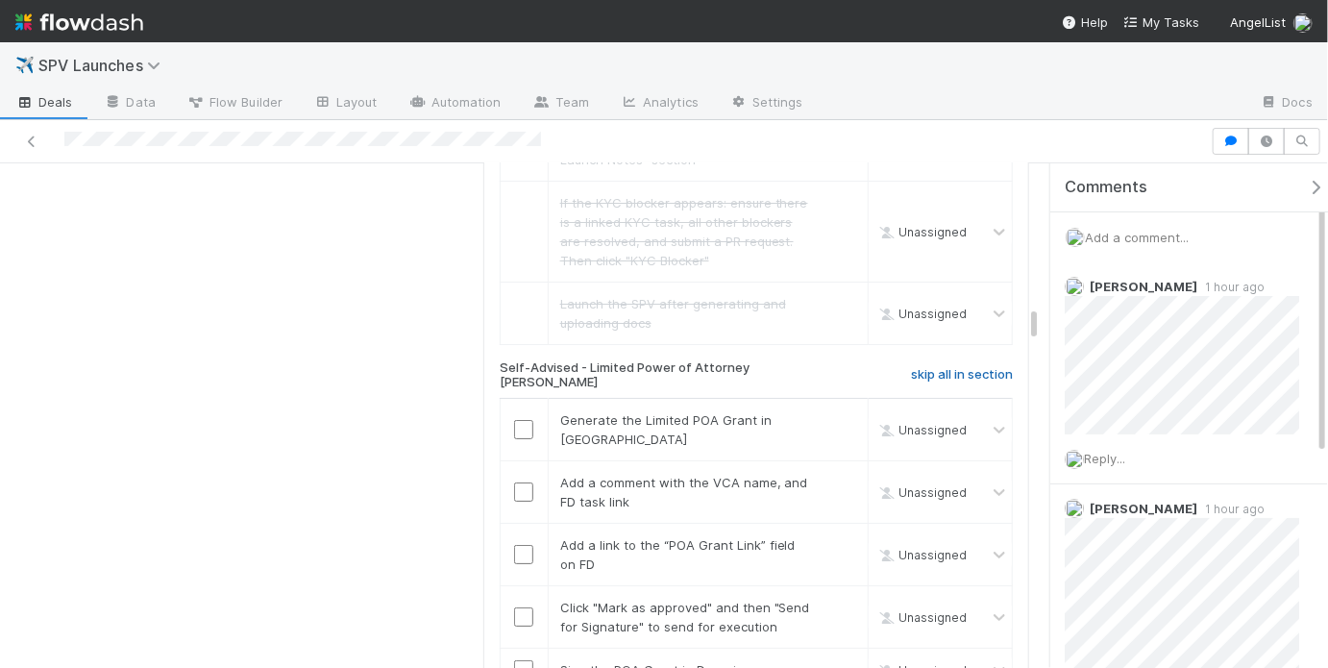
click at [952, 367] on h6 "skip all in section" at bounding box center [962, 374] width 102 height 15
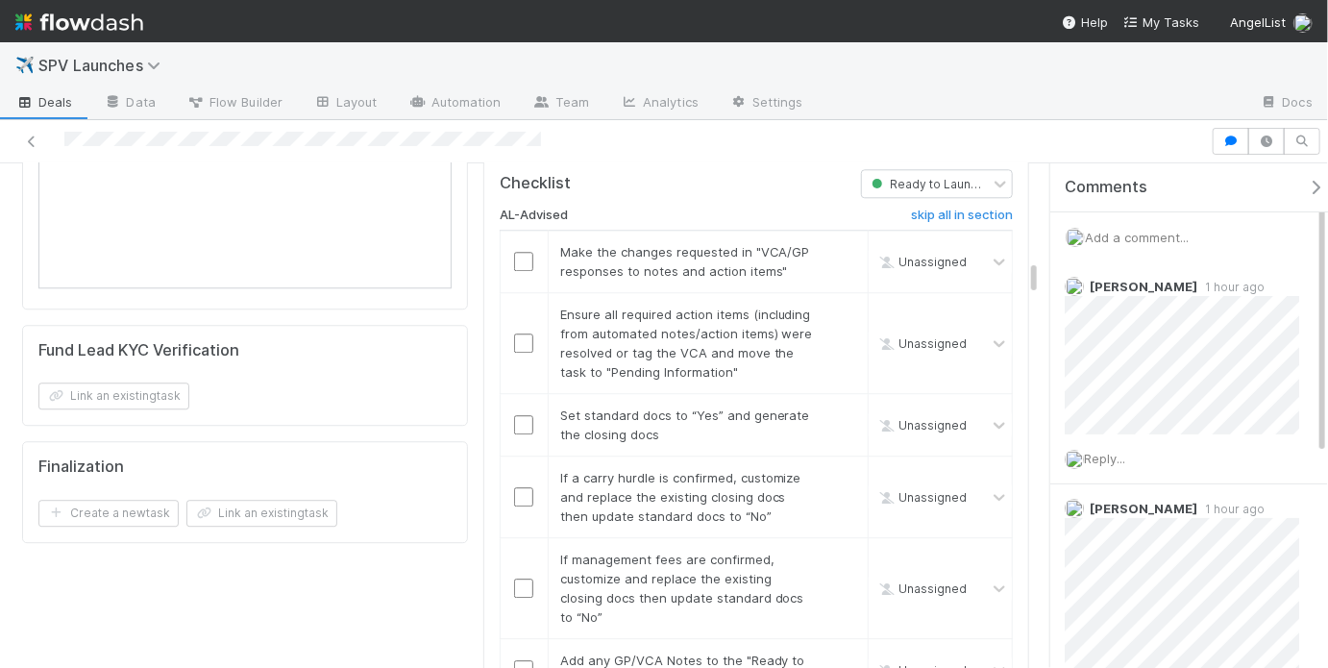
scroll to position [2233, 0]
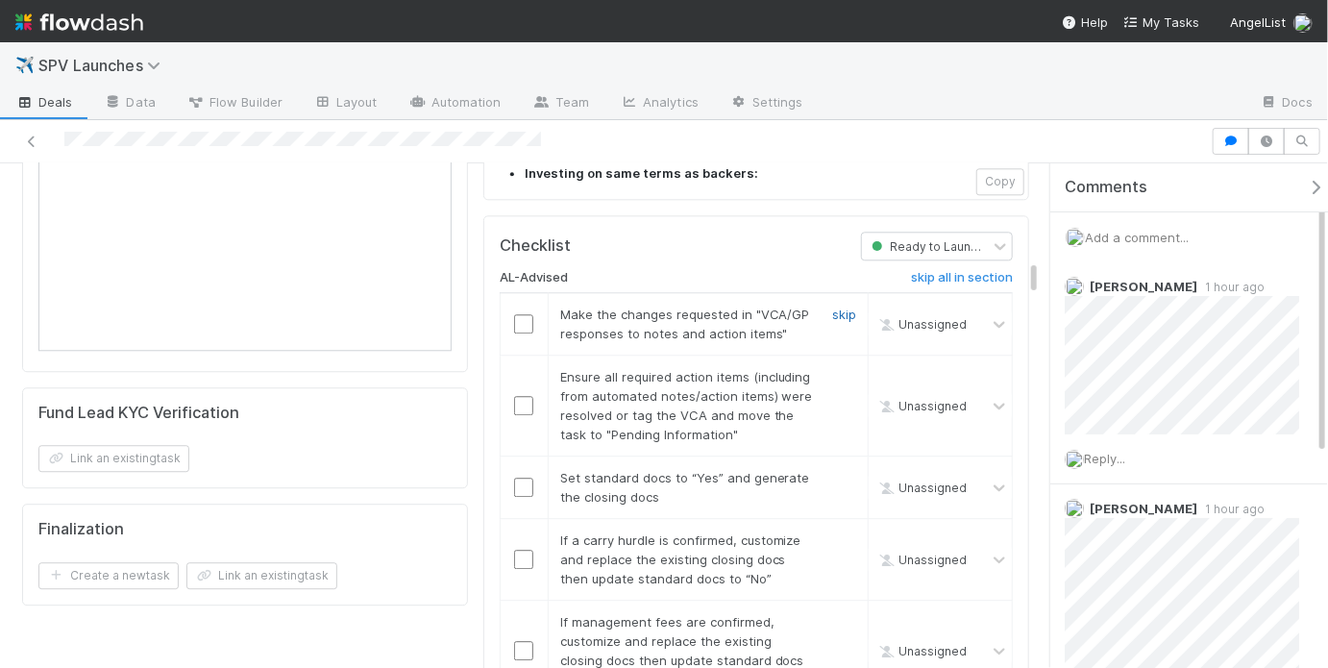
click at [834, 307] on link "skip" at bounding box center [844, 314] width 24 height 15
click at [520, 396] on input "checkbox" at bounding box center [523, 405] width 19 height 19
click at [519, 478] on input "checkbox" at bounding box center [523, 487] width 19 height 19
click at [522, 396] on input "checkbox" at bounding box center [523, 405] width 19 height 19
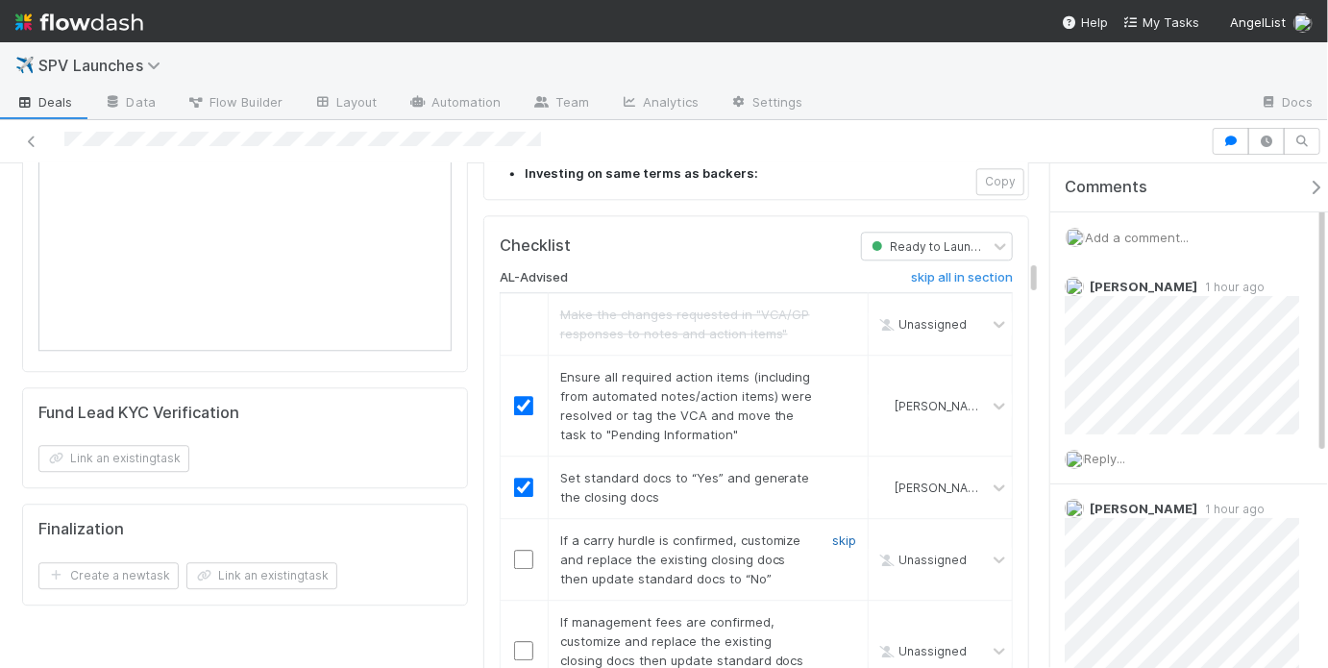
click at [832, 532] on link "skip" at bounding box center [844, 539] width 24 height 15
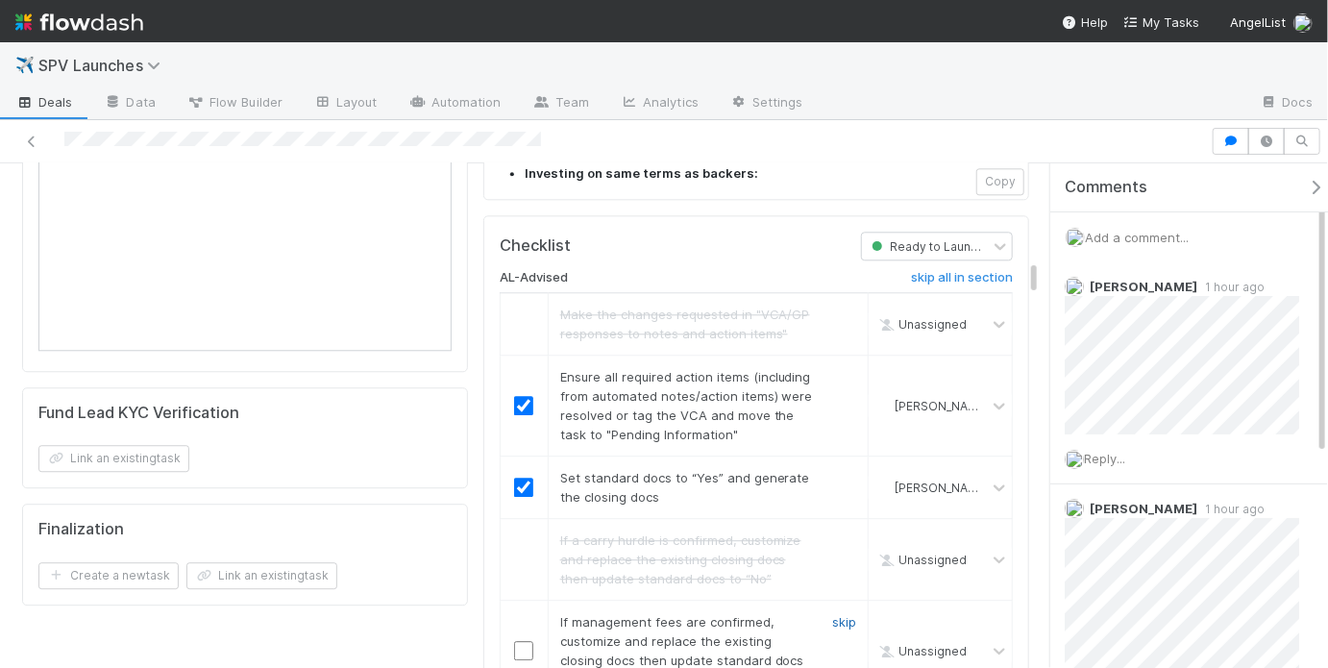
click at [839, 614] on link "skip" at bounding box center [844, 621] width 24 height 15
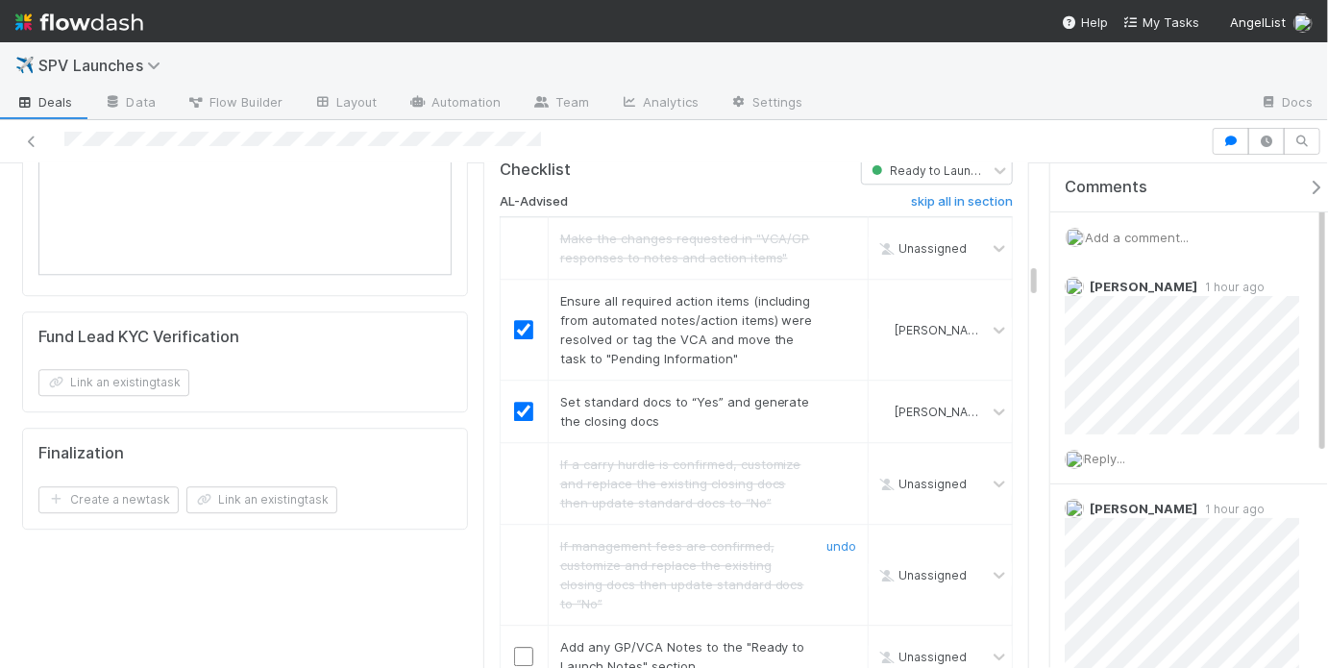
scroll to position [2317, 0]
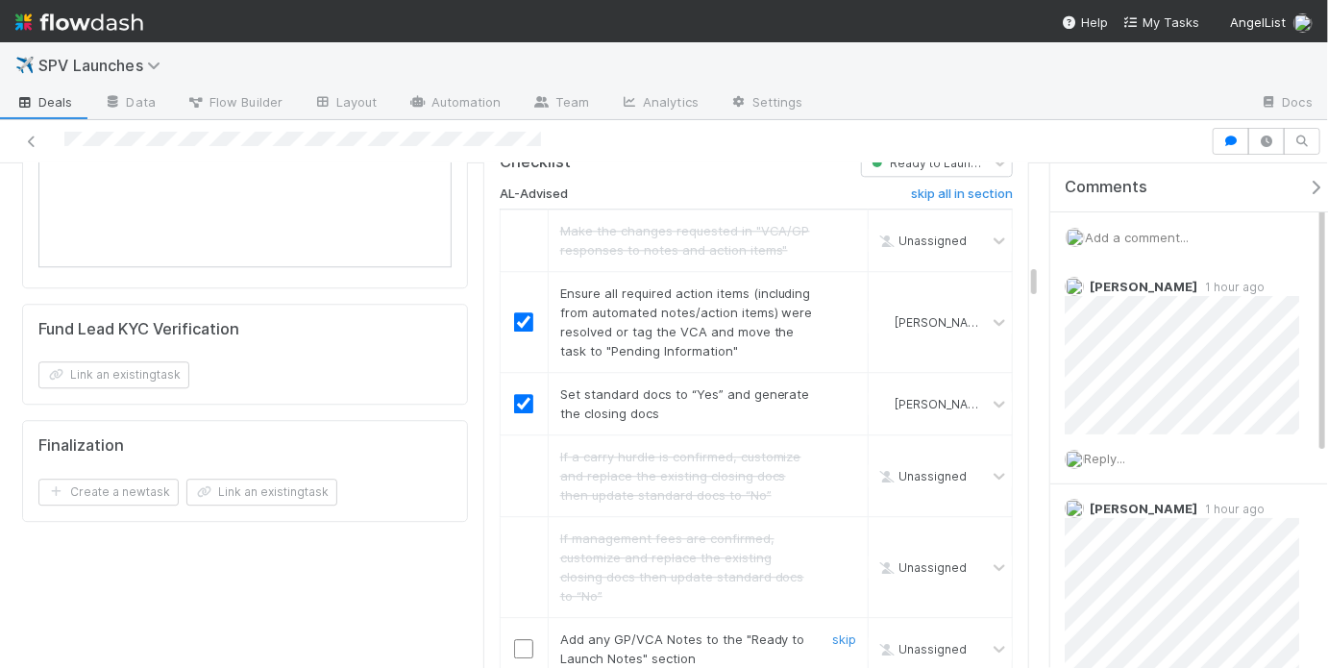
click at [518, 639] on input "checkbox" at bounding box center [523, 648] width 19 height 19
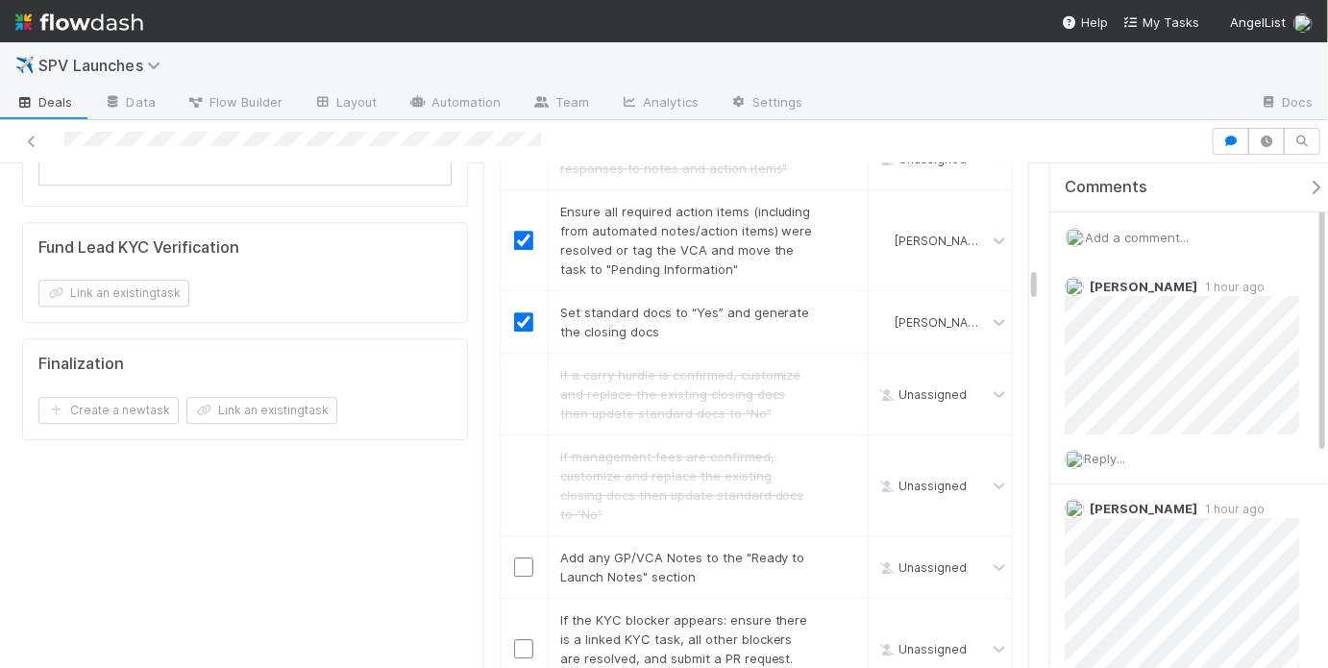
scroll to position [2401, 0]
click at [518, 554] on input "checkbox" at bounding box center [523, 563] width 19 height 19
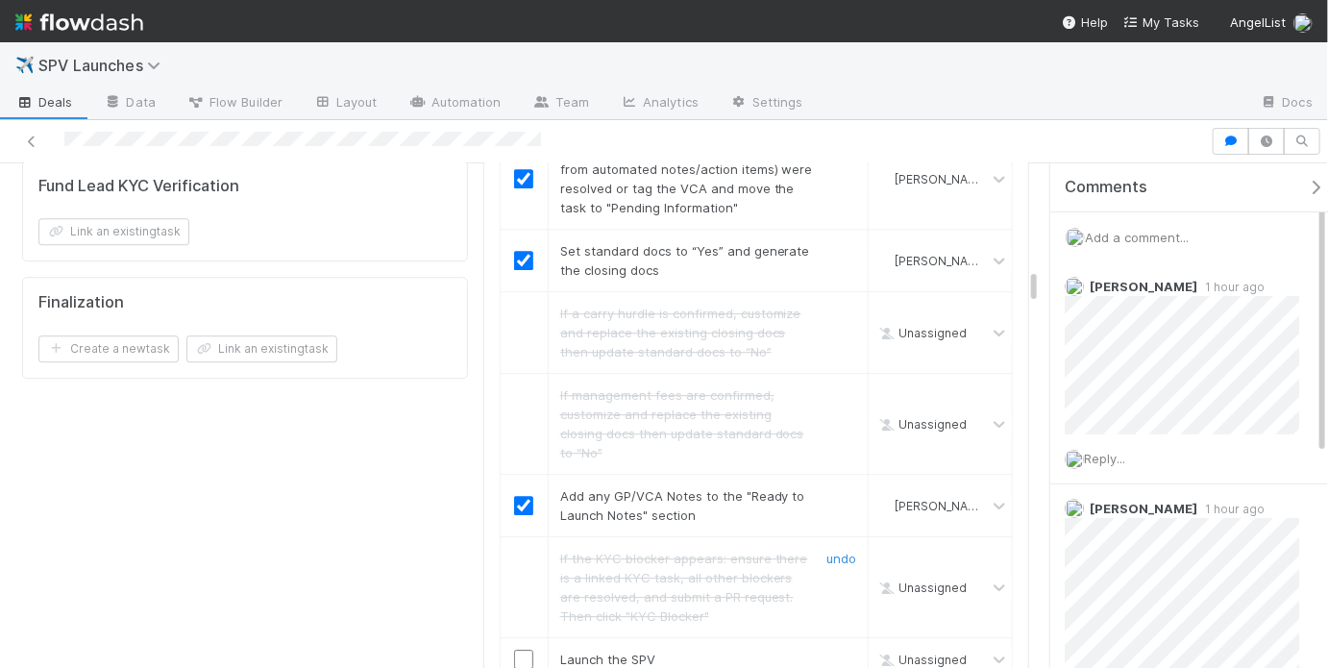
scroll to position [2464, 0]
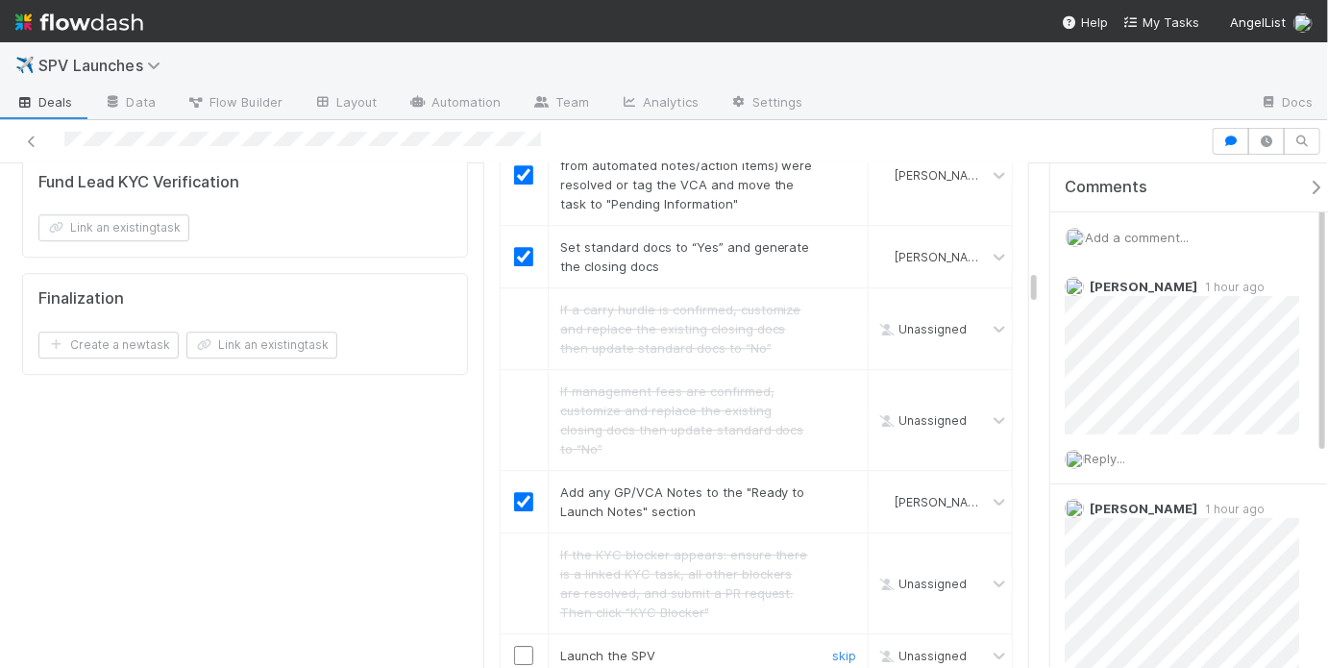
click at [517, 646] on input "checkbox" at bounding box center [523, 655] width 19 height 19
click at [524, 646] on input "checkbox" at bounding box center [523, 655] width 19 height 19
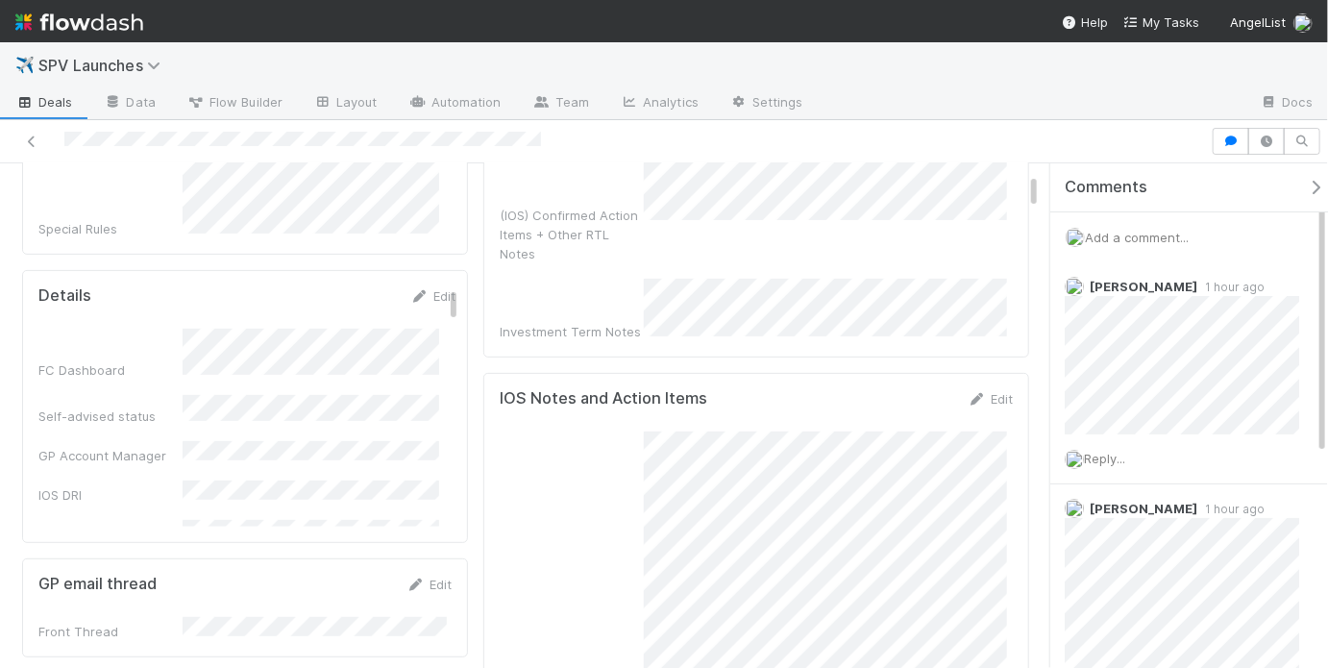
scroll to position [0, 0]
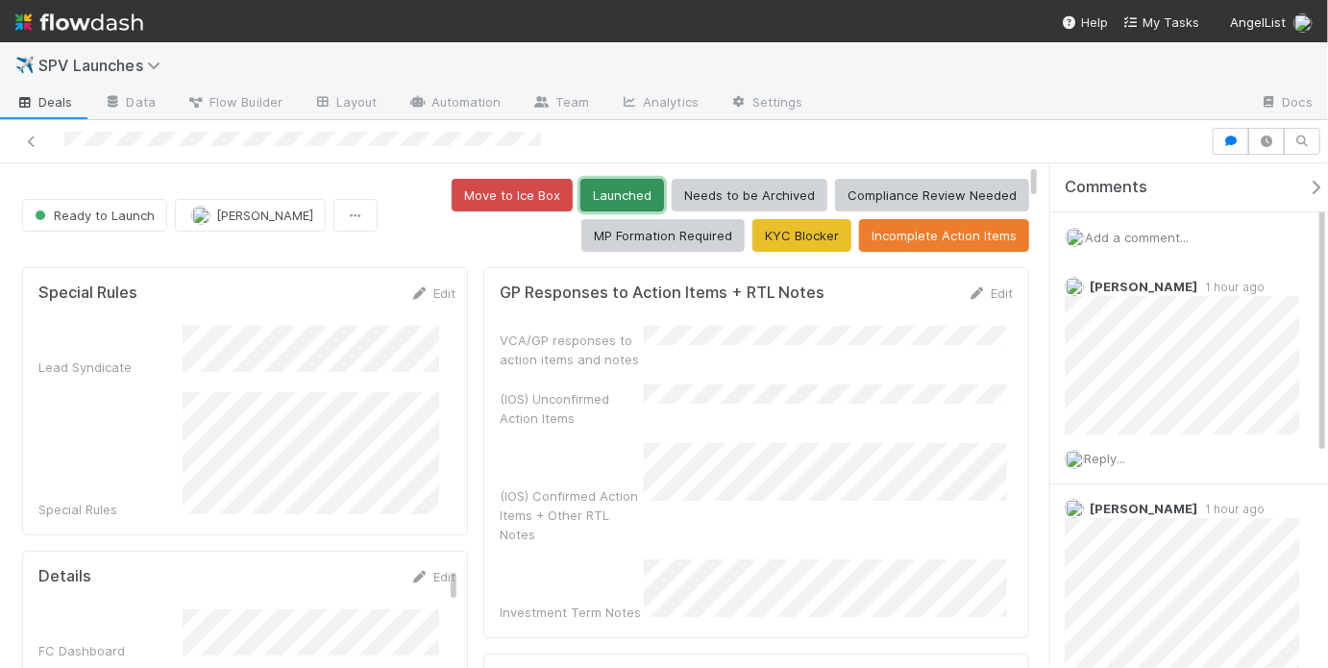
click at [627, 197] on button "Launched" at bounding box center [622, 195] width 84 height 33
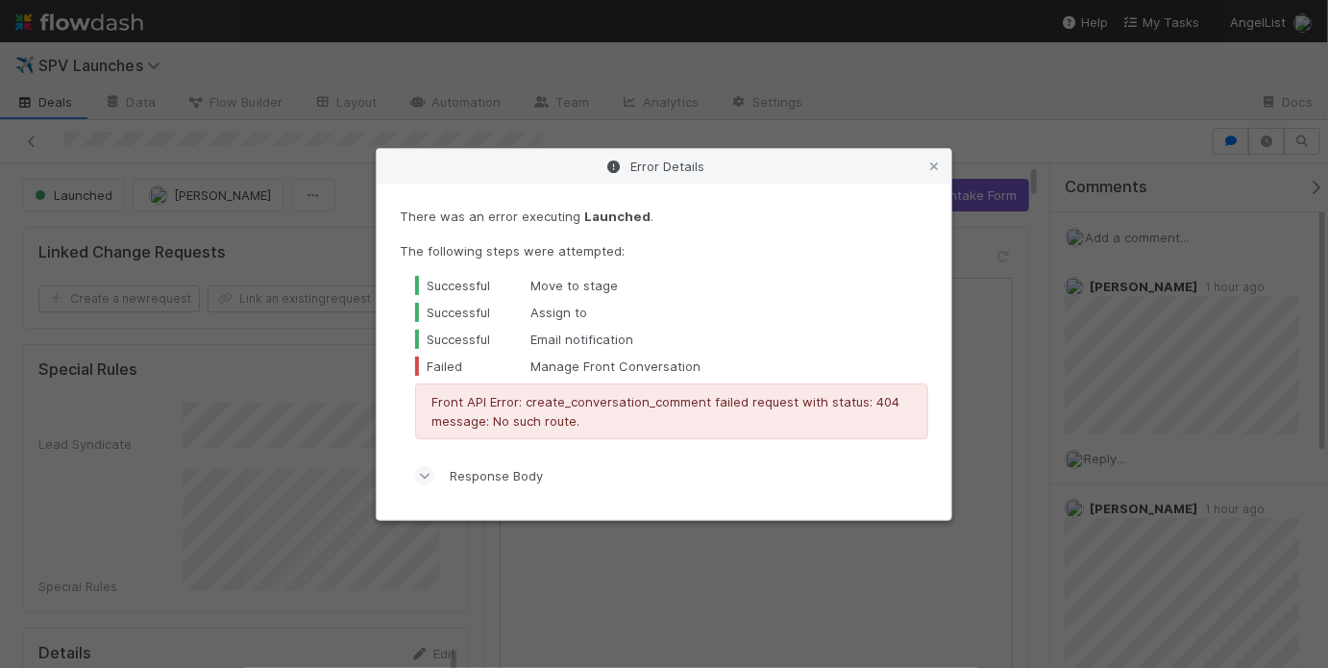
click at [756, 97] on div "Error Details There was an error executing Launched . The following steps were …" at bounding box center [664, 334] width 1328 height 668
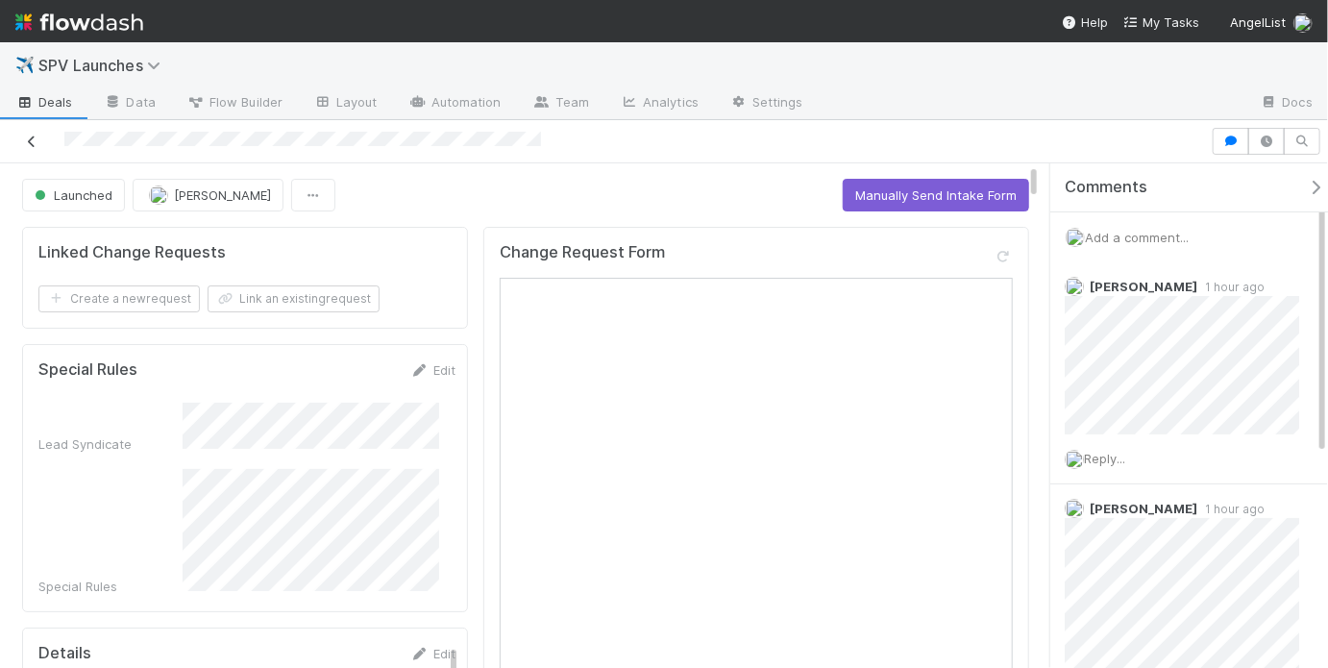
click at [36, 133] on link at bounding box center [31, 141] width 19 height 19
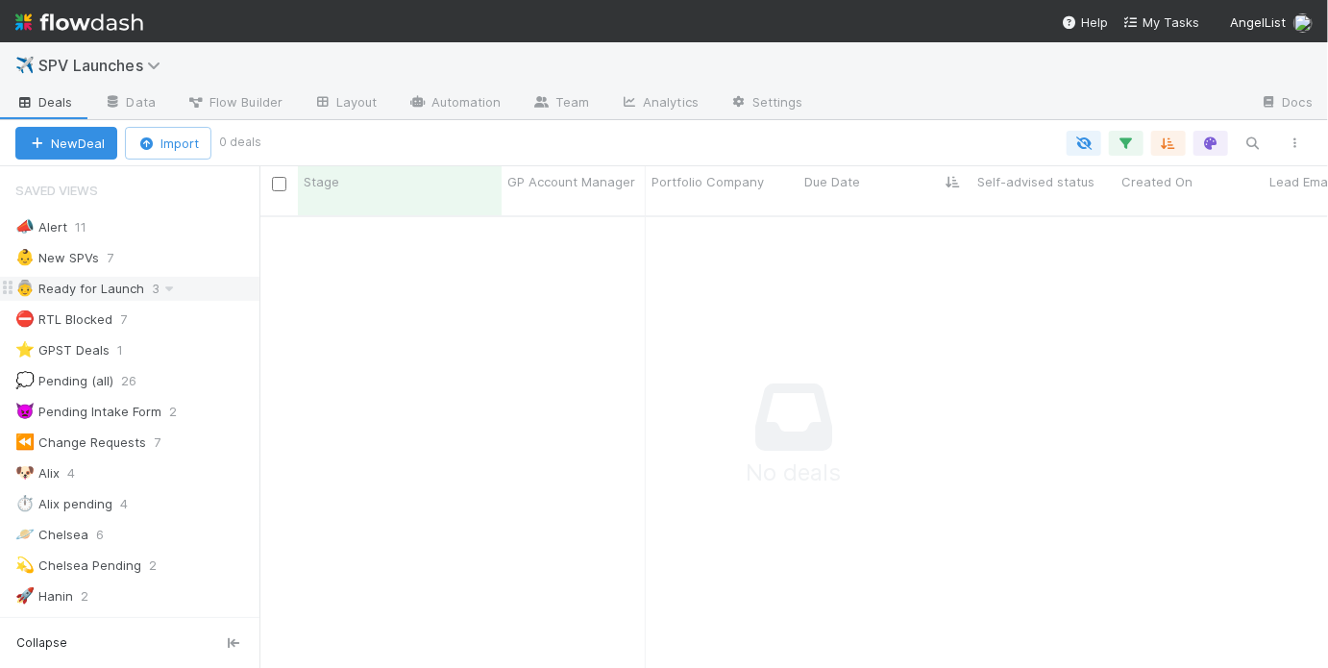
click at [210, 281] on div "👵 Ready for Launch 3" at bounding box center [137, 289] width 244 height 24
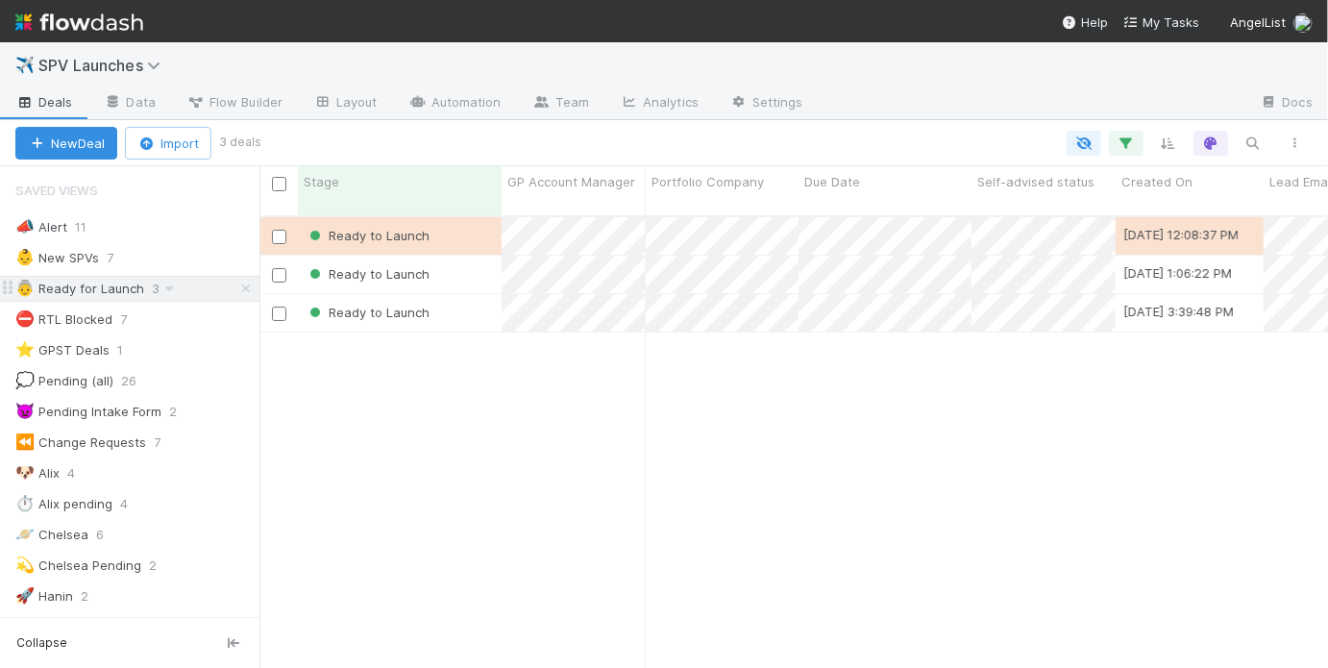
scroll to position [455, 1057]
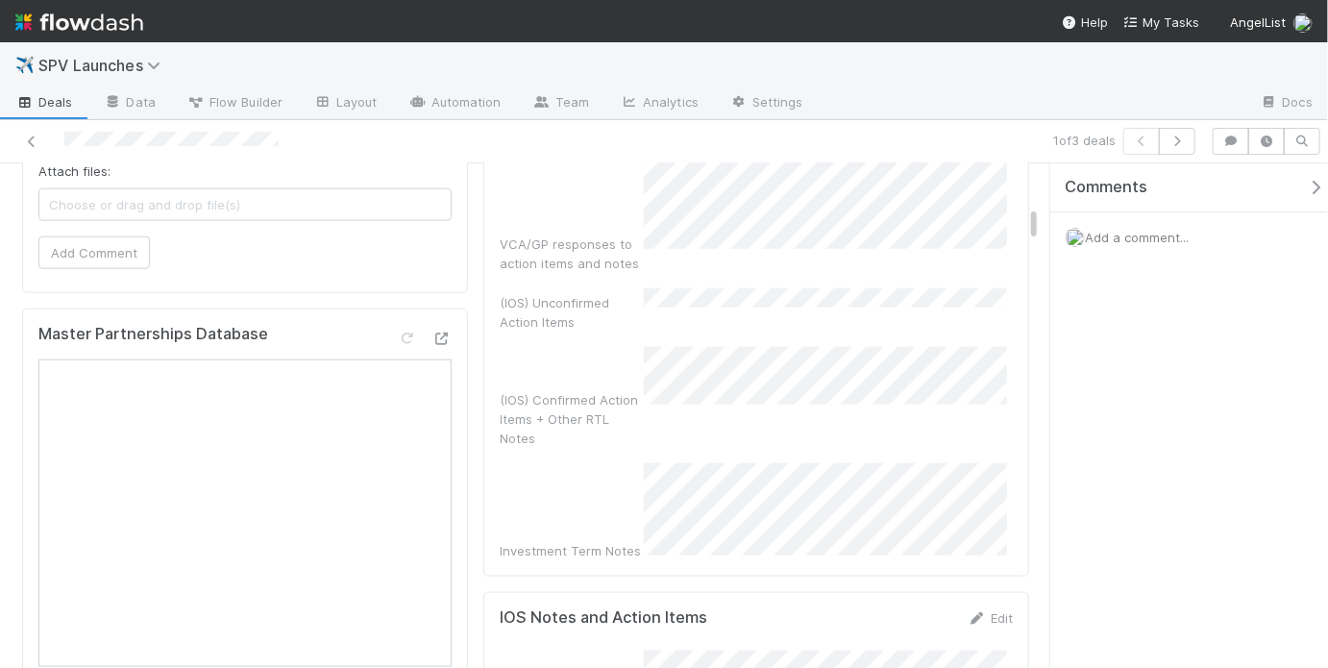
scroll to position [930, 0]
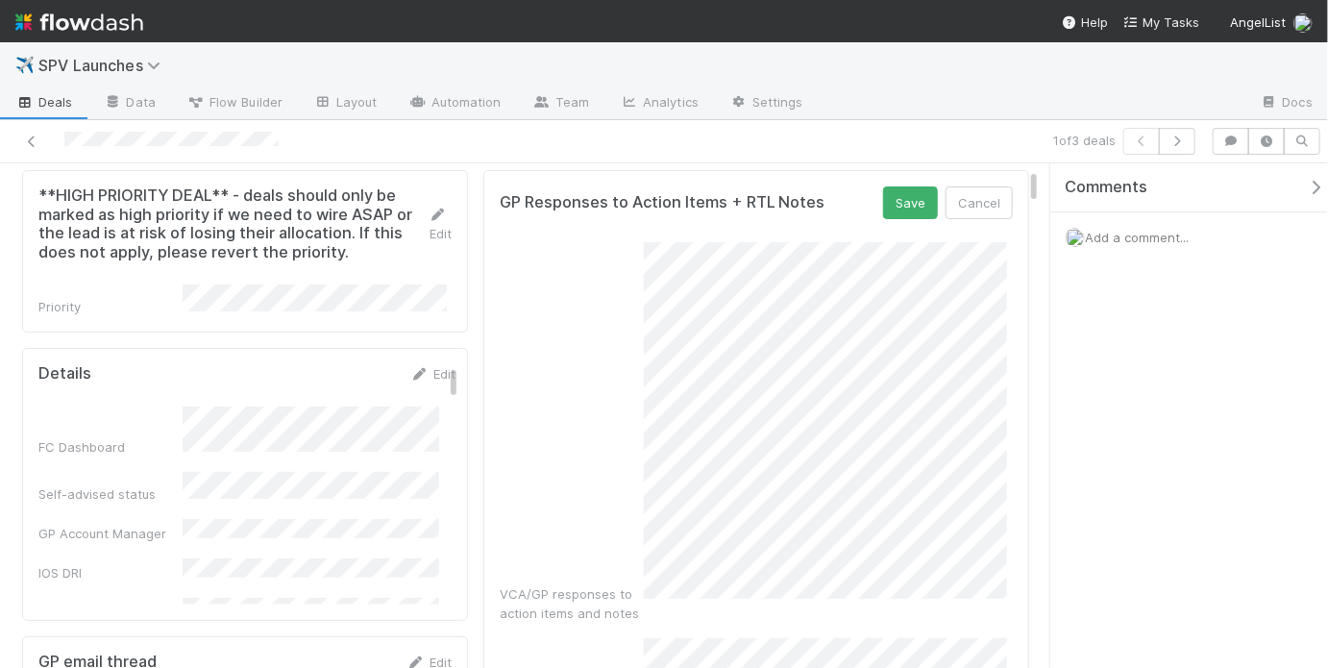
scroll to position [96, 0]
click at [894, 208] on button "Save" at bounding box center [910, 203] width 55 height 33
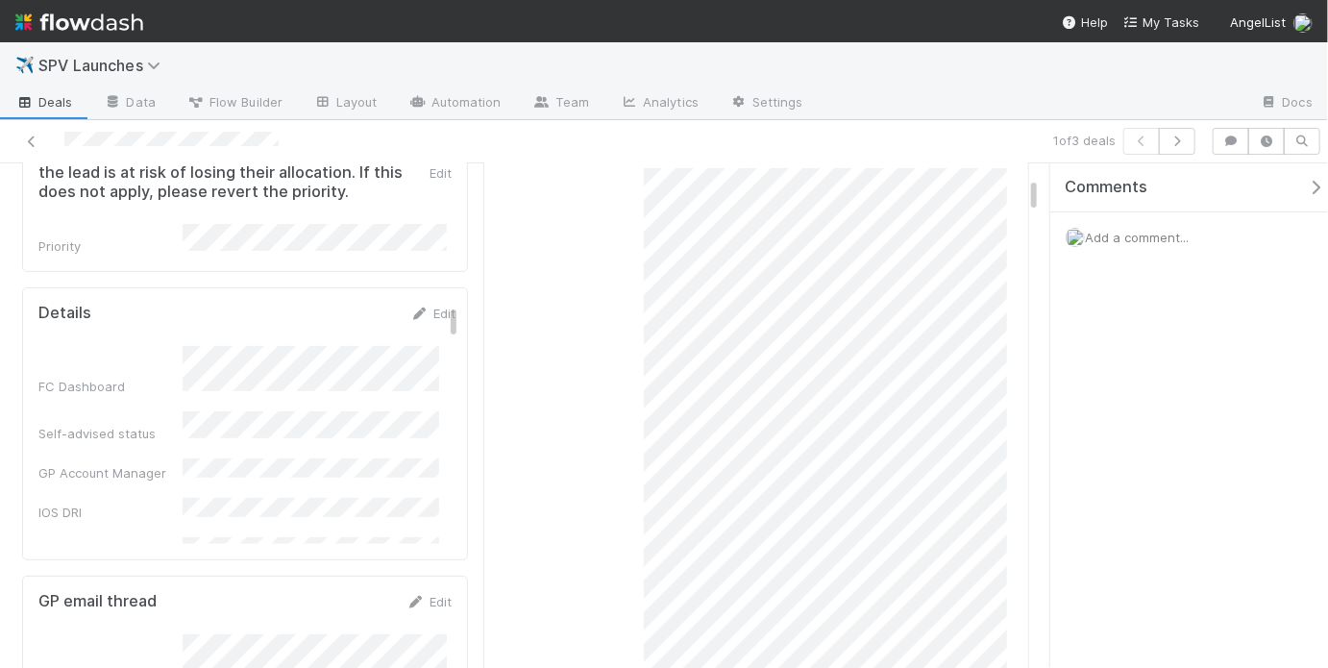
scroll to position [0, 0]
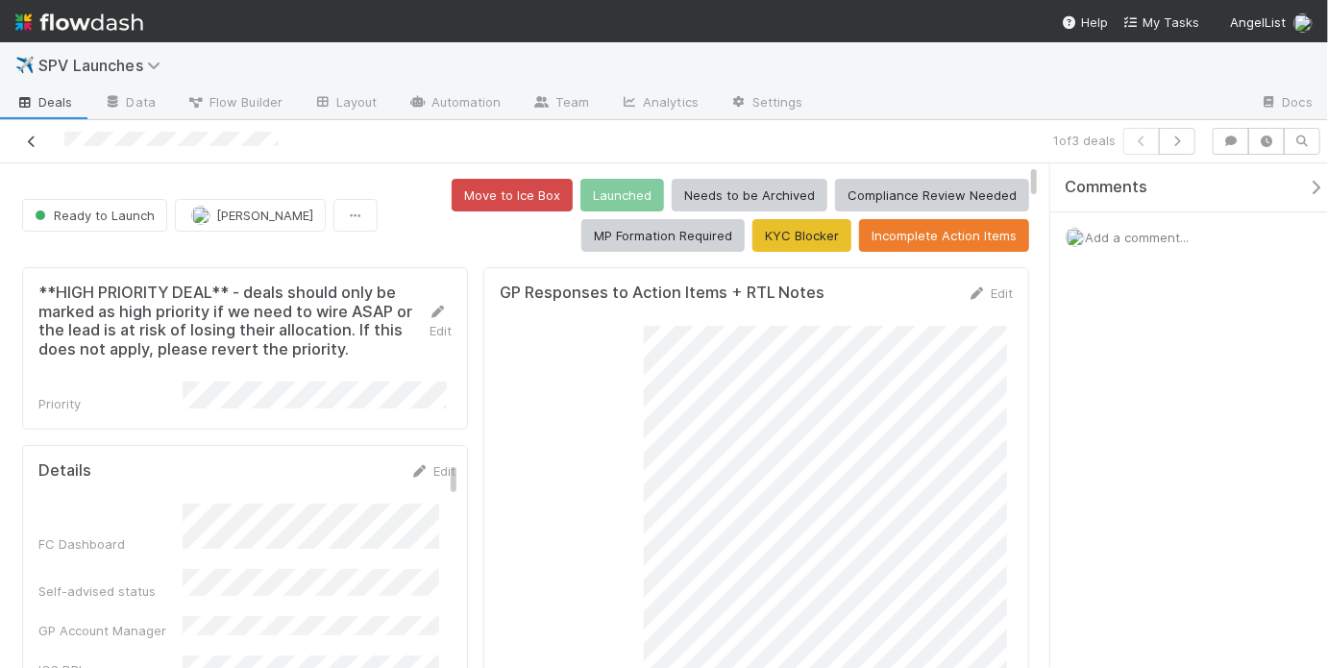
click at [34, 141] on icon at bounding box center [31, 141] width 19 height 12
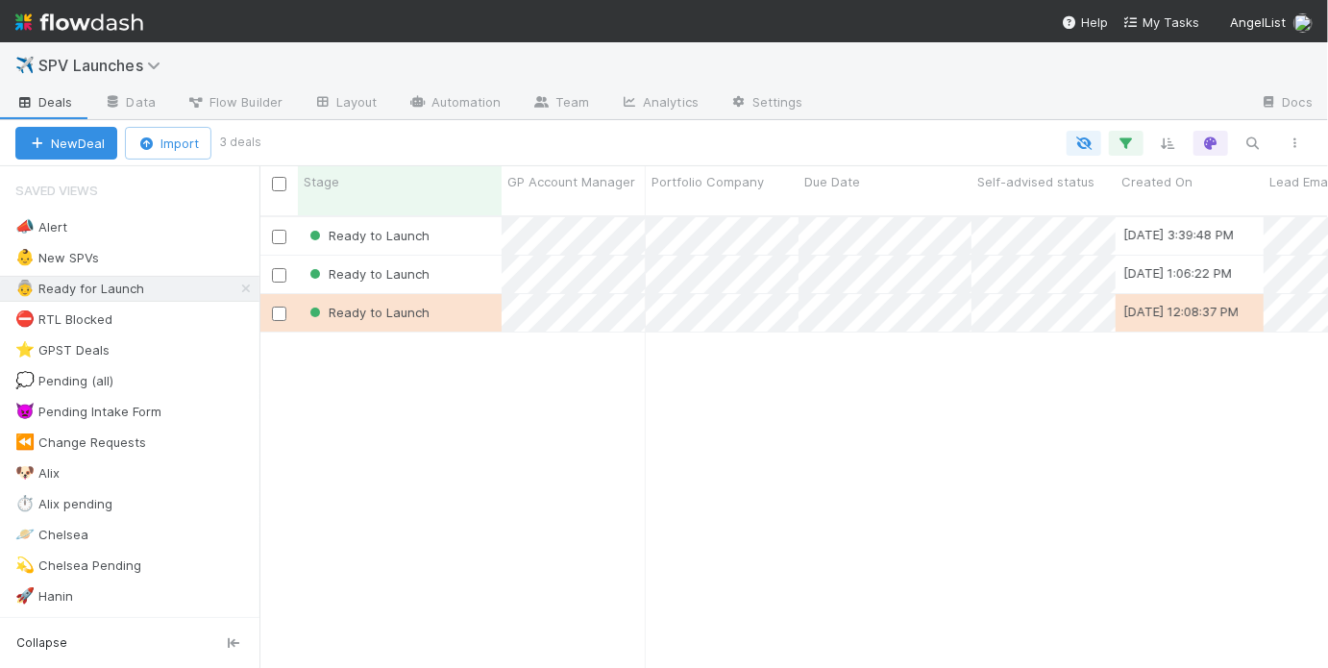
scroll to position [455, 1057]
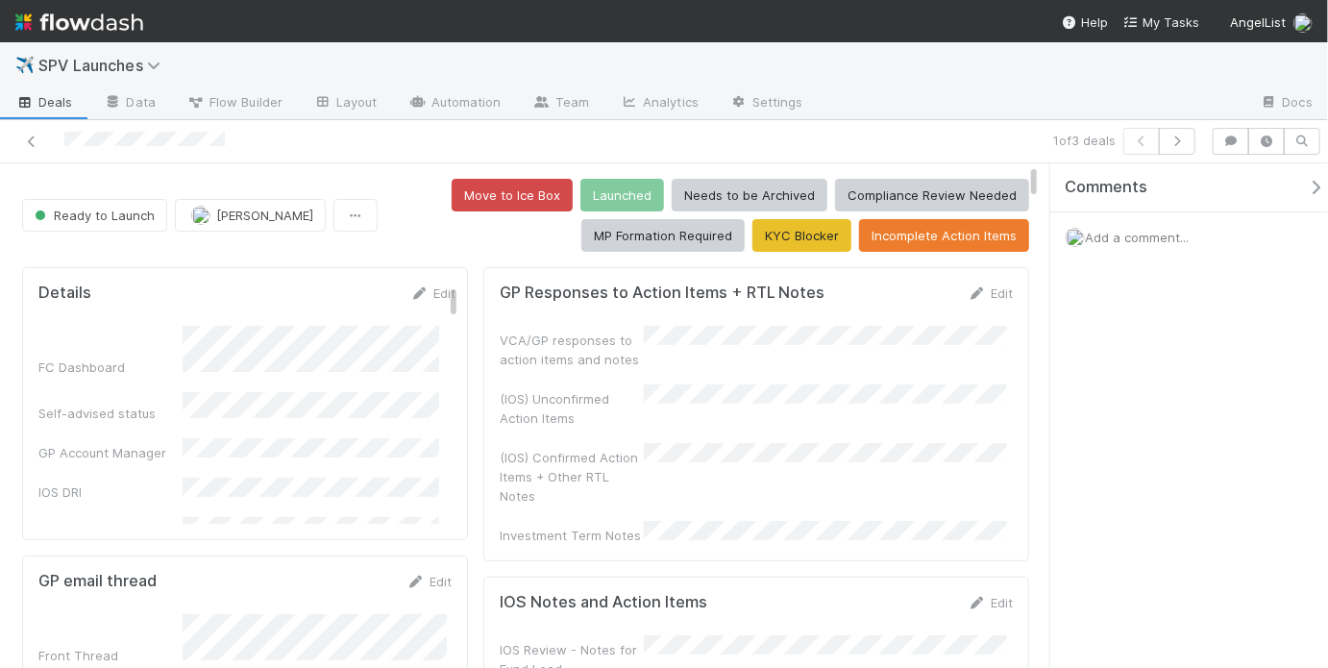
click at [738, 401] on div "(IOS) Unconfirmed Action Items" at bounding box center [756, 405] width 513 height 43
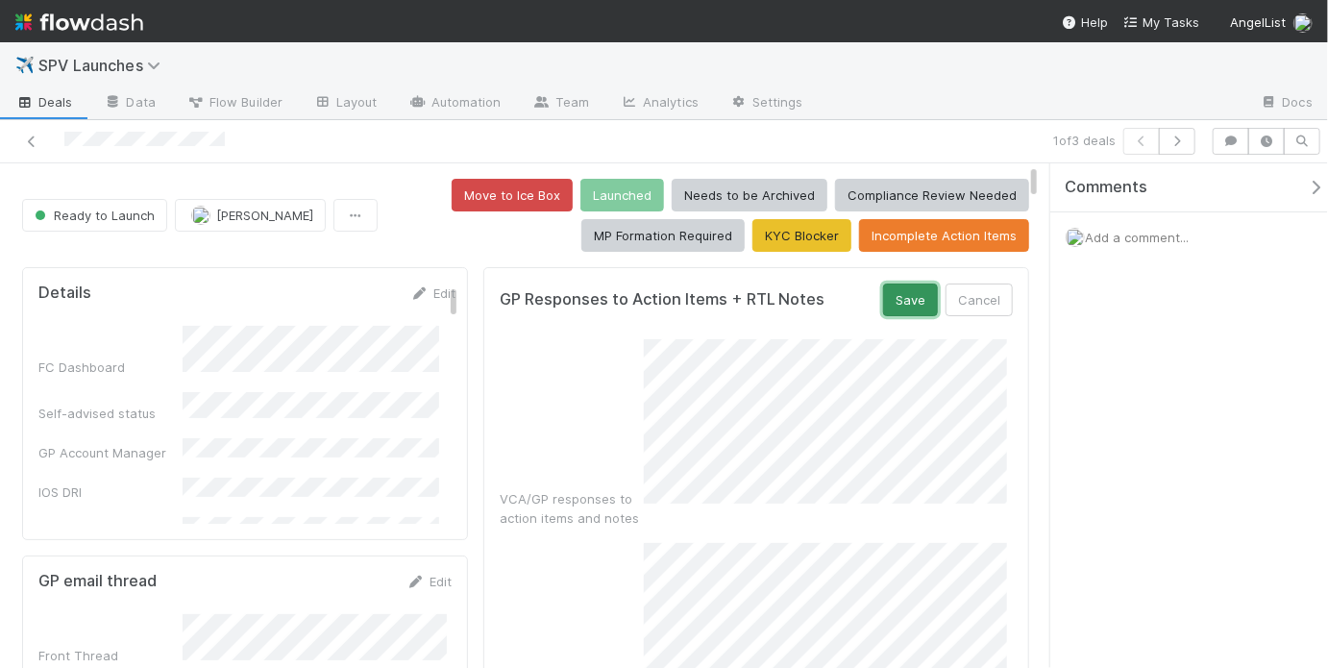
click at [903, 308] on button "Save" at bounding box center [910, 299] width 55 height 33
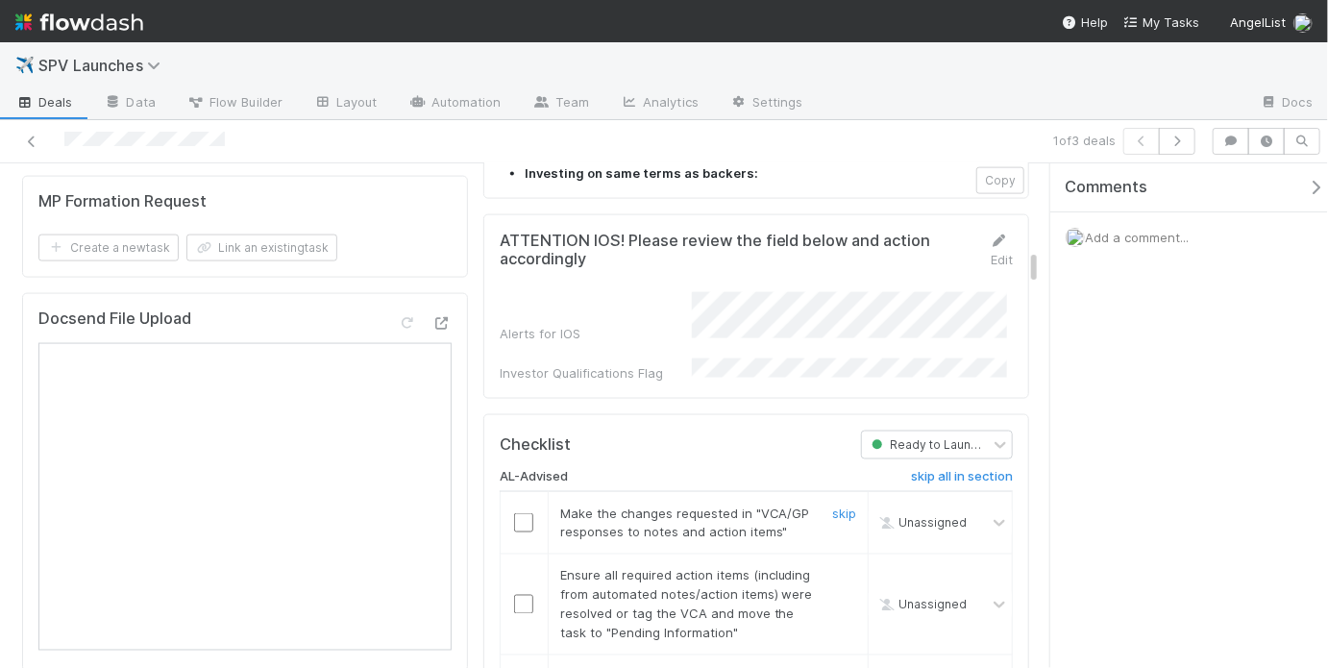
scroll to position [1301, 0]
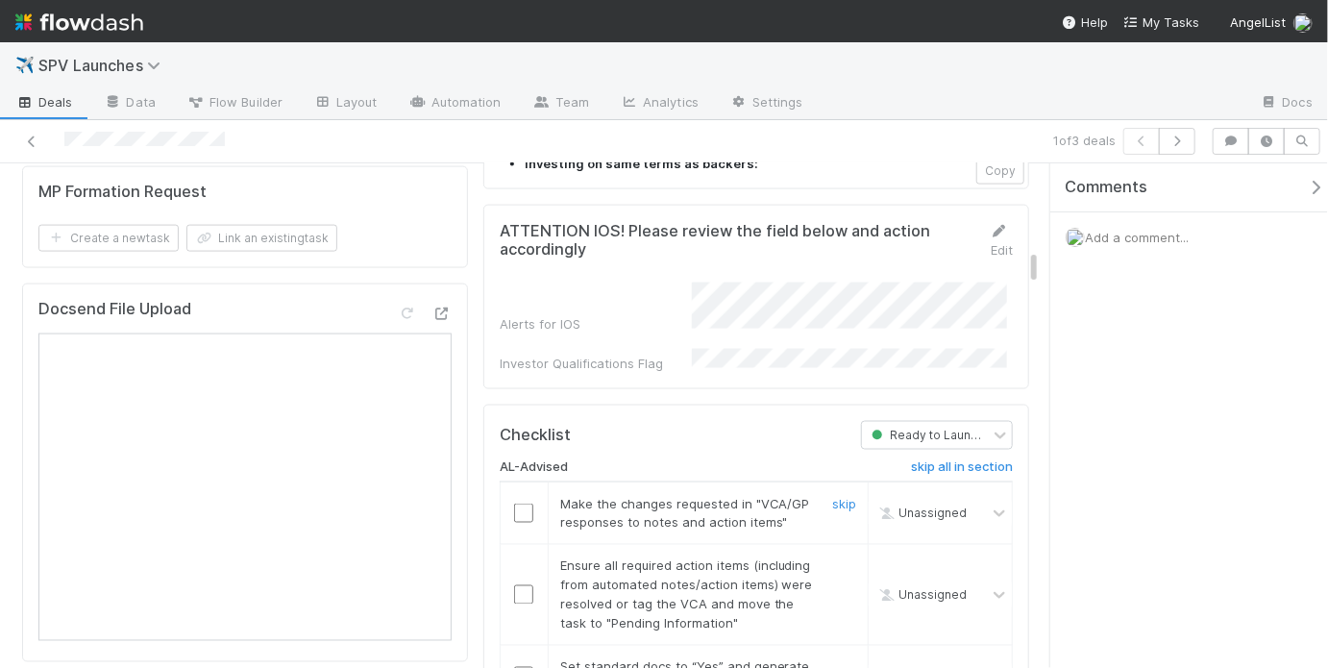
click at [523, 504] on input "checkbox" at bounding box center [523, 513] width 19 height 19
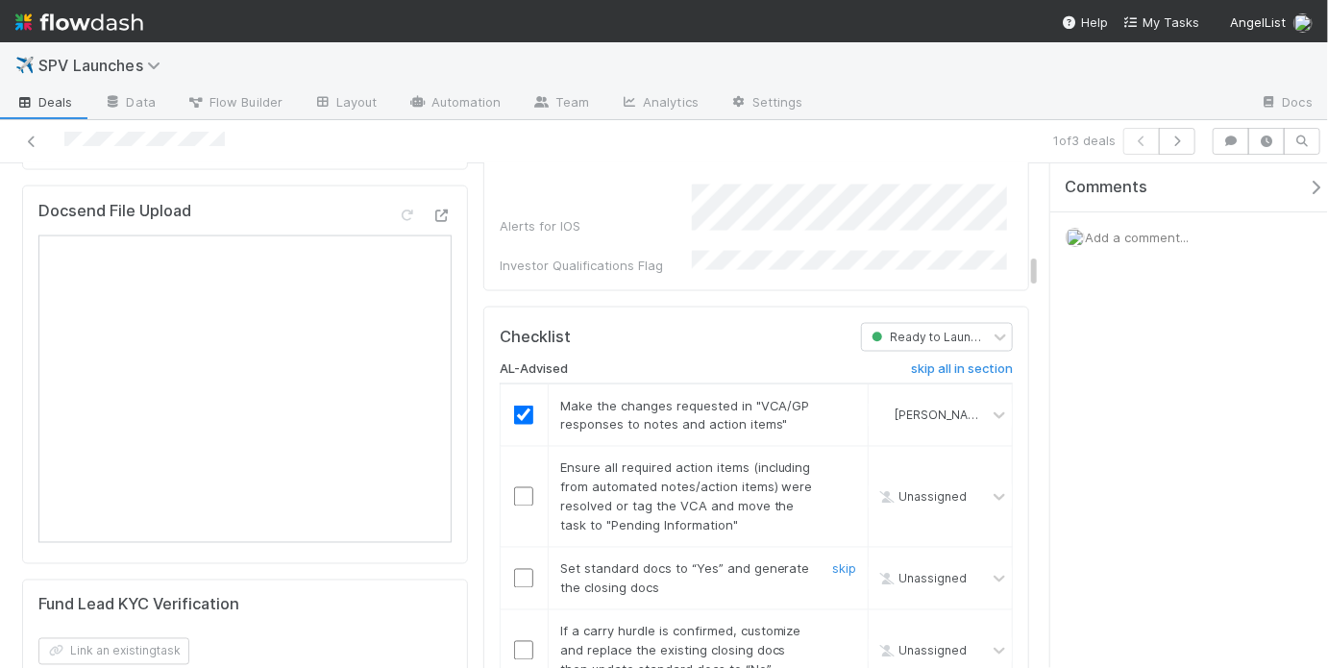
scroll to position [1456, 0]
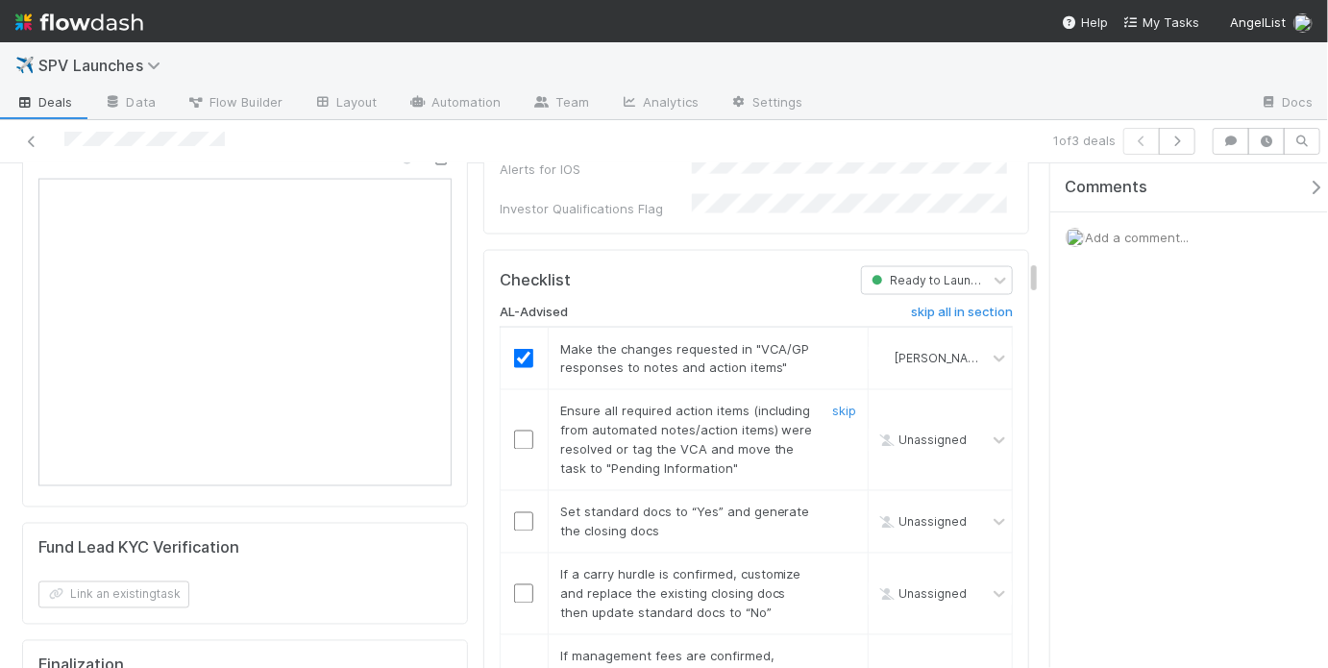
click at [520, 431] on input "checkbox" at bounding box center [523, 440] width 19 height 19
click at [520, 512] on input "checkbox" at bounding box center [523, 521] width 19 height 19
click at [832, 567] on link "skip" at bounding box center [844, 574] width 24 height 15
checkbox input "true"
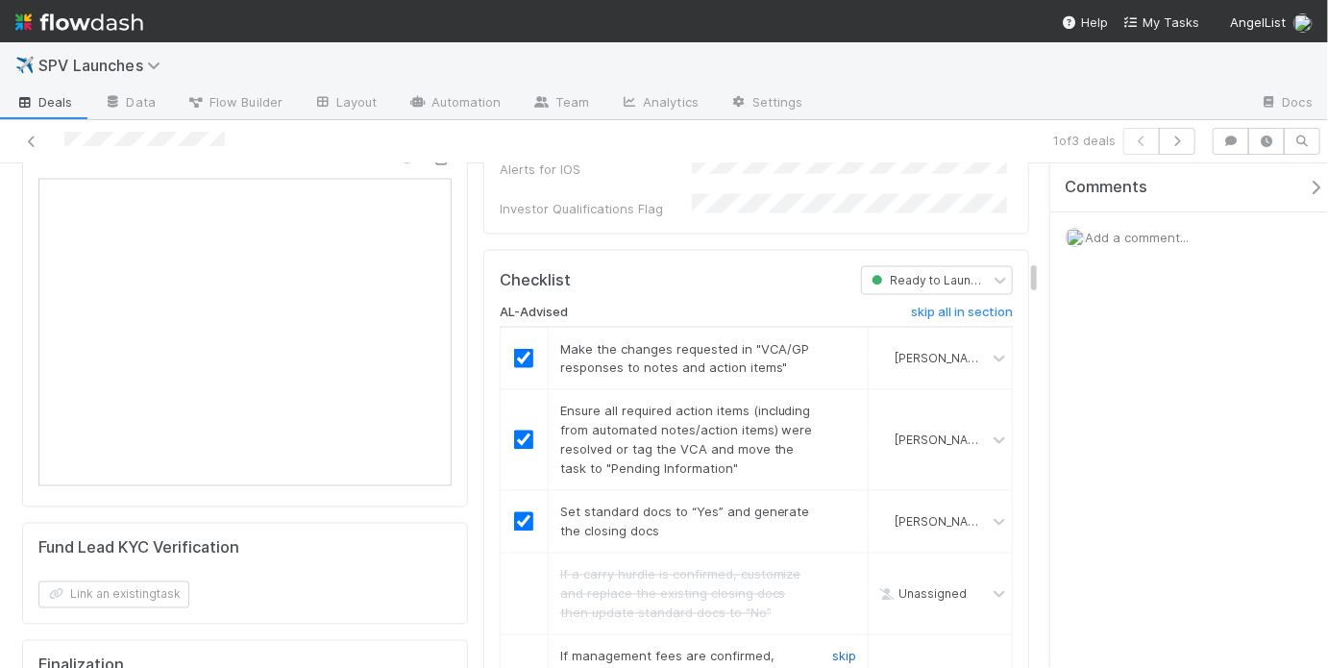
click at [838, 649] on link "skip" at bounding box center [844, 656] width 24 height 15
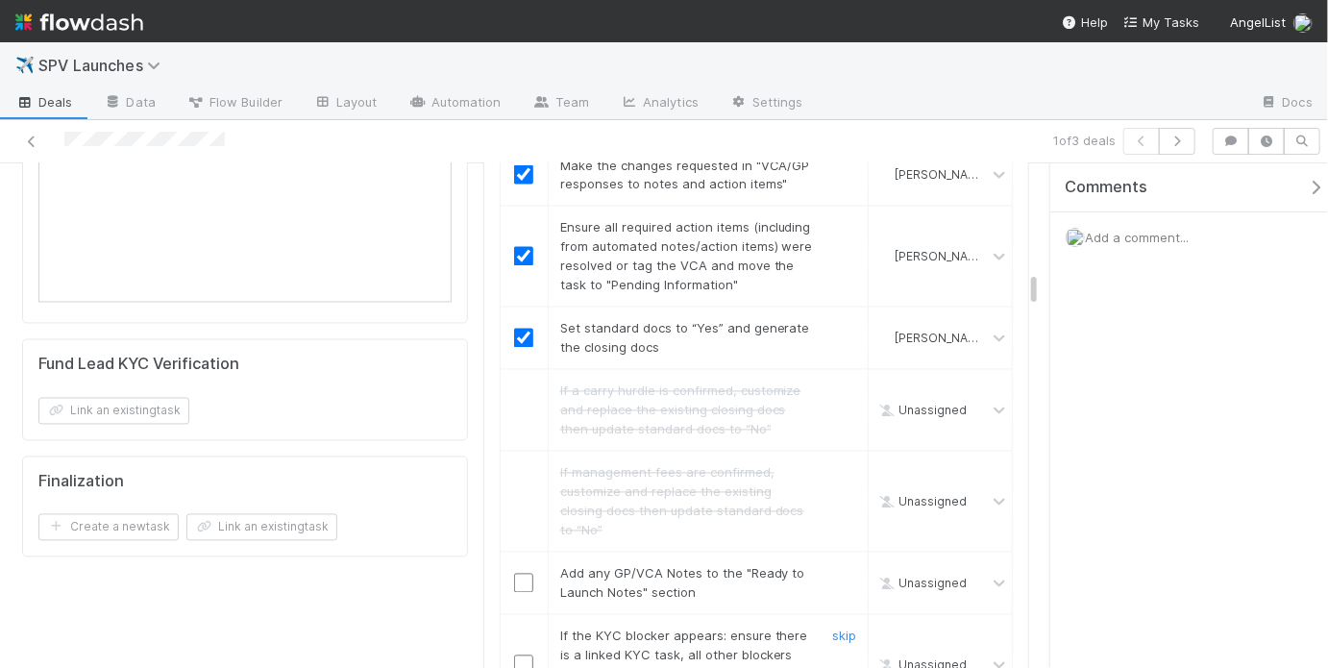
scroll to position [1688, 0]
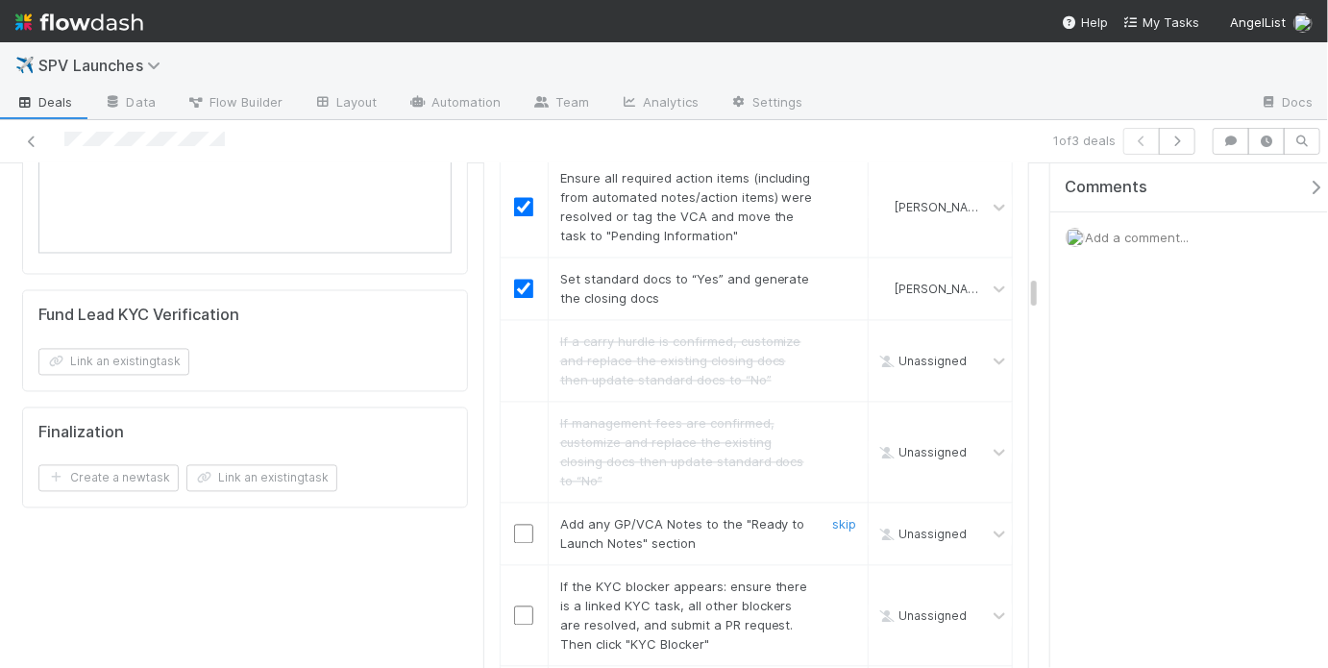
click at [521, 525] on input "checkbox" at bounding box center [523, 534] width 19 height 19
click at [846, 578] on div "skip" at bounding box center [842, 616] width 58 height 77
click at [837, 579] on link "skip" at bounding box center [844, 586] width 24 height 15
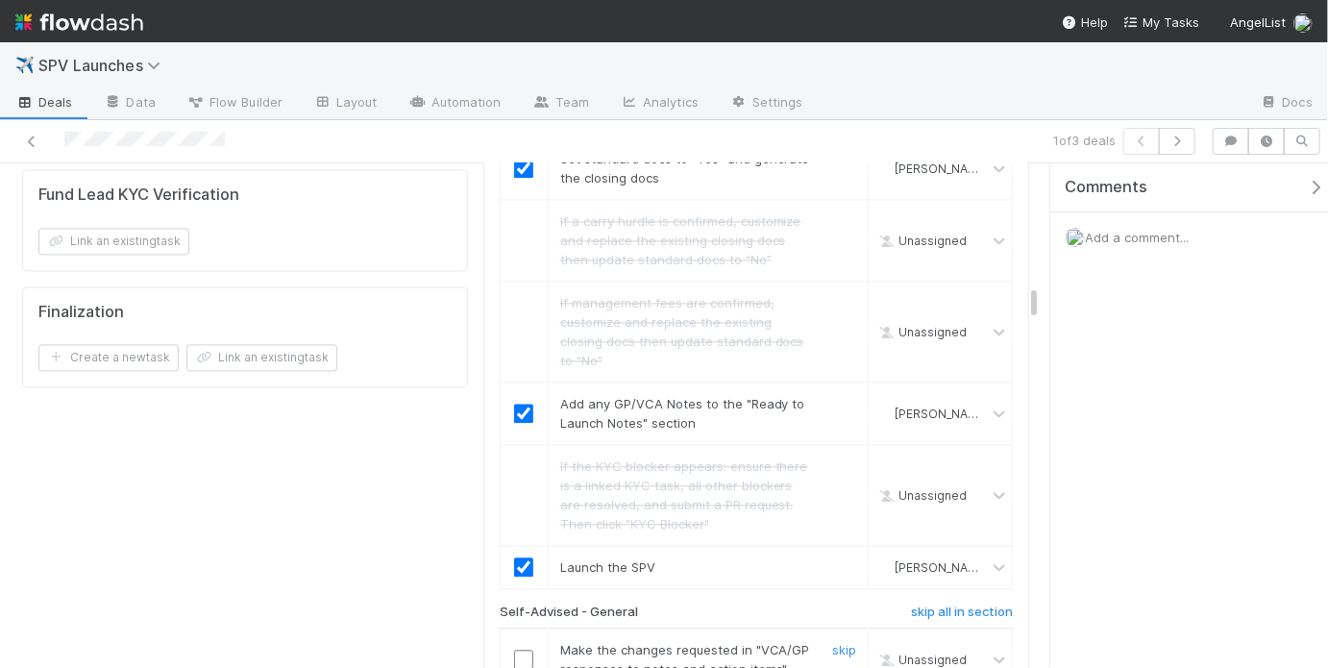
scroll to position [1841, 0]
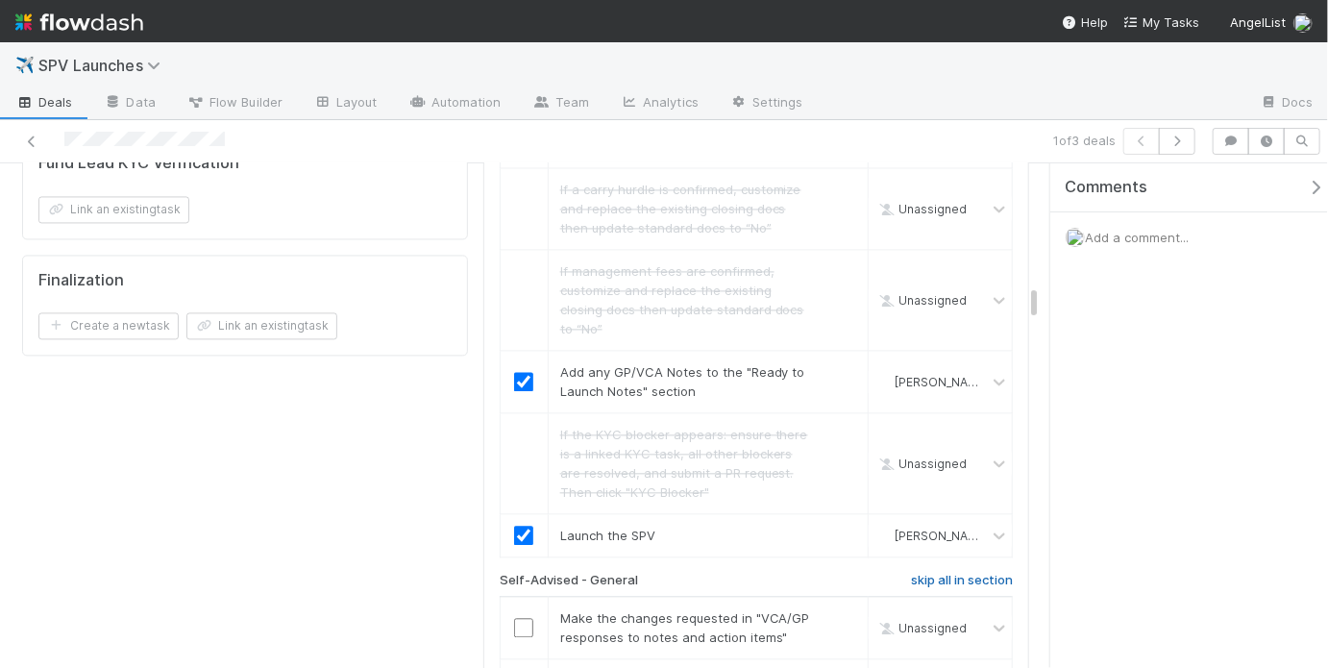
click at [947, 573] on h6 "skip all in section" at bounding box center [962, 580] width 102 height 15
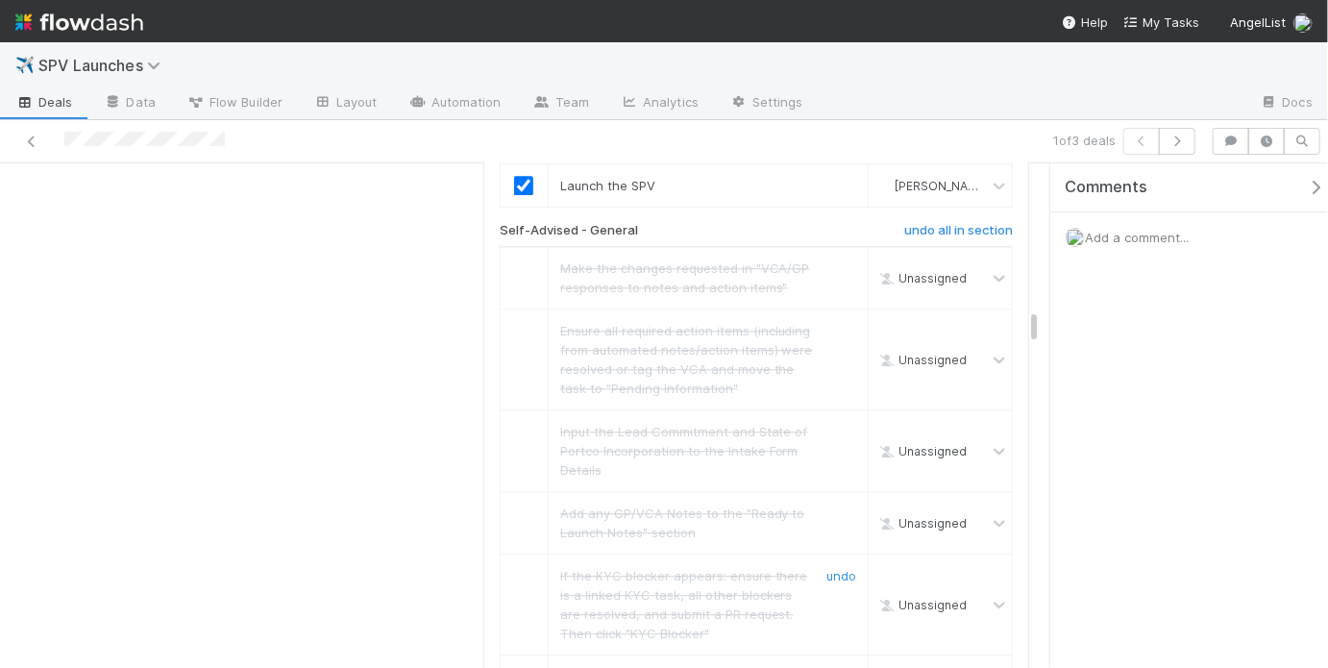
scroll to position [2310, 0]
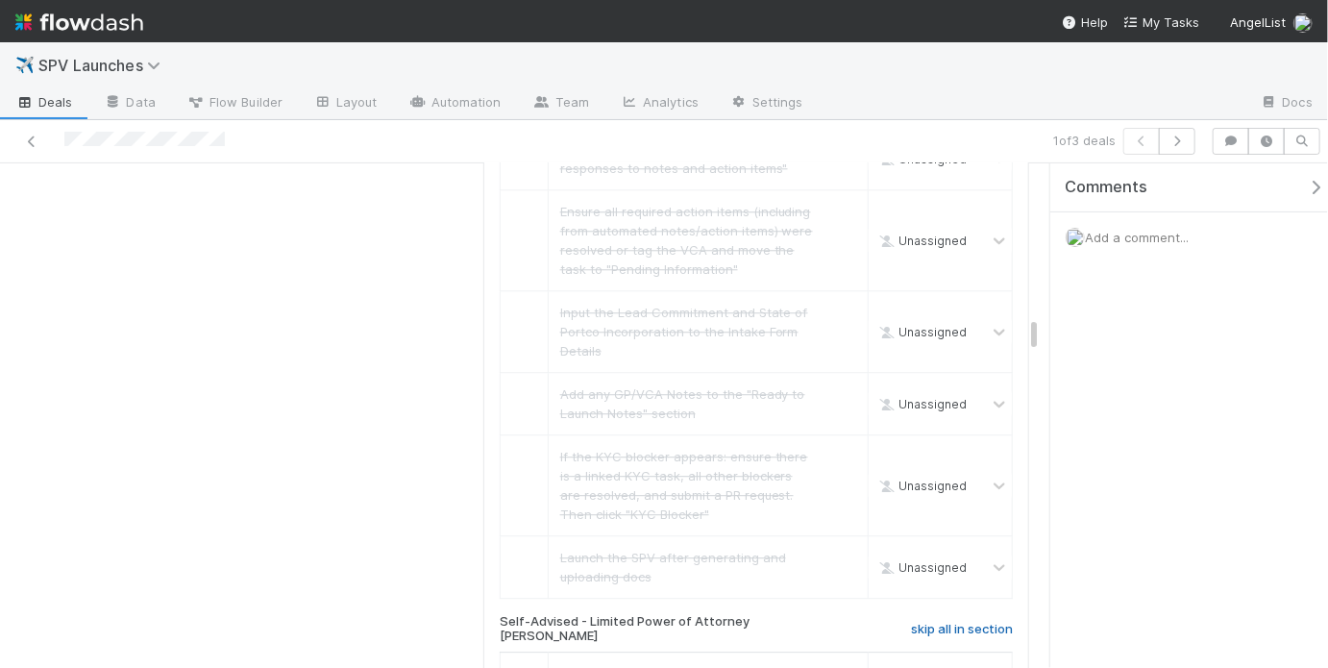
click at [949, 622] on h6 "skip all in section" at bounding box center [962, 629] width 102 height 15
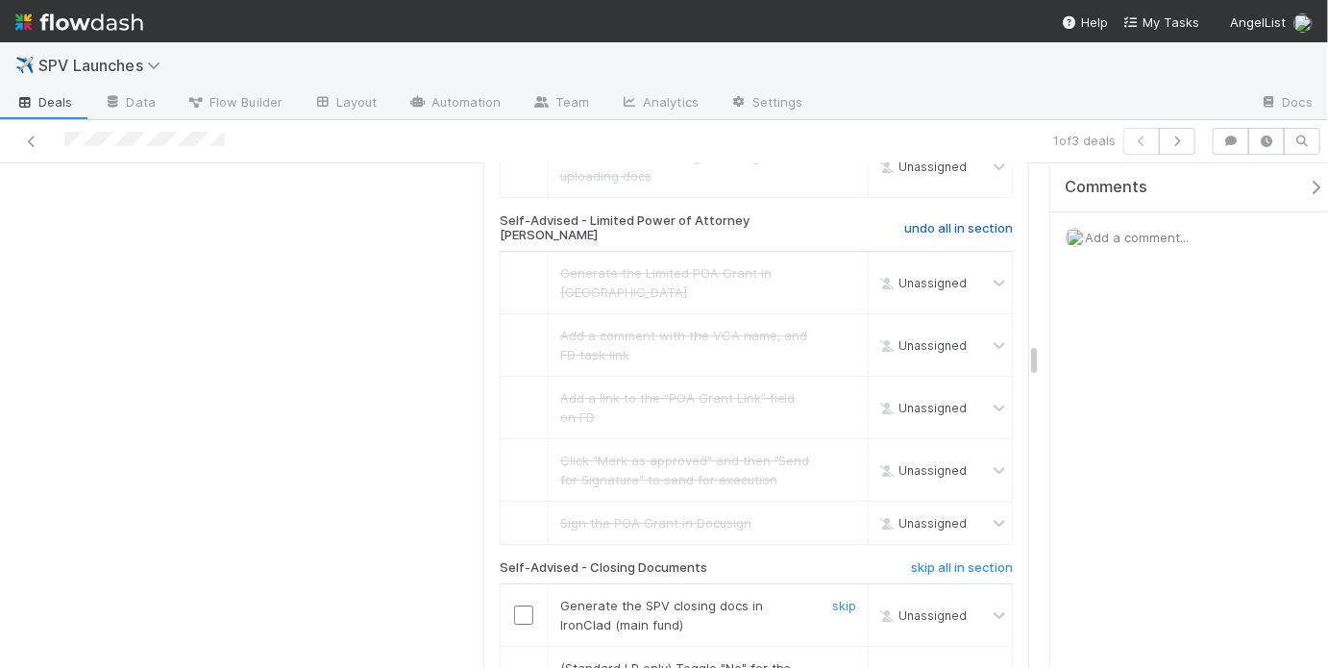
scroll to position [2725, 0]
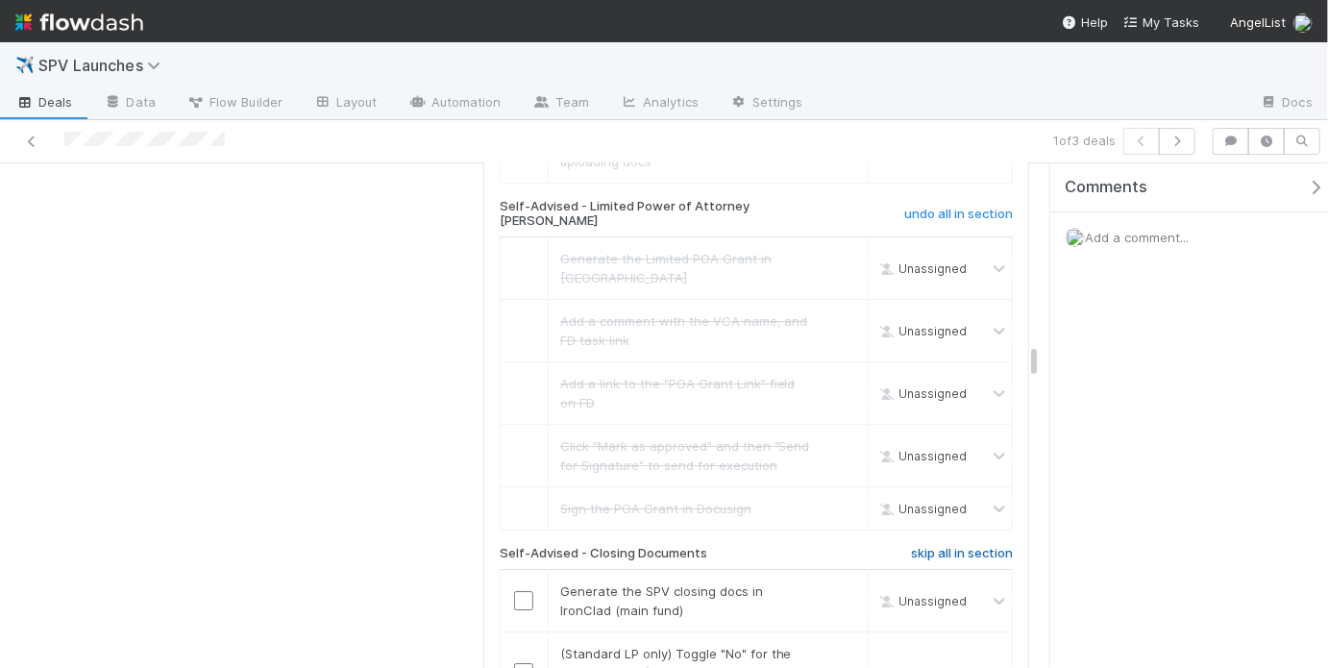
click at [973, 546] on h6 "skip all in section" at bounding box center [962, 553] width 102 height 15
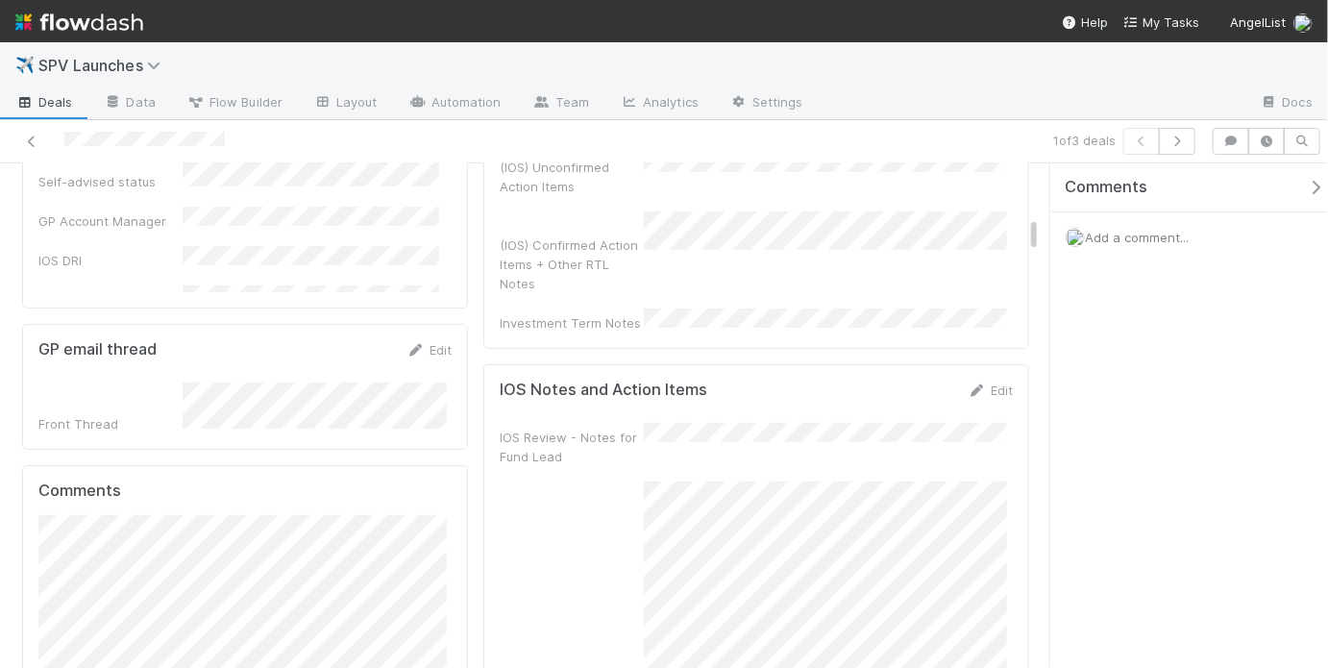
scroll to position [0, 0]
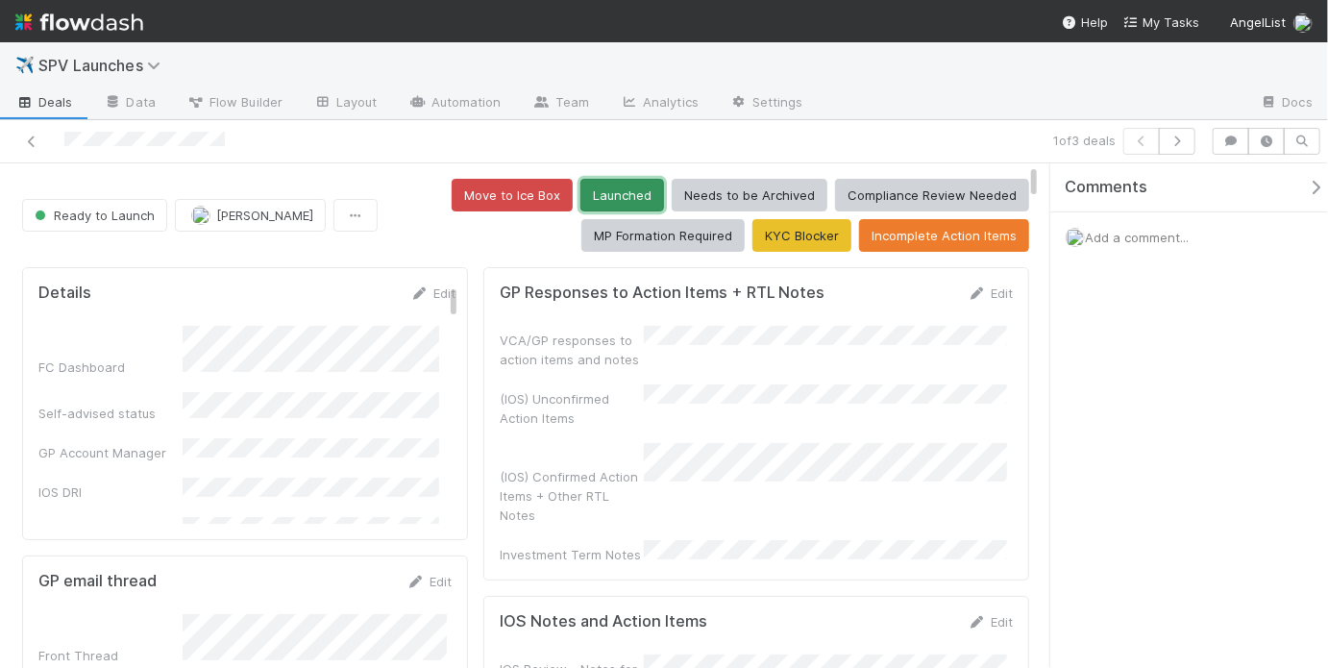
click at [603, 201] on button "Launched" at bounding box center [622, 195] width 84 height 33
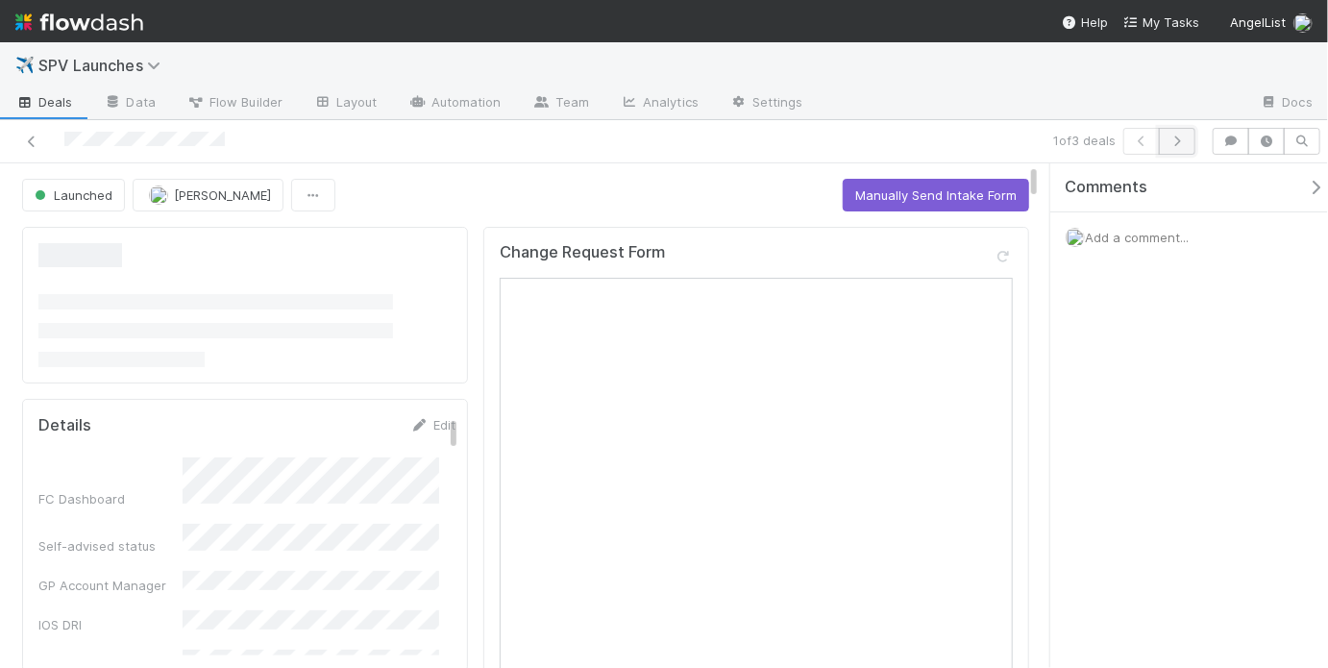
click at [1172, 145] on icon "button" at bounding box center [1177, 141] width 19 height 12
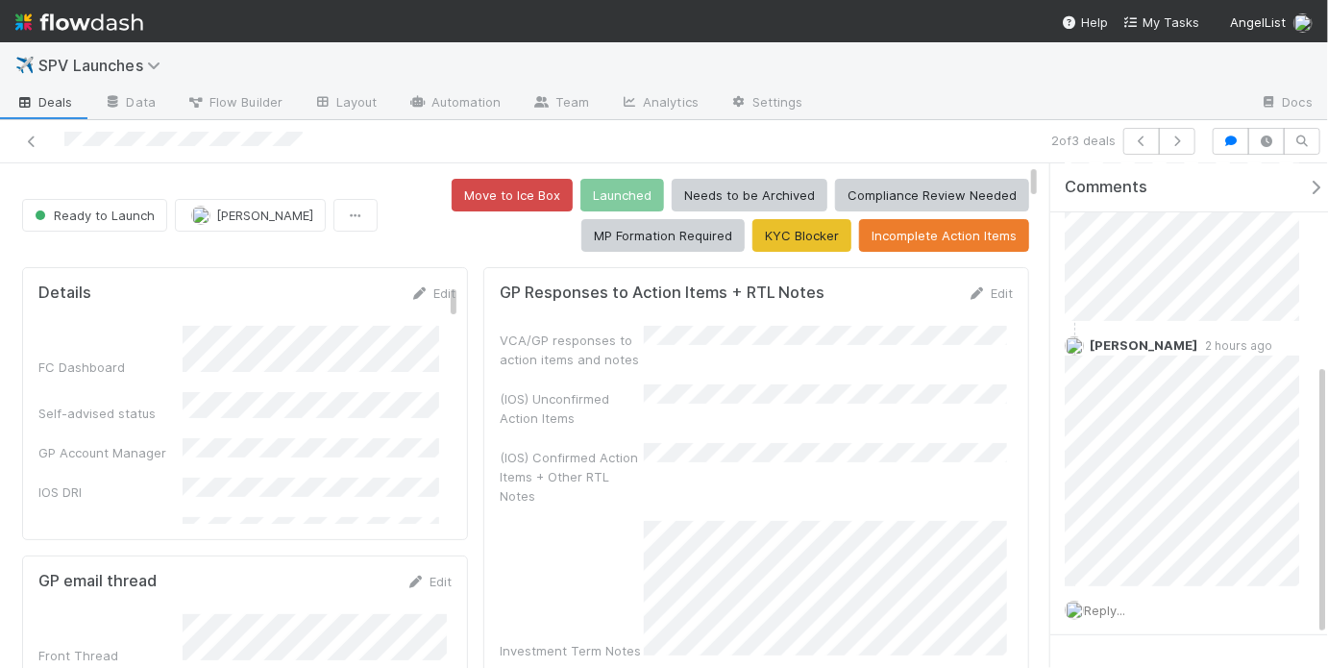
scroll to position [375, 0]
click at [1132, 142] on button "button" at bounding box center [1141, 141] width 37 height 27
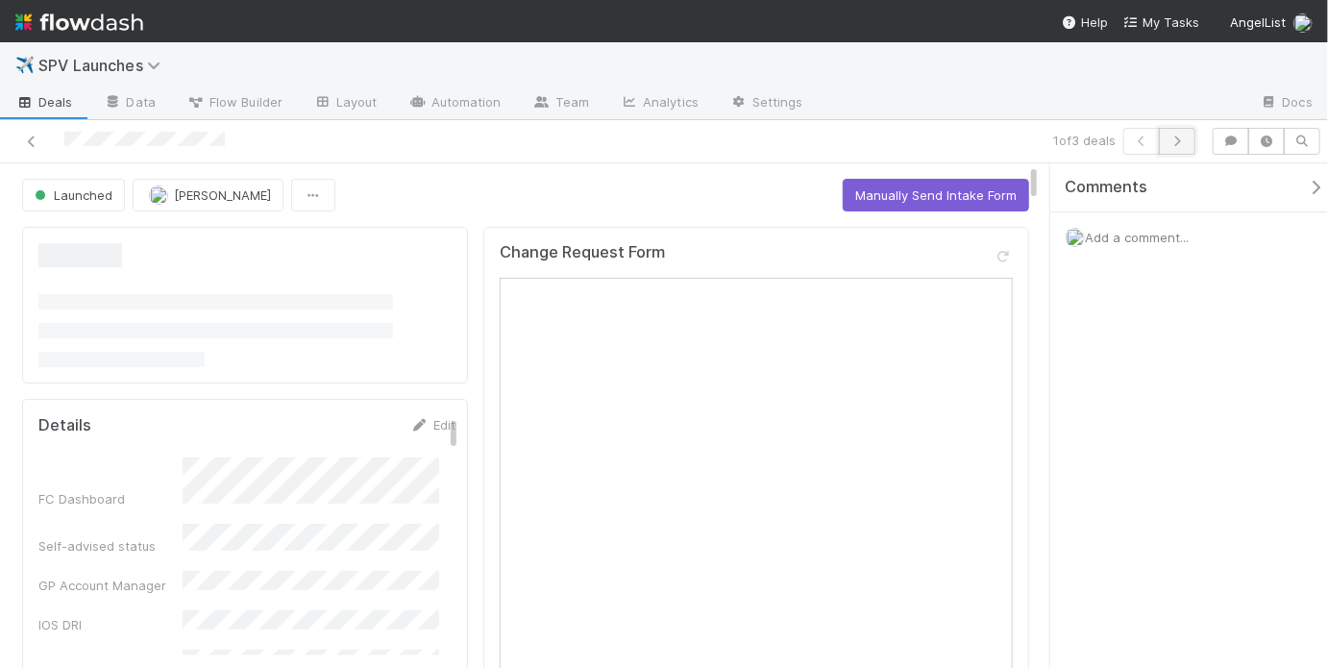
click at [1175, 140] on icon "button" at bounding box center [1177, 141] width 19 height 12
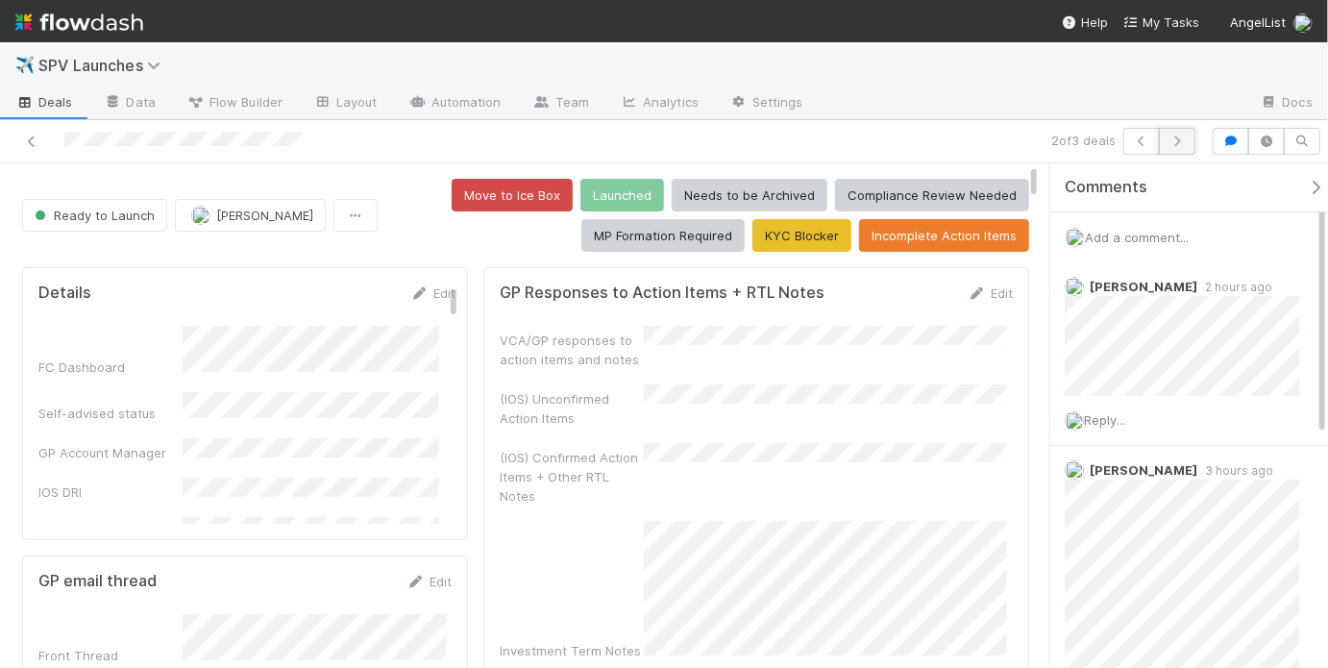
click at [1175, 140] on icon "button" at bounding box center [1177, 141] width 19 height 12
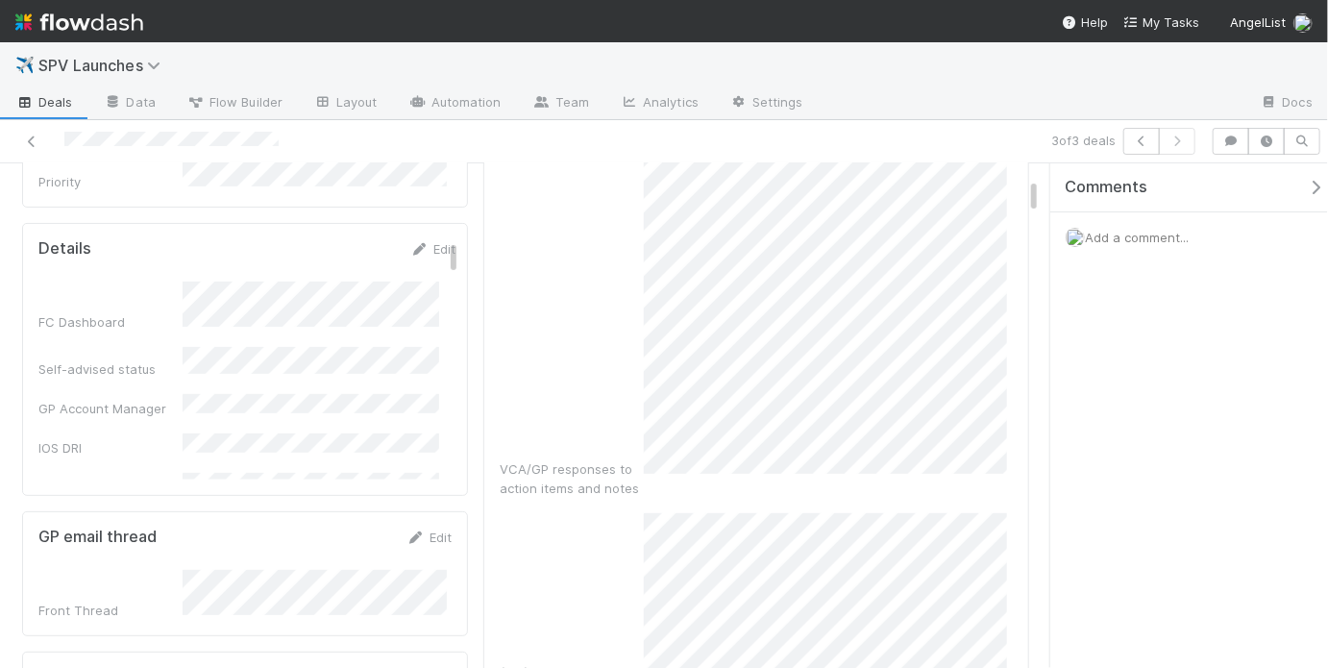
scroll to position [48, 0]
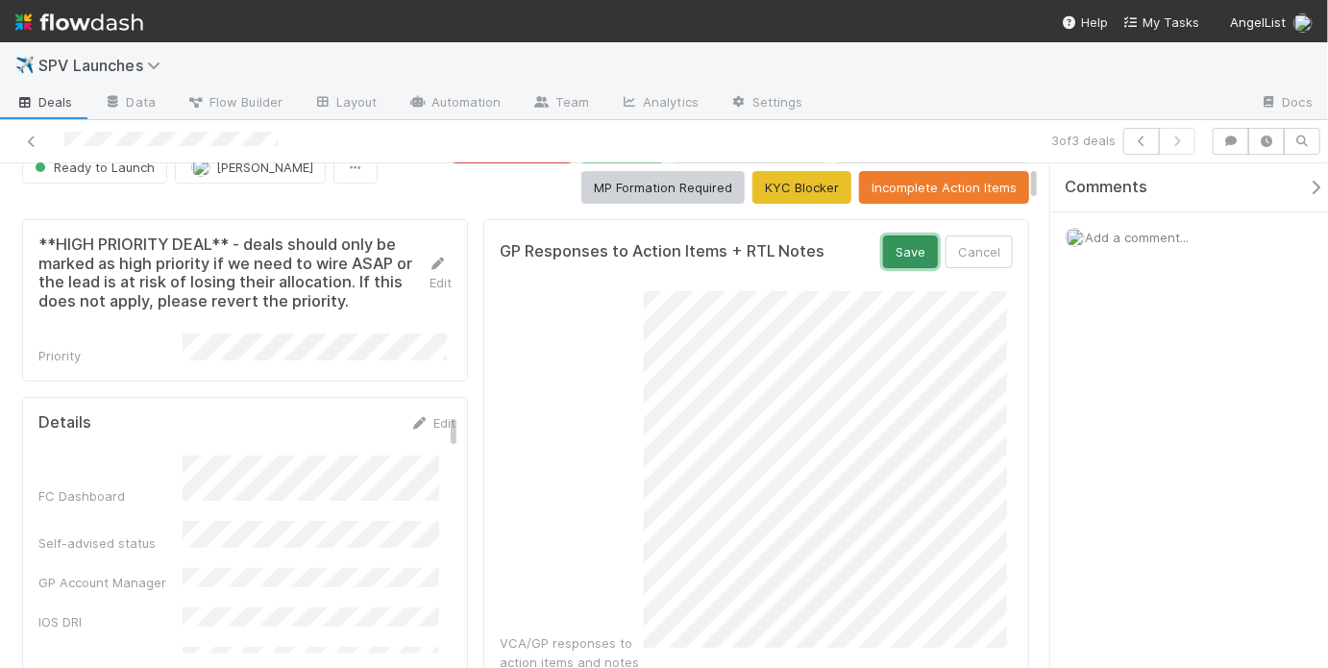
click at [885, 254] on button "Save" at bounding box center [910, 251] width 55 height 33
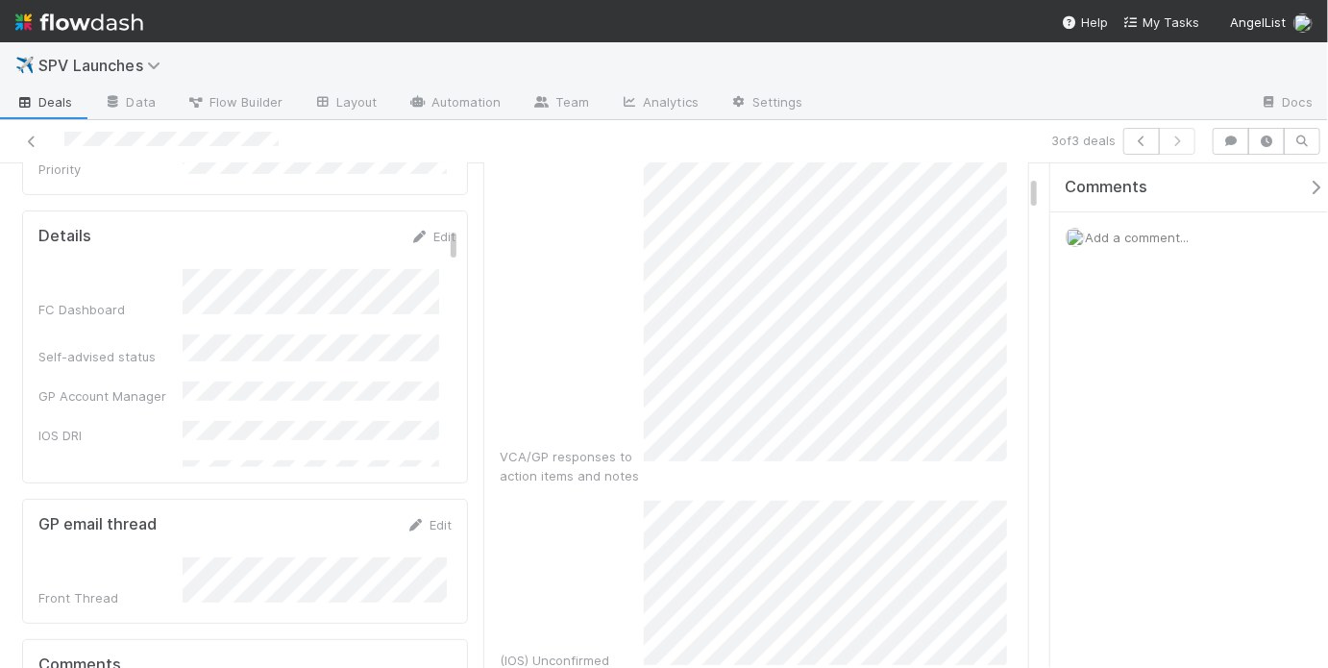
scroll to position [39, 0]
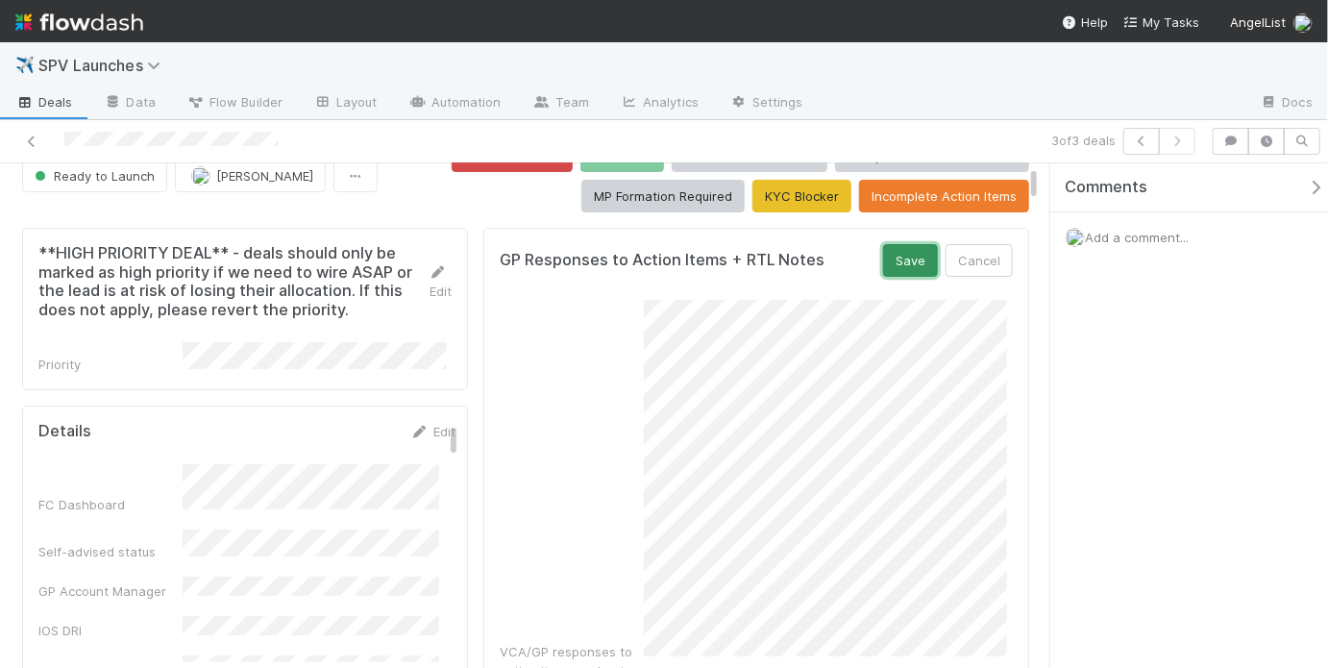
click at [889, 267] on button "Save" at bounding box center [910, 260] width 55 height 33
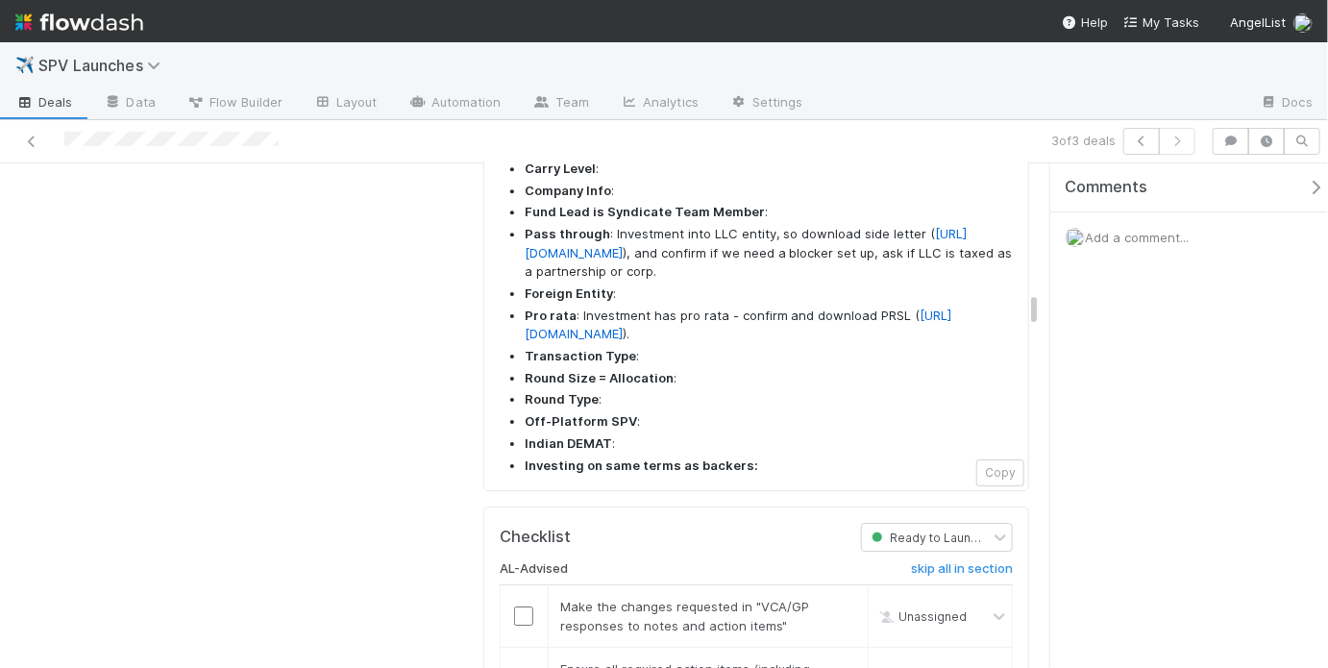
scroll to position [2896, 0]
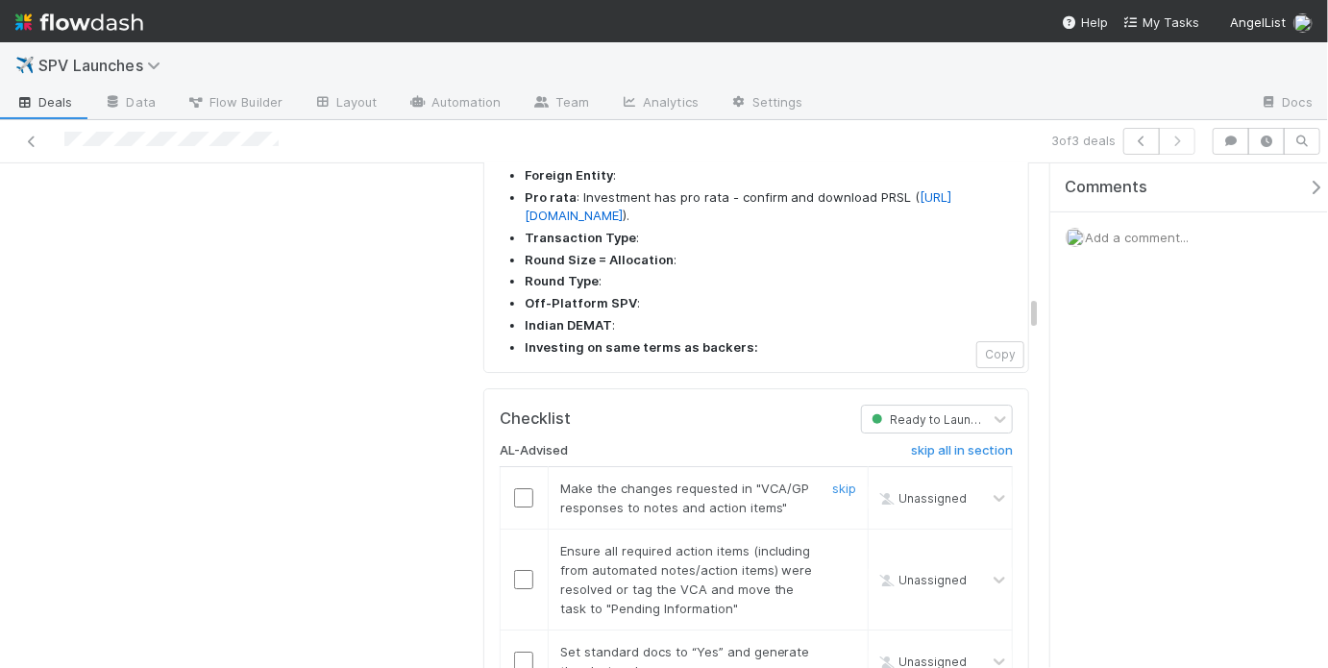
click at [520, 488] on input "checkbox" at bounding box center [523, 497] width 19 height 19
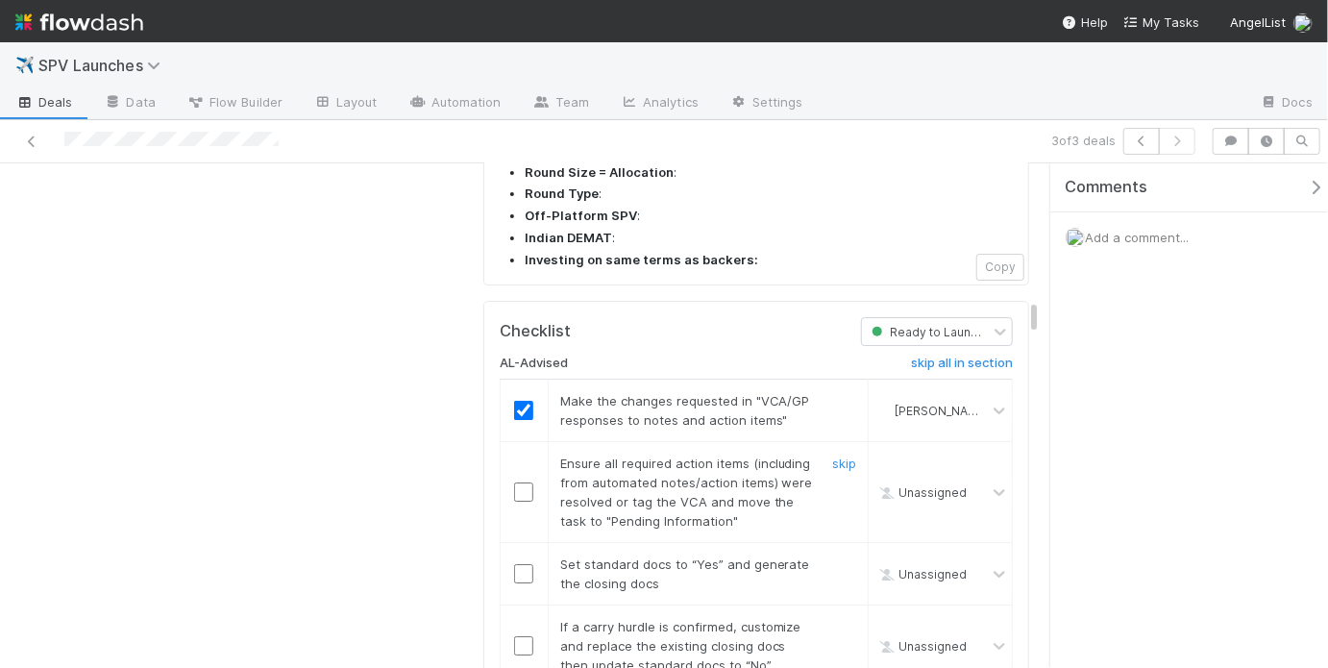
scroll to position [3006, 0]
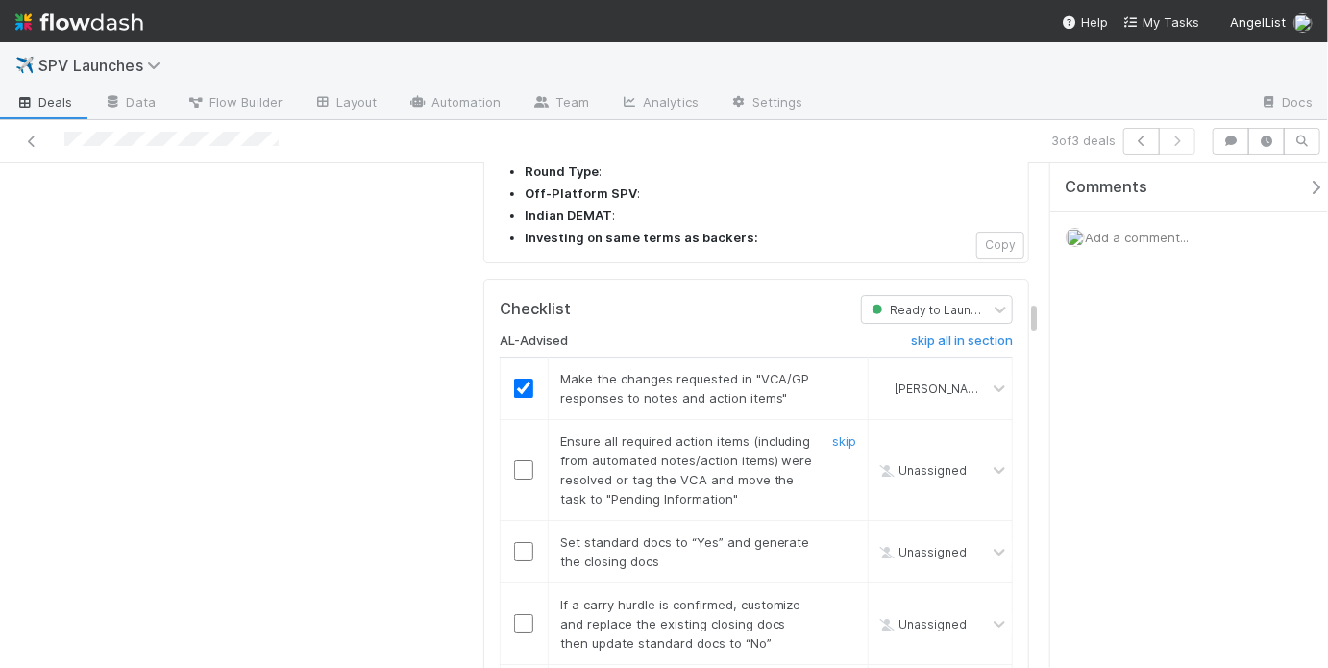
click at [519, 460] on input "checkbox" at bounding box center [523, 469] width 19 height 19
click at [525, 542] on input "checkbox" at bounding box center [523, 551] width 19 height 19
click at [518, 460] on input "checkbox" at bounding box center [523, 469] width 19 height 19
click at [832, 597] on link "skip" at bounding box center [844, 604] width 24 height 15
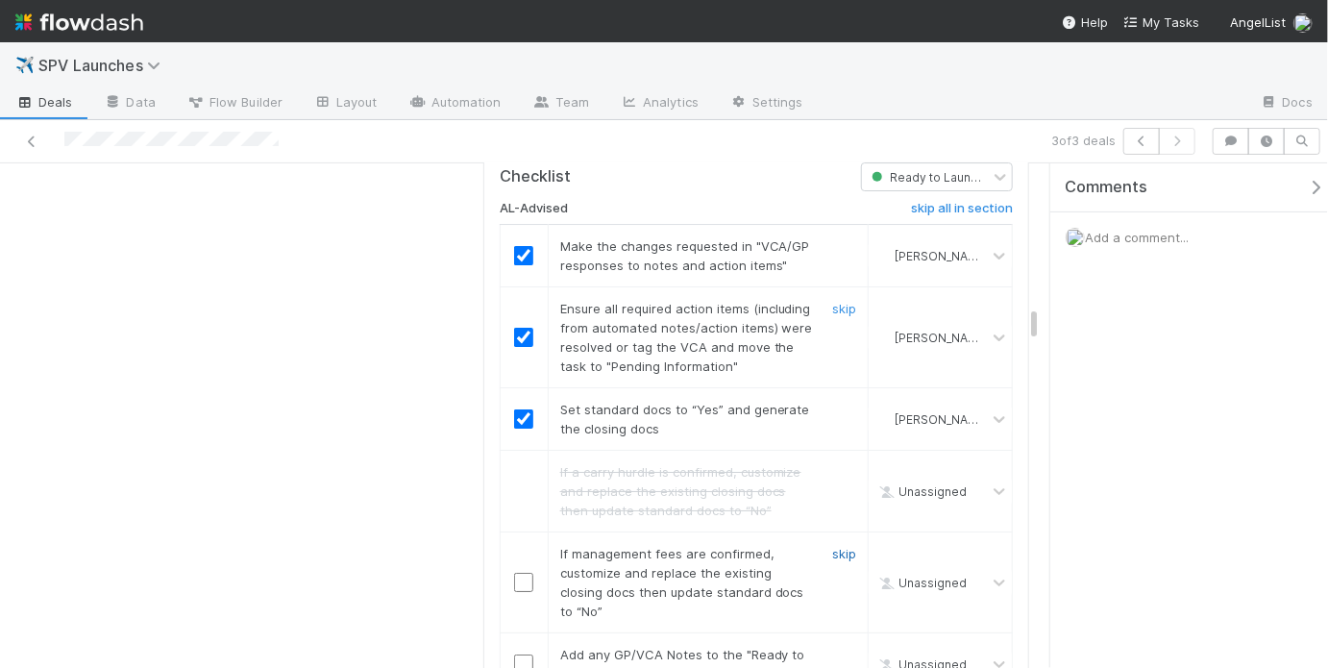
click at [832, 546] on link "skip" at bounding box center [844, 553] width 24 height 15
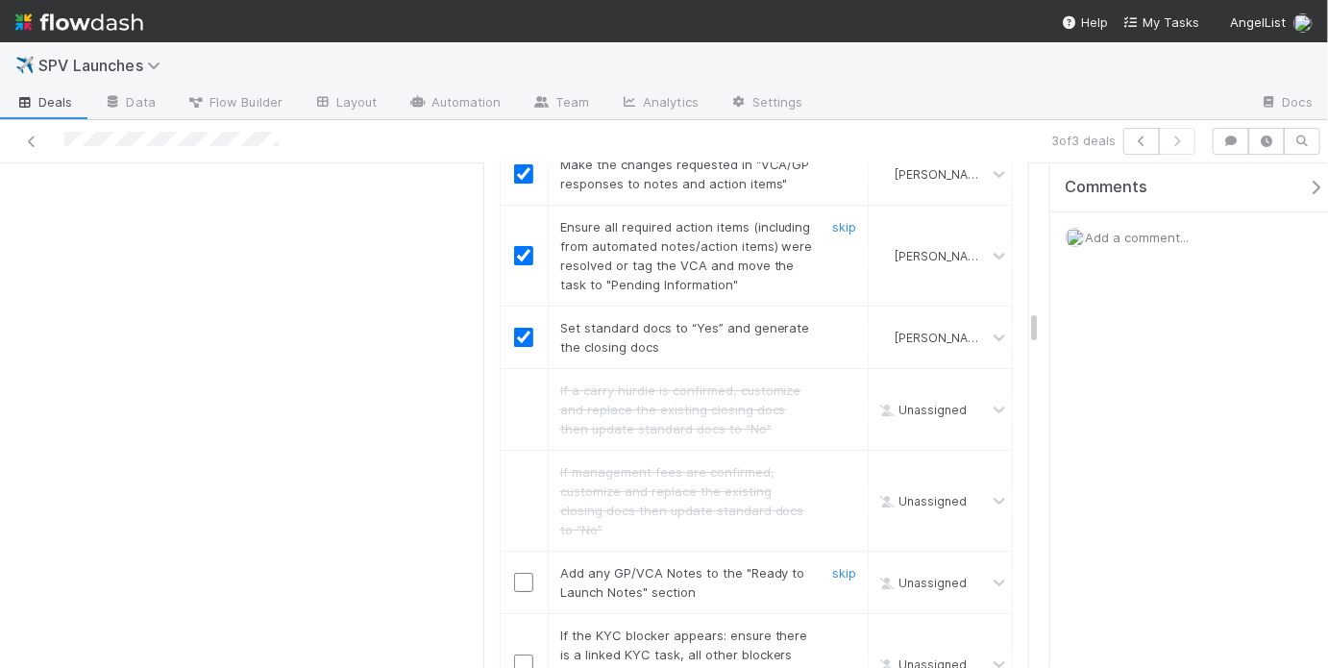
scroll to position [3222, 0]
click at [514, 571] on input "checkbox" at bounding box center [523, 580] width 19 height 19
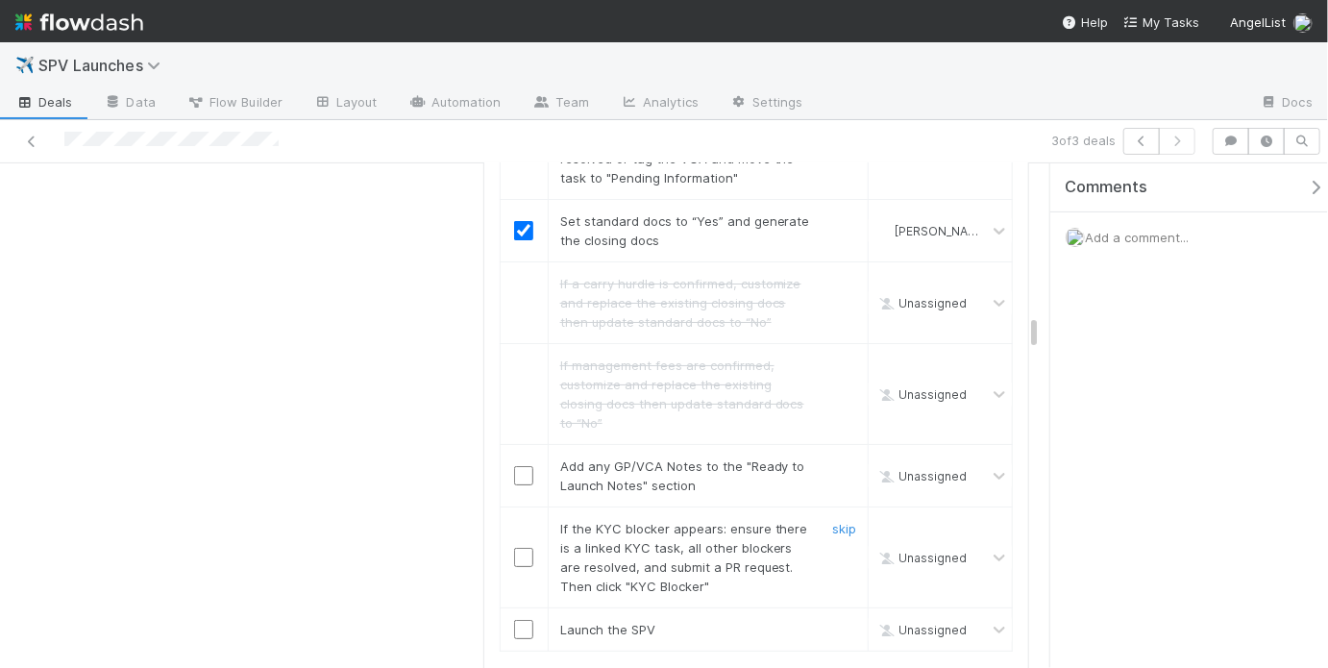
scroll to position [3330, 0]
checkbox input "true"
click at [520, 463] on input "checkbox" at bounding box center [523, 472] width 19 height 19
click at [839, 518] on link "skip" at bounding box center [844, 525] width 24 height 15
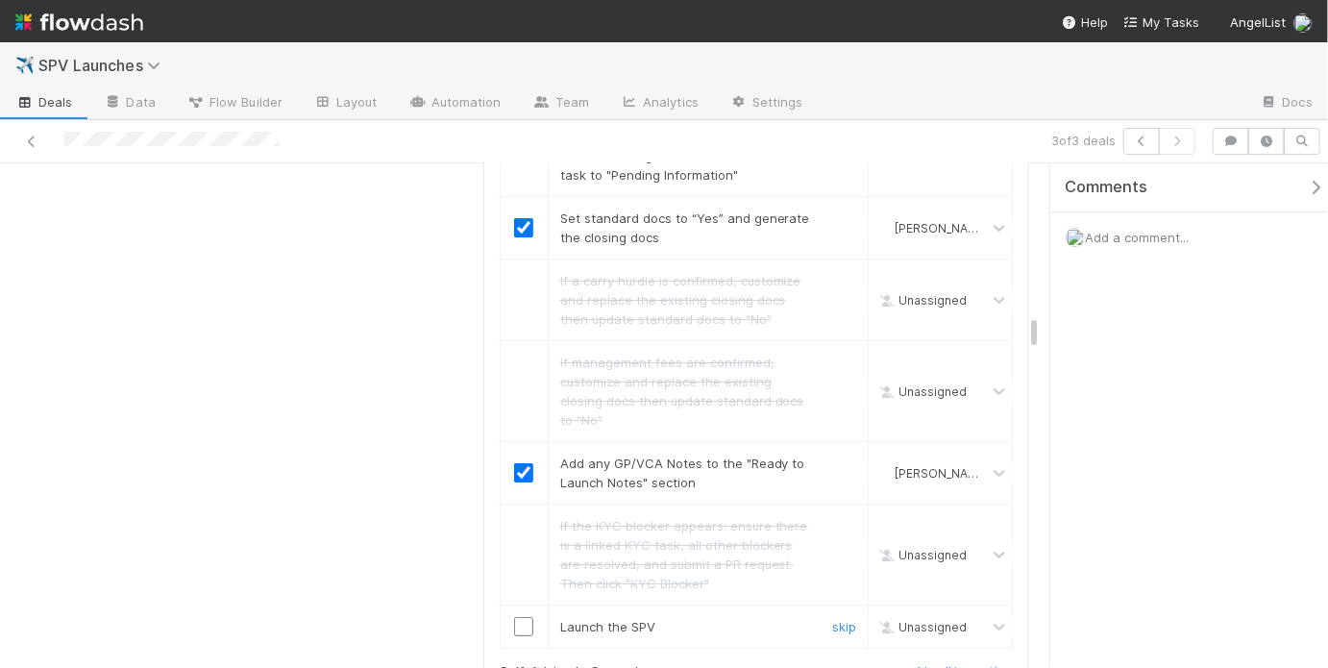
click at [524, 617] on input "checkbox" at bounding box center [523, 626] width 19 height 19
click at [992, 664] on h6 "skip all in section" at bounding box center [962, 671] width 102 height 15
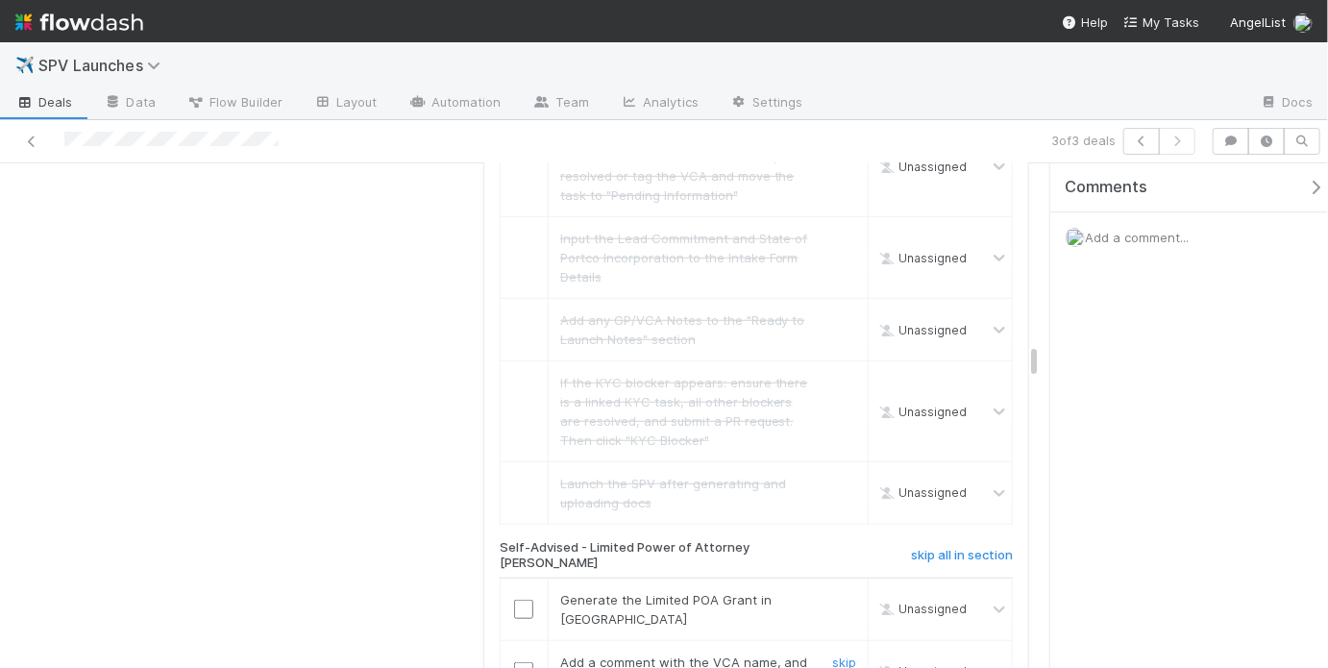
scroll to position [3973, 0]
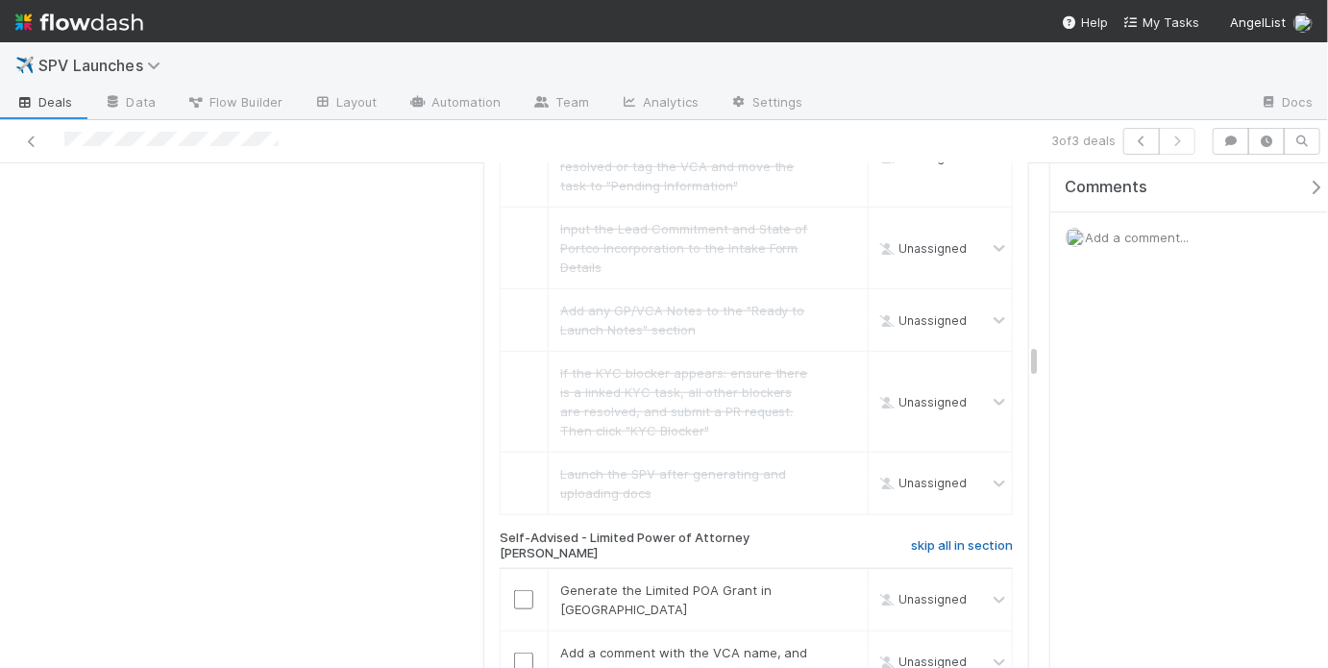
click at [947, 538] on link "skip all in section" at bounding box center [962, 549] width 102 height 23
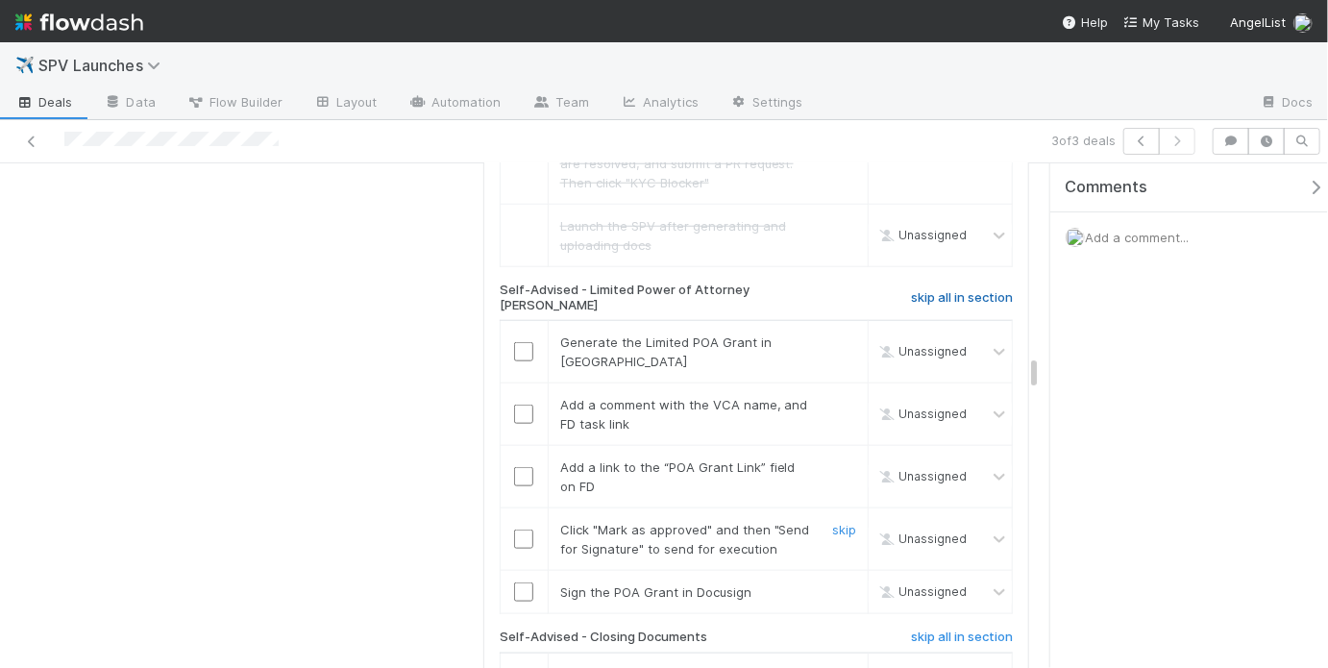
scroll to position [4222, 0]
click at [968, 288] on h6 "skip all in section" at bounding box center [962, 295] width 102 height 15
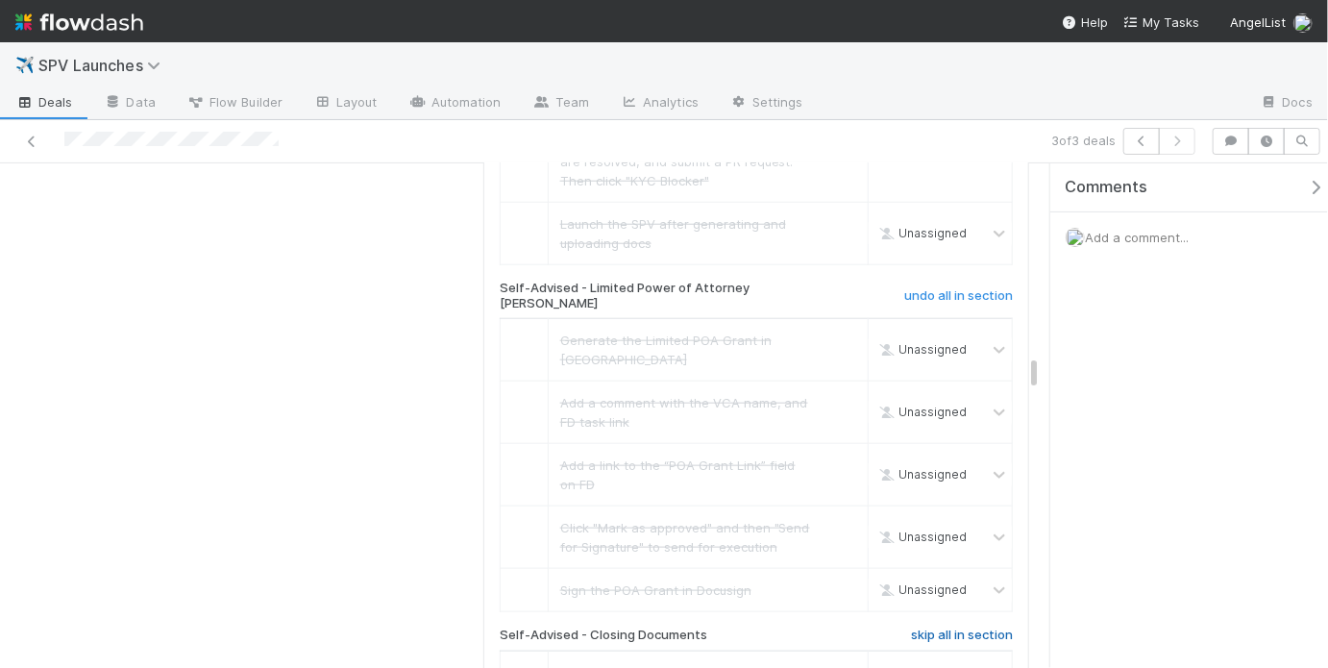
click at [967, 628] on h6 "skip all in section" at bounding box center [962, 635] width 102 height 15
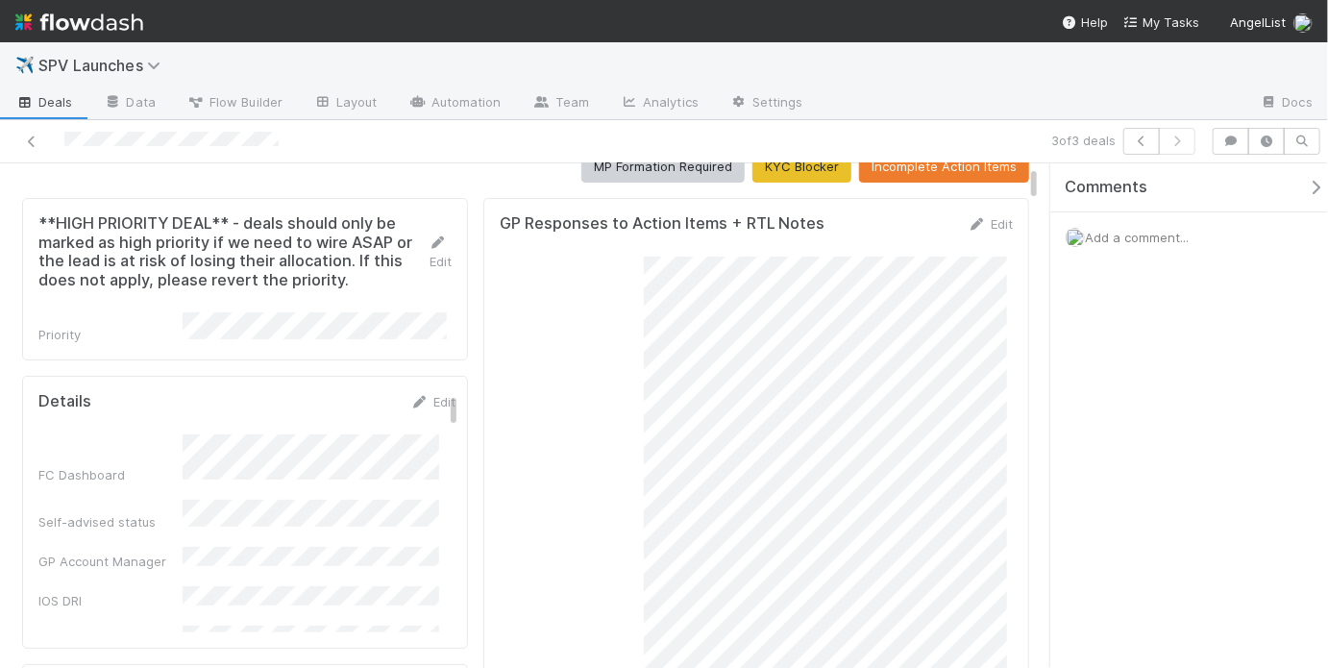
scroll to position [0, 0]
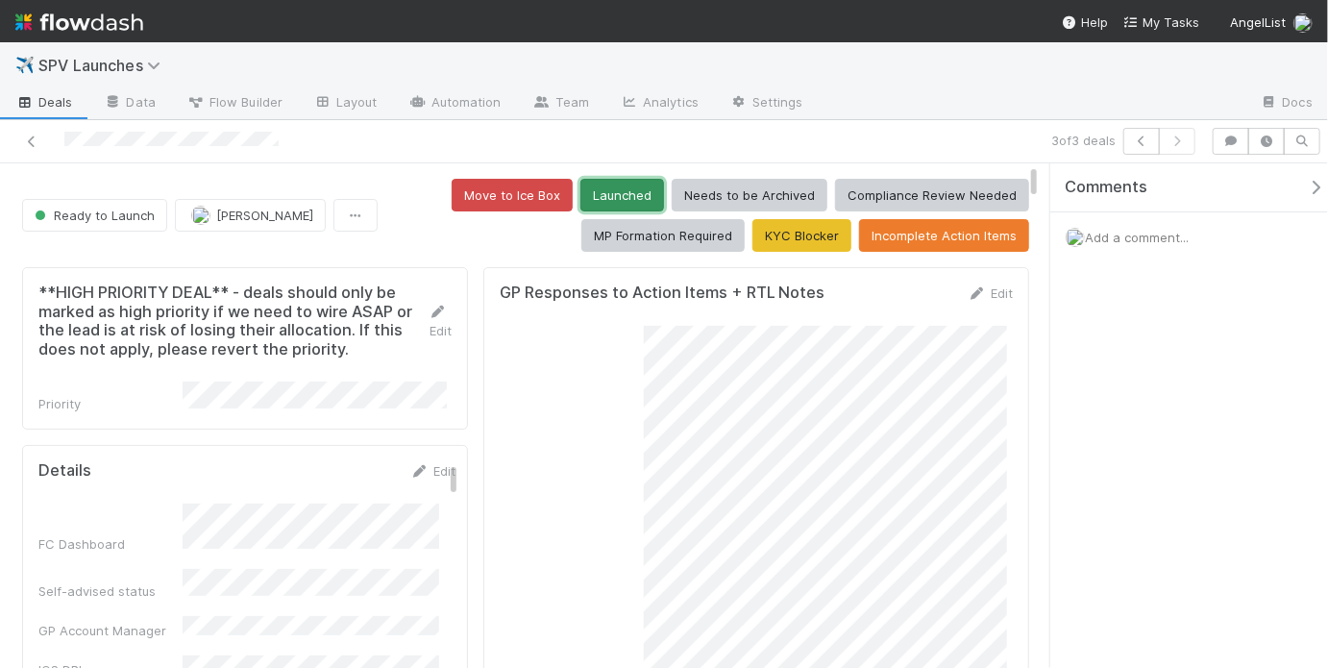
click at [600, 196] on button "Launched" at bounding box center [622, 195] width 84 height 33
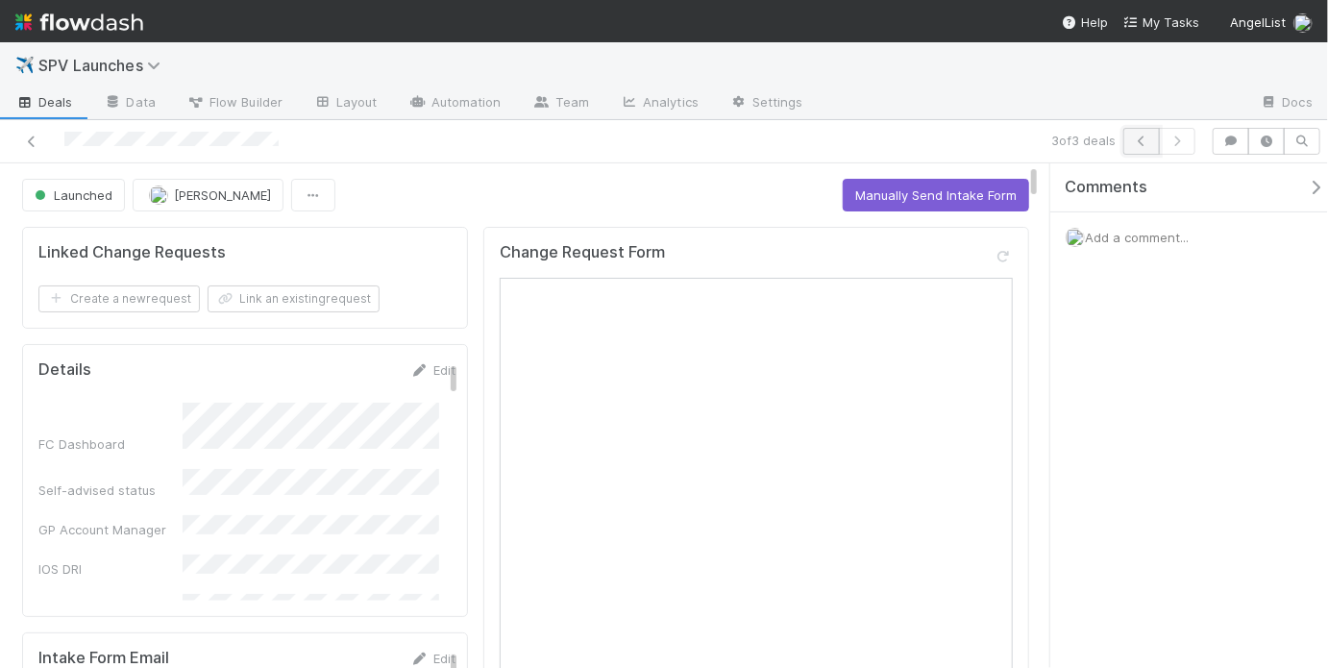
click at [1140, 140] on icon "button" at bounding box center [1141, 141] width 19 height 12
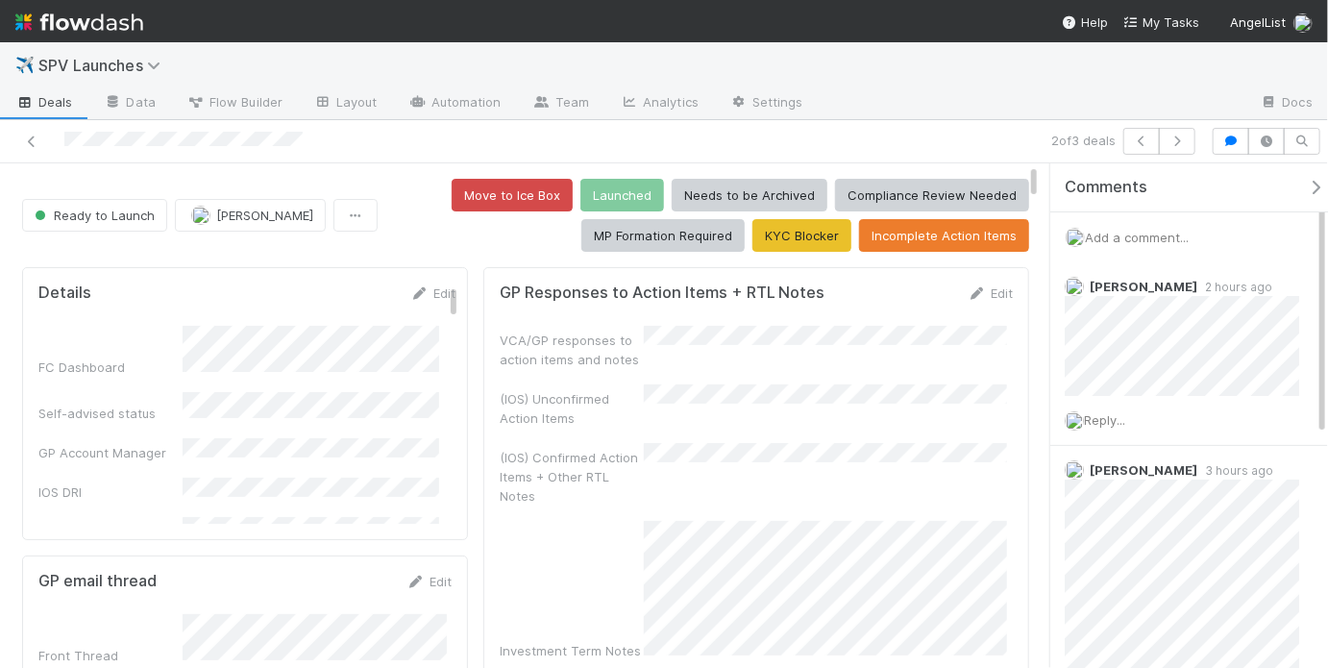
click at [661, 348] on div "VCA/GP responses to action items and notes" at bounding box center [756, 347] width 513 height 43
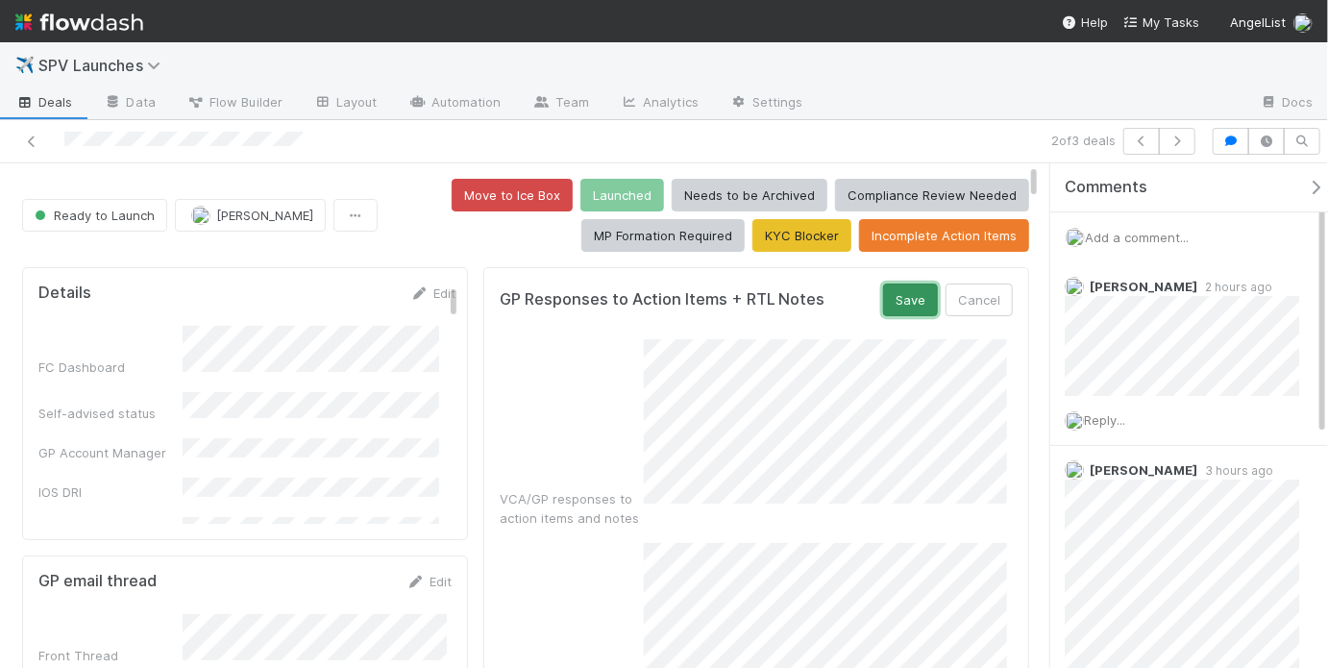
click at [894, 301] on button "Save" at bounding box center [910, 299] width 55 height 33
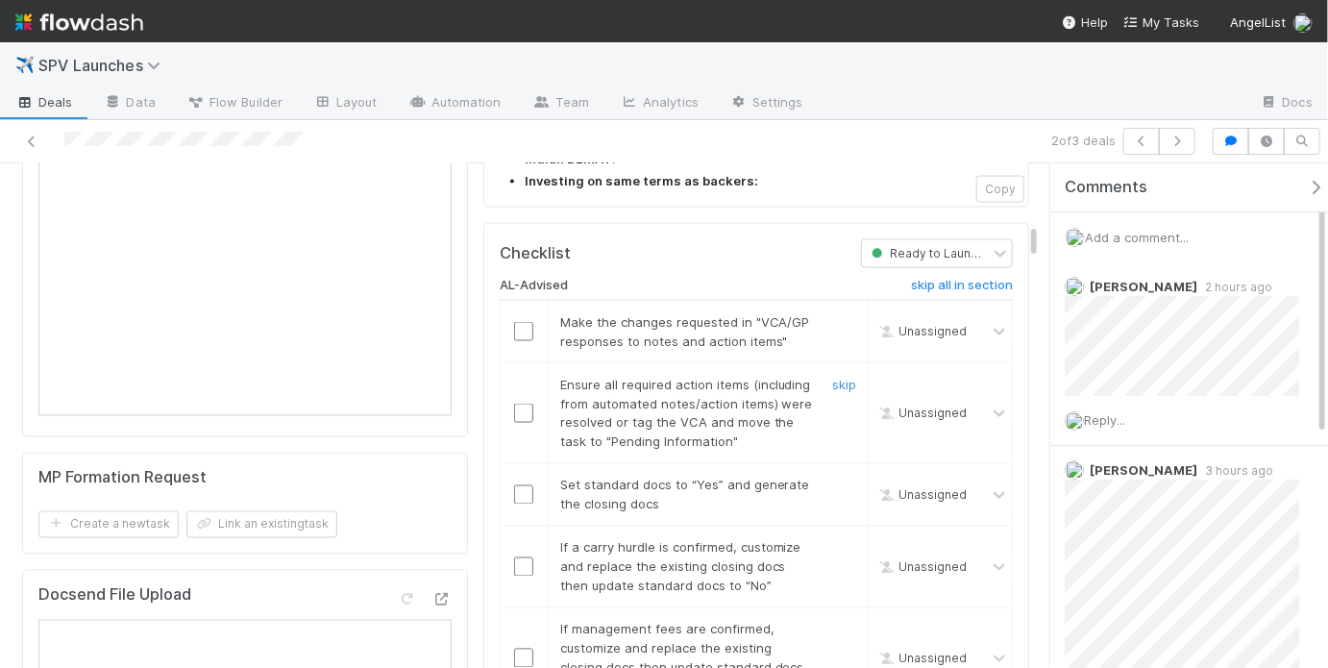
scroll to position [1397, 0]
click at [515, 324] on input "checkbox" at bounding box center [523, 333] width 19 height 19
click at [519, 406] on input "checkbox" at bounding box center [523, 415] width 19 height 19
checkbox input "true"
click at [522, 406] on input "checkbox" at bounding box center [523, 415] width 19 height 19
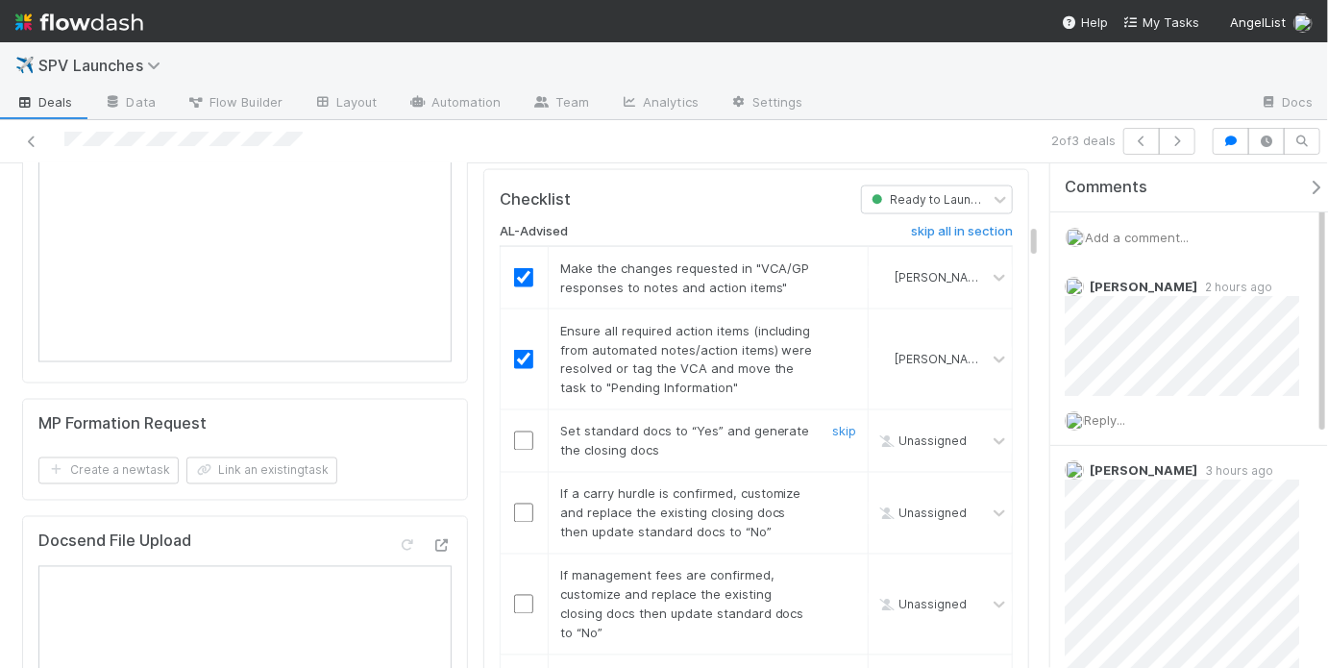
scroll to position [1456, 0]
click at [520, 429] on input "checkbox" at bounding box center [523, 438] width 19 height 19
click at [838, 483] on link "skip" at bounding box center [844, 490] width 24 height 15
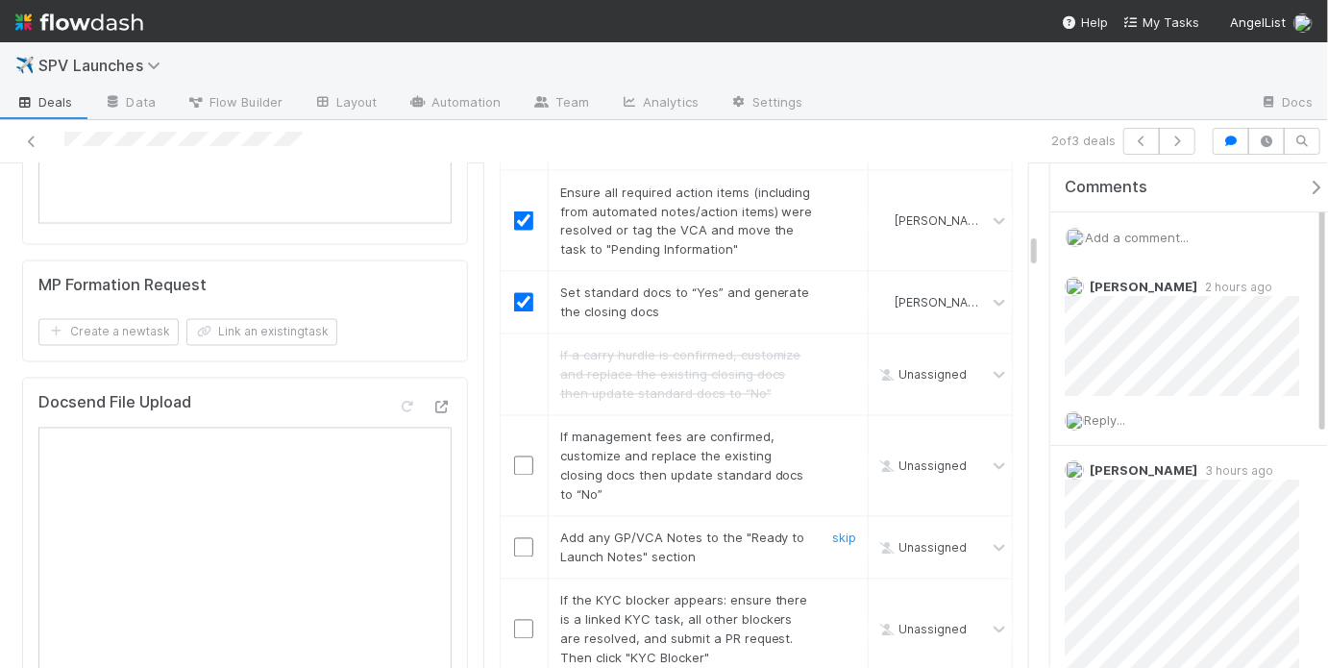
scroll to position [1622, 0]
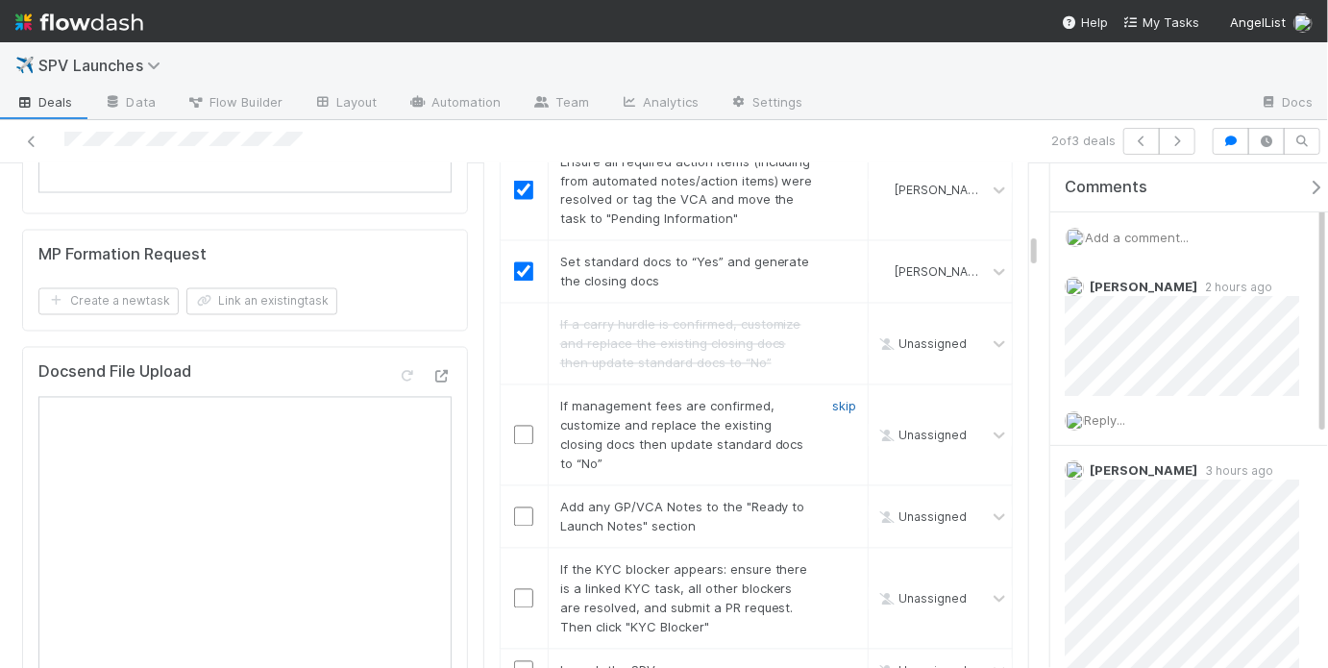
click at [843, 399] on link "skip" at bounding box center [844, 406] width 24 height 15
click at [514, 507] on input "checkbox" at bounding box center [523, 516] width 19 height 19
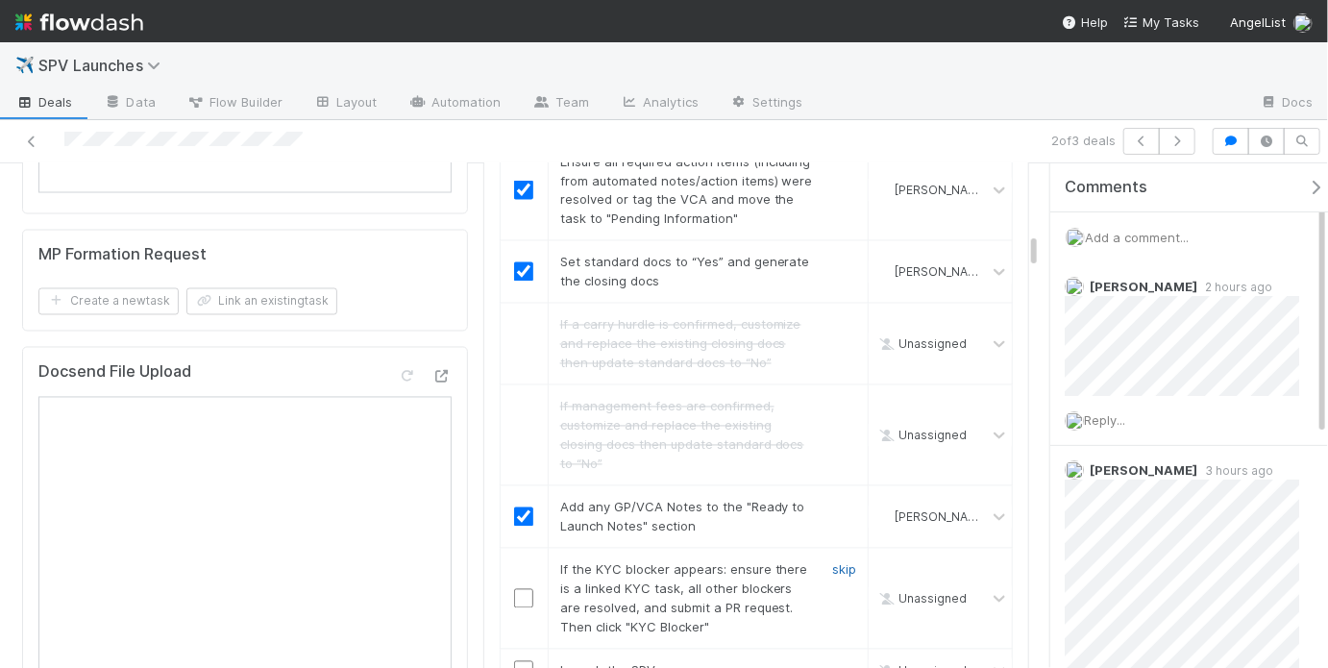
click at [841, 562] on link "skip" at bounding box center [844, 569] width 24 height 15
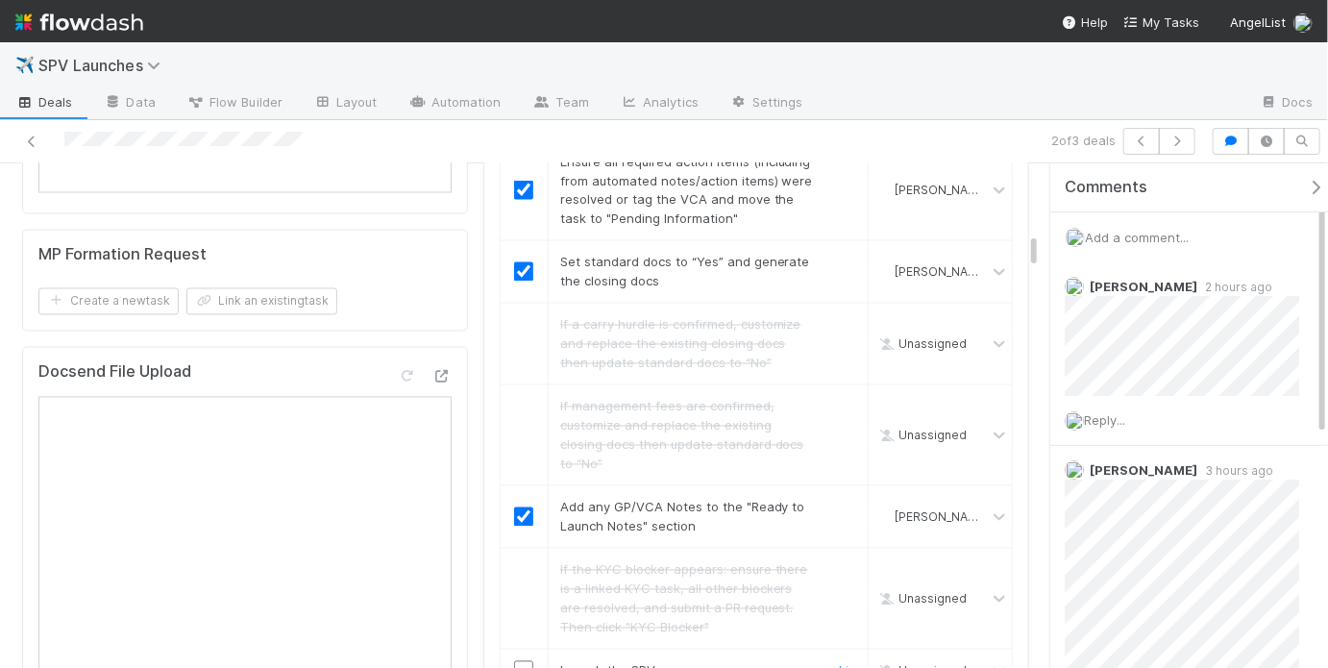
click at [521, 661] on input "checkbox" at bounding box center [523, 670] width 19 height 19
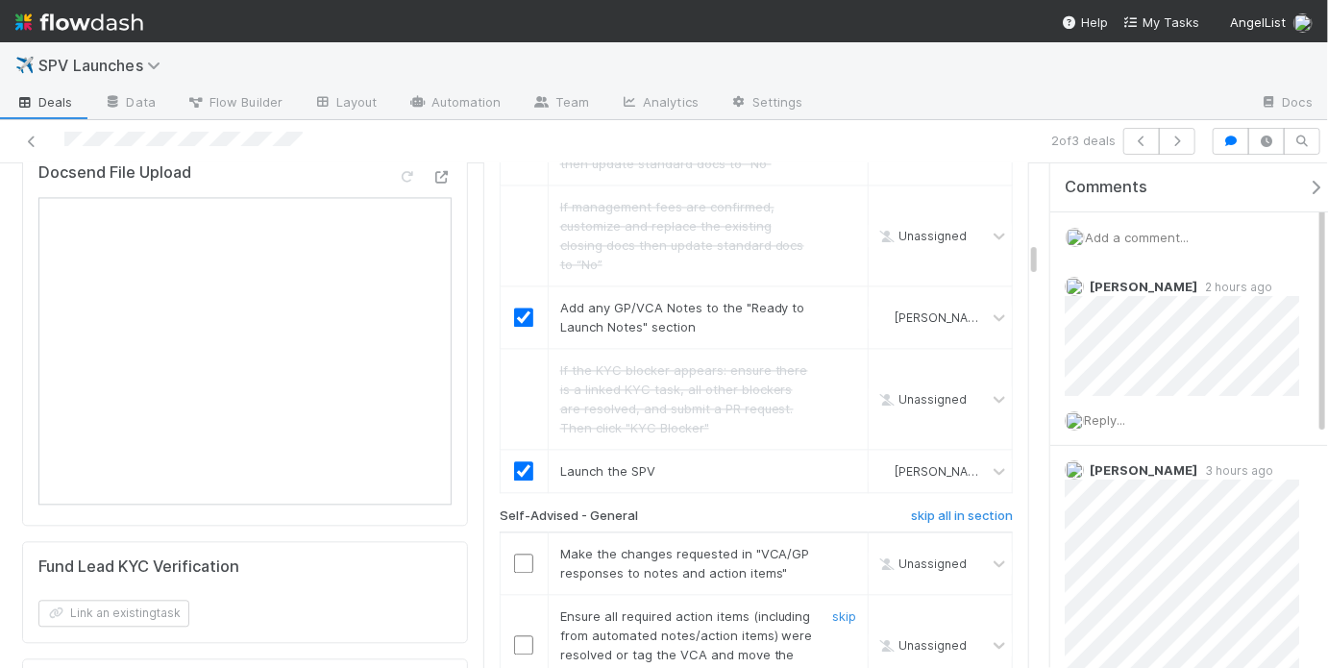
scroll to position [1837, 0]
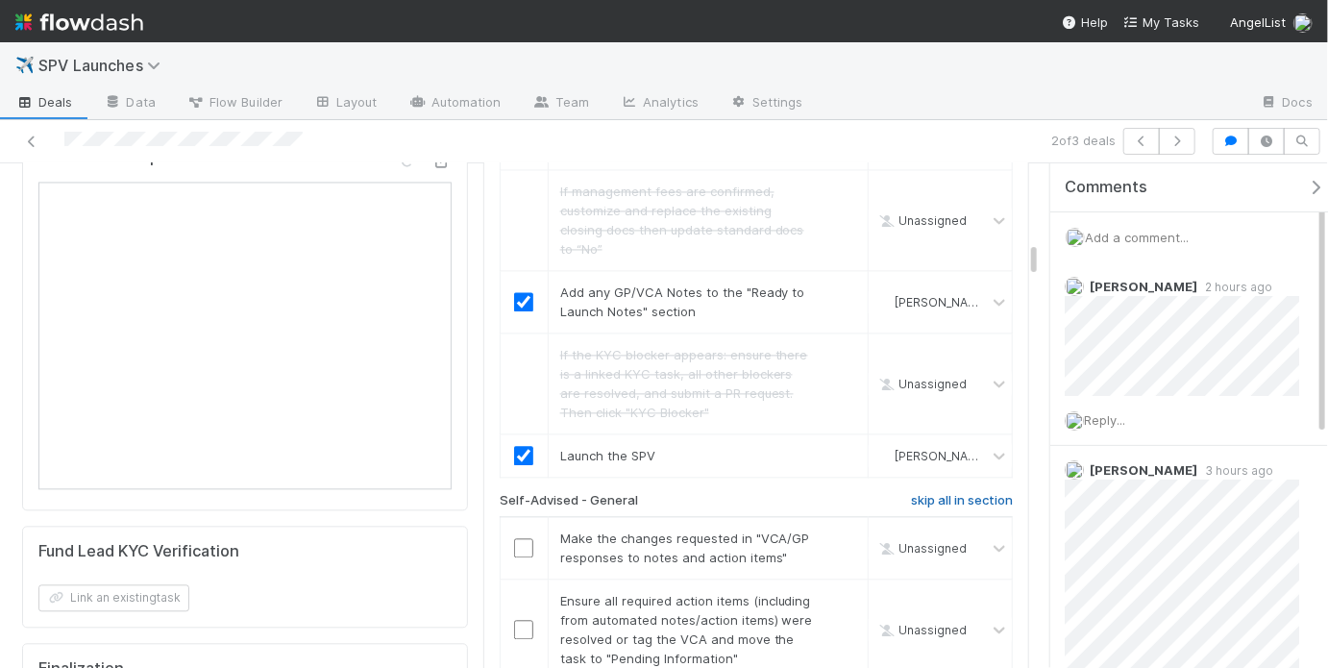
click at [928, 493] on h6 "skip all in section" at bounding box center [962, 500] width 102 height 15
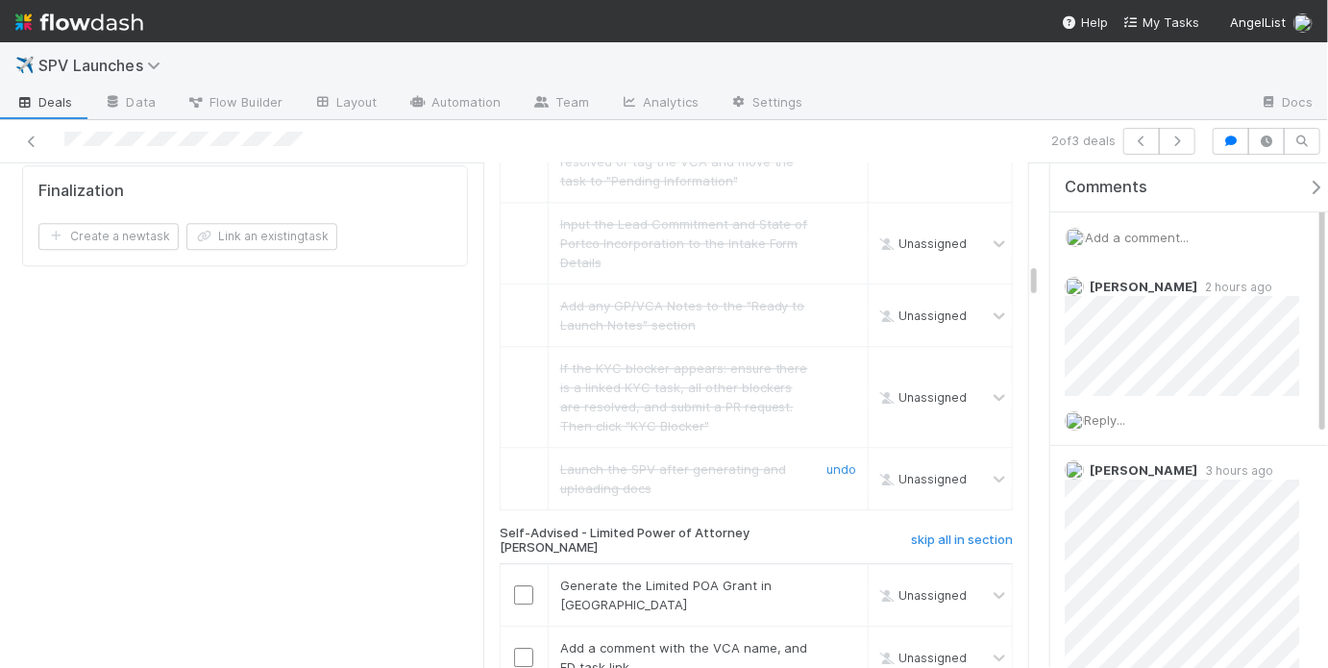
scroll to position [2320, 0]
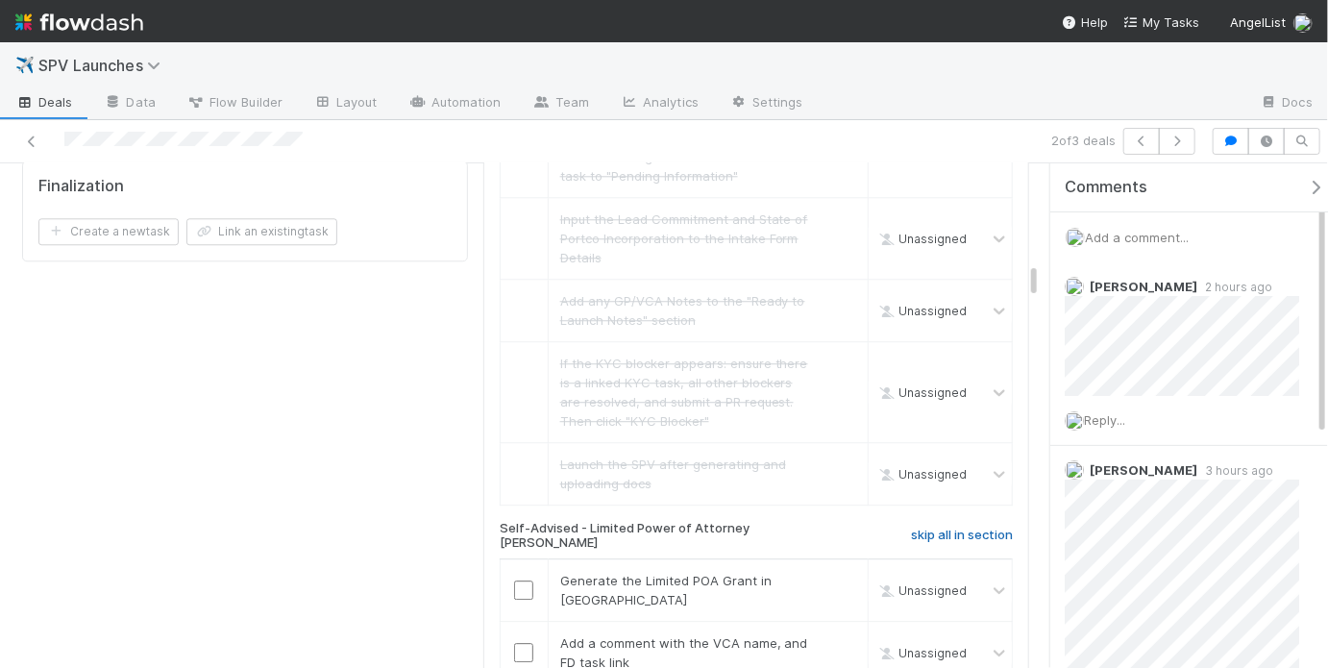
click at [937, 528] on h6 "skip all in section" at bounding box center [962, 535] width 102 height 15
click at [918, 528] on h6 "skip all in section" at bounding box center [962, 535] width 102 height 15
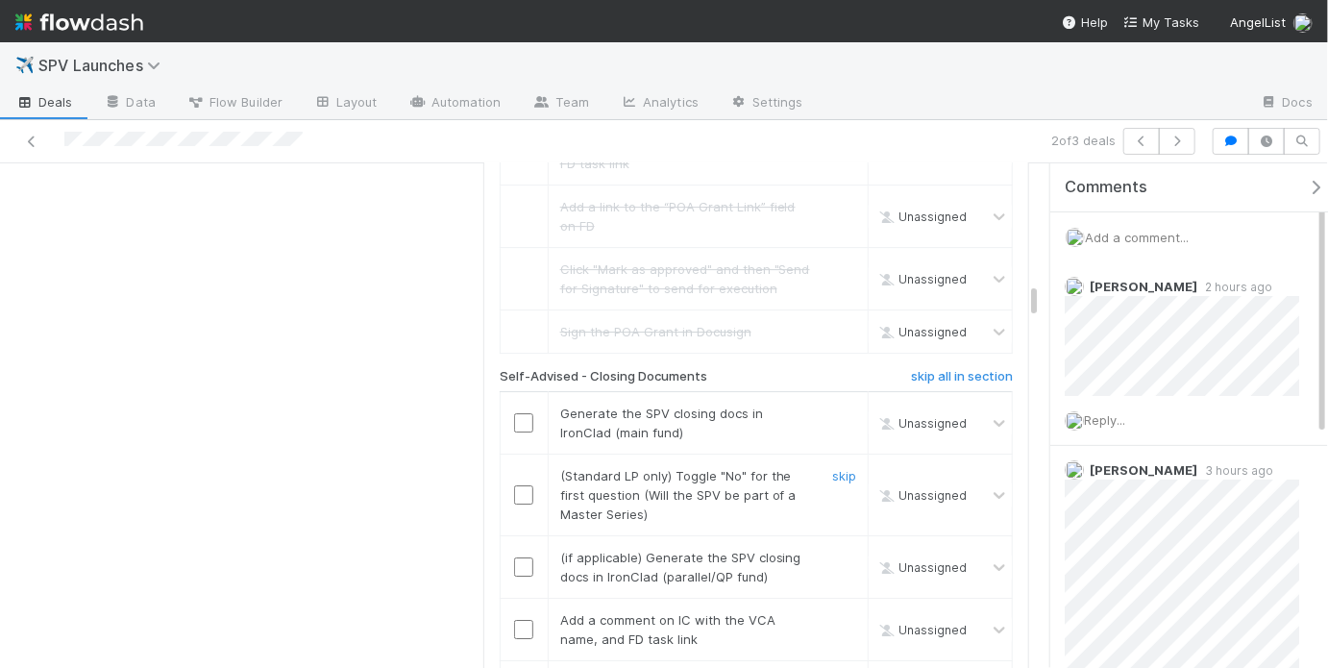
scroll to position [2820, 0]
click at [972, 367] on h6 "skip all in section" at bounding box center [962, 374] width 102 height 15
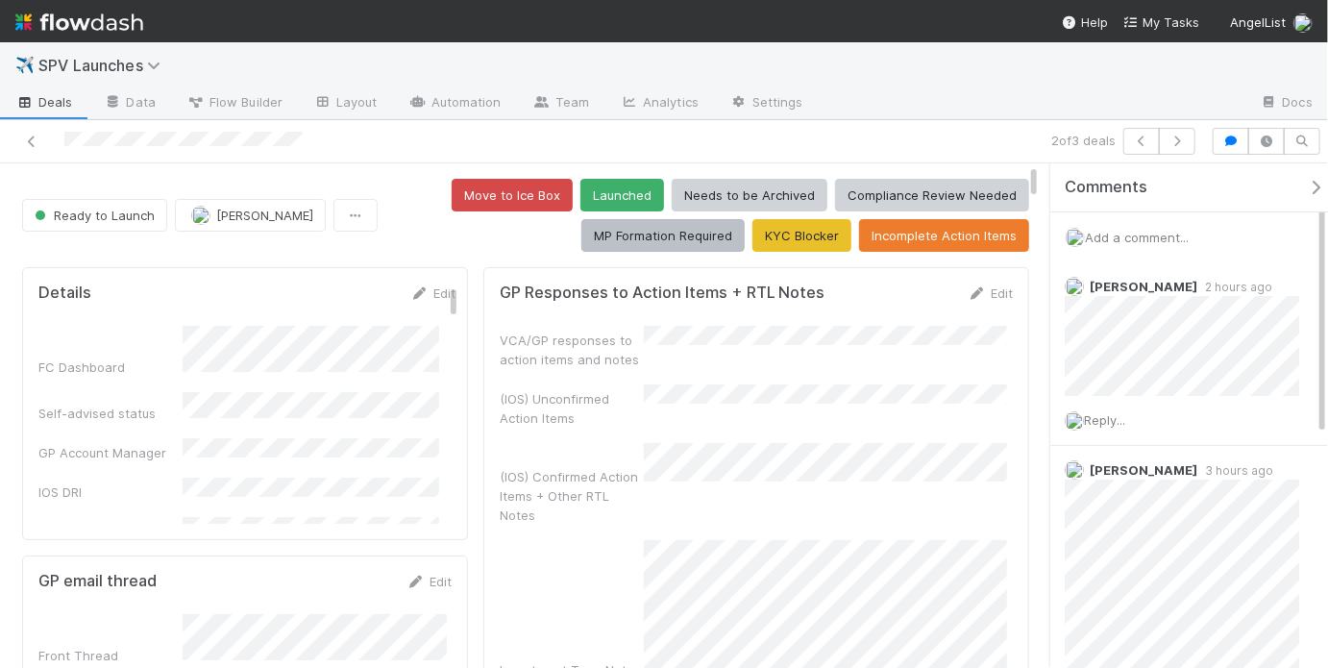
scroll to position [0, 0]
click at [609, 198] on button "Launched" at bounding box center [622, 195] width 84 height 33
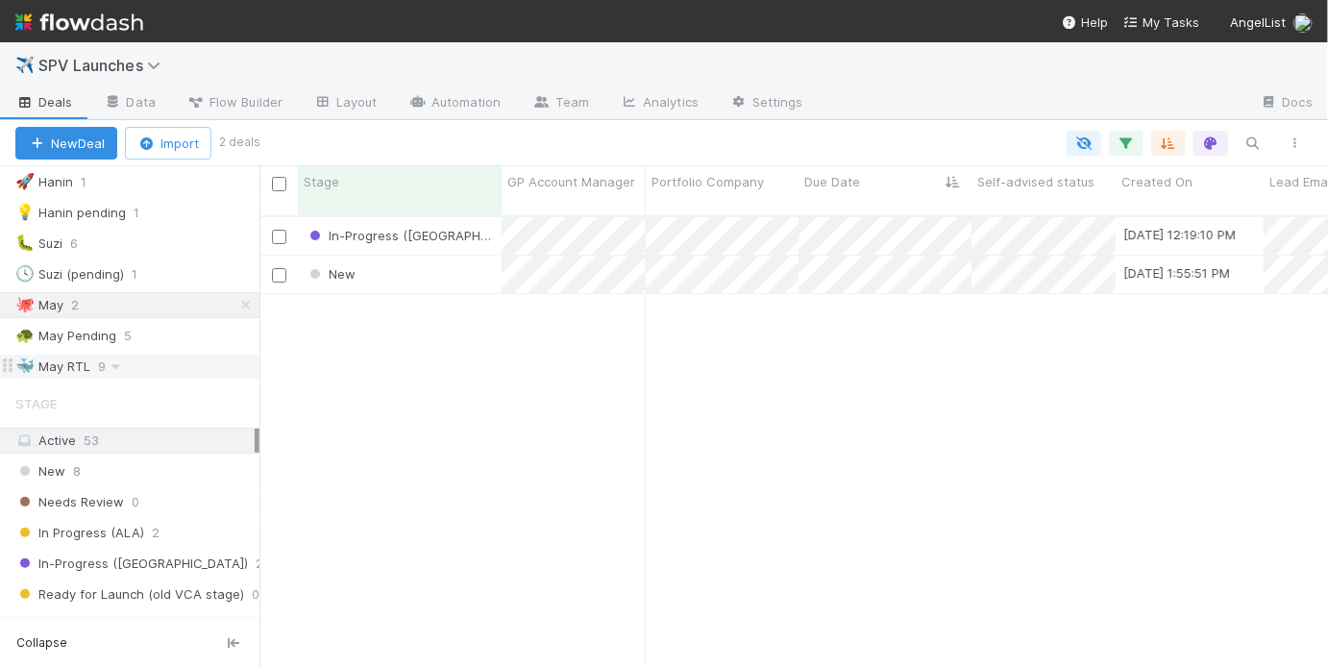
scroll to position [455, 1057]
click at [153, 358] on div "🐳 May RTL 9" at bounding box center [137, 367] width 244 height 24
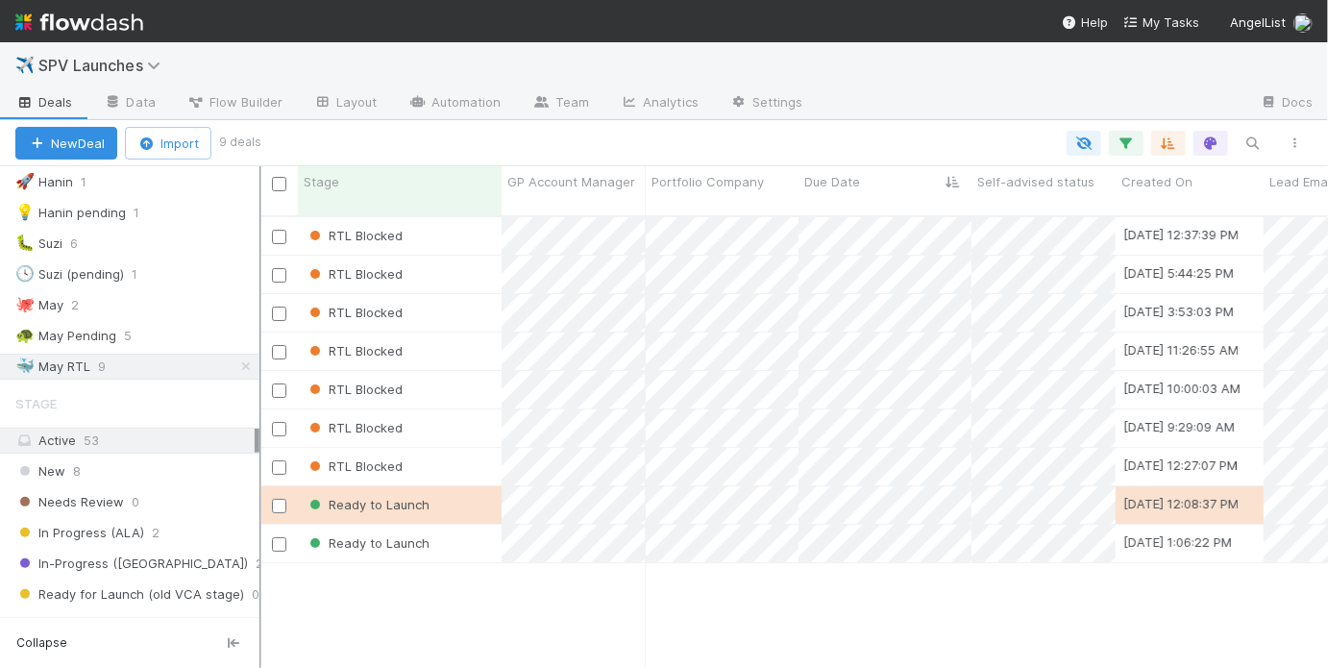
scroll to position [455, 1057]
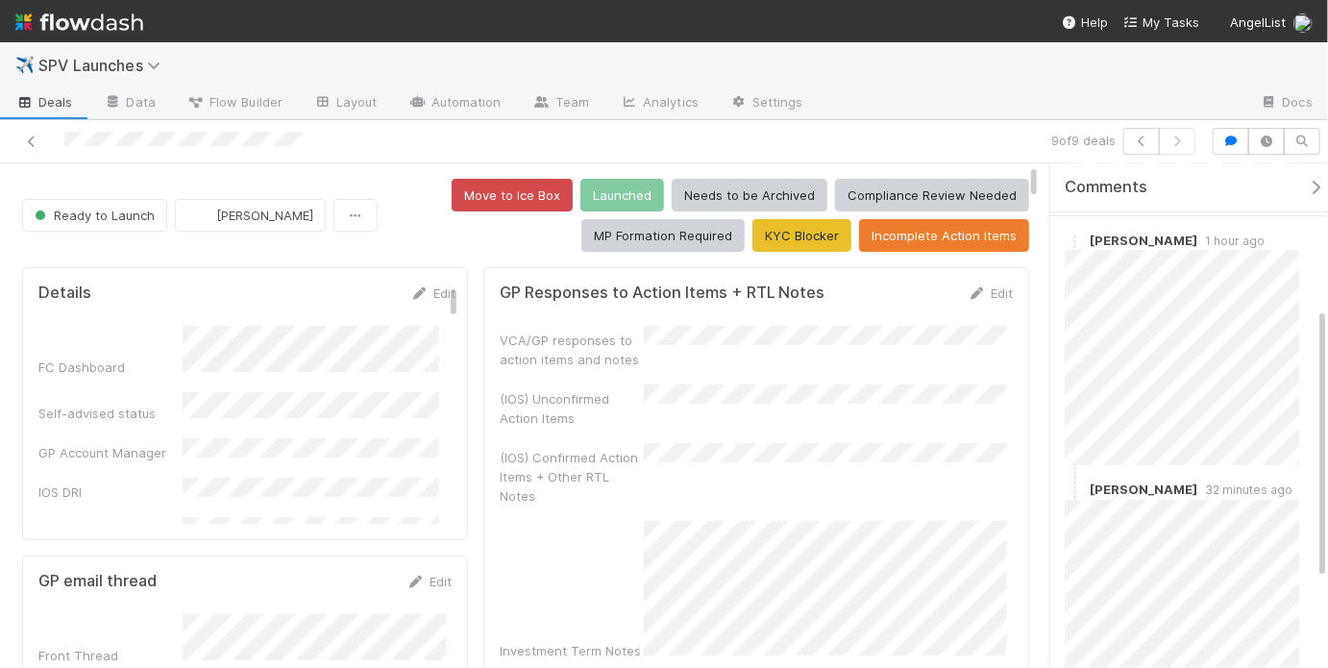
scroll to position [267, 0]
click at [36, 140] on icon at bounding box center [31, 141] width 19 height 12
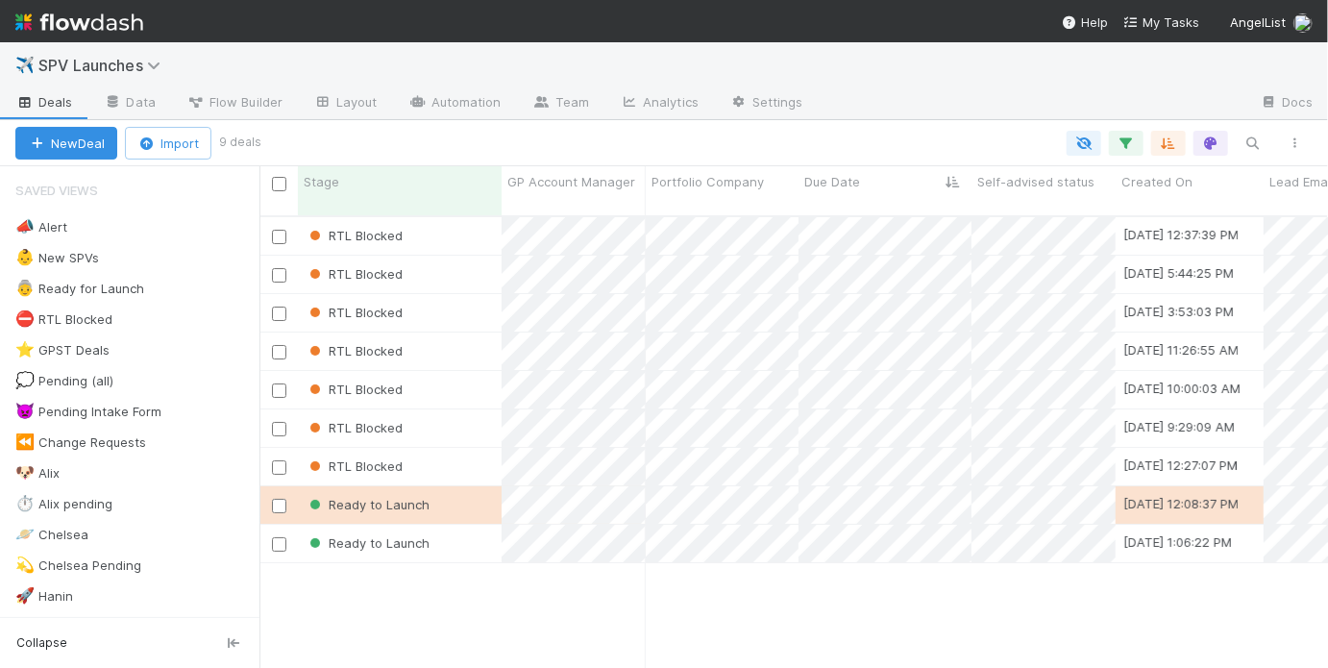
scroll to position [455, 1057]
click at [449, 295] on div "RTL Blocked" at bounding box center [400, 312] width 204 height 37
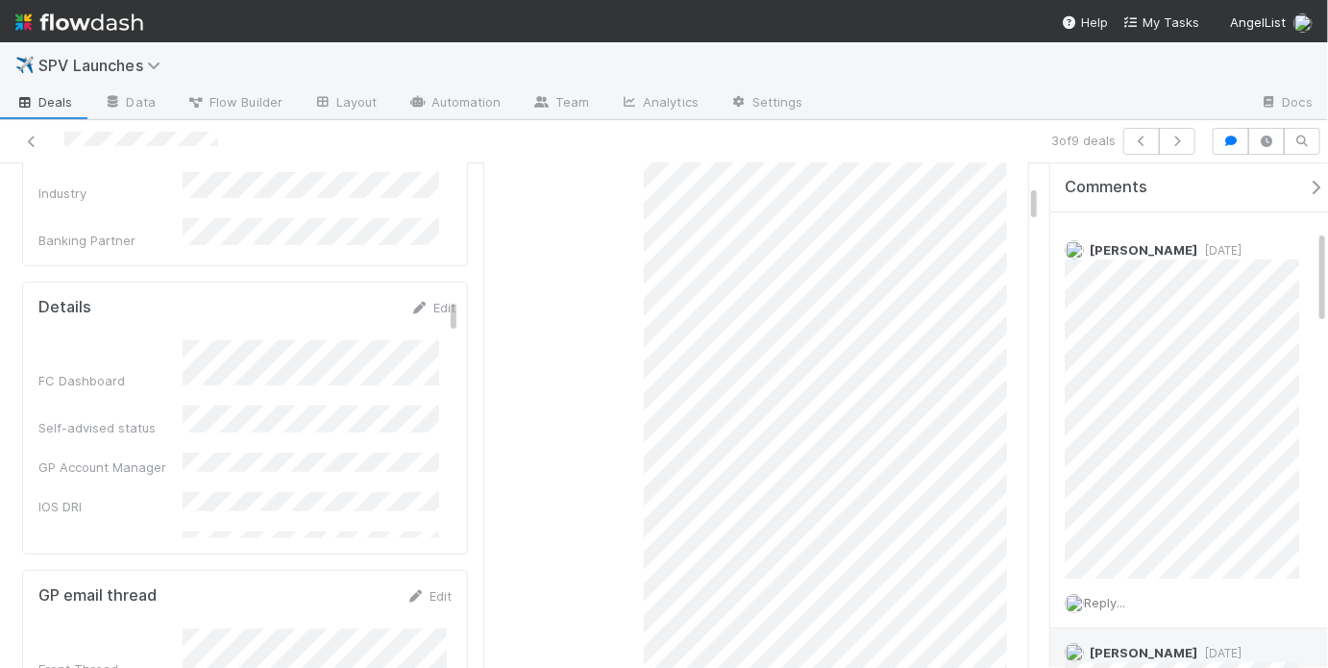
scroll to position [35, 0]
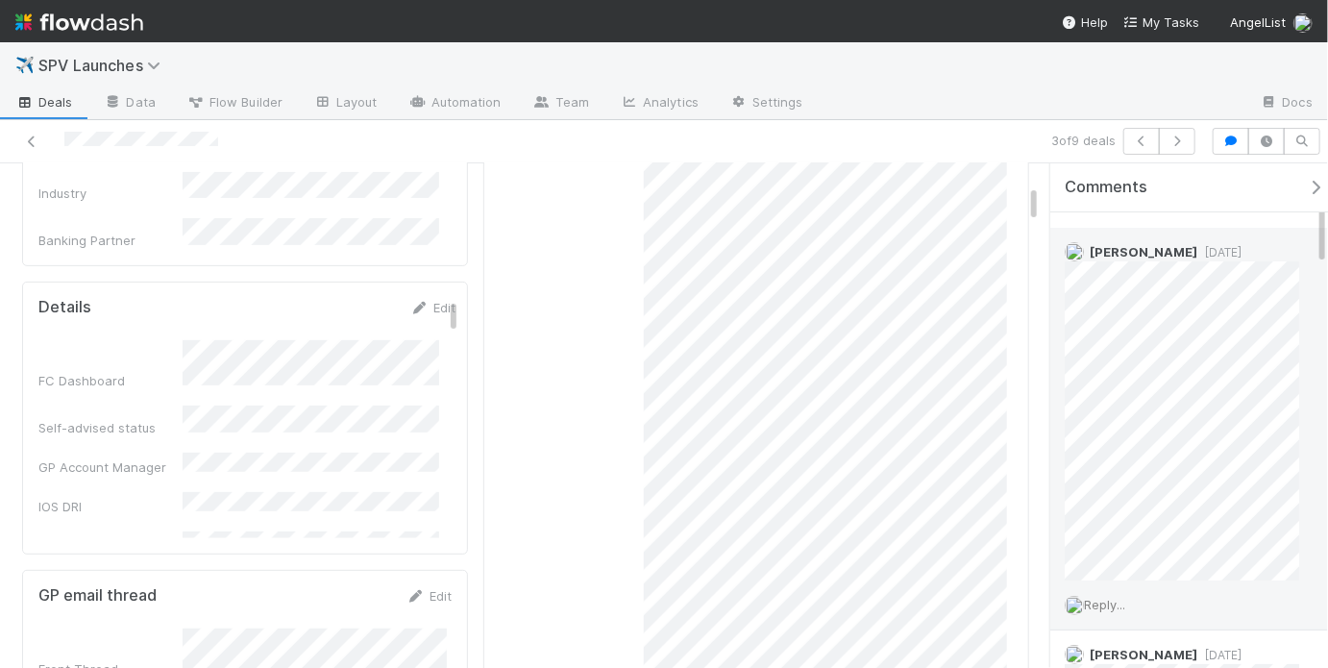
click at [1122, 597] on span "Reply..." at bounding box center [1104, 604] width 41 height 15
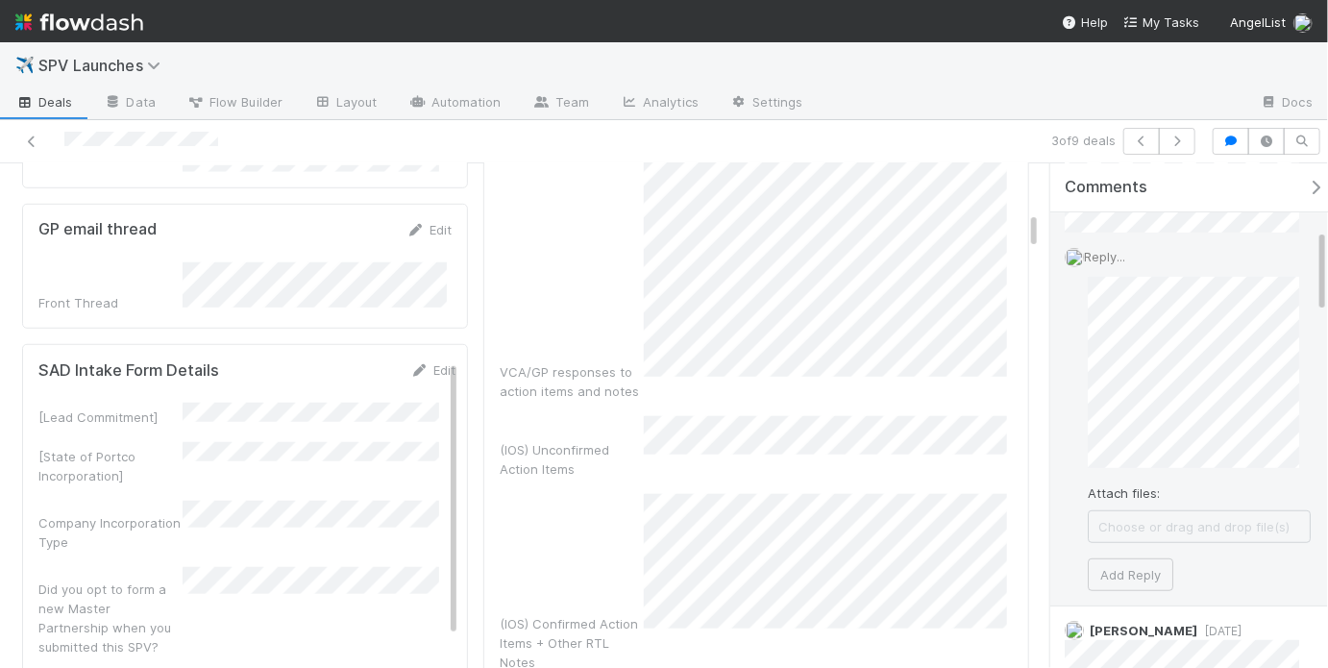
scroll to position [403, 0]
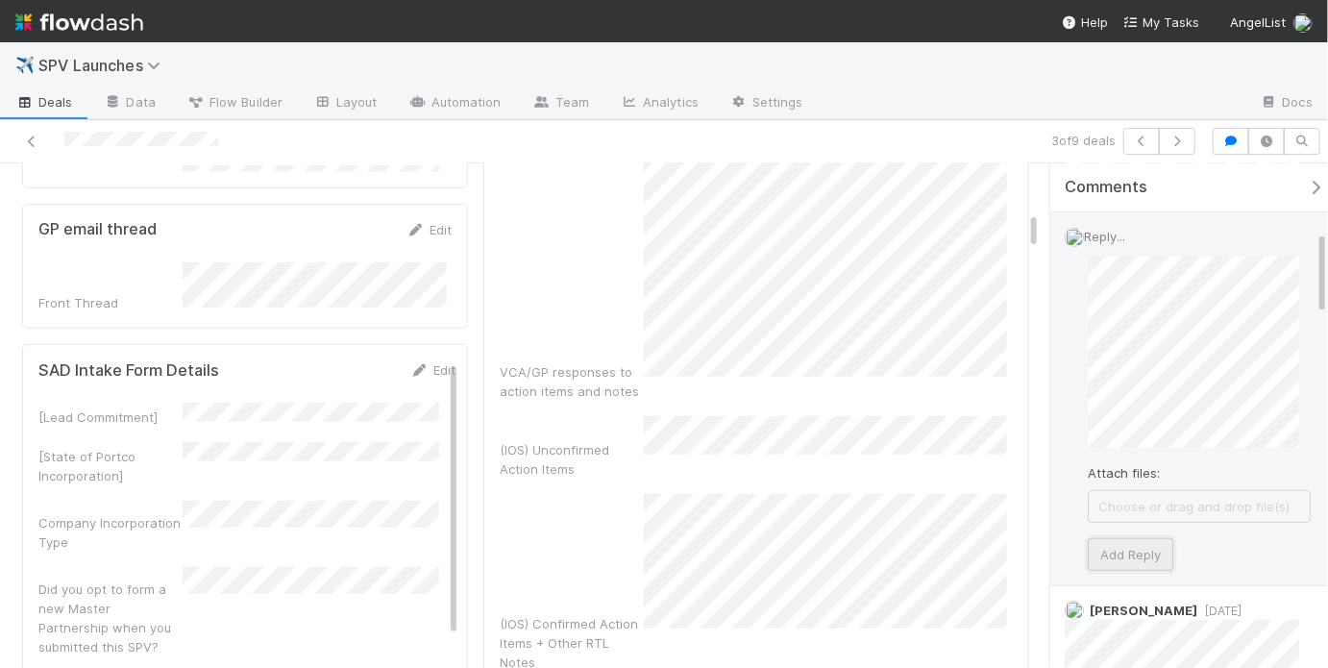
click at [1149, 553] on button "Add Reply" at bounding box center [1131, 554] width 86 height 33
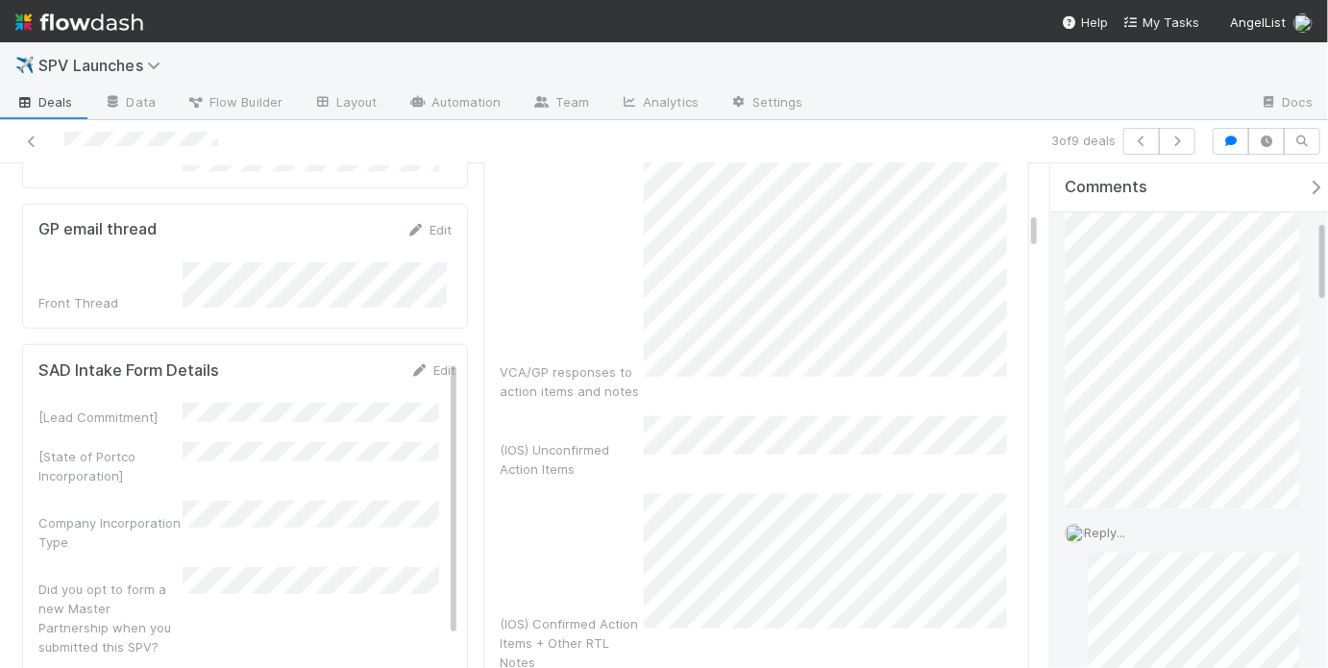
scroll to position [0, 0]
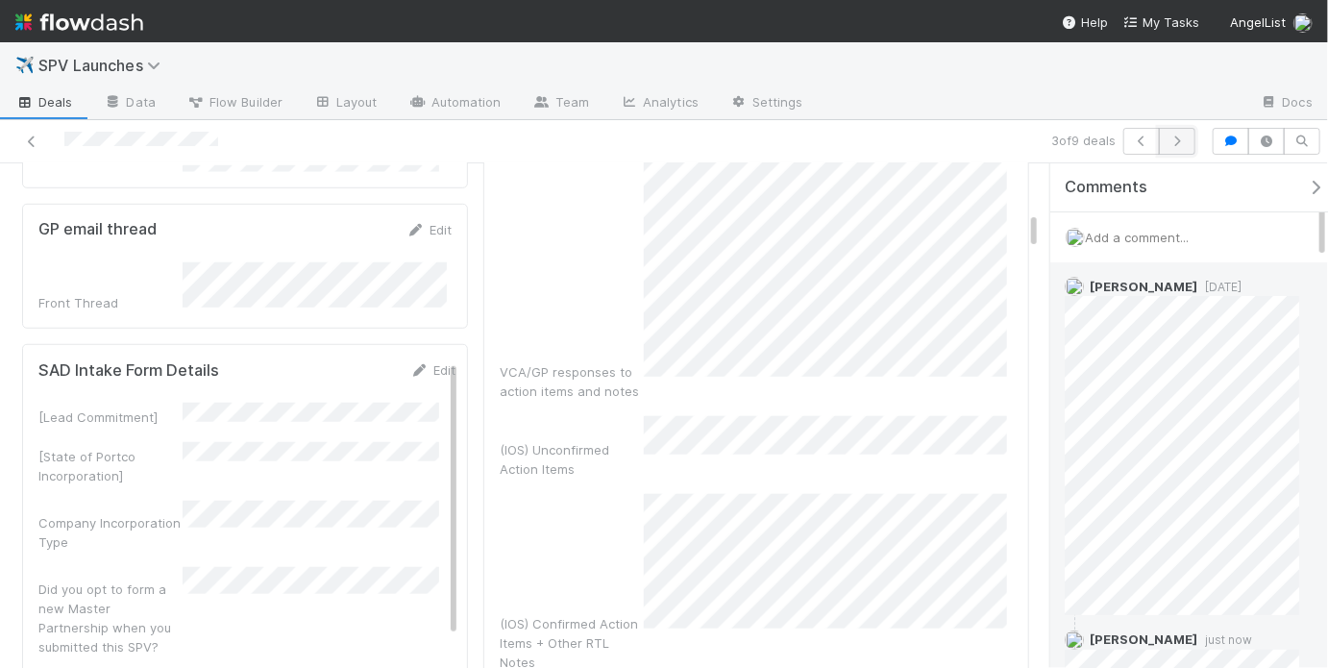
click at [1186, 150] on button "button" at bounding box center [1177, 141] width 37 height 27
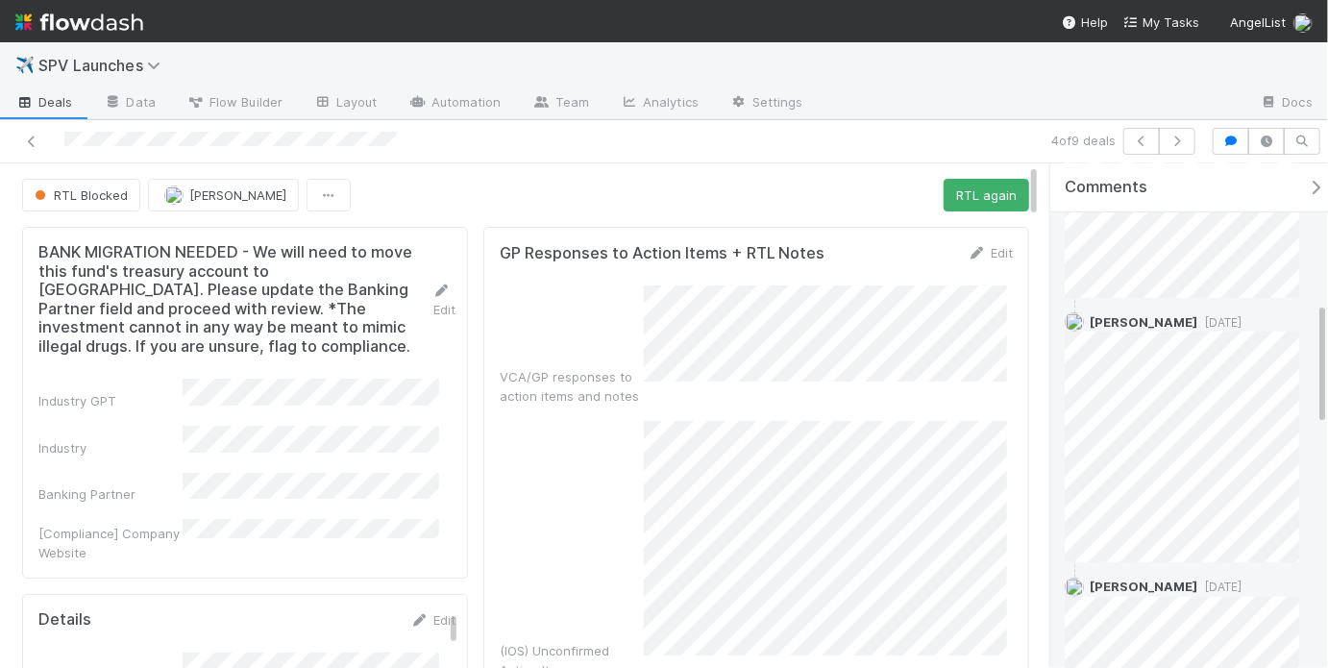
scroll to position [521, 0]
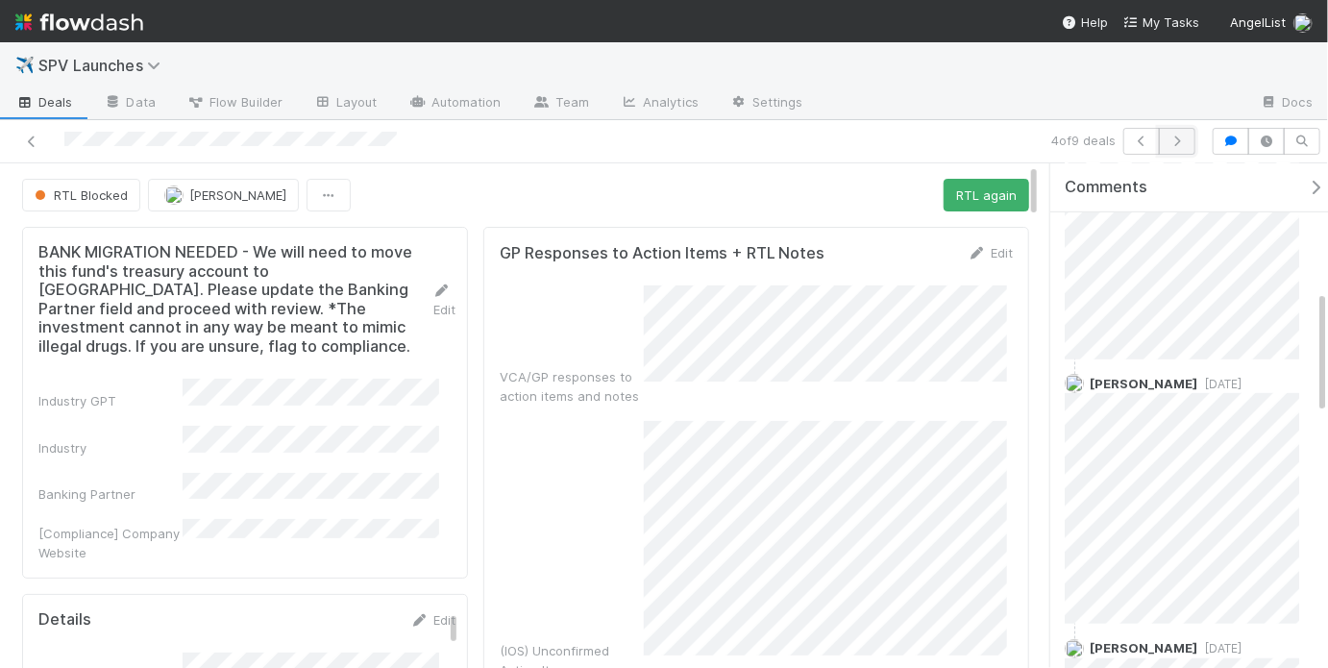
click at [1183, 139] on icon "button" at bounding box center [1177, 141] width 19 height 12
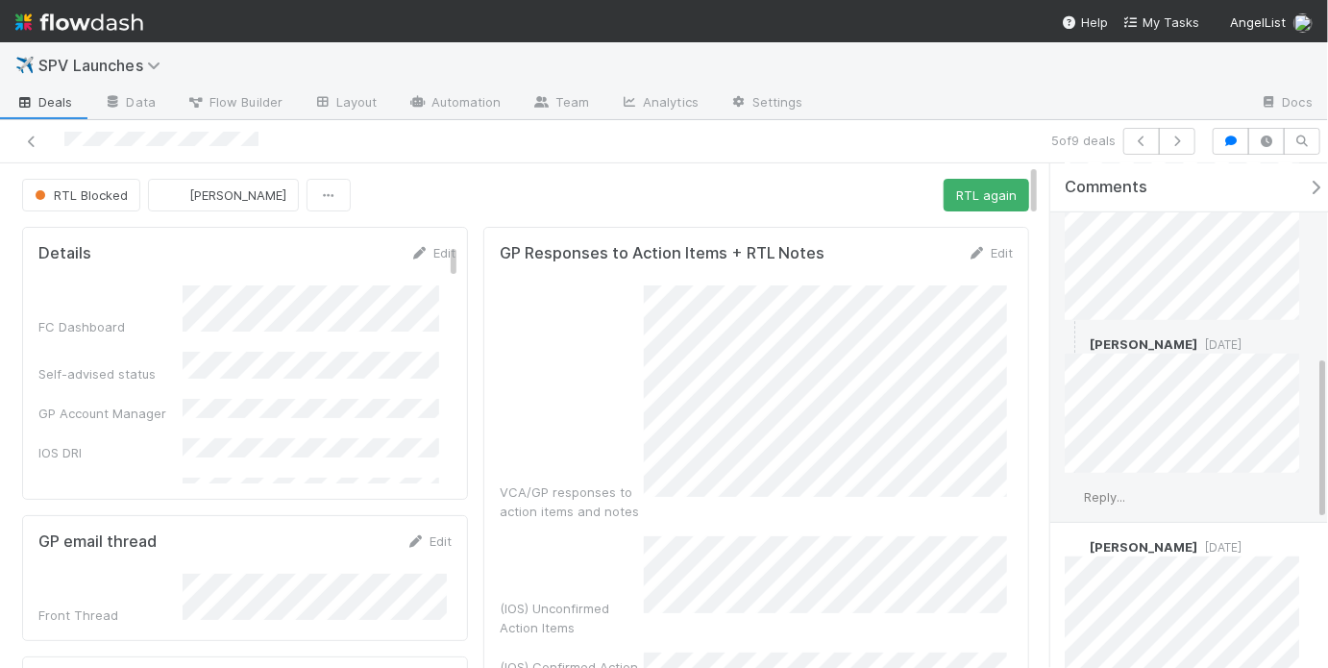
scroll to position [584, 0]
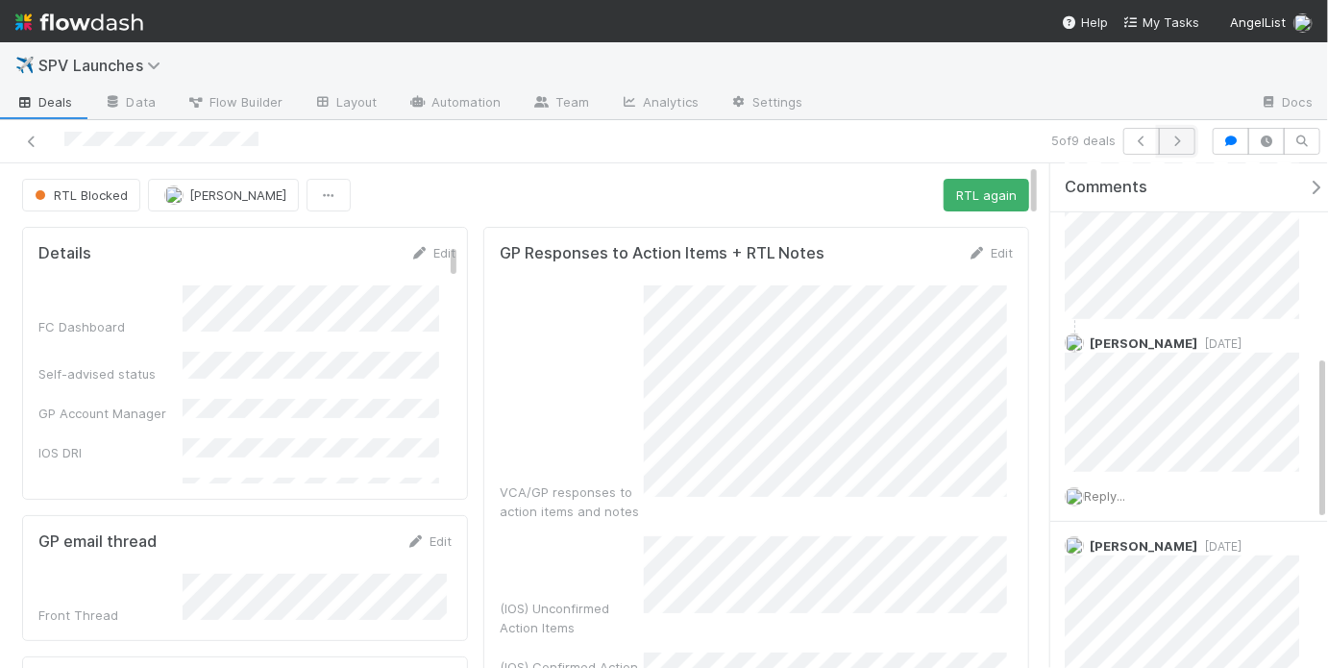
click at [1189, 138] on button "button" at bounding box center [1177, 141] width 37 height 27
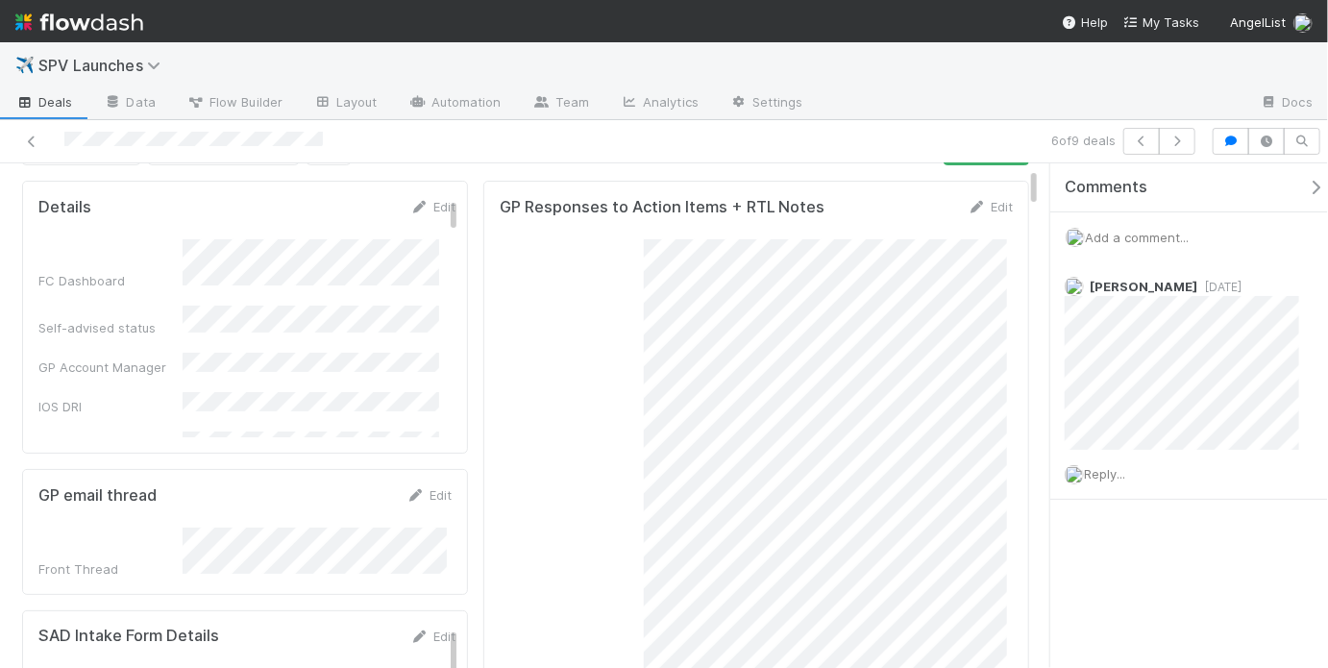
scroll to position [75, 0]
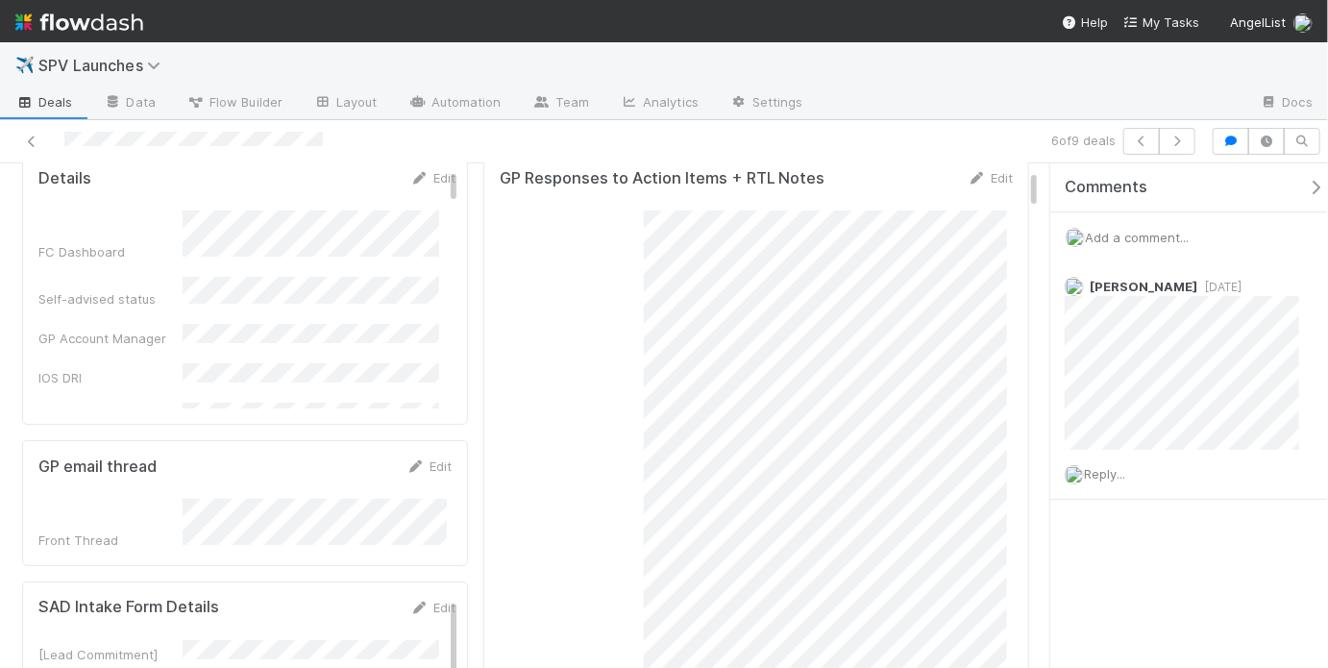
click at [1106, 242] on span "Add a comment..." at bounding box center [1137, 237] width 104 height 15
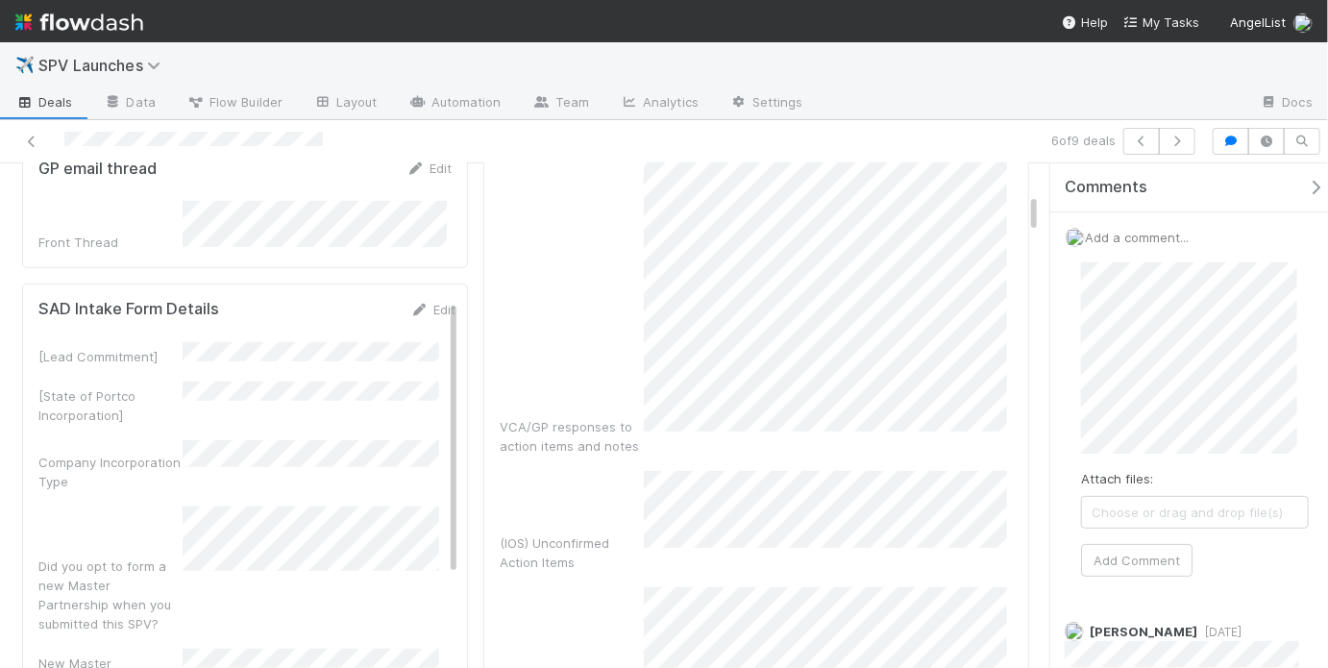
scroll to position [374, 0]
click at [1149, 555] on button "Add Comment" at bounding box center [1136, 560] width 111 height 33
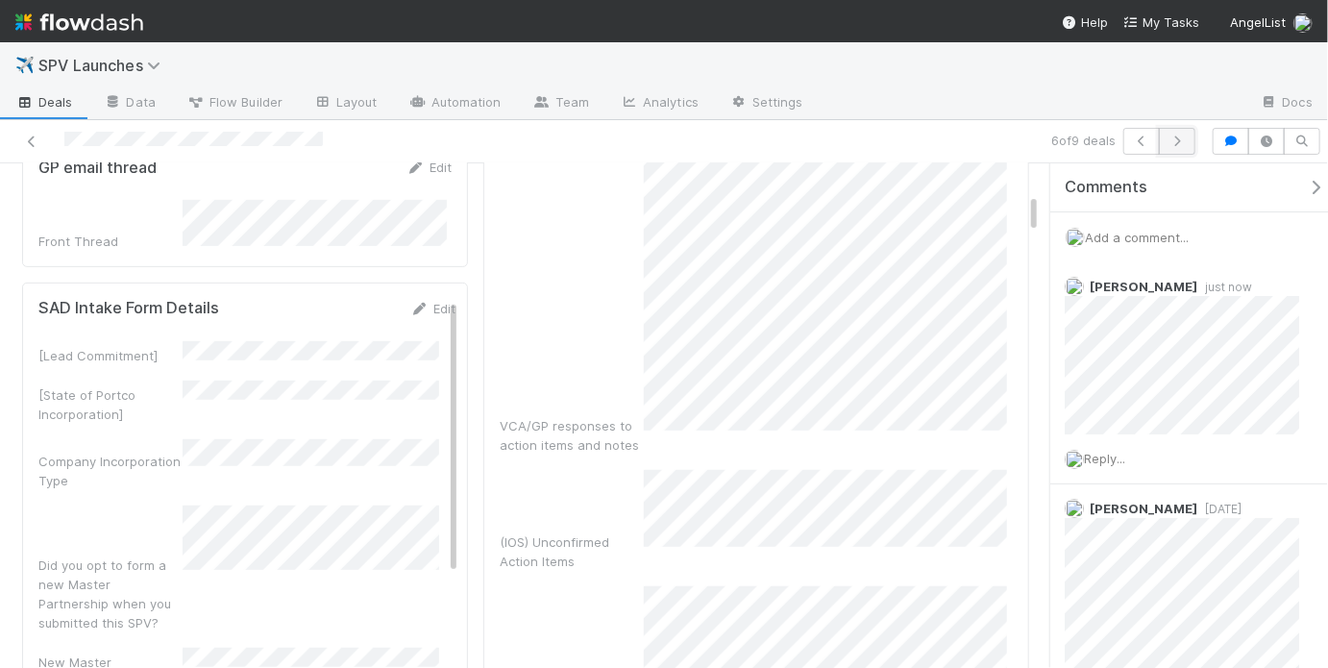
click at [1173, 146] on button "button" at bounding box center [1177, 141] width 37 height 27
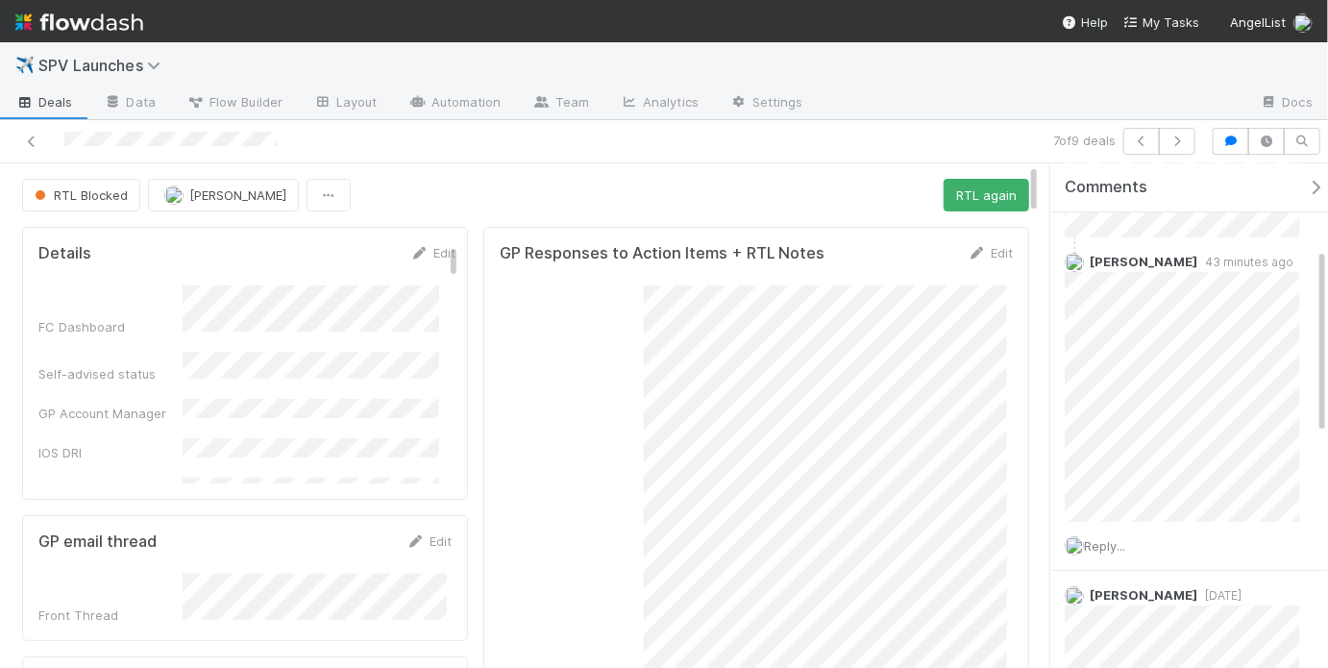
scroll to position [169, 0]
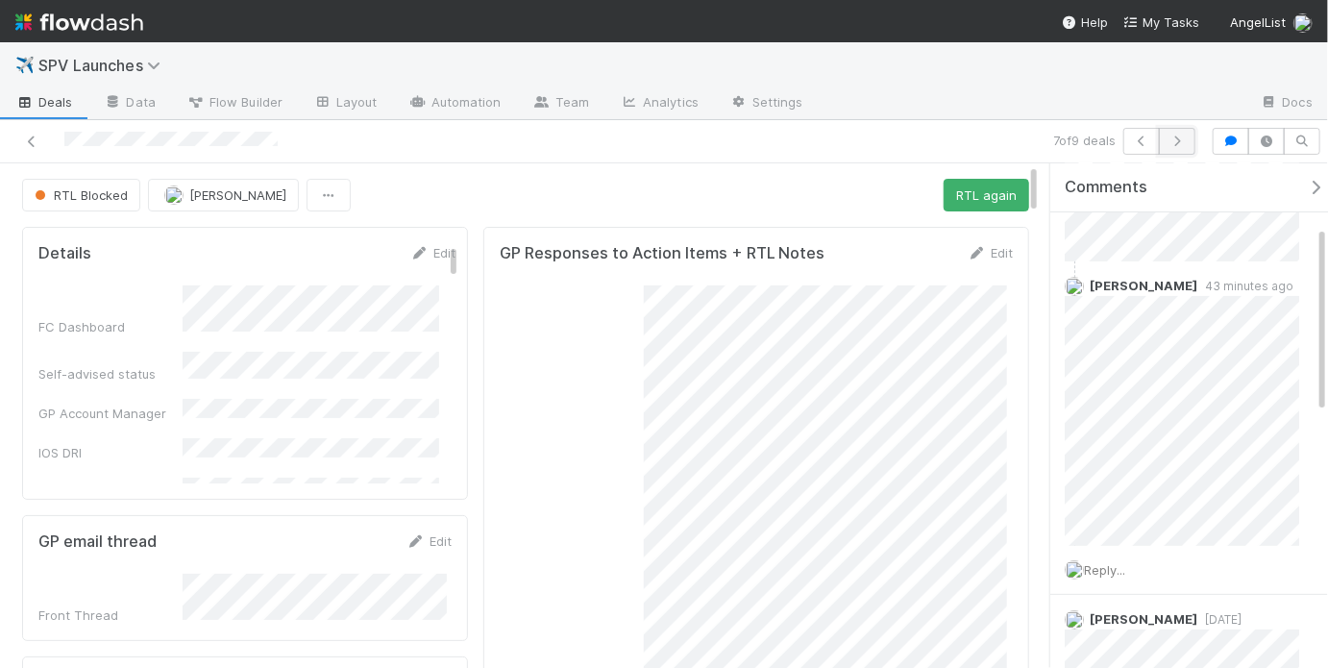
click at [1182, 140] on icon "button" at bounding box center [1177, 141] width 19 height 12
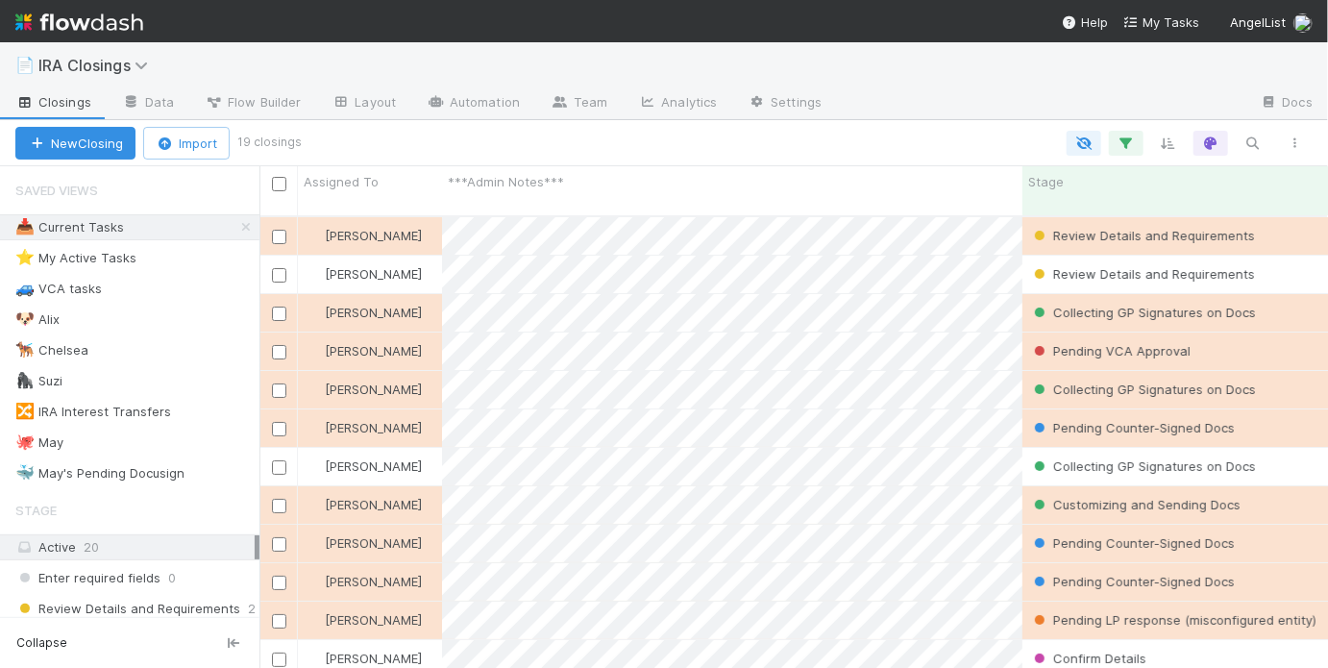
scroll to position [455, 1057]
click at [97, 438] on icon at bounding box center [88, 442] width 19 height 12
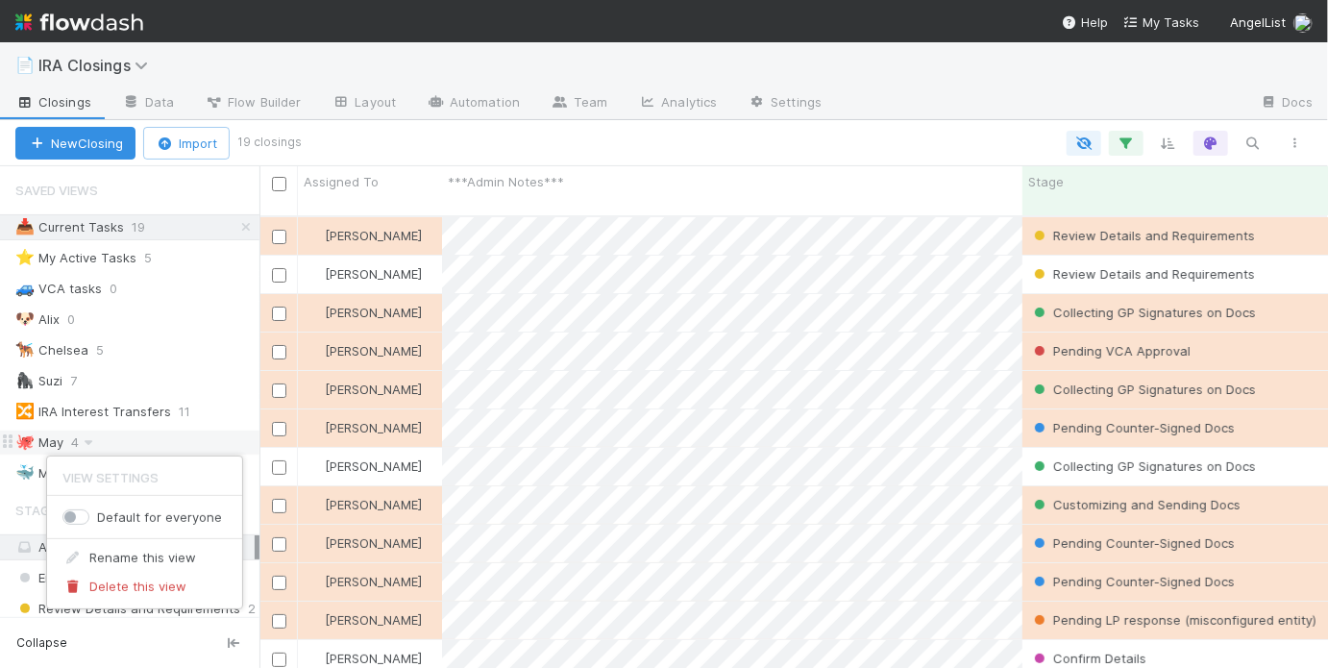
click at [132, 438] on div "View Settings Default for everyone Rename this view Delete this view" at bounding box center [664, 334] width 1328 height 668
click at [148, 439] on div "🐙 [DATE]" at bounding box center [137, 443] width 244 height 24
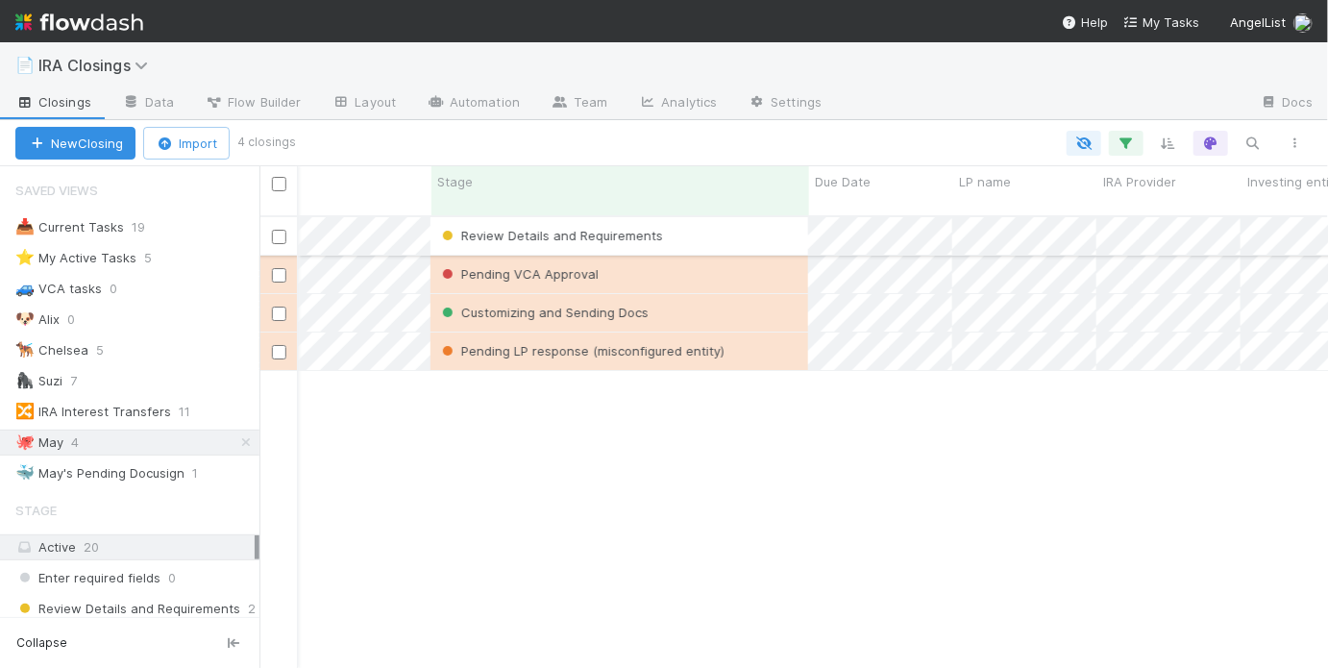
scroll to position [0, 592]
click at [771, 225] on div "Review Details and Requirements" at bounding box center [620, 235] width 378 height 37
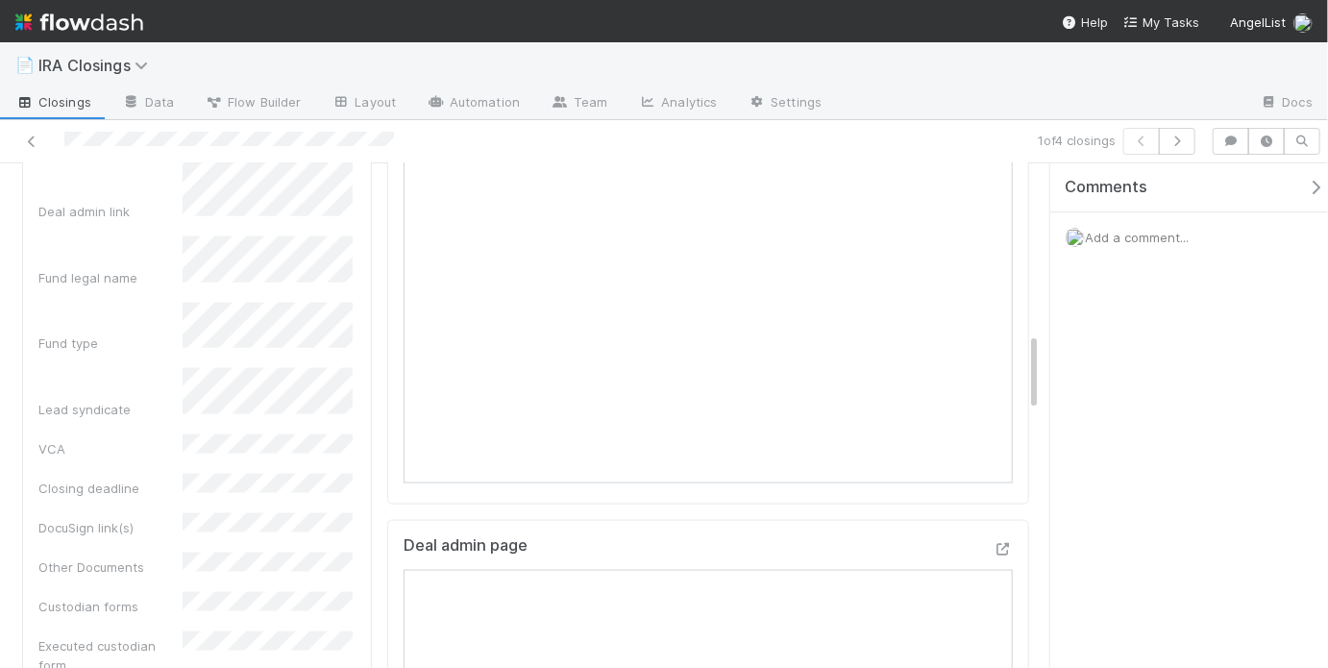
click at [232, 406] on div "Urgent? Due Date ***Admin Notes*** LP name LP Email Address Investing entity LP…" at bounding box center [196, 285] width 317 height 1952
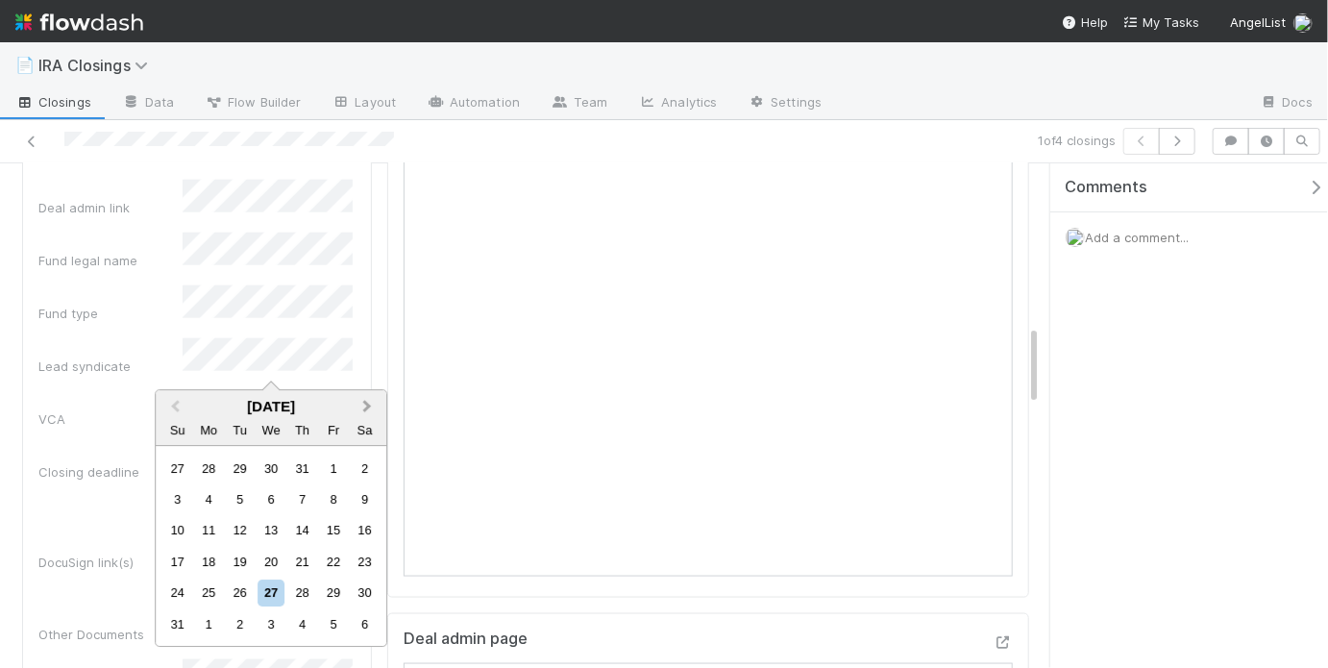
click at [367, 407] on span "Next Month" at bounding box center [367, 407] width 0 height 22
click at [213, 572] on div "22" at bounding box center [209, 562] width 26 height 26
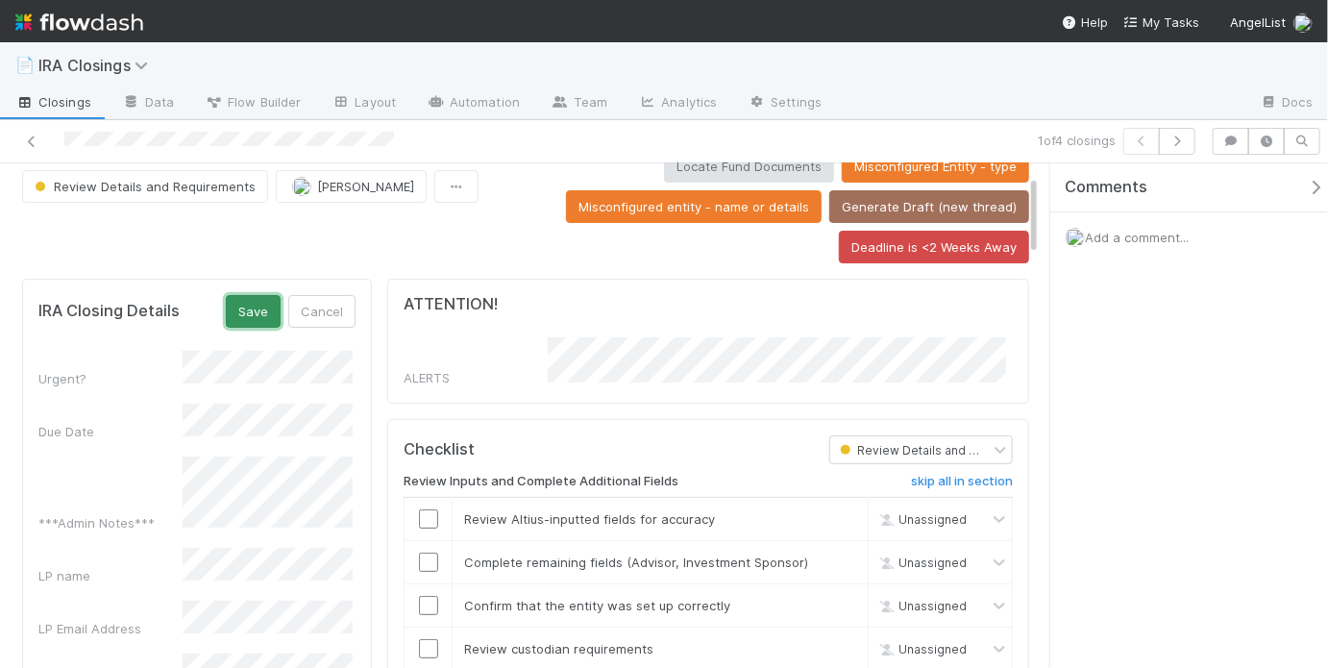
click at [245, 311] on button "Save" at bounding box center [253, 311] width 55 height 33
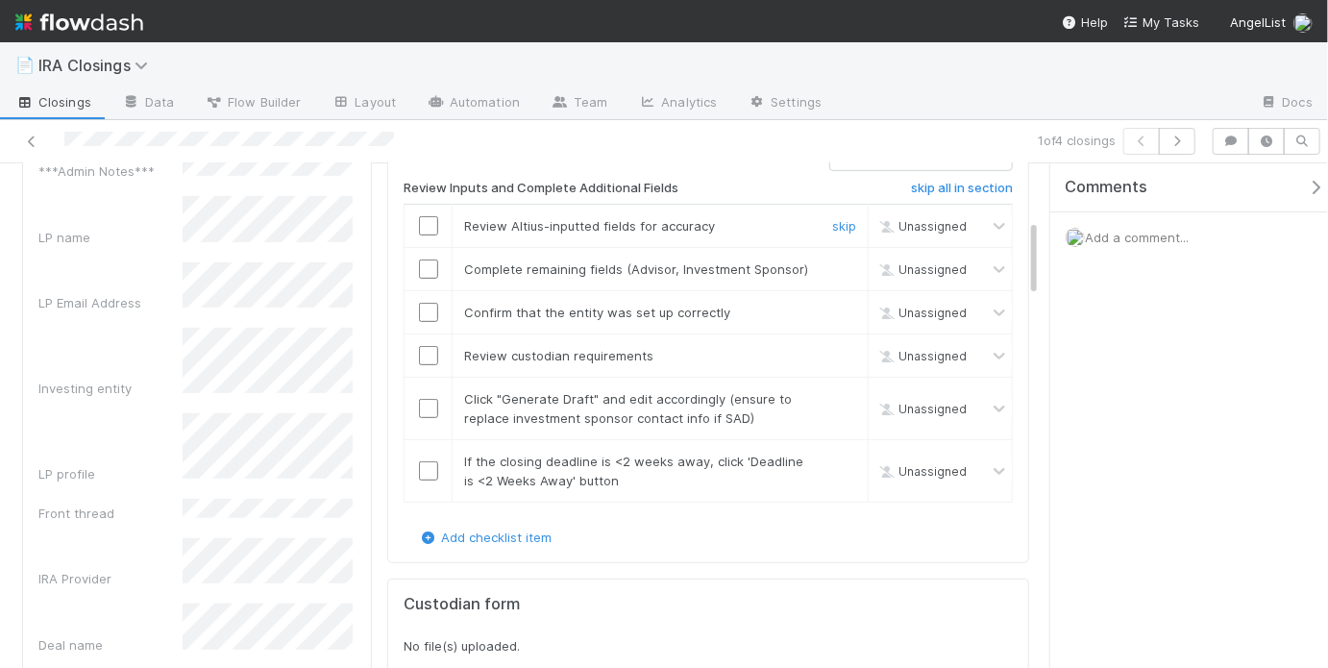
click at [425, 216] on input "checkbox" at bounding box center [428, 225] width 19 height 19
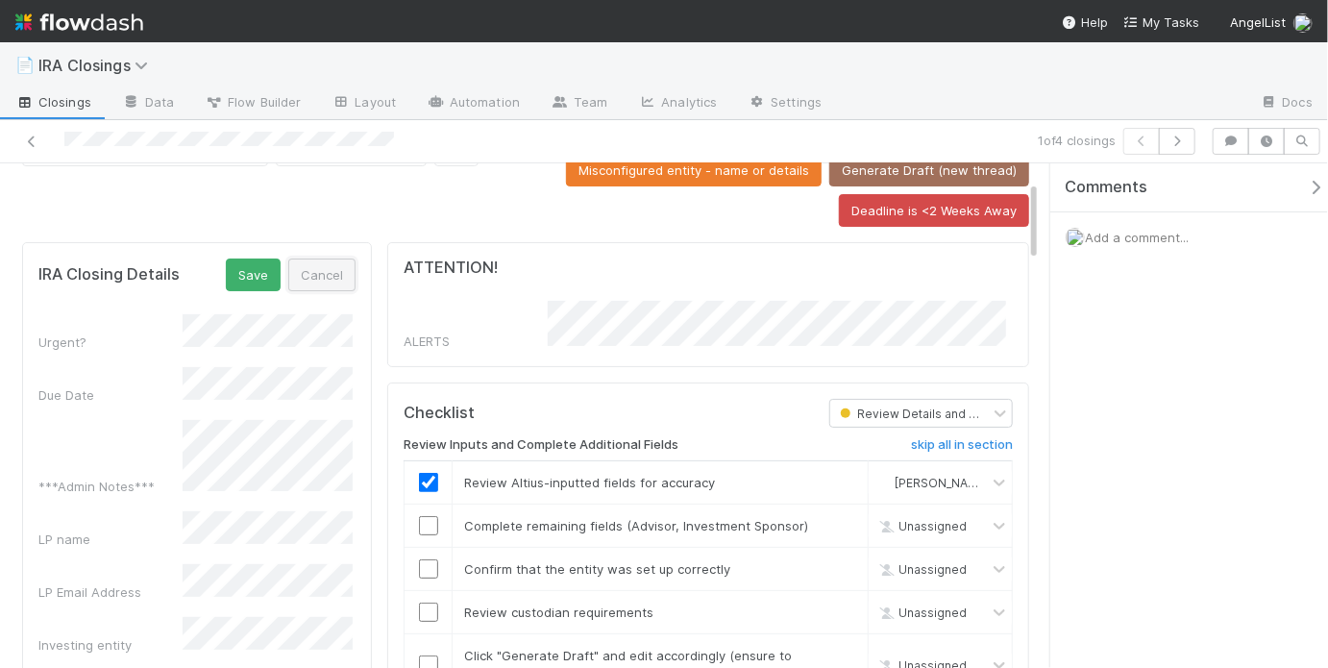
click at [320, 275] on button "Cancel" at bounding box center [321, 274] width 67 height 33
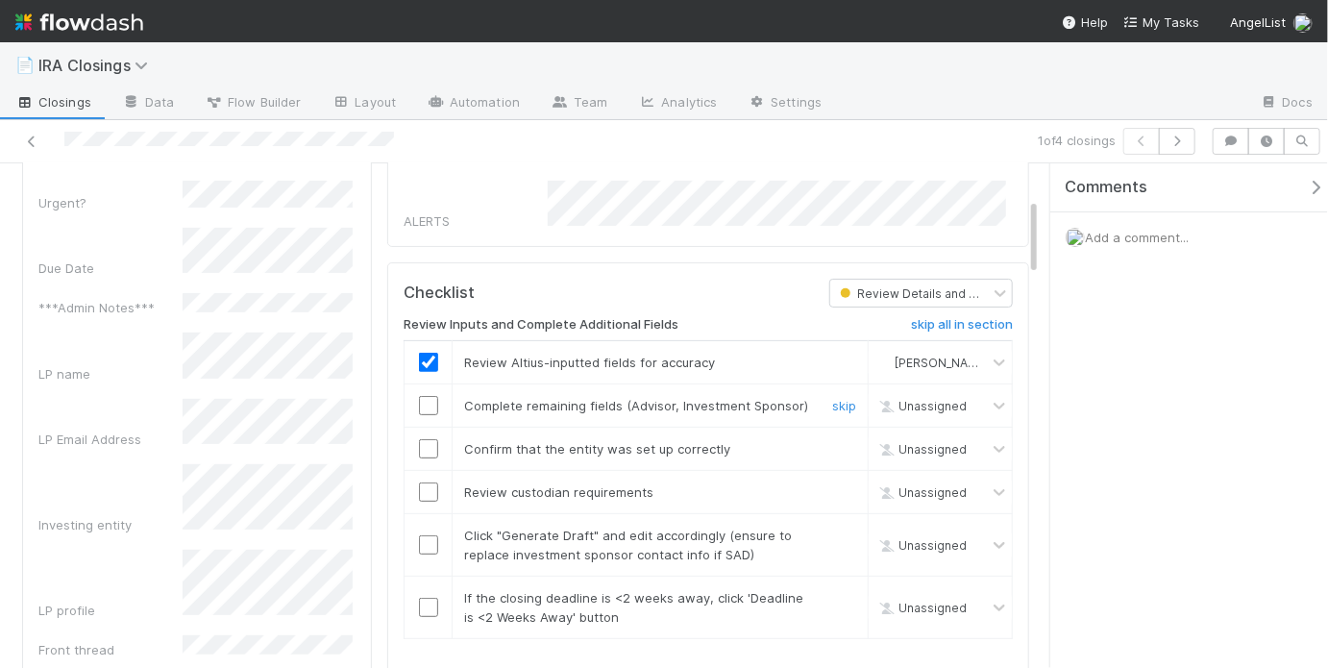
click at [428, 403] on input "checkbox" at bounding box center [428, 405] width 19 height 19
click at [430, 440] on input "checkbox" at bounding box center [428, 448] width 19 height 19
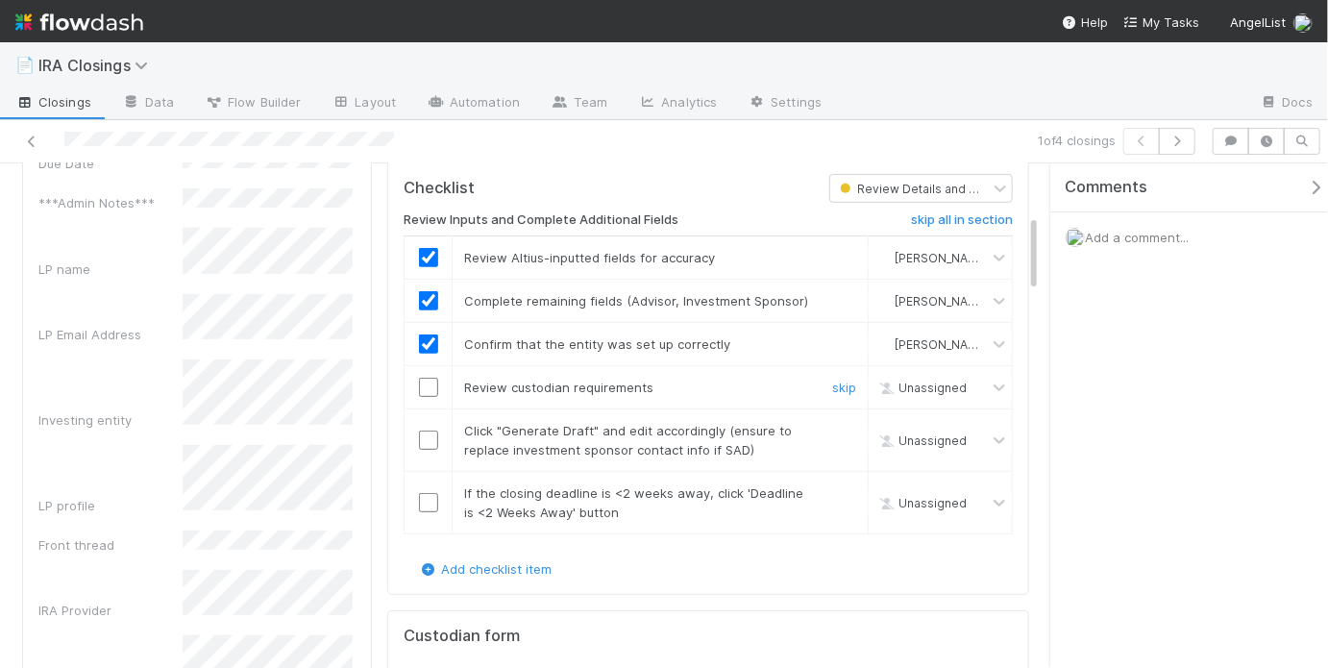
click at [427, 378] on input "checkbox" at bounding box center [428, 387] width 19 height 19
click at [427, 431] on input "checkbox" at bounding box center [428, 440] width 19 height 19
click at [832, 485] on link "skip" at bounding box center [844, 492] width 24 height 15
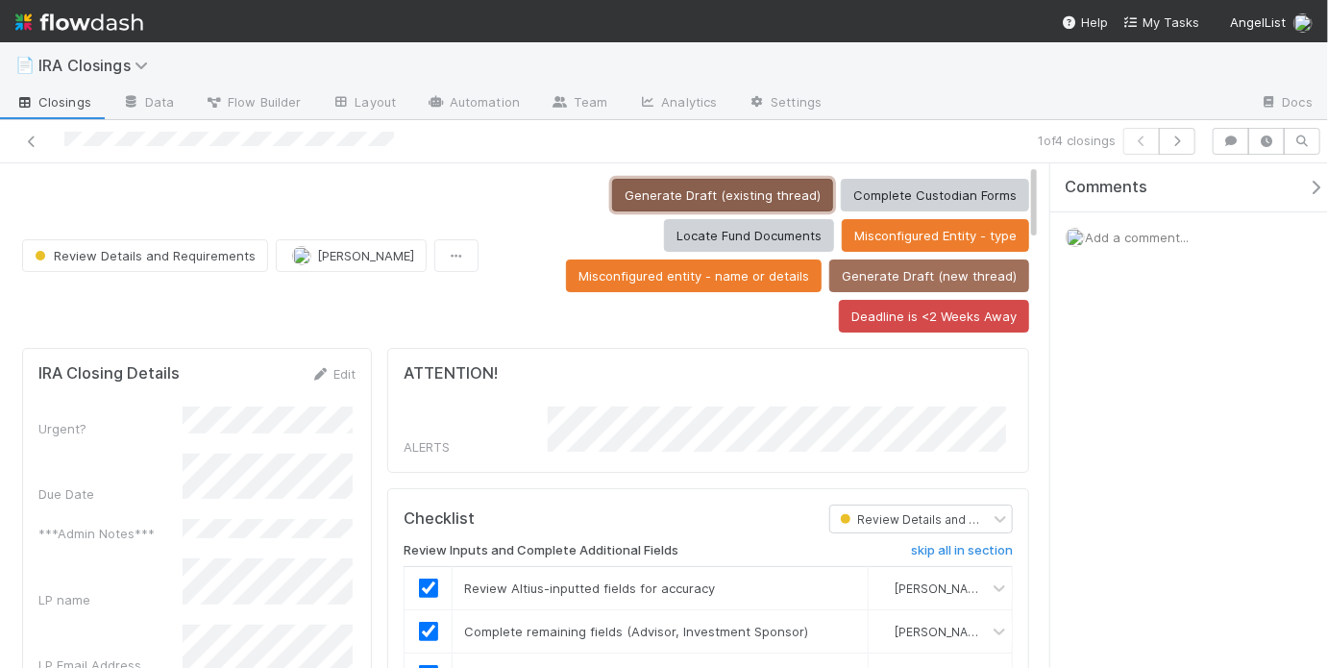
click at [696, 179] on button "Generate Draft (existing thread)" at bounding box center [722, 195] width 221 height 33
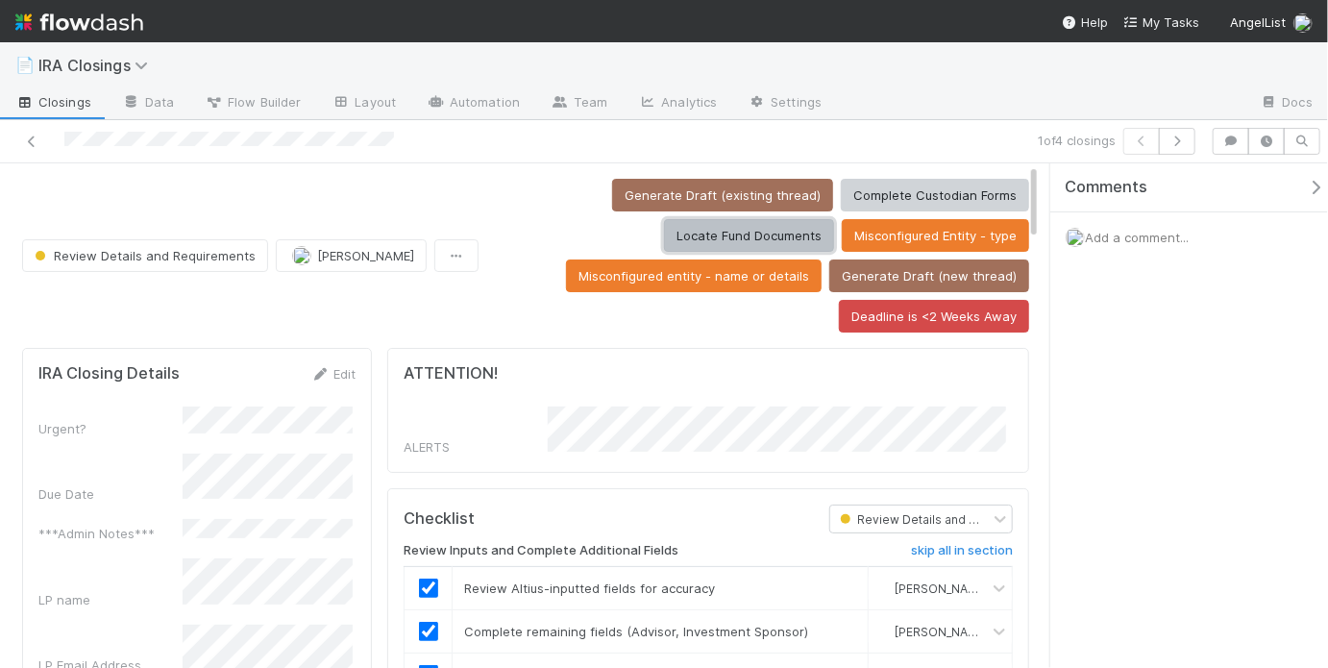
click at [769, 235] on button "Locate Fund Documents" at bounding box center [749, 235] width 170 height 33
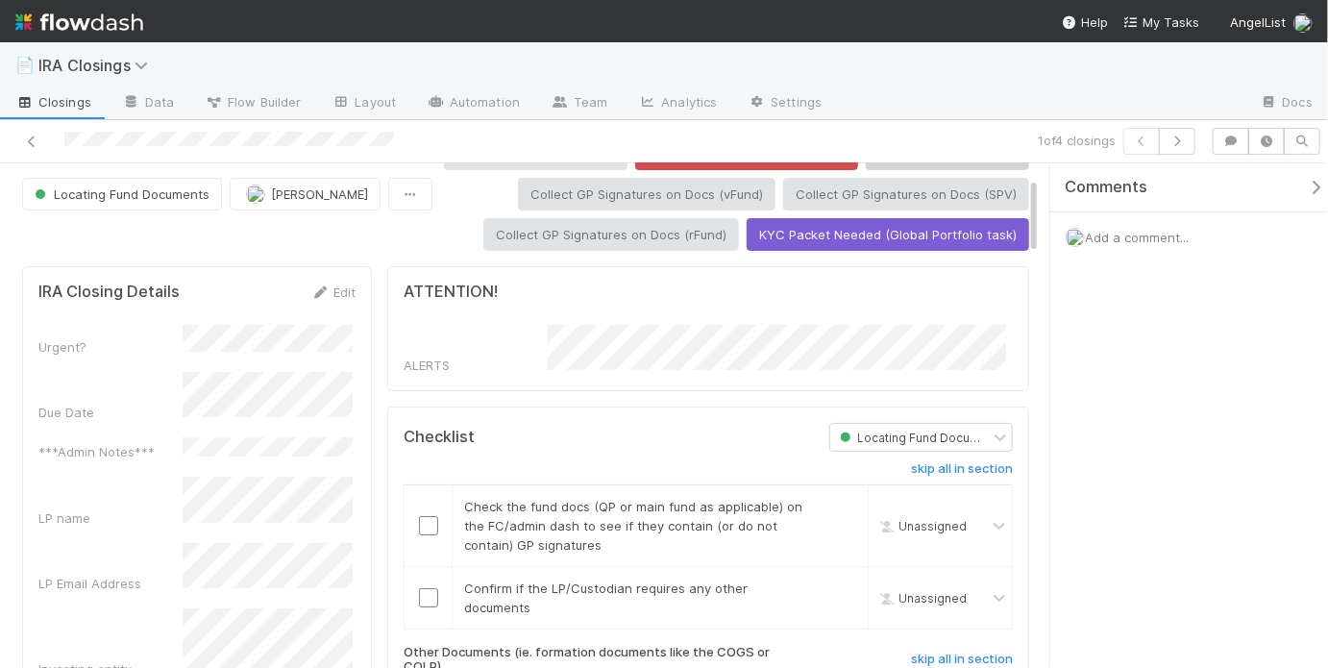
scroll to position [277, 0]
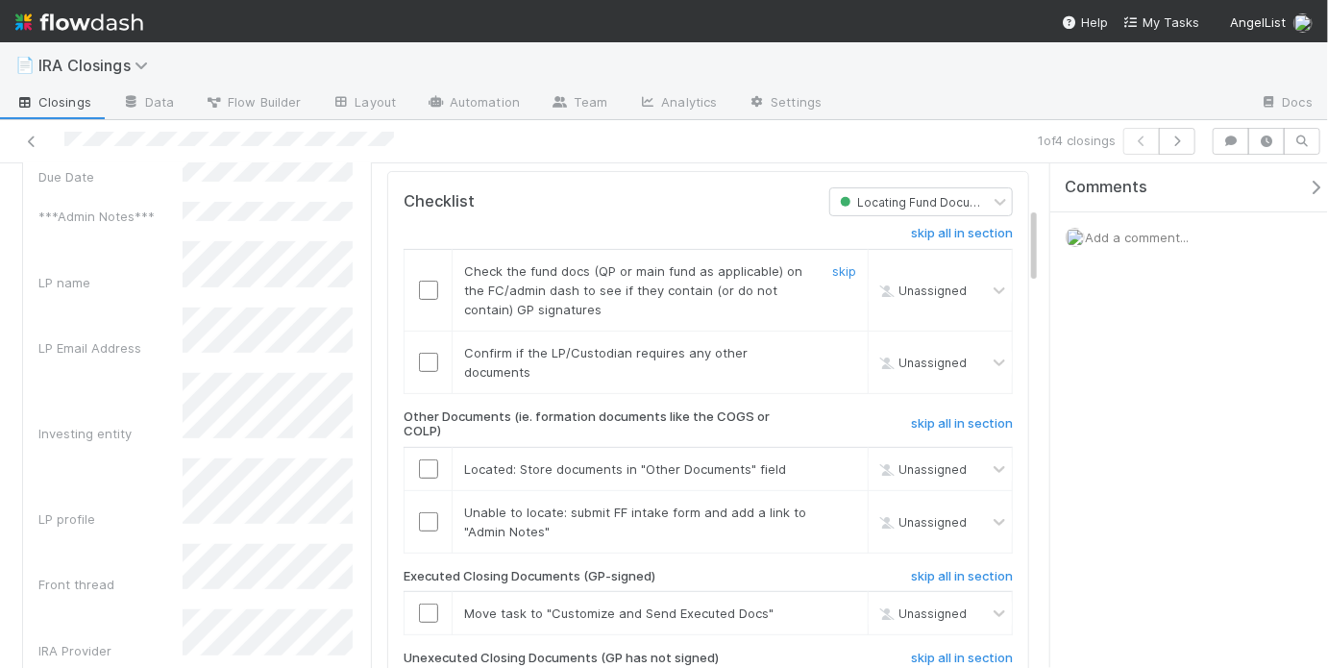
click at [431, 283] on input "checkbox" at bounding box center [428, 290] width 19 height 19
click at [431, 356] on input "checkbox" at bounding box center [428, 362] width 19 height 19
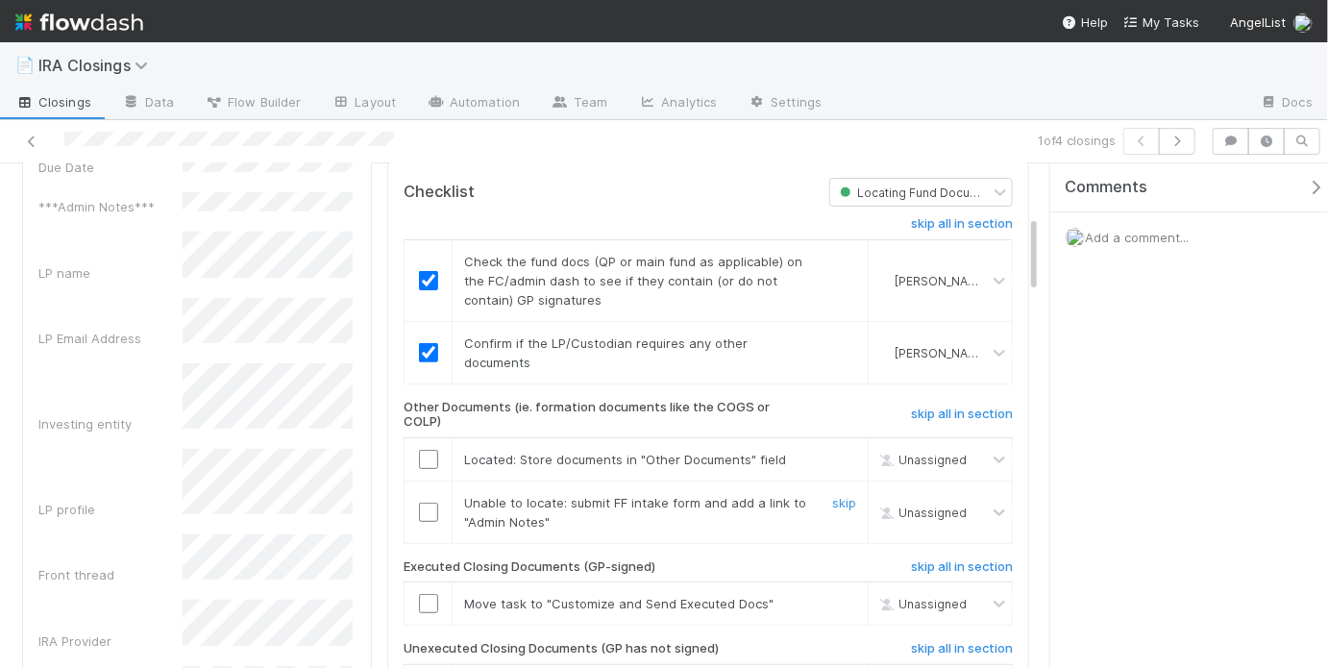
scroll to position [367, 0]
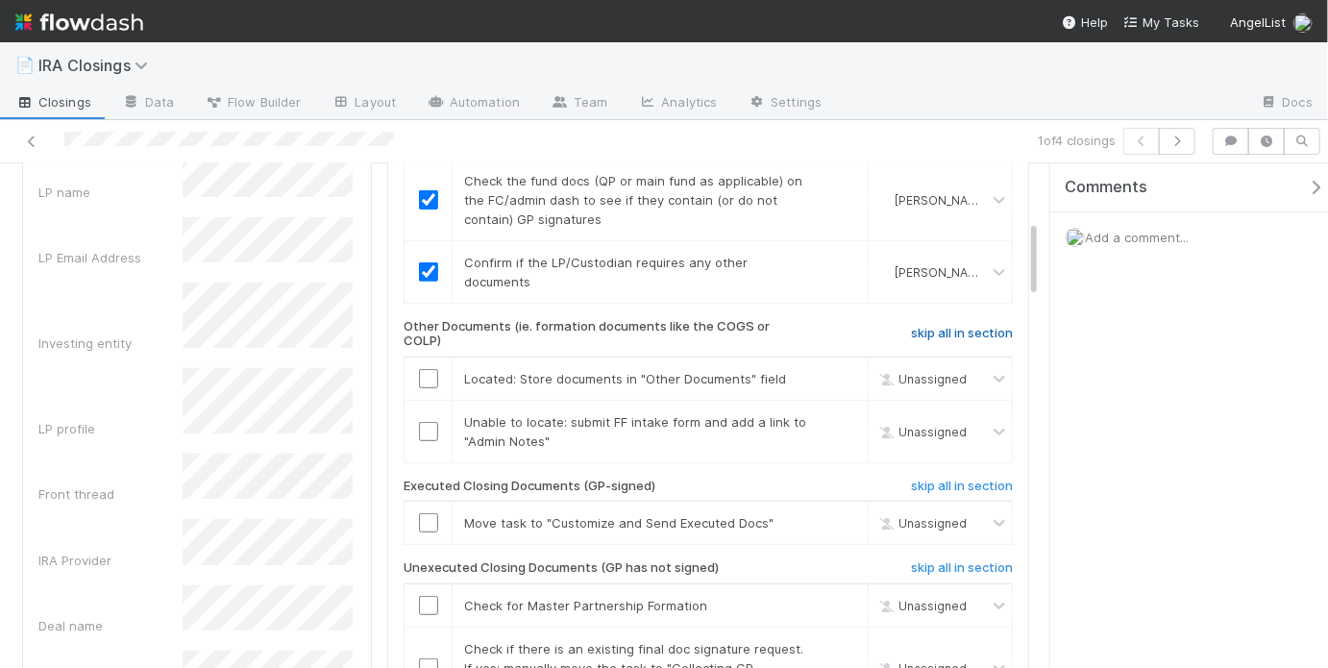
click at [954, 326] on h6 "skip all in section" at bounding box center [962, 333] width 102 height 15
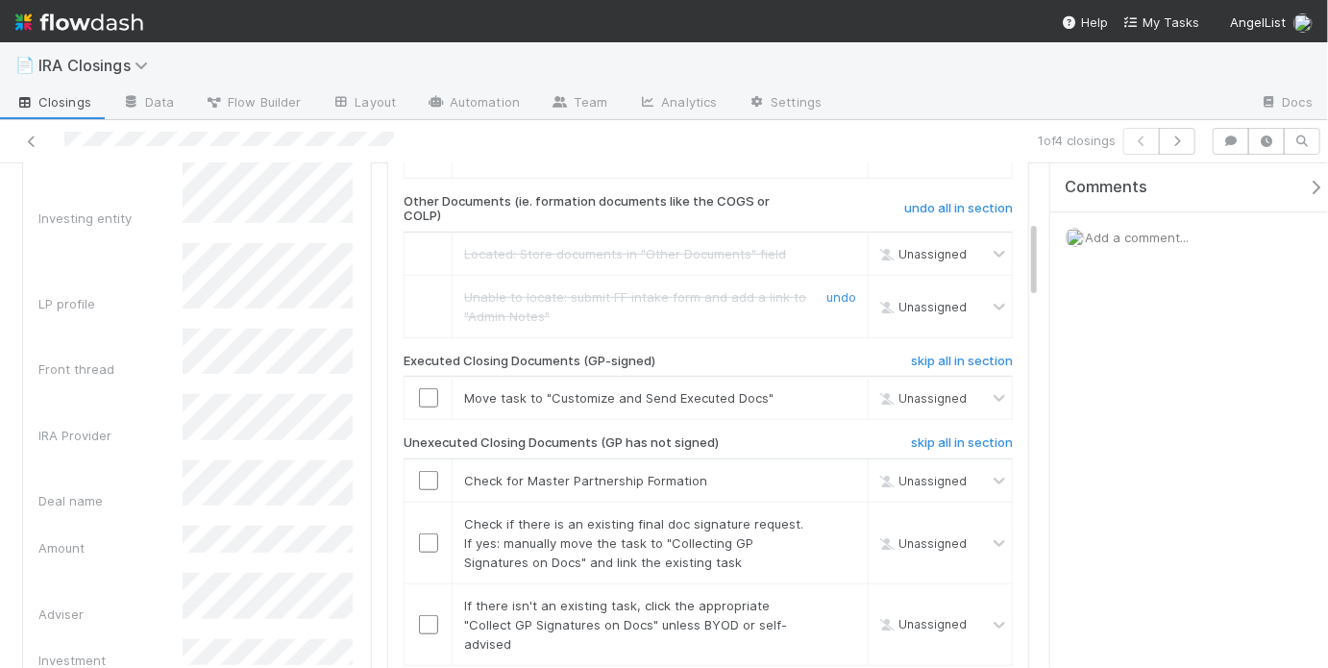
scroll to position [494, 0]
click at [947, 355] on h6 "skip all in section" at bounding box center [962, 359] width 102 height 15
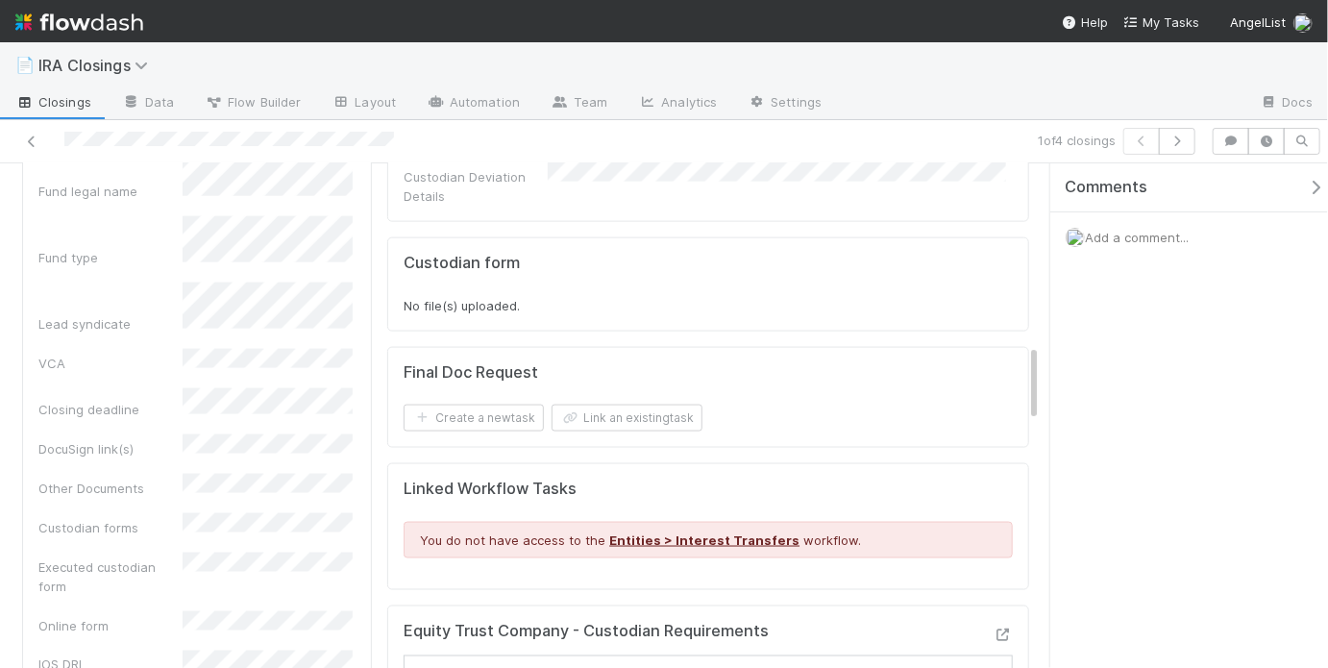
scroll to position [1307, 0]
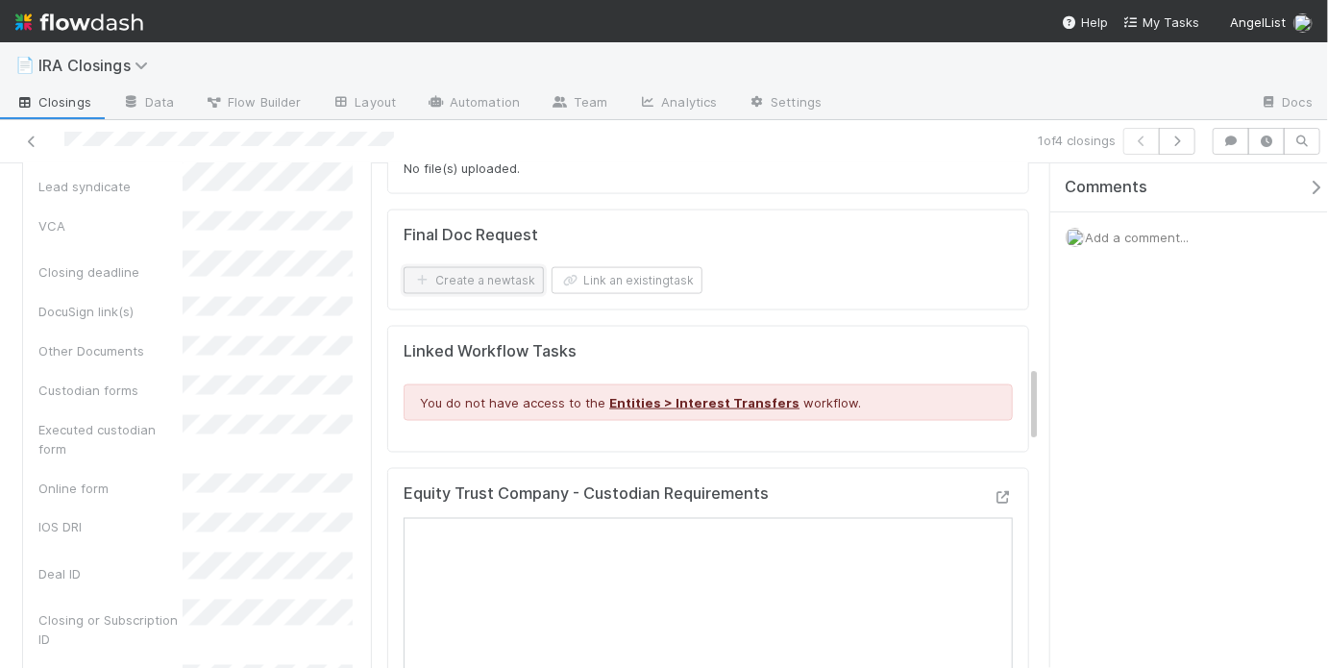
click at [517, 267] on button "Create a new task" at bounding box center [474, 280] width 140 height 27
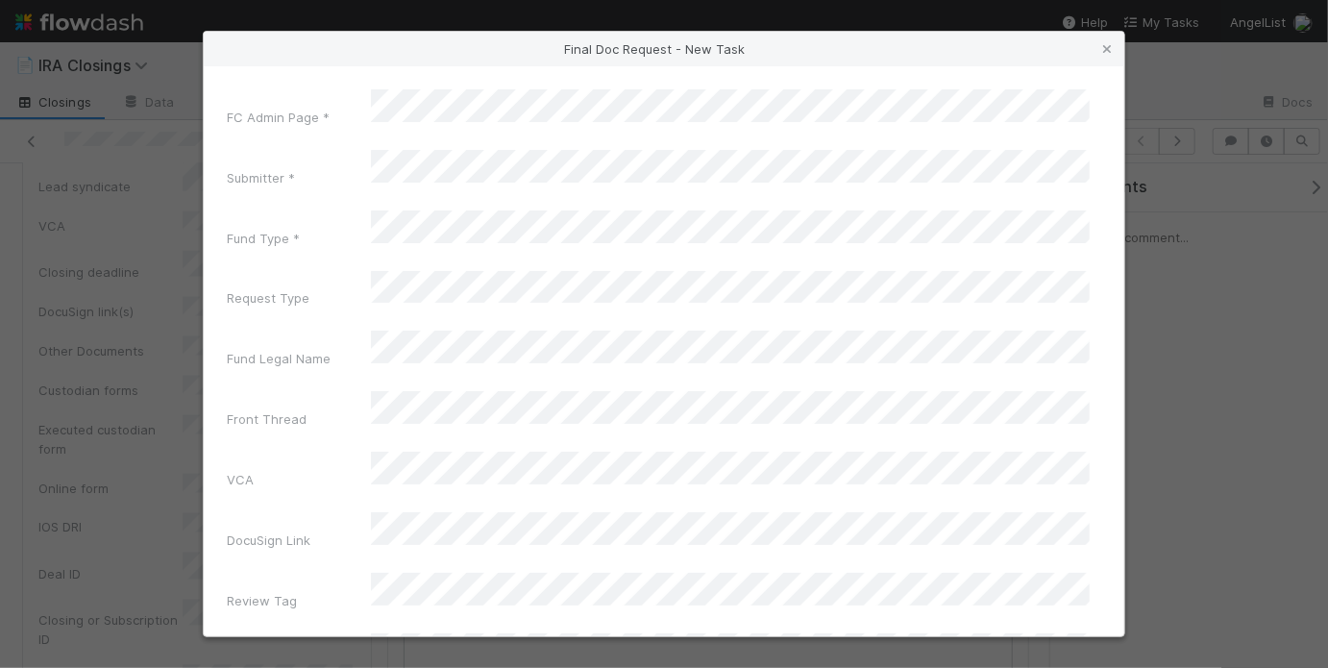
click at [1118, 48] on div "Final Doc Request - New Task" at bounding box center [664, 49] width 921 height 35
click at [1111, 48] on icon at bounding box center [1106, 49] width 19 height 12
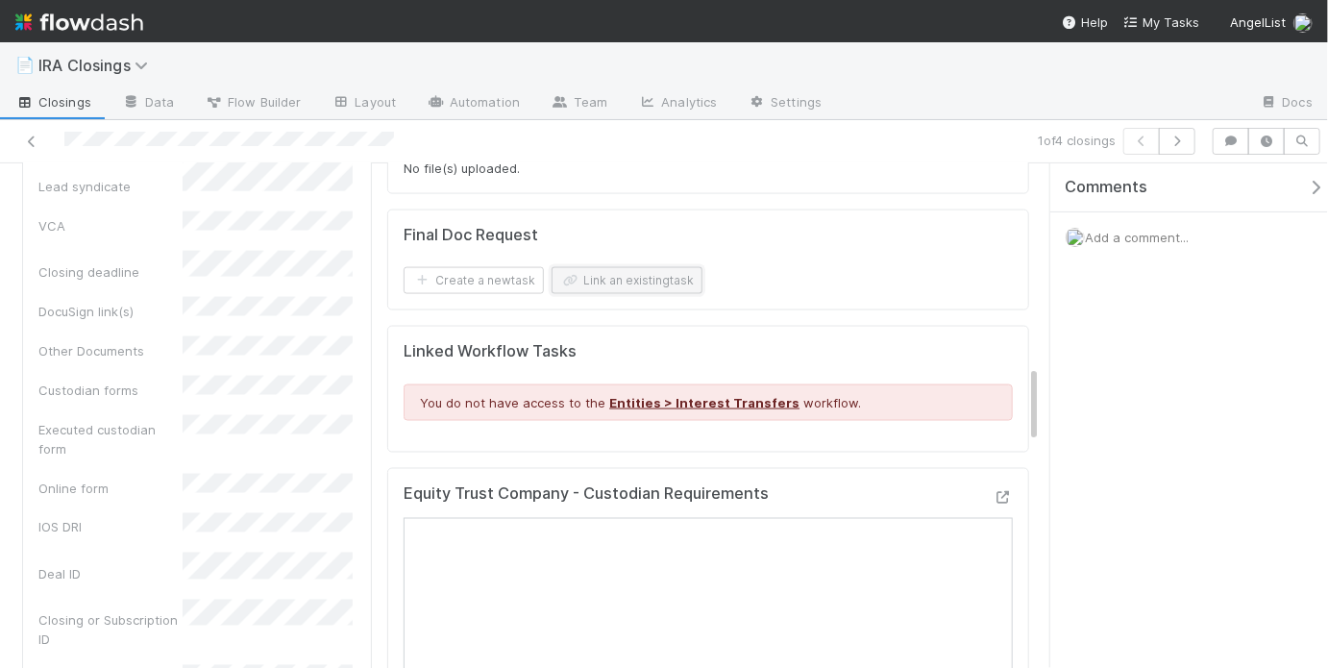
click at [589, 267] on button "Link an existing task" at bounding box center [627, 280] width 151 height 27
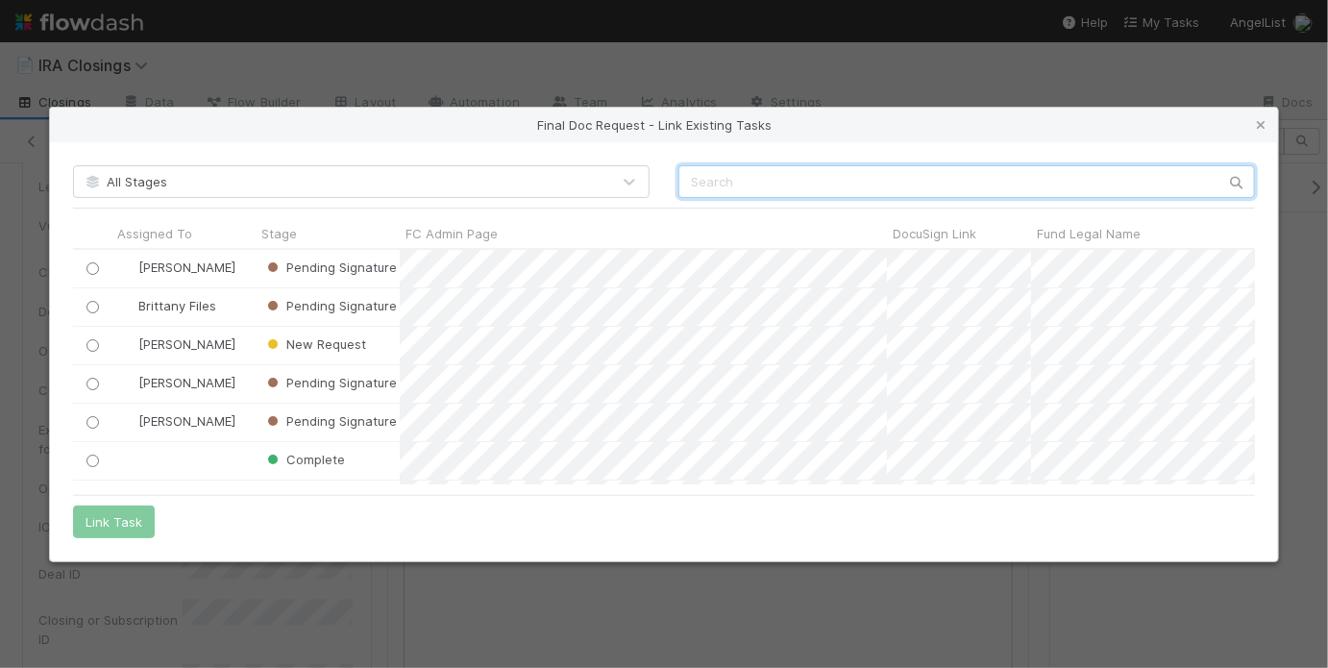
click at [725, 186] on input "text" at bounding box center [966, 181] width 577 height 33
paste input "New Founding Venture Fund LP - B4"
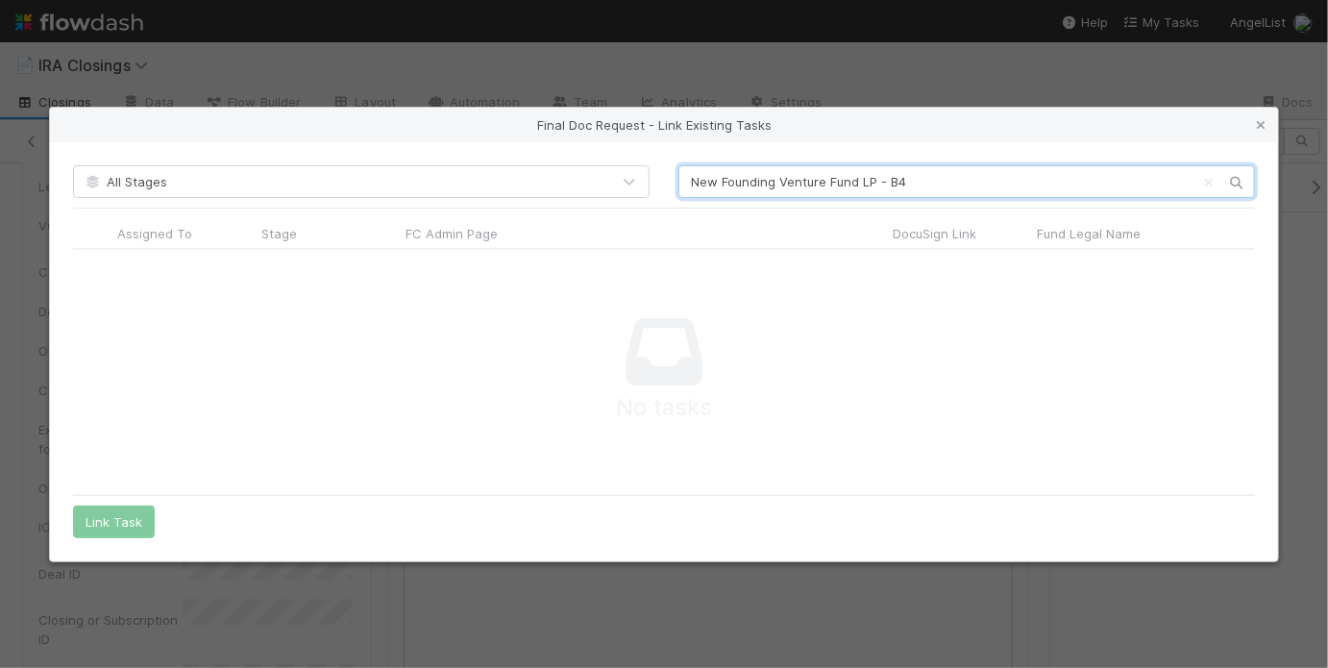
scroll to position [211, 1170]
type input "New Founding Venture Fund LP - B4"
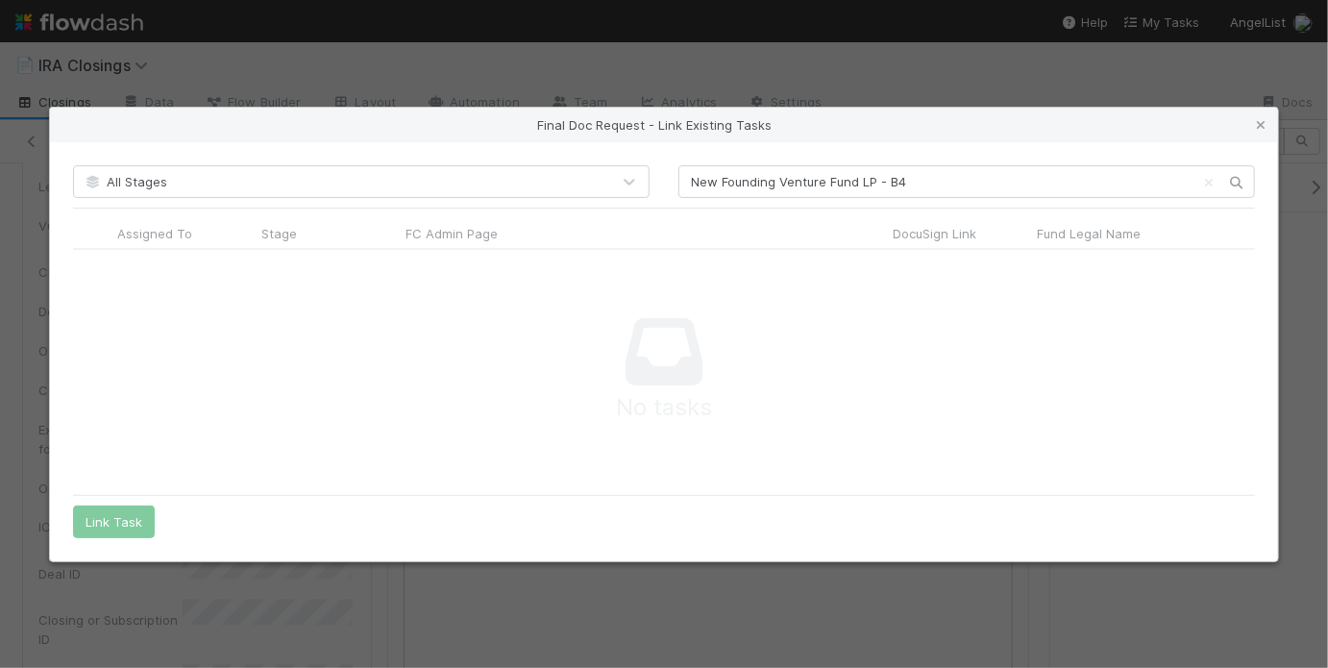
click at [35, 297] on div "Final Doc Request - Link Existing Tasks All Stages New Founding Venture Fund LP…" at bounding box center [664, 334] width 1328 height 668
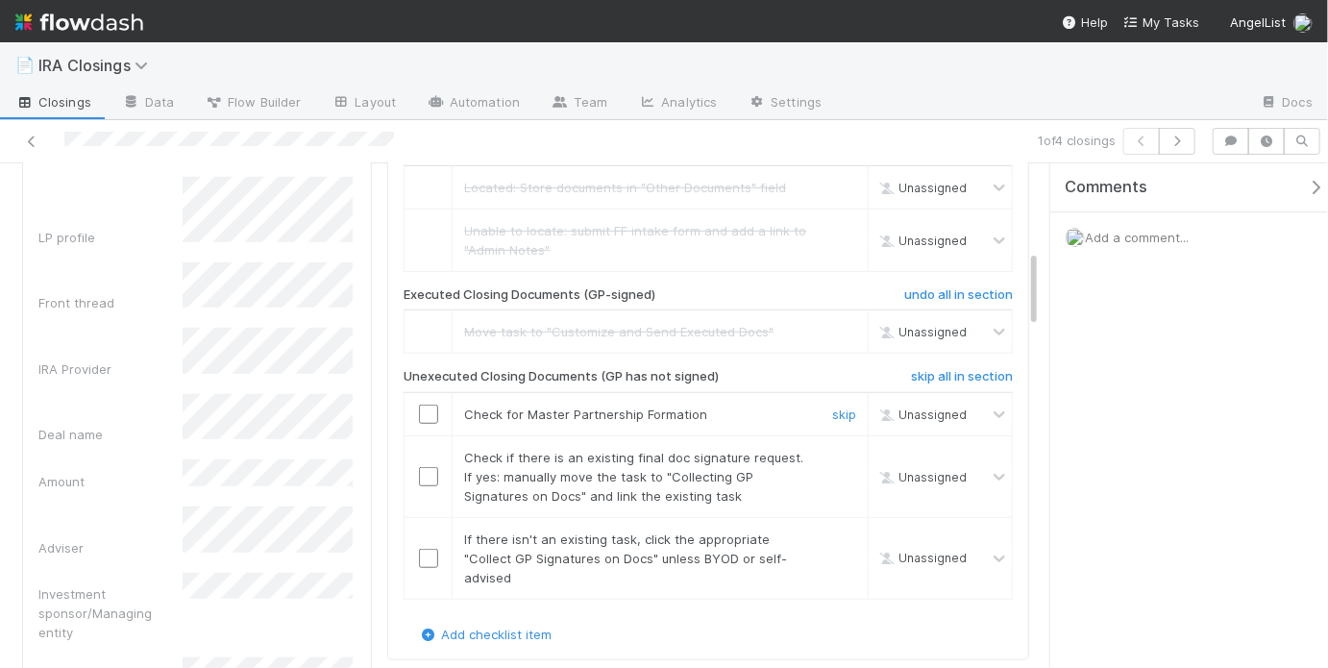
scroll to position [557, 0]
click at [421, 409] on input "checkbox" at bounding box center [428, 415] width 19 height 19
click at [843, 453] on link "skip" at bounding box center [844, 458] width 24 height 15
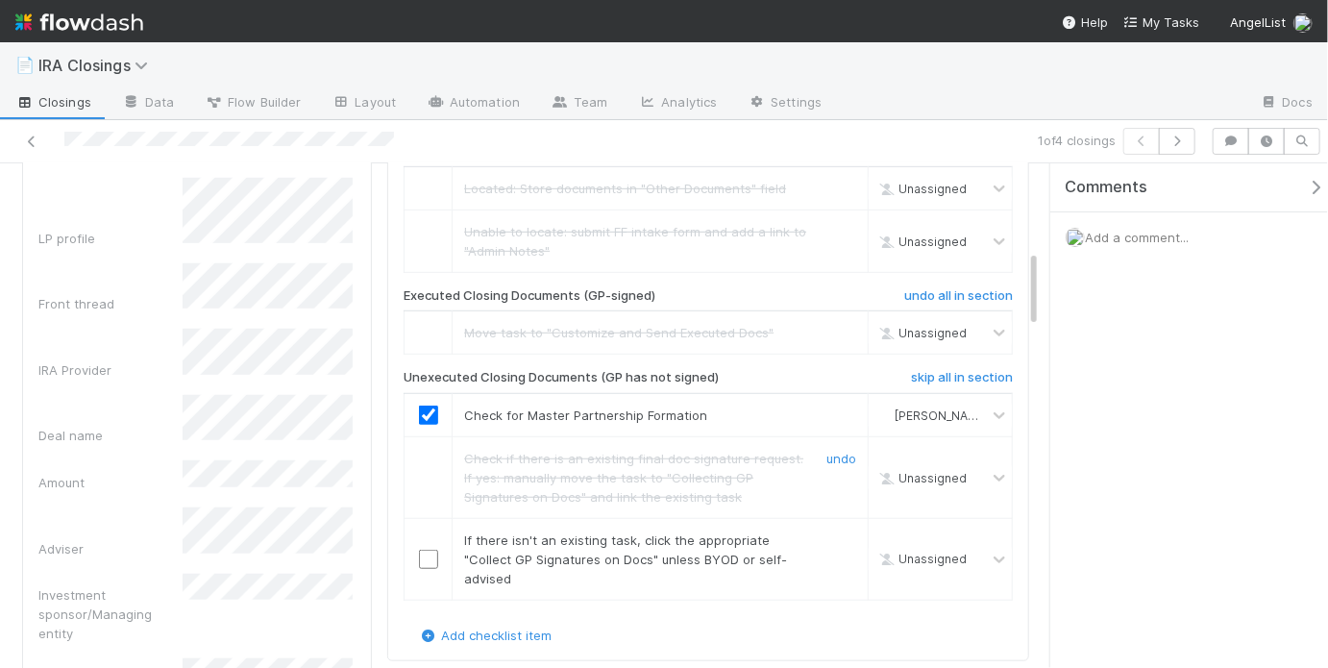
click at [843, 453] on link "undo" at bounding box center [841, 458] width 30 height 15
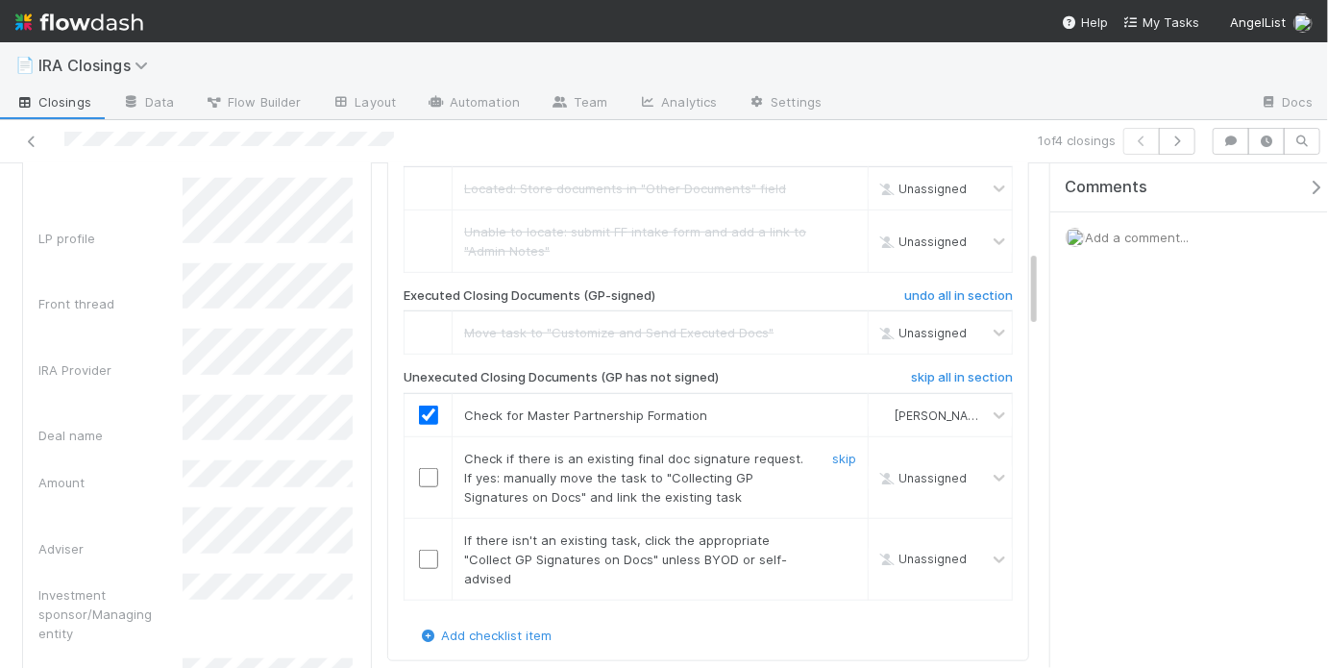
click at [427, 468] on input "checkbox" at bounding box center [428, 477] width 19 height 19
click at [422, 550] on input "checkbox" at bounding box center [428, 559] width 19 height 19
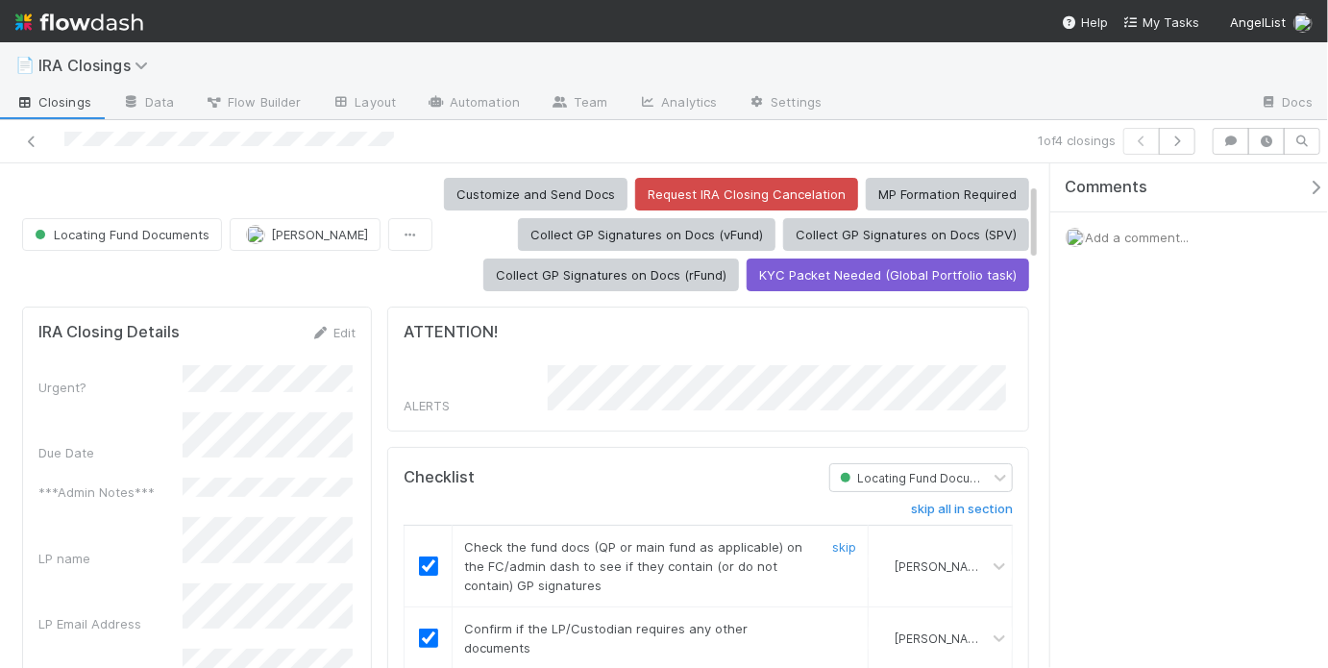
scroll to position [0, 0]
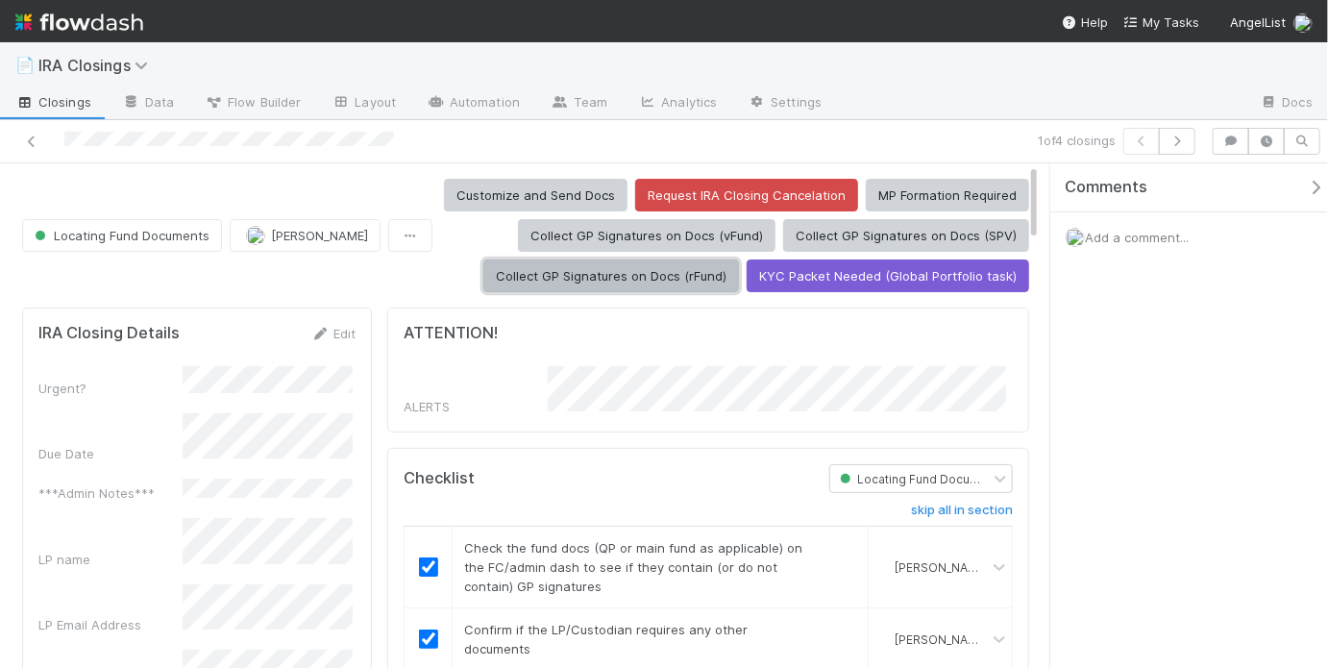
click at [665, 282] on button "Collect GP Signatures on Docs (rFund)" at bounding box center [611, 275] width 256 height 33
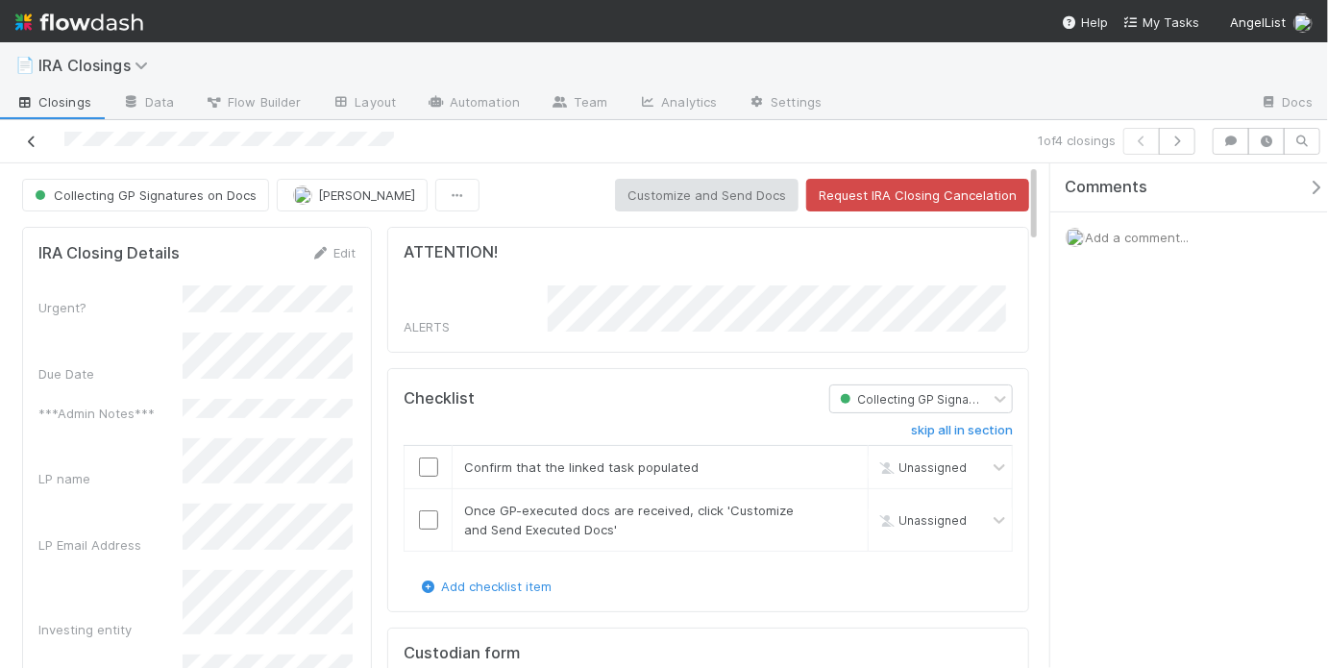
click at [27, 136] on icon at bounding box center [31, 141] width 19 height 12
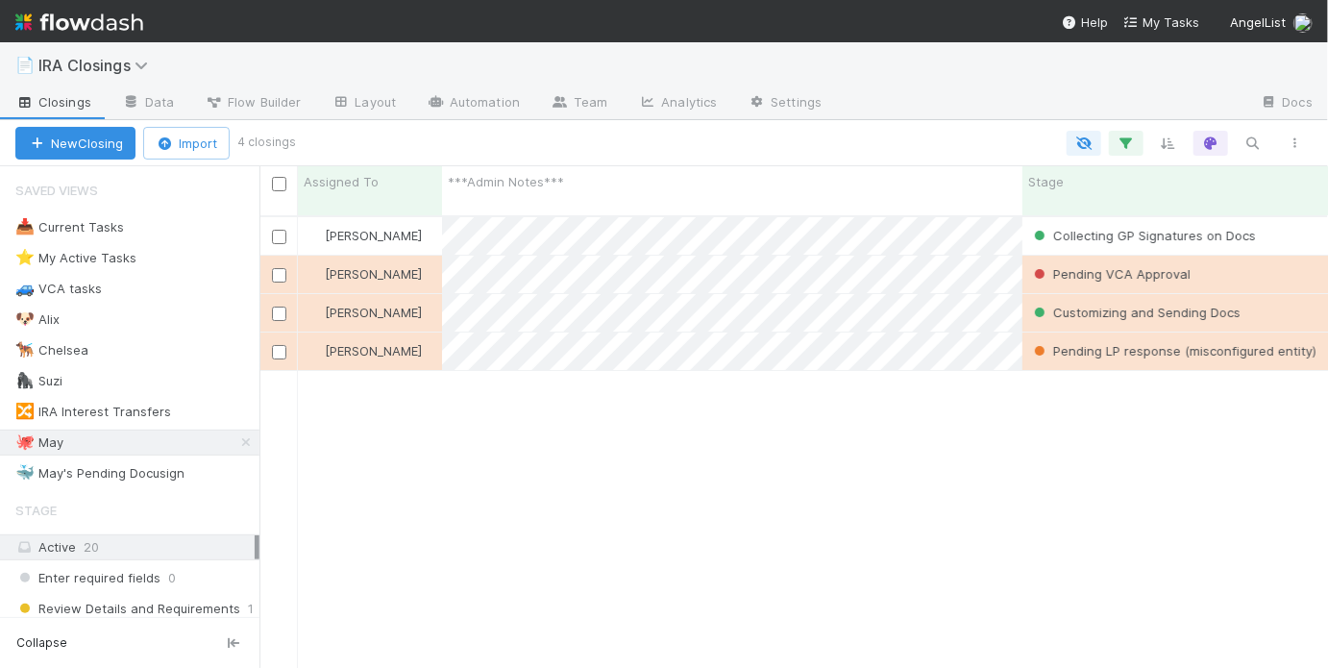
scroll to position [455, 1057]
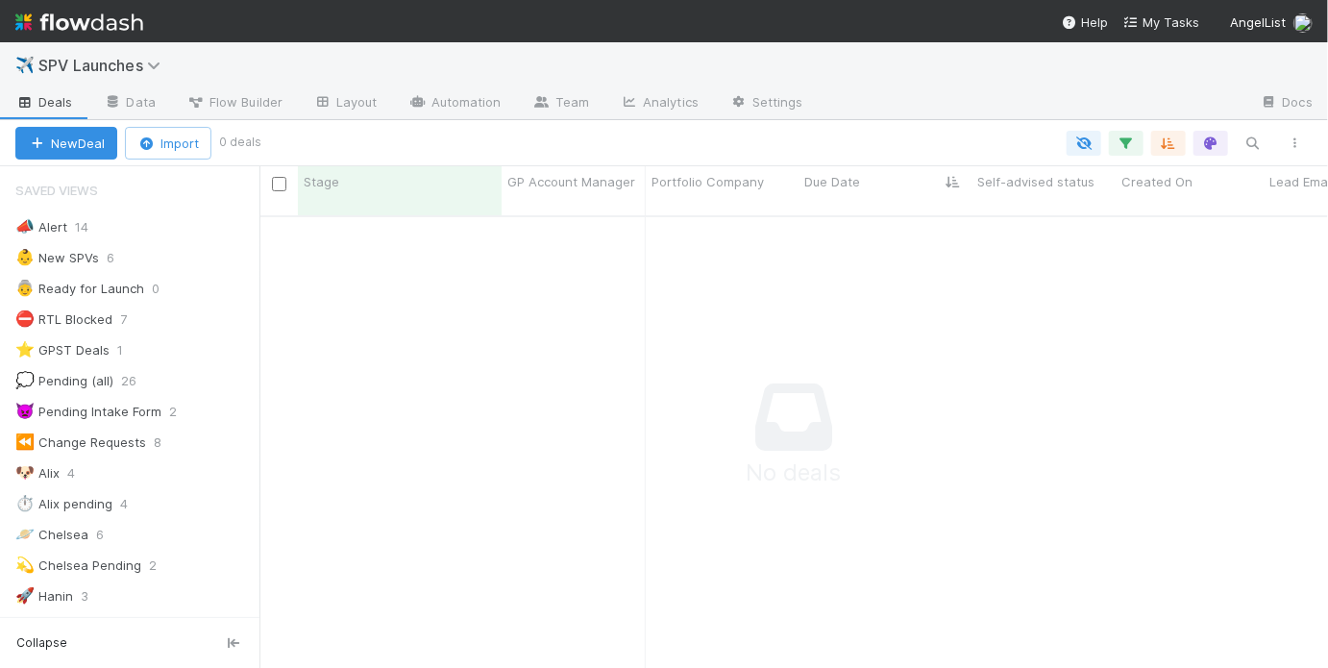
scroll to position [12, 12]
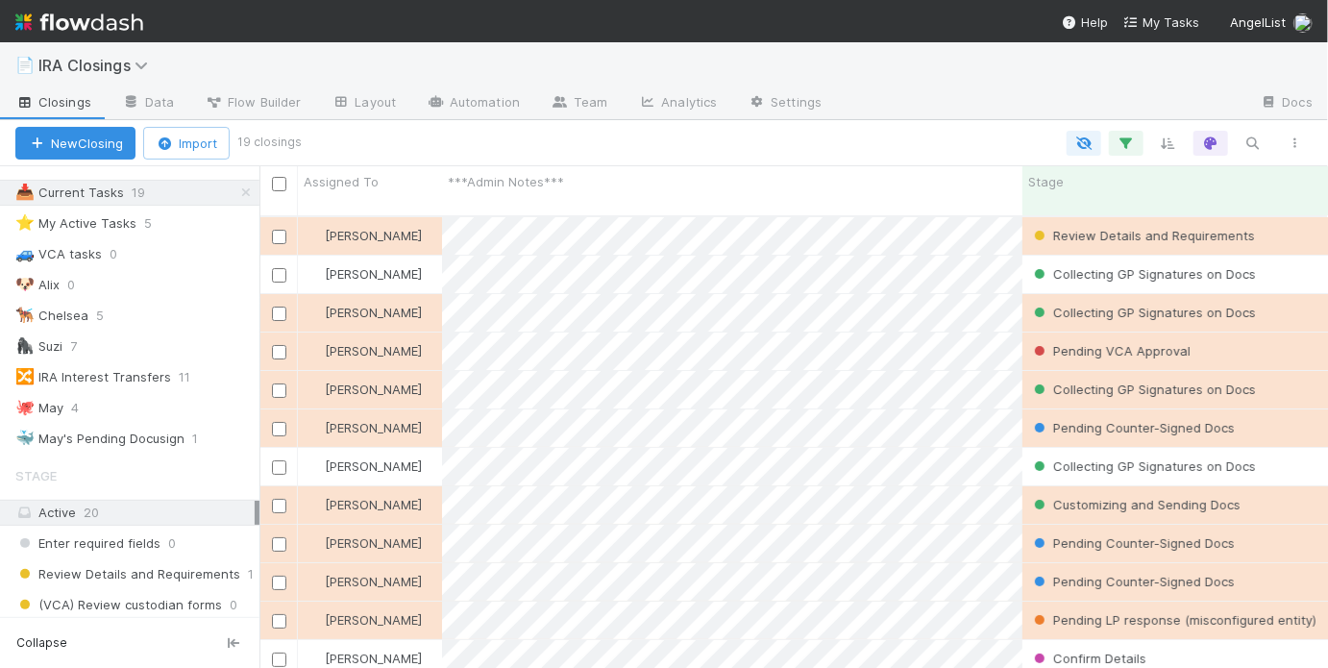
scroll to position [38, 0]
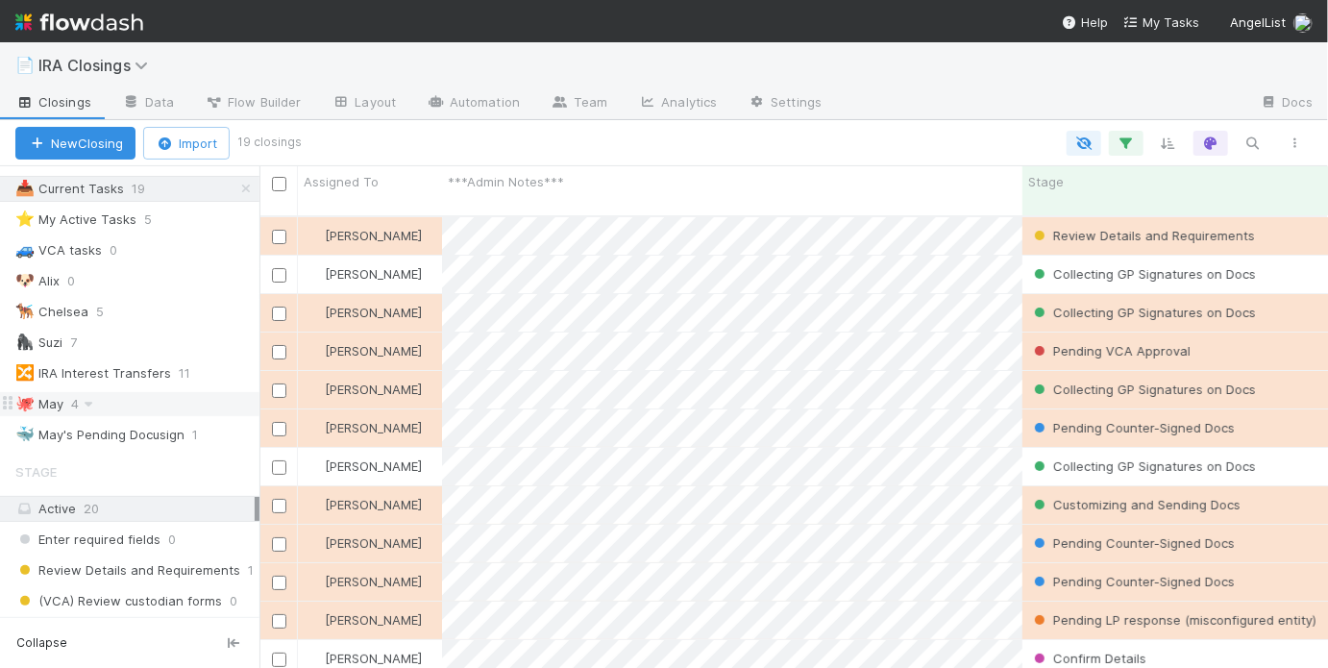
click at [185, 392] on div "🐙 May 4" at bounding box center [137, 404] width 244 height 24
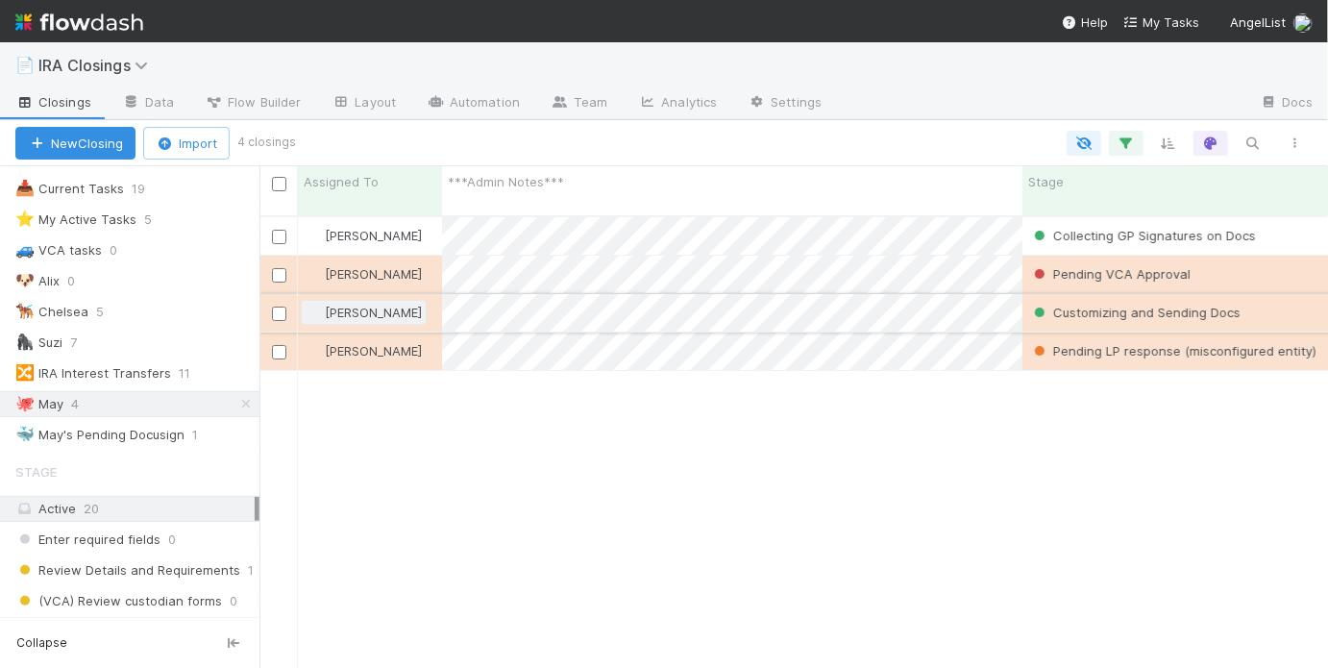
scroll to position [455, 1057]
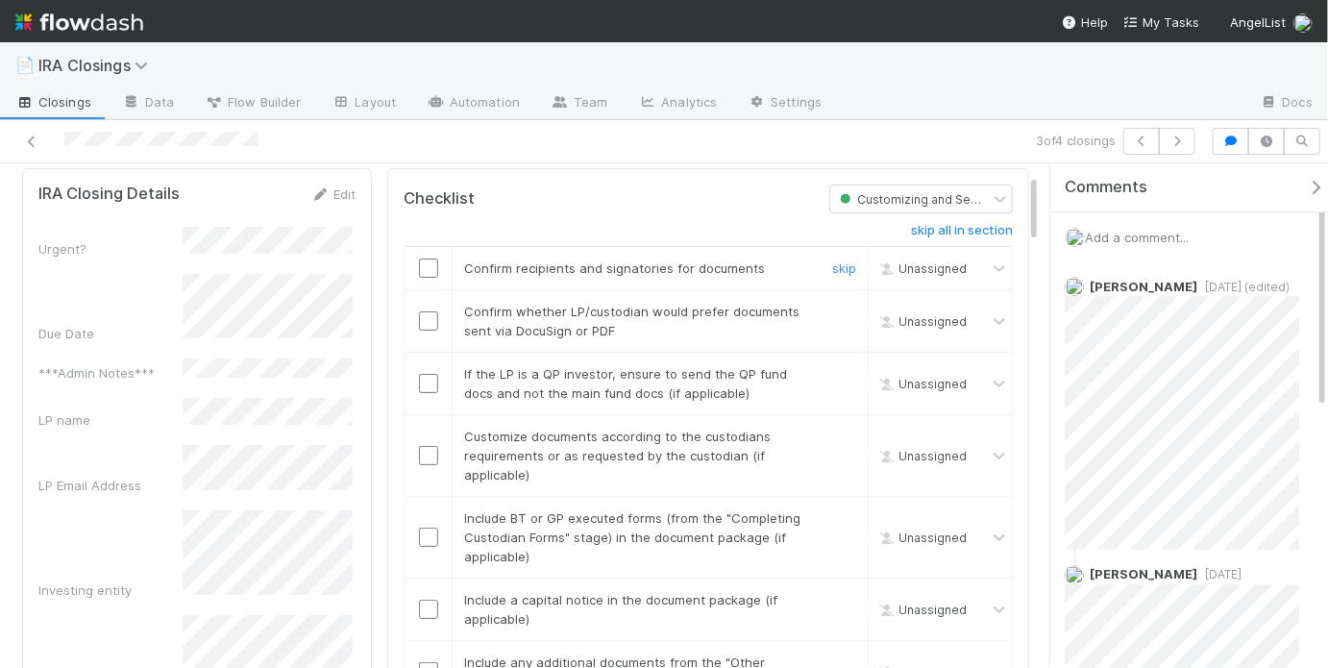
scroll to position [177, 0]
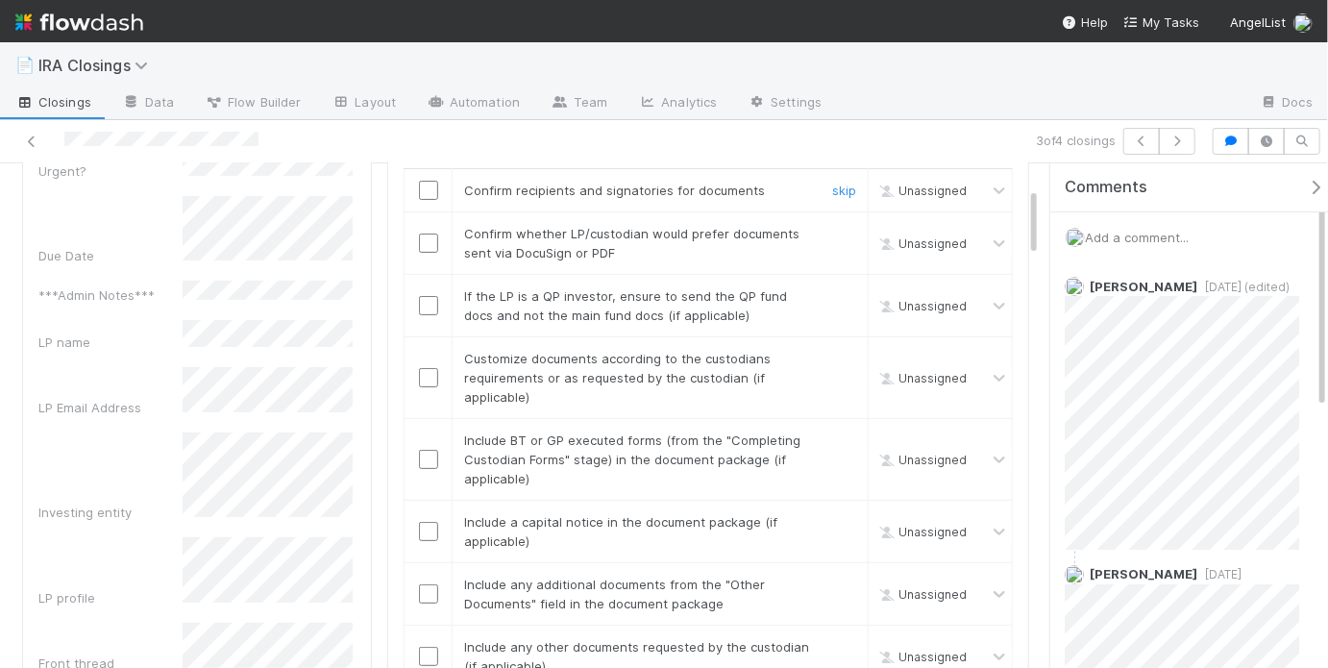
click at [430, 194] on input "checkbox" at bounding box center [428, 190] width 19 height 19
click at [426, 238] on input "checkbox" at bounding box center [428, 243] width 19 height 19
click at [838, 292] on link "skip" at bounding box center [844, 295] width 24 height 15
click at [832, 351] on link "skip" at bounding box center [844, 358] width 24 height 15
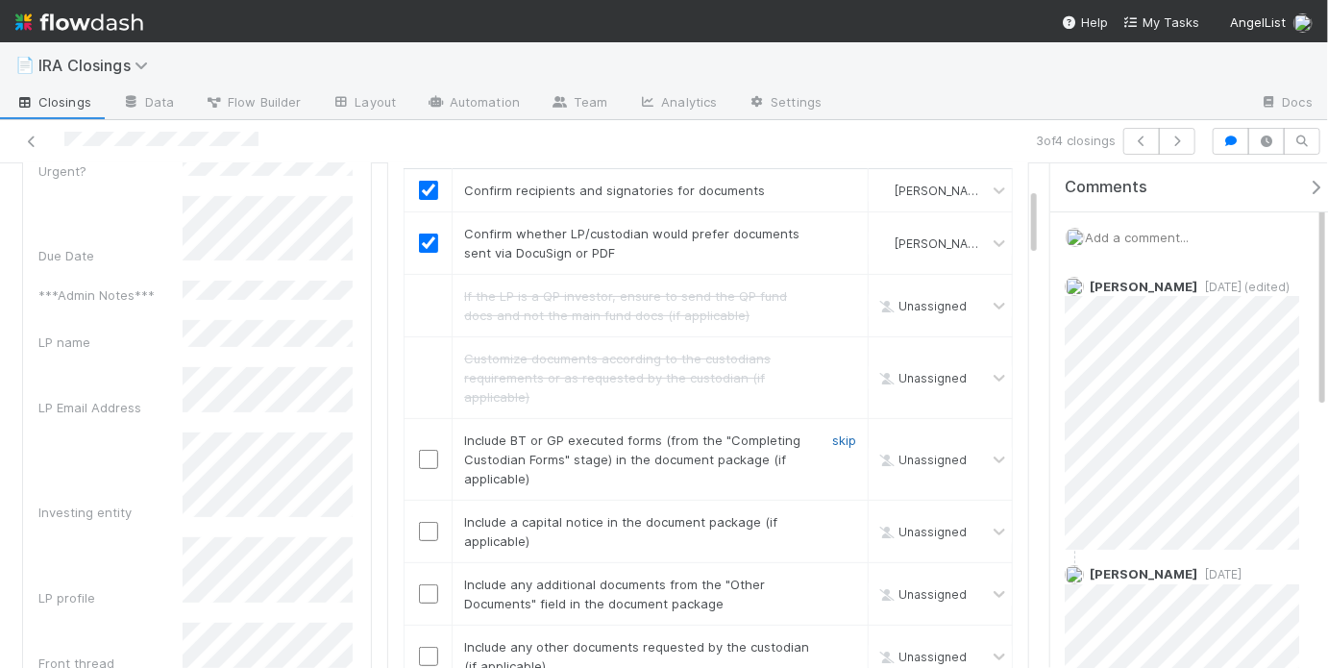
click at [833, 439] on link "skip" at bounding box center [844, 439] width 24 height 15
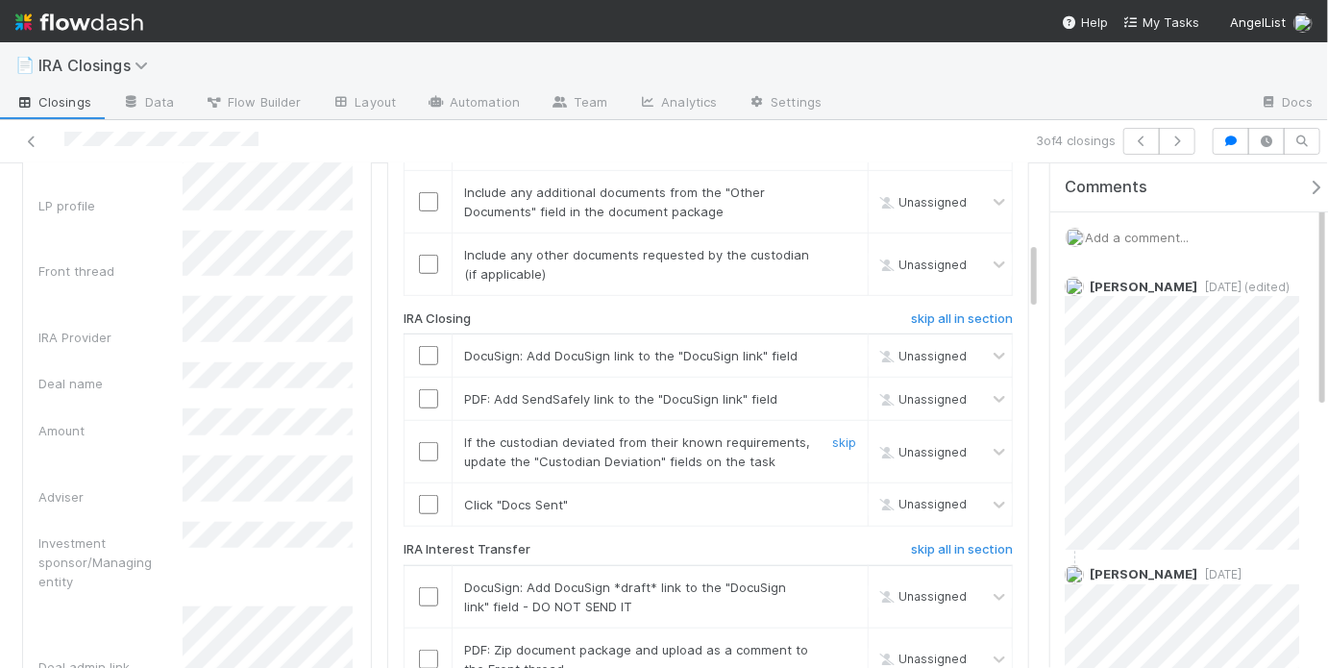
scroll to position [561, 0]
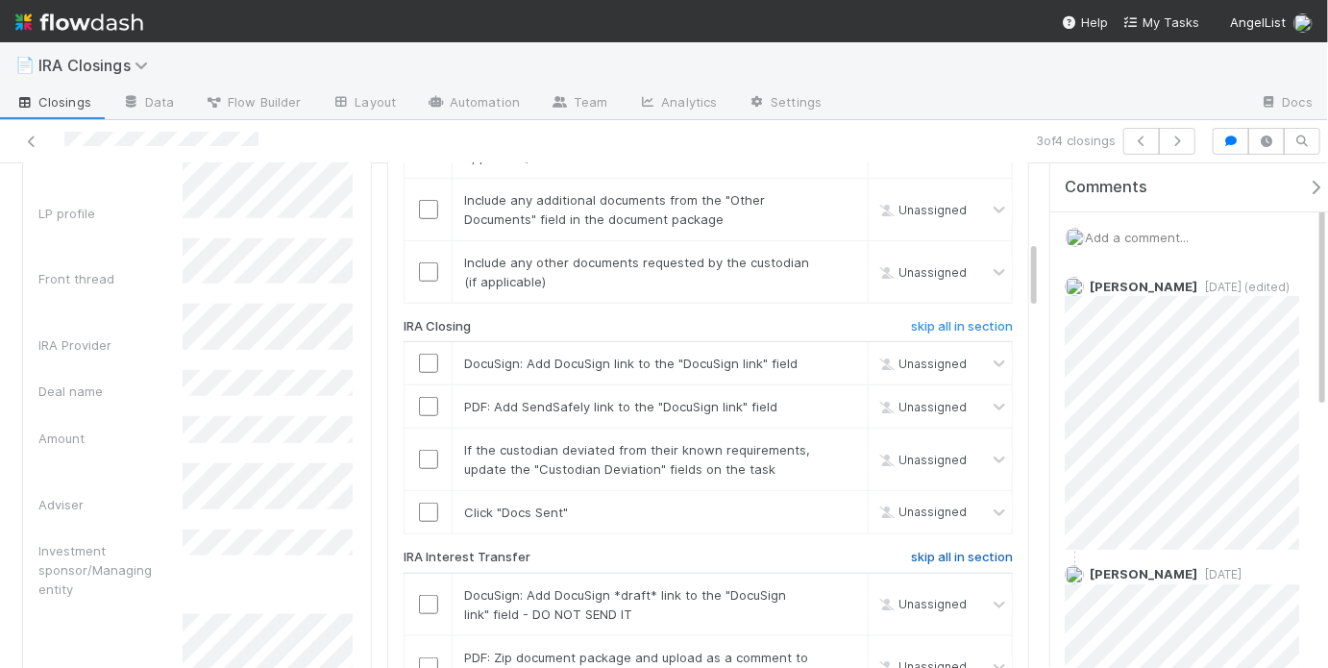
click at [947, 551] on h6 "skip all in section" at bounding box center [962, 557] width 102 height 15
click at [423, 361] on input "checkbox" at bounding box center [428, 363] width 19 height 19
click at [838, 400] on link "skip" at bounding box center [844, 406] width 24 height 15
click at [832, 442] on link "skip" at bounding box center [844, 449] width 24 height 15
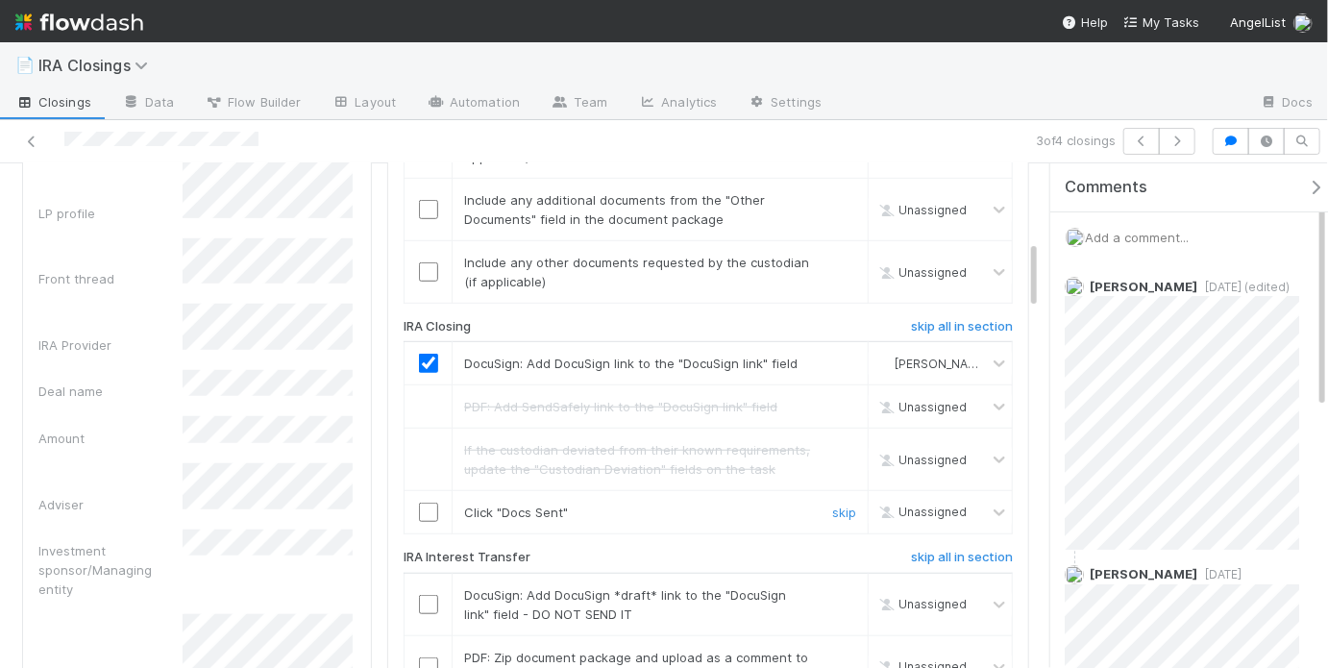
click at [419, 509] on input "checkbox" at bounding box center [428, 512] width 19 height 19
click at [939, 556] on h6 "skip all in section" at bounding box center [962, 557] width 102 height 15
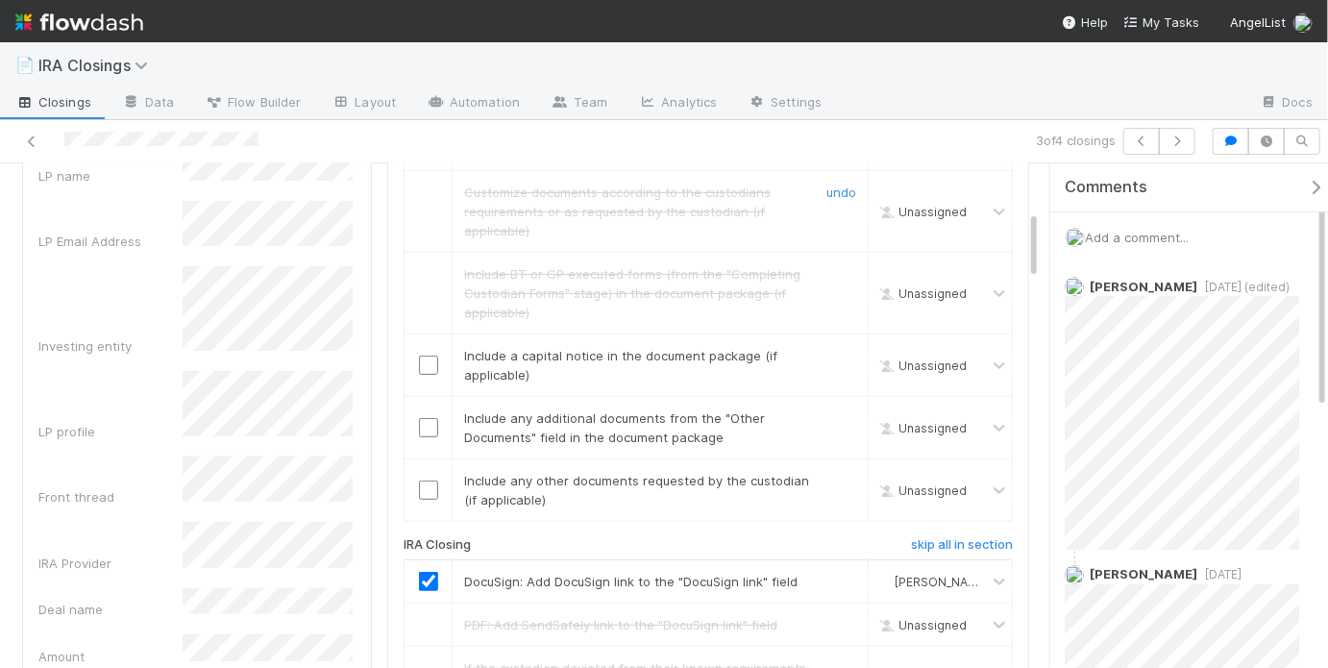
scroll to position [341, 0]
click at [832, 351] on link "skip" at bounding box center [844, 357] width 24 height 15
click at [843, 416] on link "skip" at bounding box center [844, 419] width 24 height 15
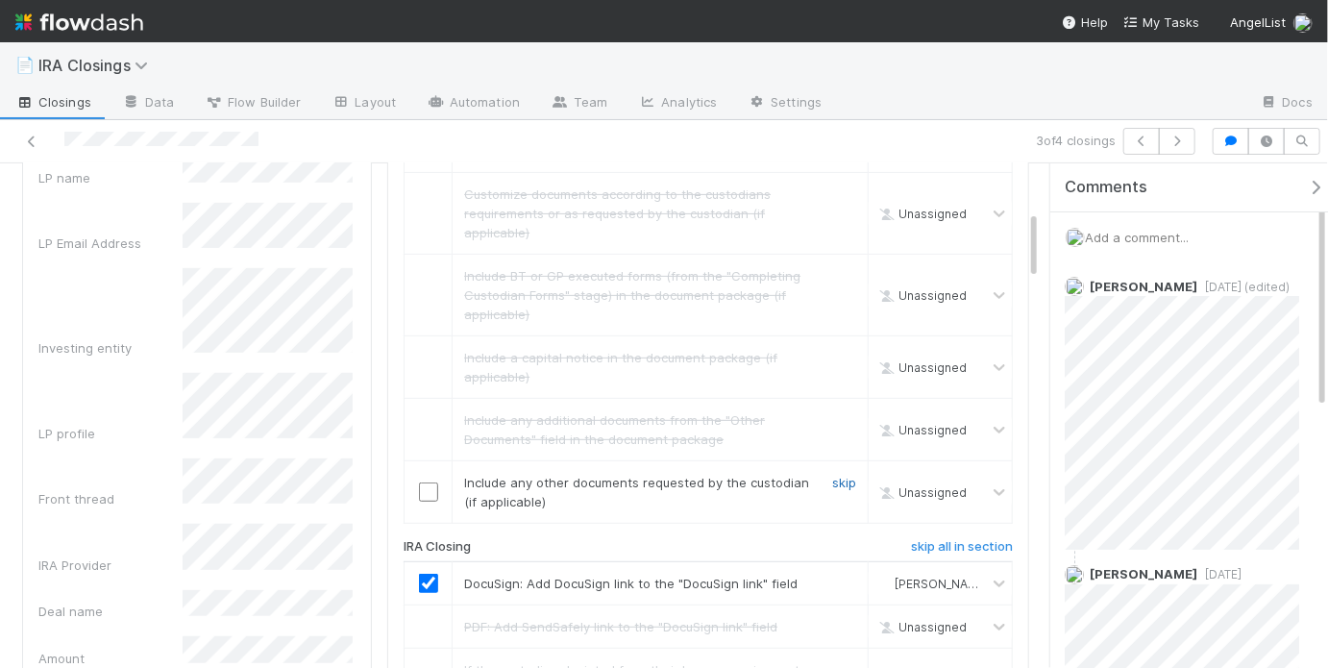
click at [832, 475] on link "skip" at bounding box center [844, 482] width 24 height 15
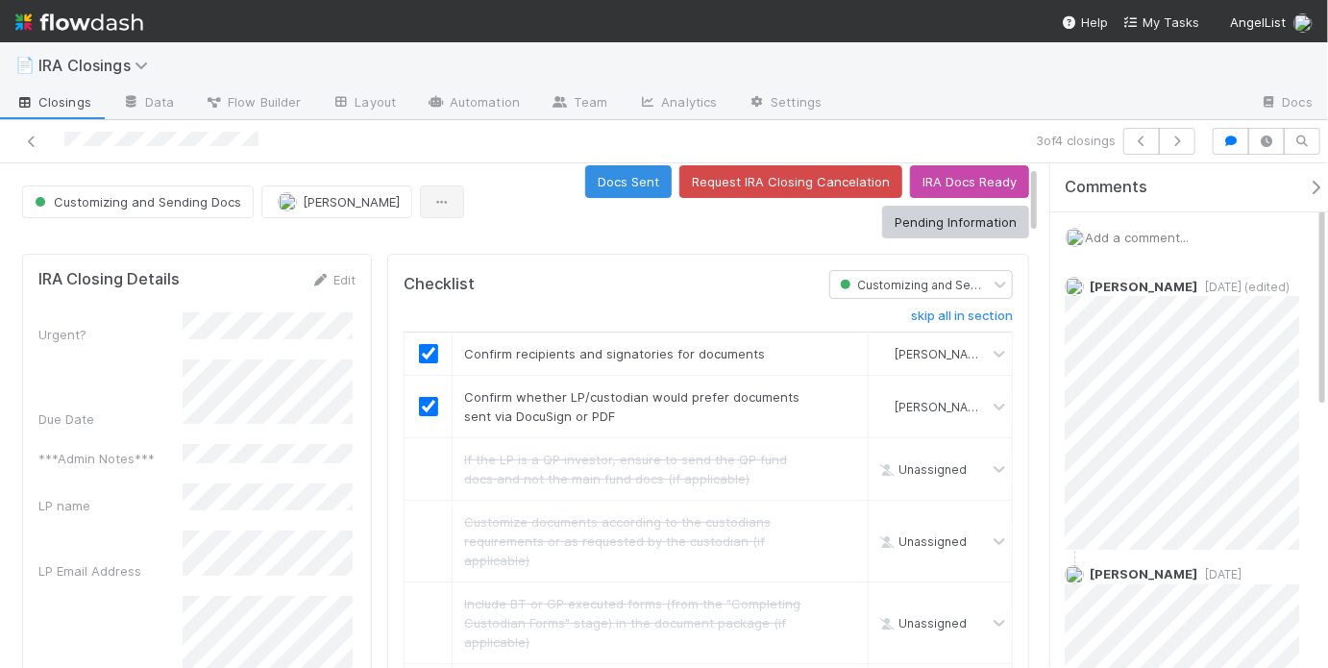
scroll to position [0, 0]
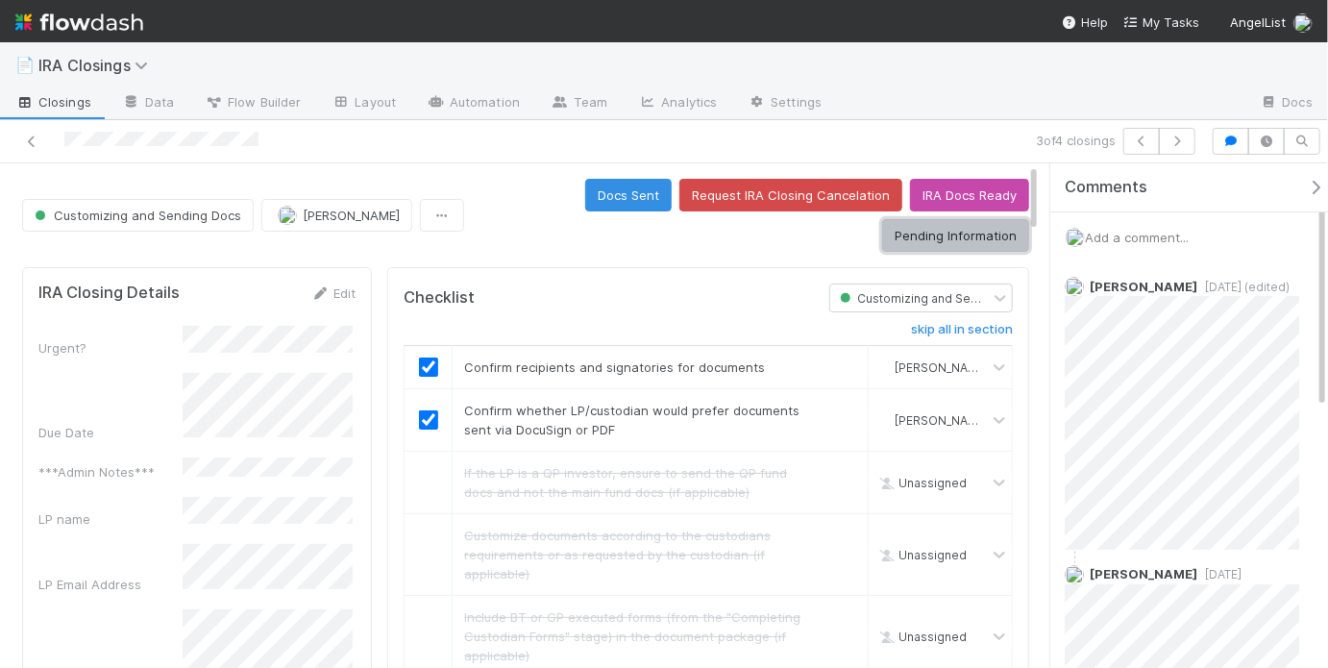
click at [909, 243] on button "Pending Information" at bounding box center [955, 235] width 147 height 33
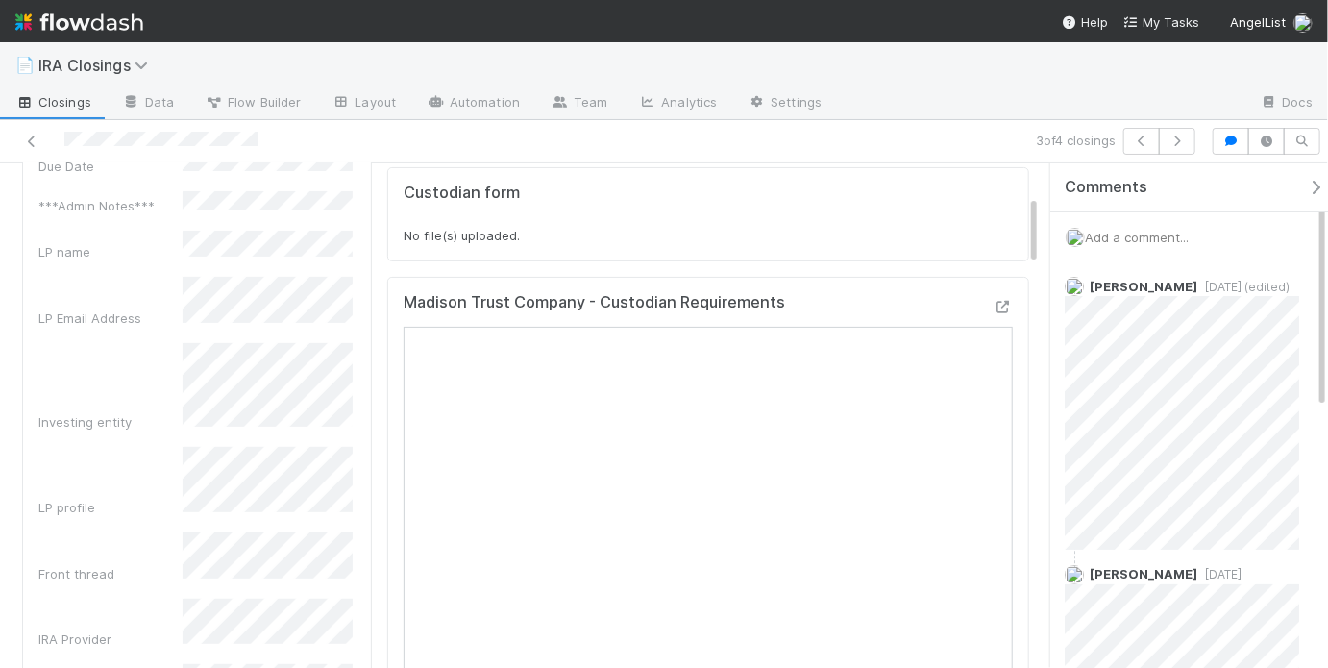
scroll to position [185, 0]
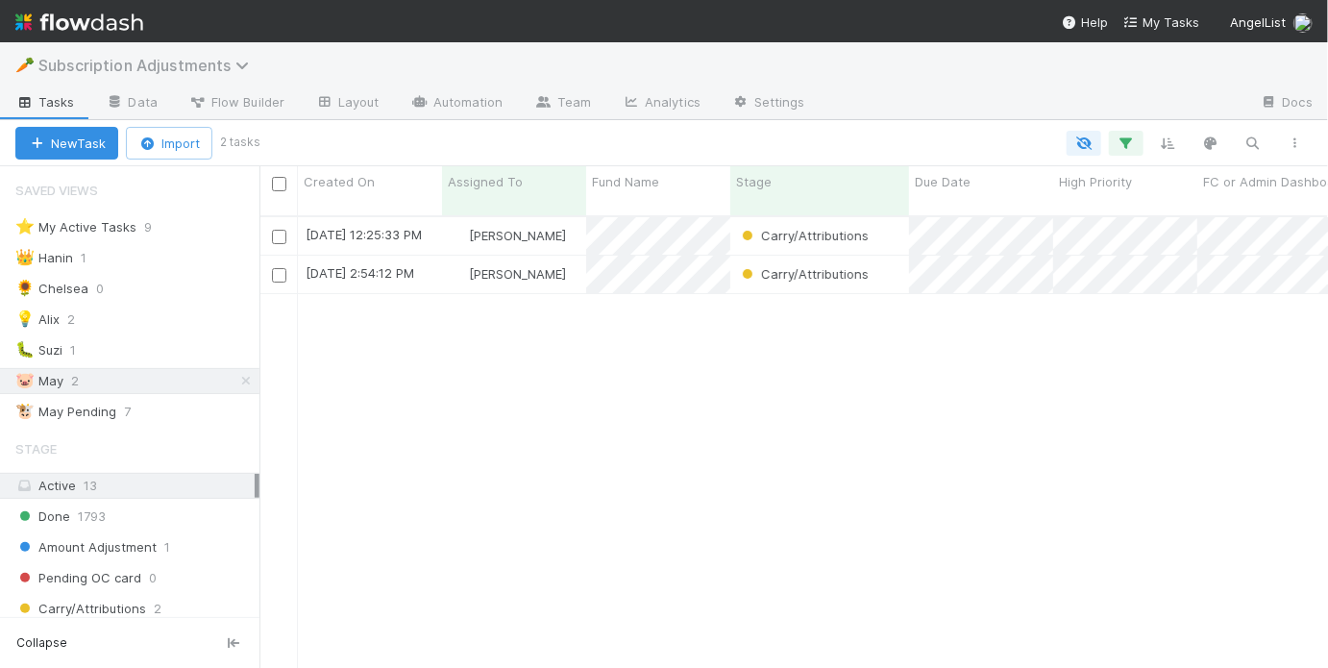
scroll to position [15, 0]
